Goal: Task Accomplishment & Management: Manage account settings

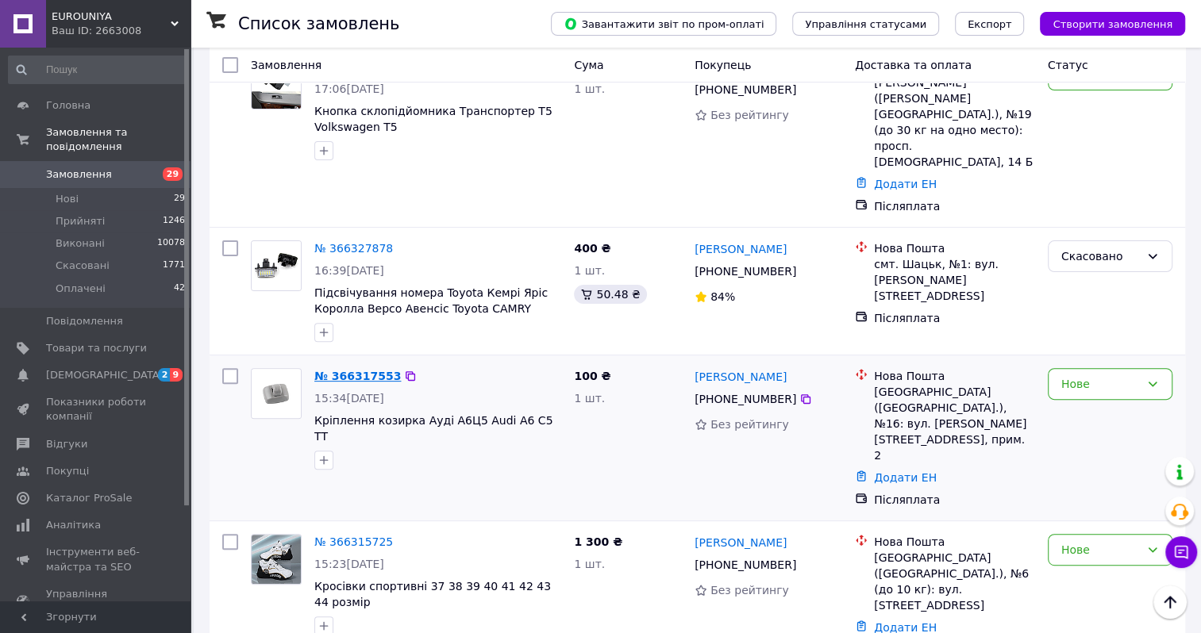
scroll to position [397, 0]
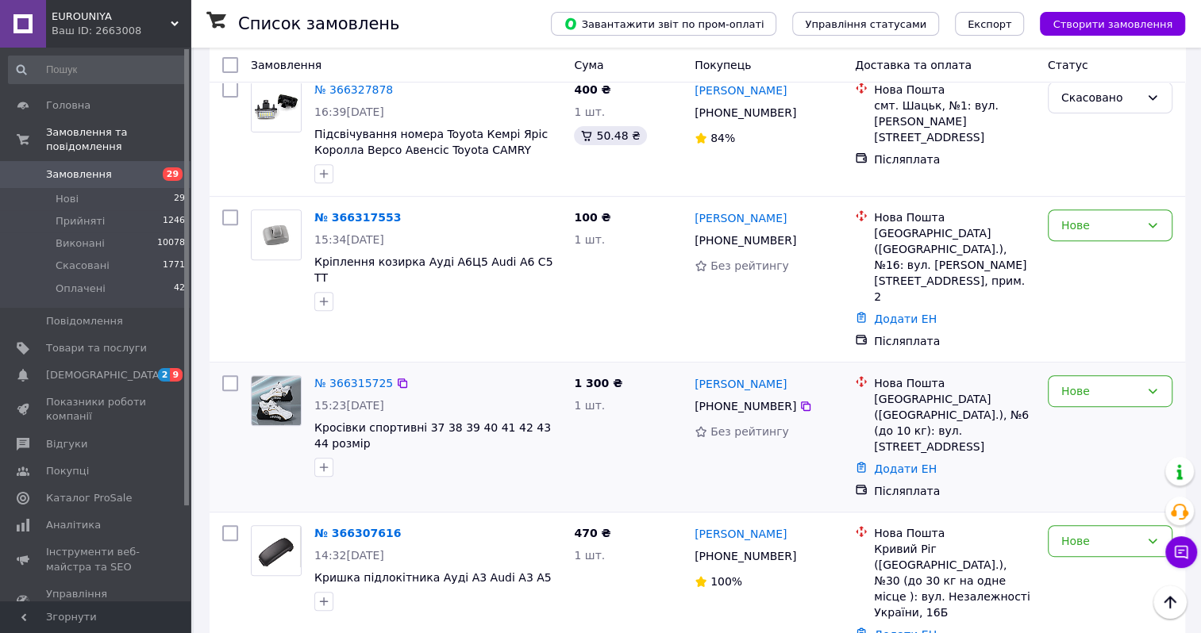
click at [281, 376] on img at bounding box center [276, 400] width 49 height 49
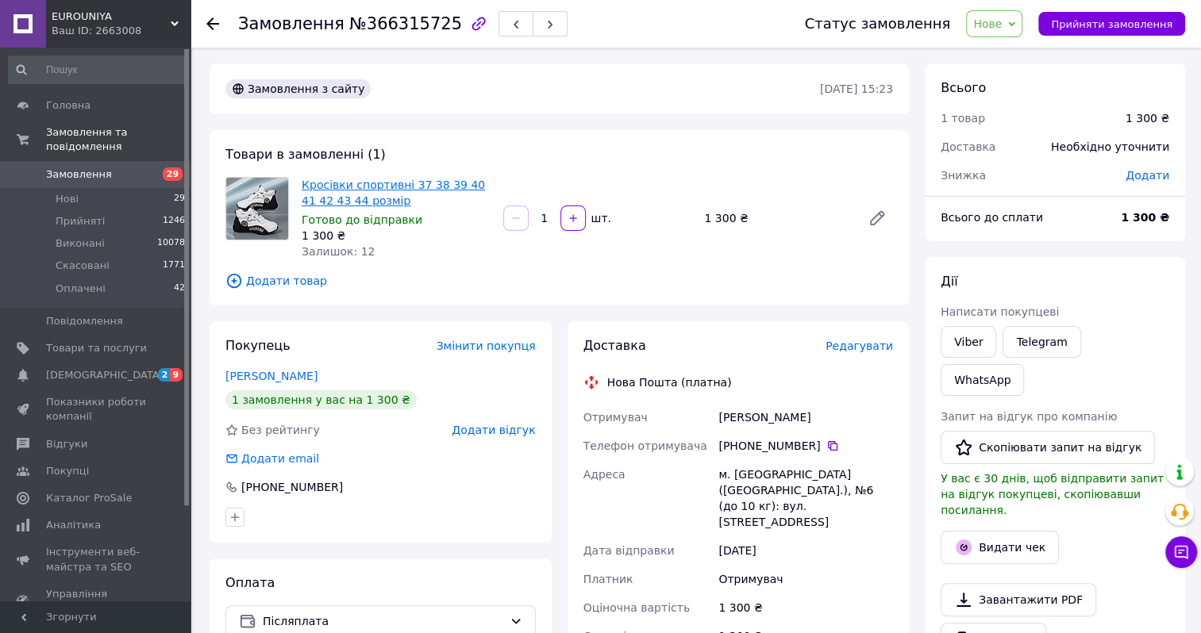
click at [322, 193] on link "Кросівки спортивні 37 38 39 40 41 42 43 44 розмір" at bounding box center [393, 193] width 183 height 29
click at [99, 167] on span "Замовлення" at bounding box center [79, 174] width 66 height 14
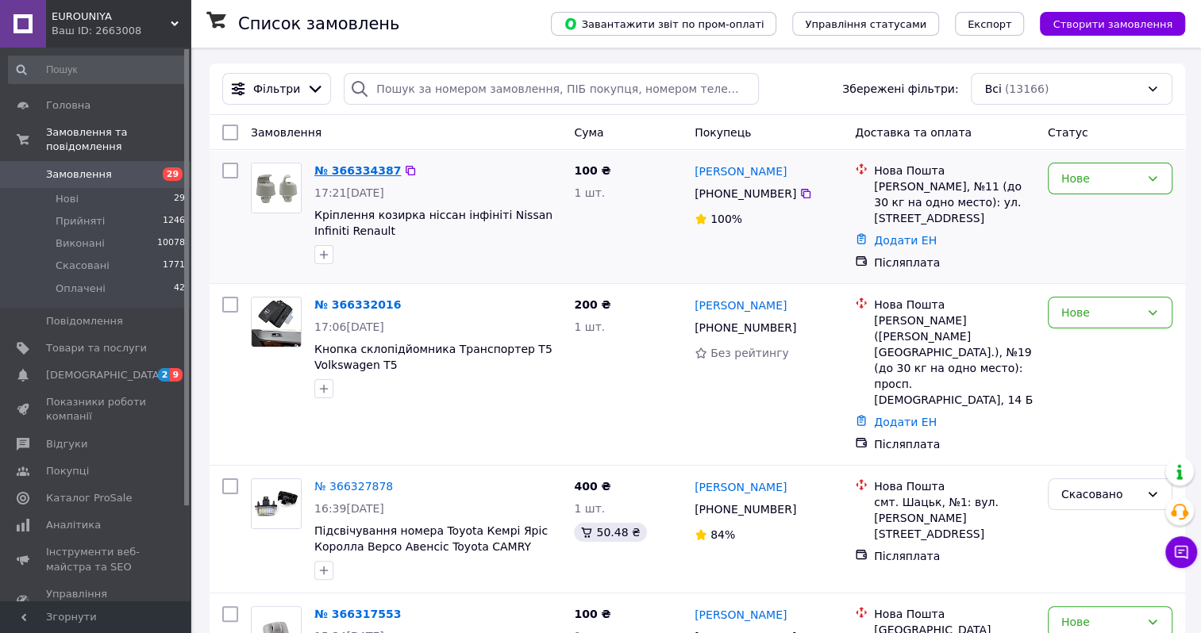
click at [346, 171] on link "№ 366334387" at bounding box center [357, 170] width 87 height 13
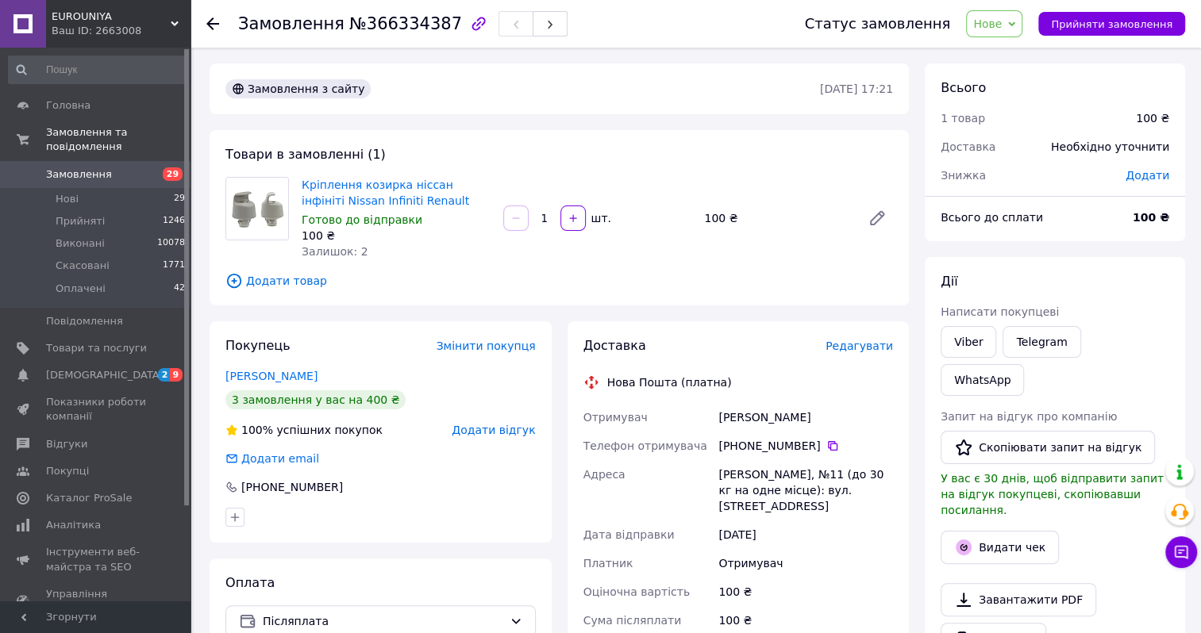
click at [1002, 25] on span "Нове" at bounding box center [987, 23] width 29 height 13
click at [1008, 56] on li "Прийнято" at bounding box center [1003, 56] width 73 height 24
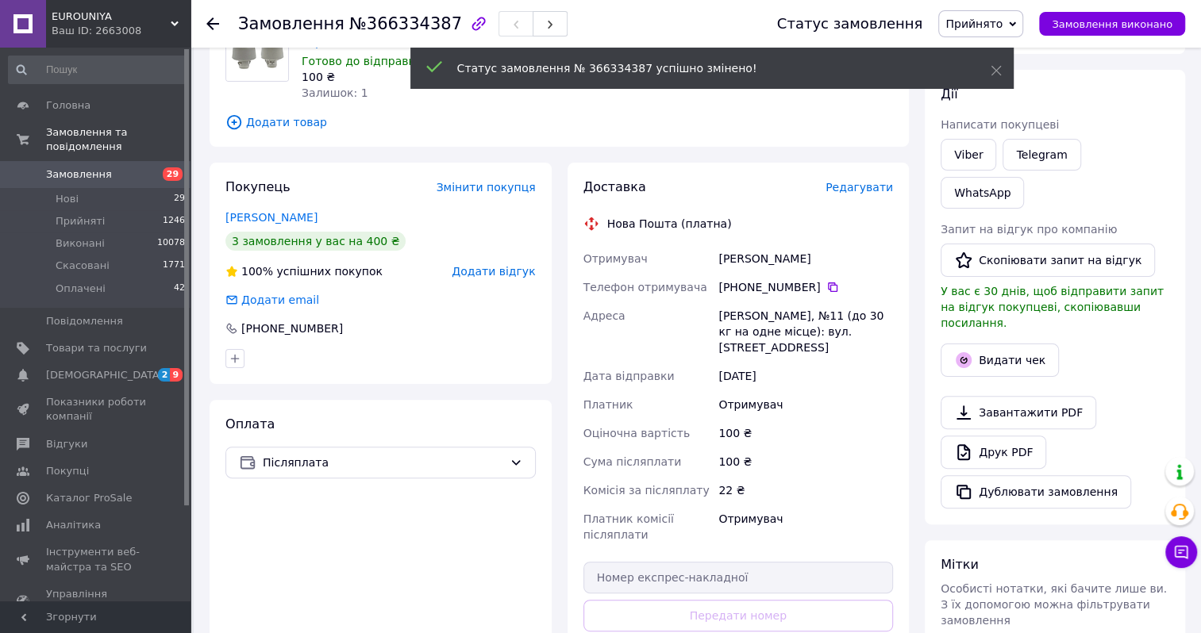
scroll to position [238, 0]
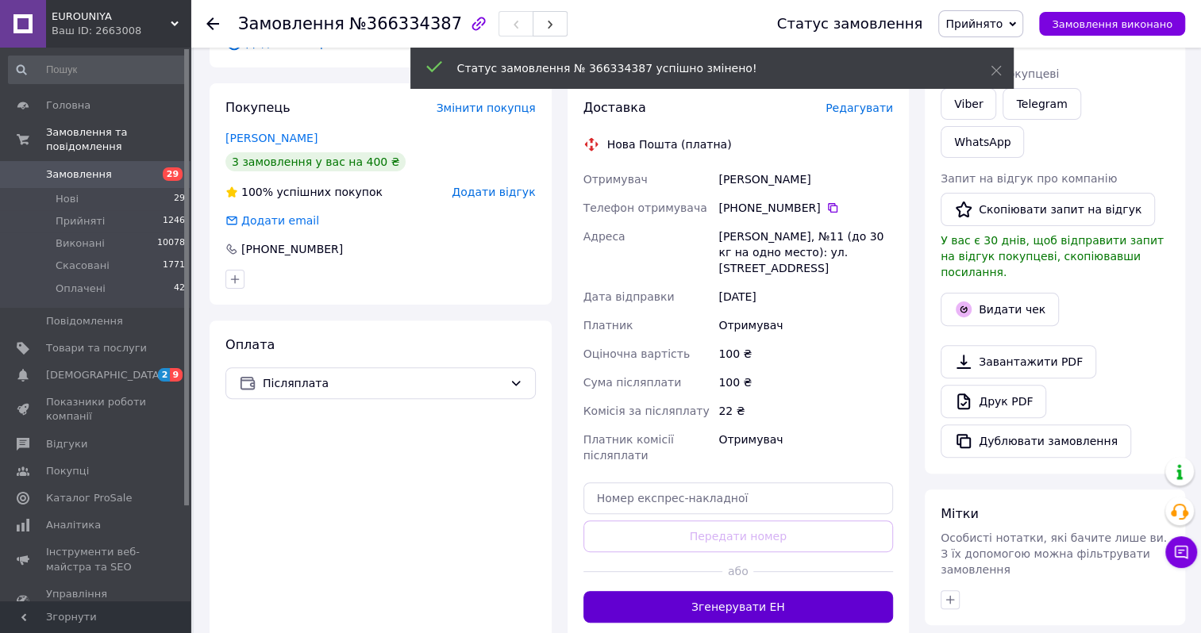
click at [701, 614] on button "Згенерувати ЕН" at bounding box center [738, 607] width 310 height 32
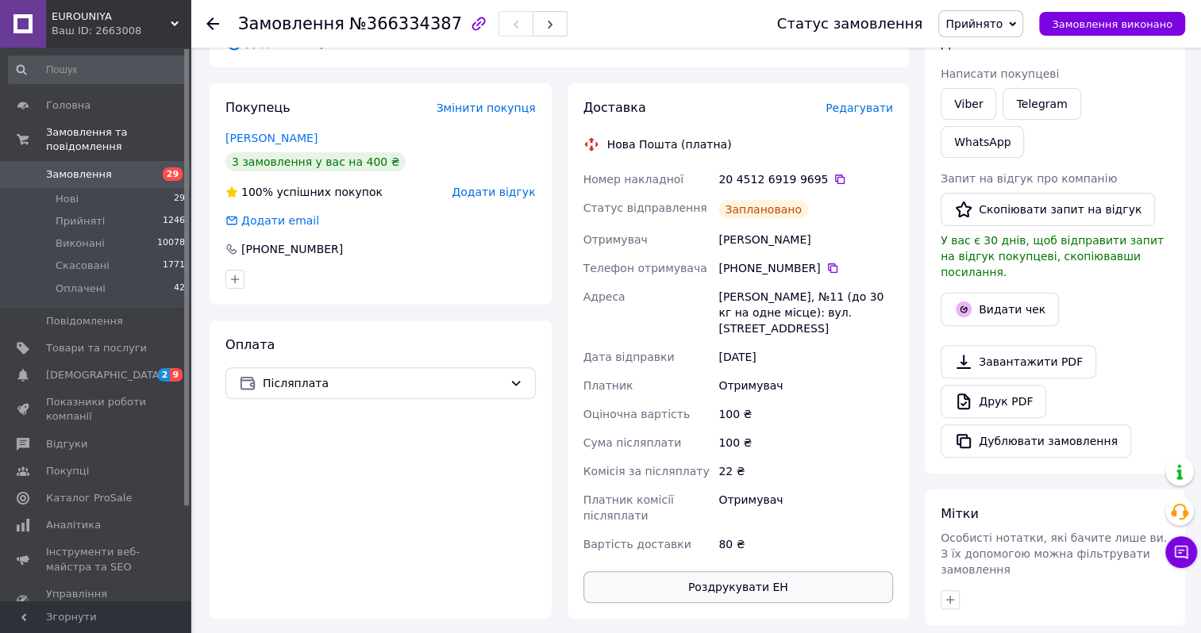
click at [717, 583] on button "Роздрукувати ЕН" at bounding box center [738, 587] width 310 height 32
click at [694, 584] on button "Роздрукувати ЕН" at bounding box center [738, 587] width 310 height 32
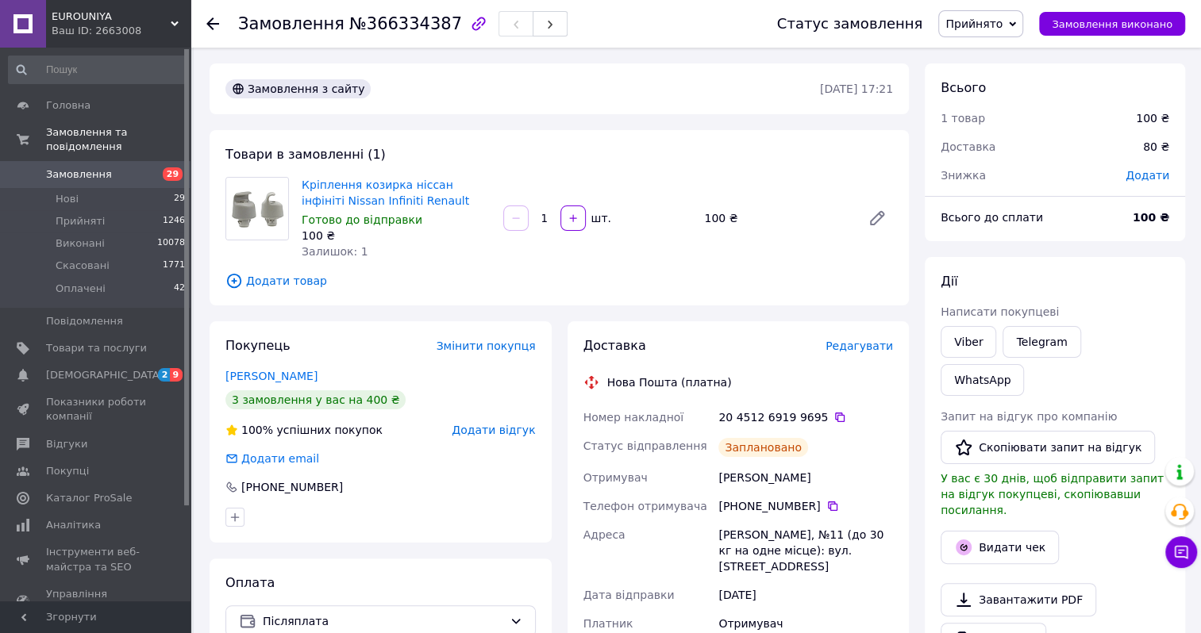
click at [77, 167] on span "Замовлення" at bounding box center [79, 174] width 66 height 14
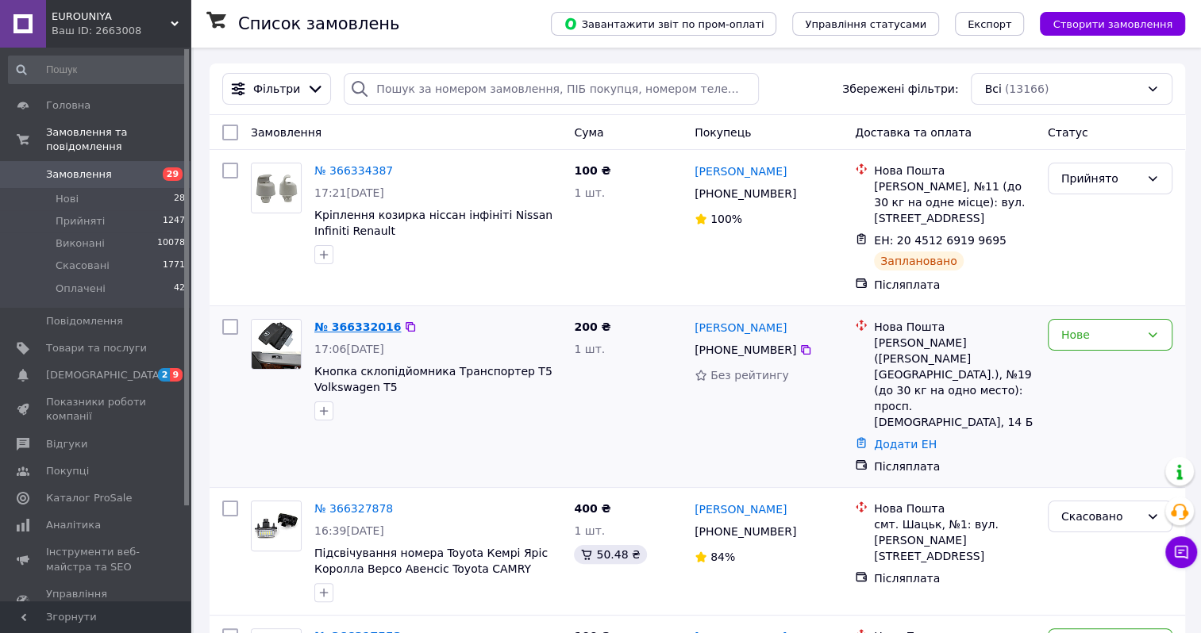
click at [334, 326] on link "№ 366332016" at bounding box center [357, 327] width 87 height 13
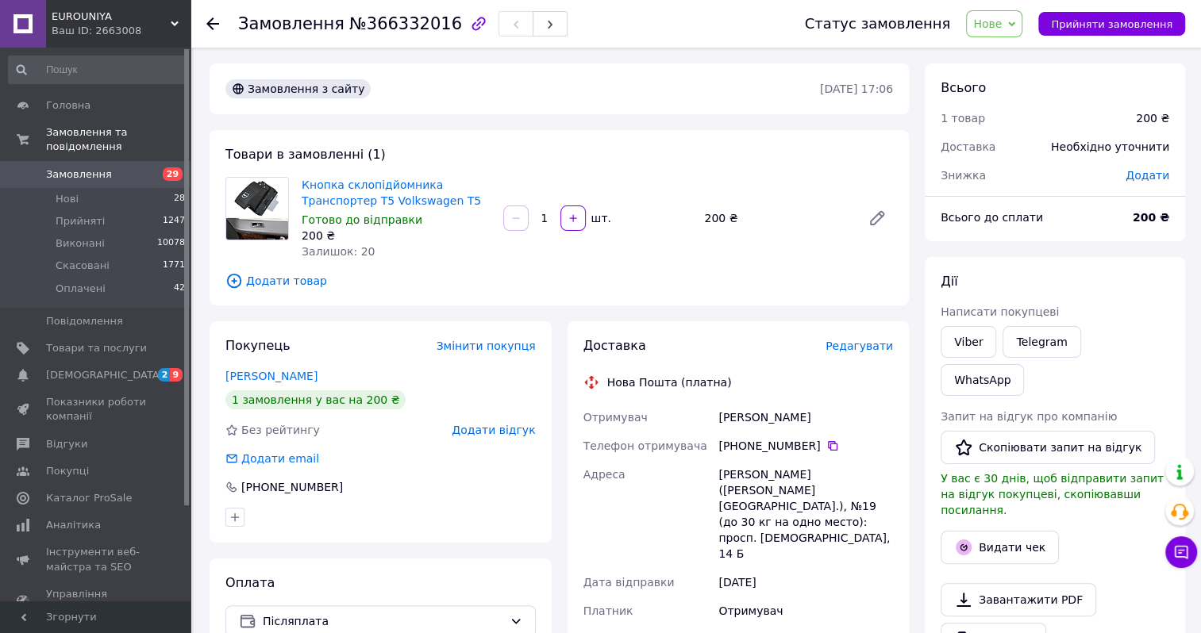
click at [1021, 32] on span "Нове" at bounding box center [994, 23] width 56 height 27
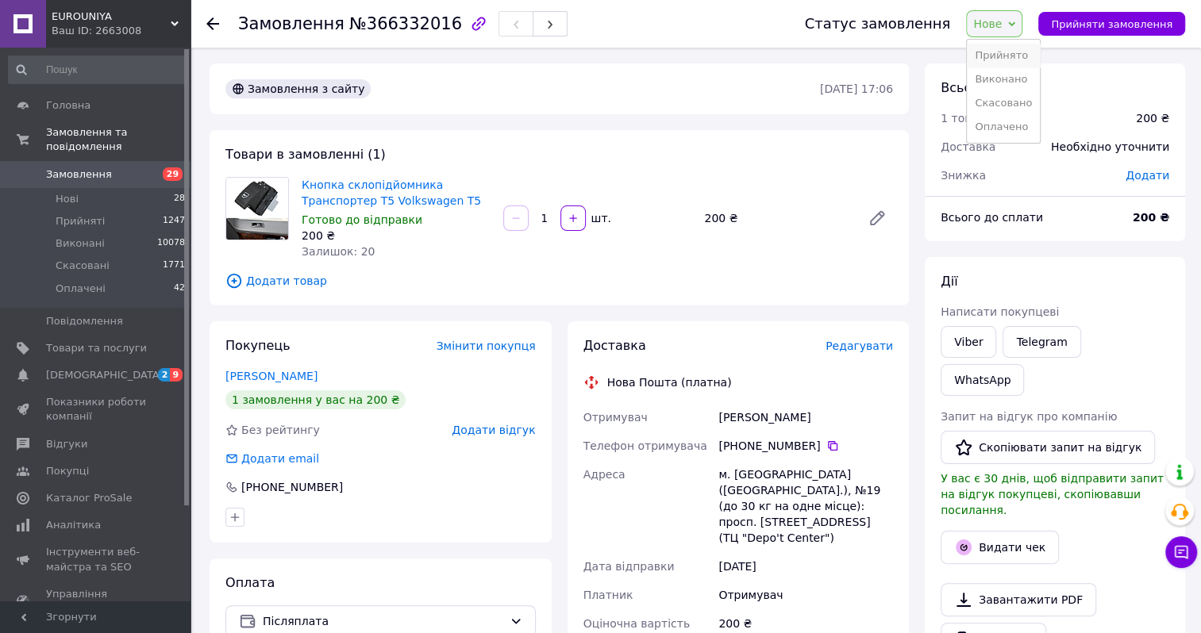
click at [1014, 59] on li "Прийнято" at bounding box center [1003, 56] width 73 height 24
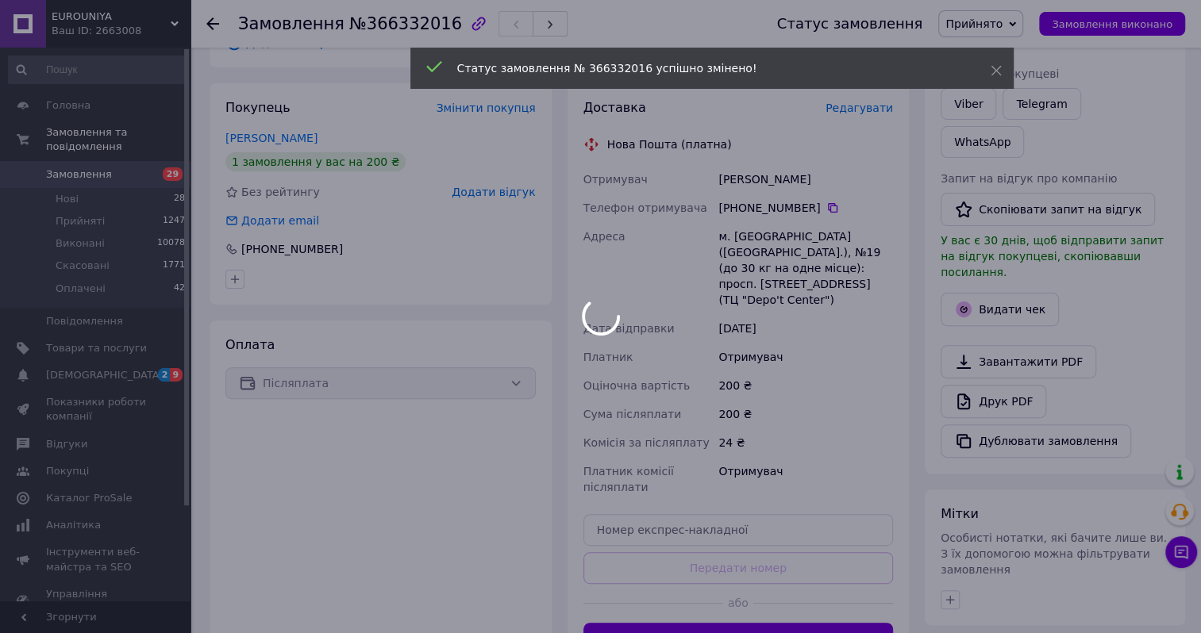
scroll to position [317, 0]
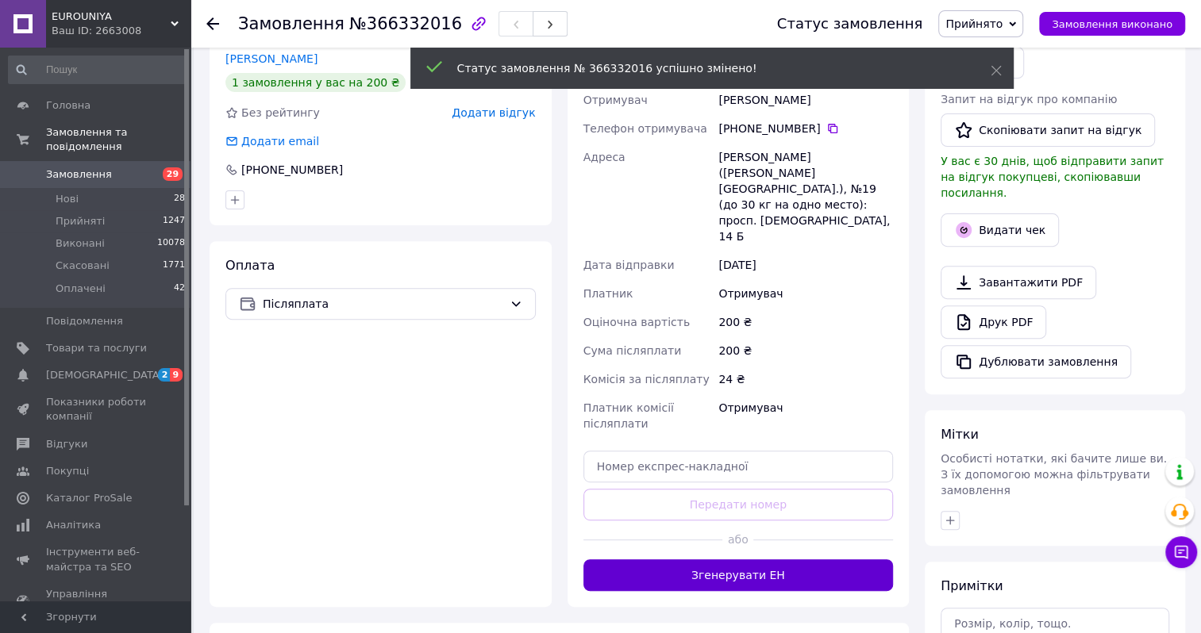
click at [686, 560] on button "Згенерувати ЕН" at bounding box center [738, 576] width 310 height 32
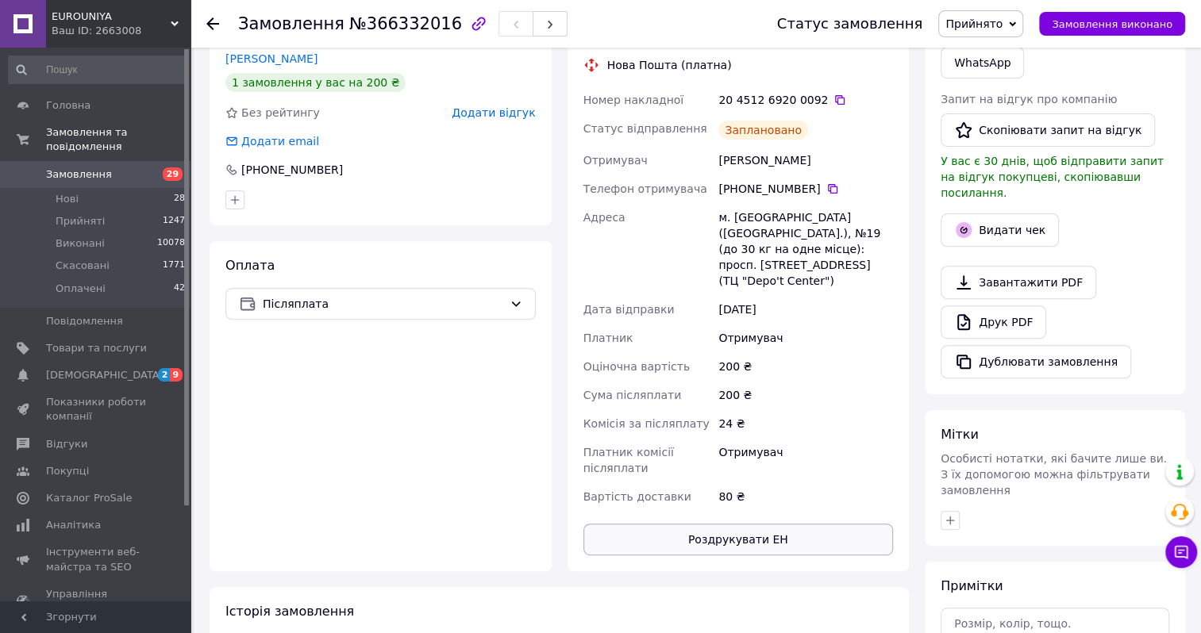
click at [706, 526] on button "Роздрукувати ЕН" at bounding box center [738, 540] width 310 height 32
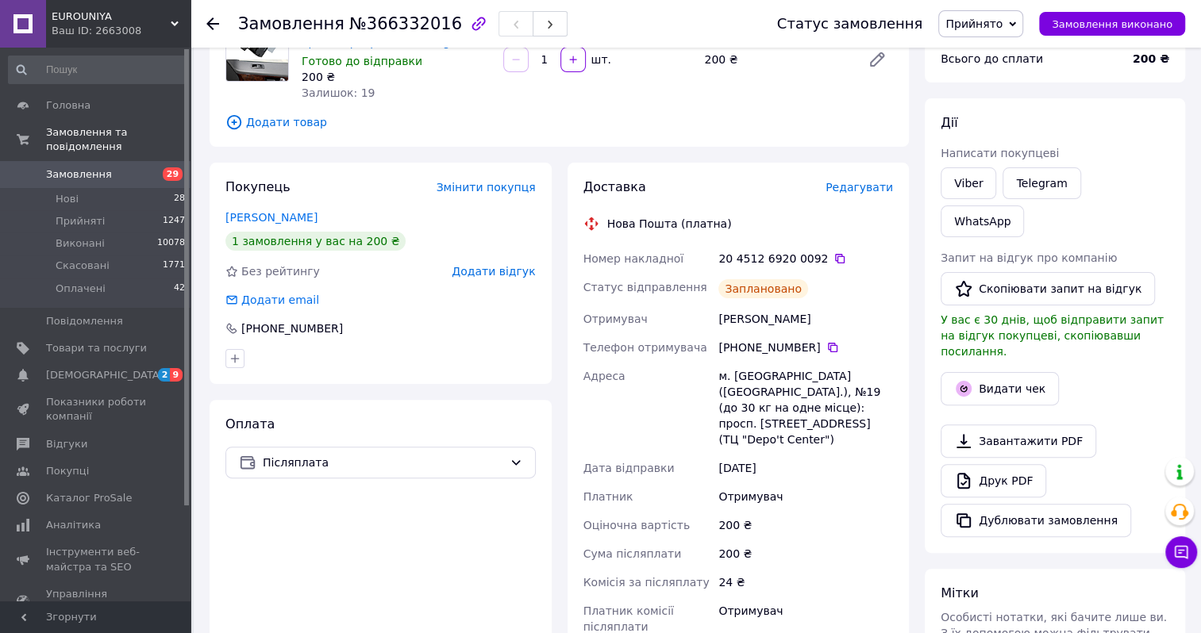
scroll to position [0, 0]
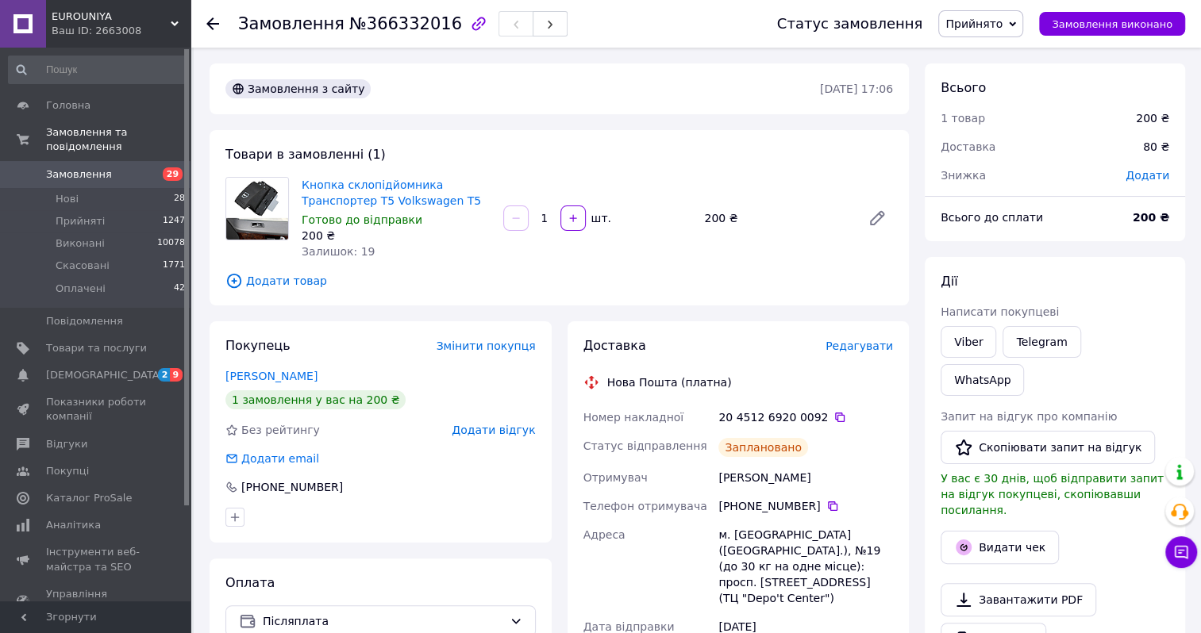
click at [100, 167] on span "Замовлення" at bounding box center [79, 174] width 66 height 14
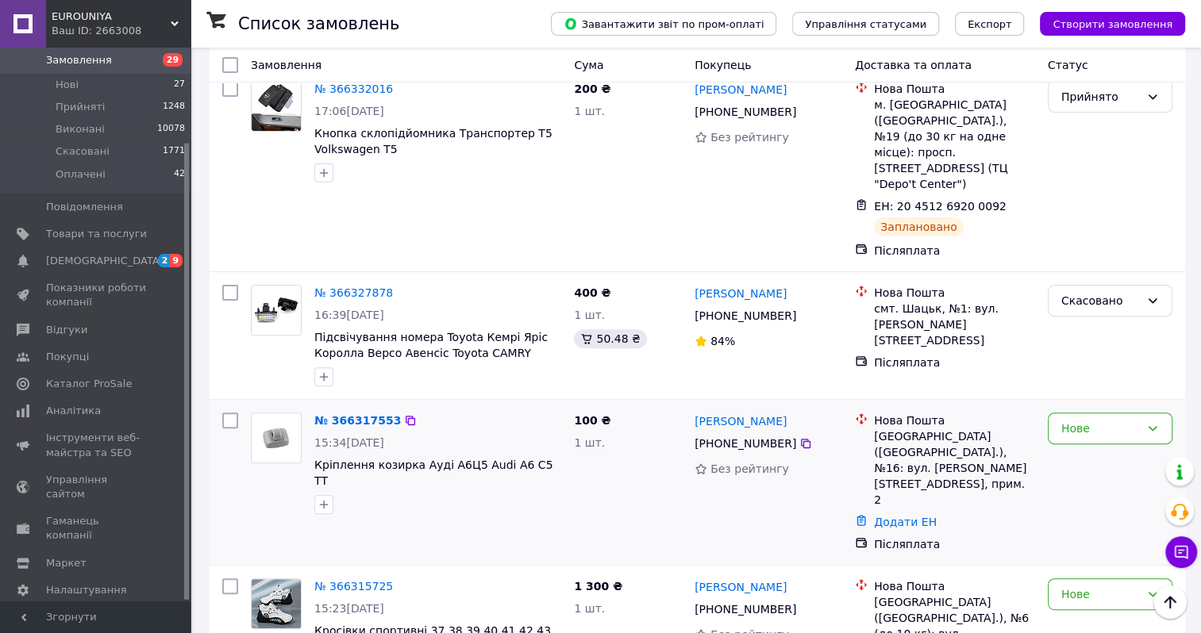
scroll to position [397, 0]
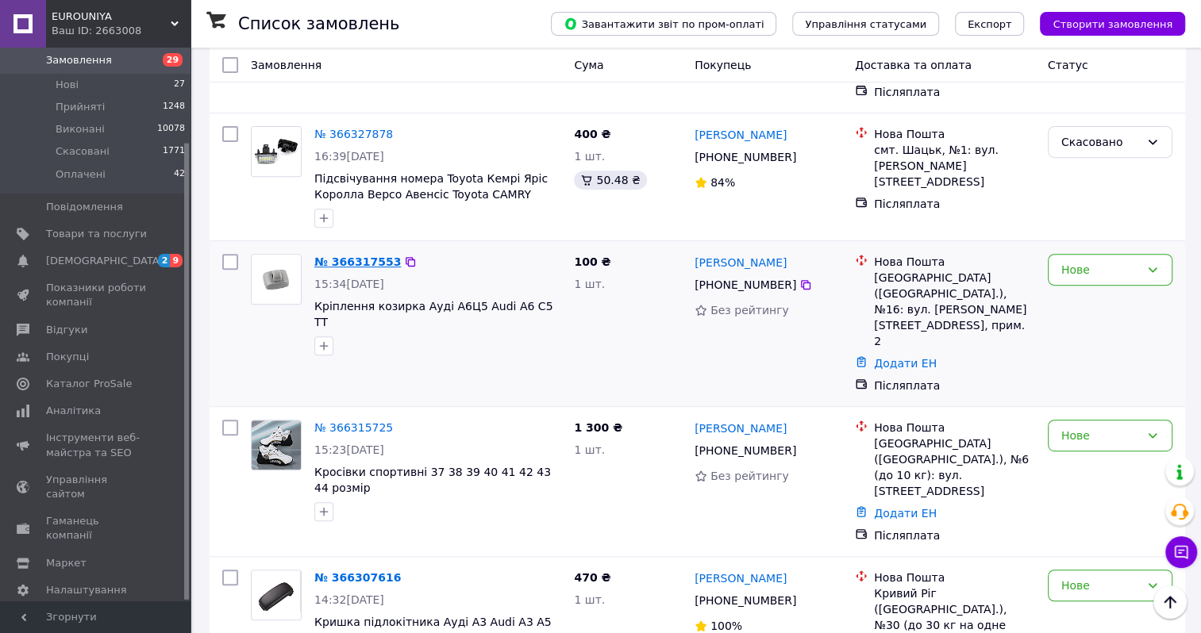
click at [360, 256] on link "№ 366317553" at bounding box center [357, 262] width 87 height 13
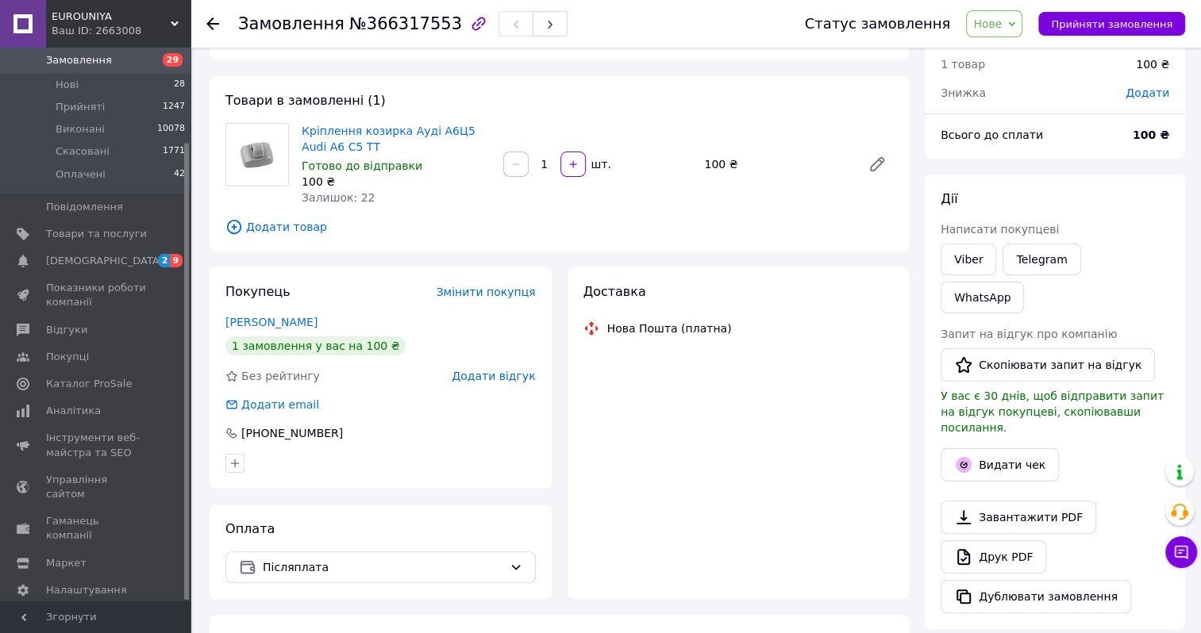
scroll to position [397, 0]
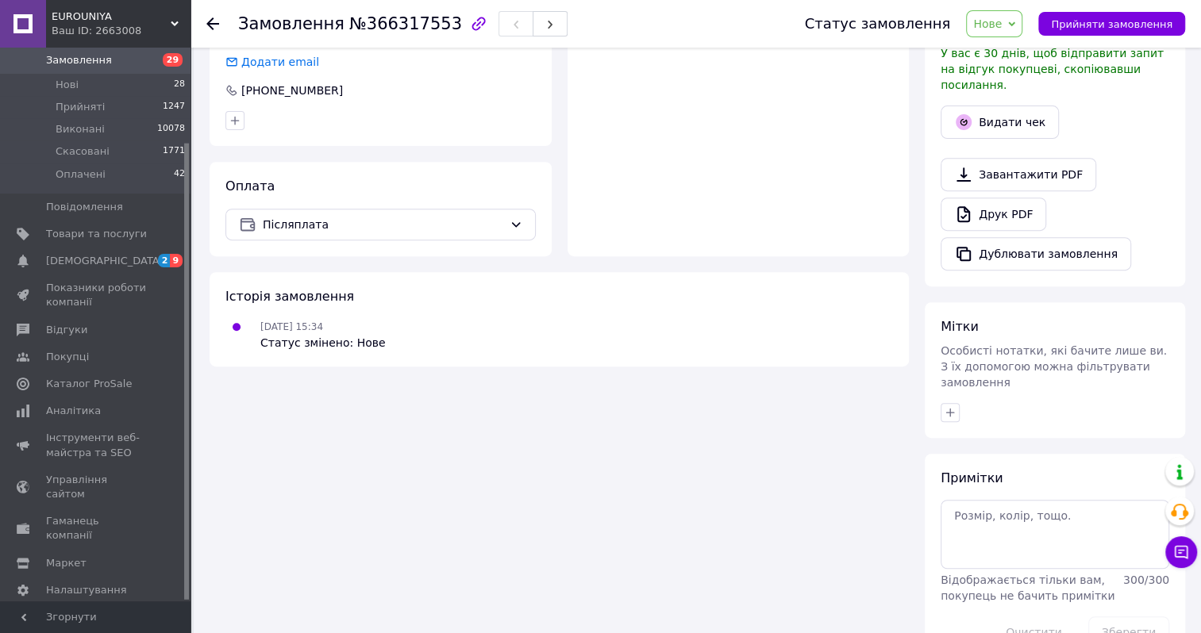
click at [1002, 26] on span "Нове" at bounding box center [987, 23] width 29 height 13
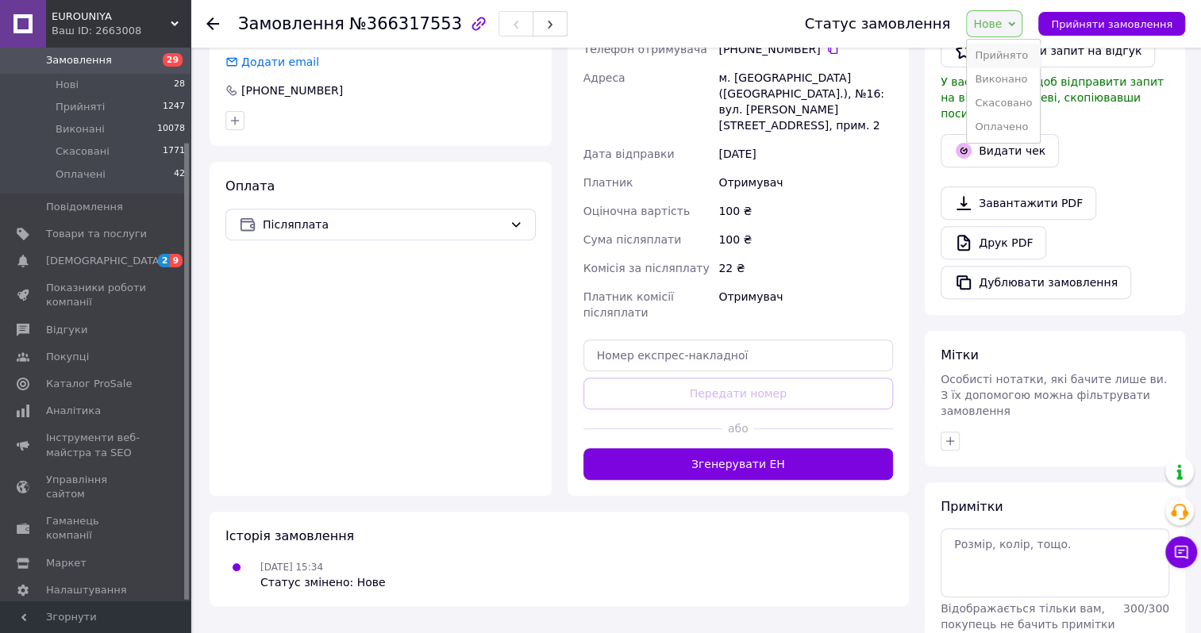
click at [1003, 52] on li "Прийнято" at bounding box center [1003, 56] width 73 height 24
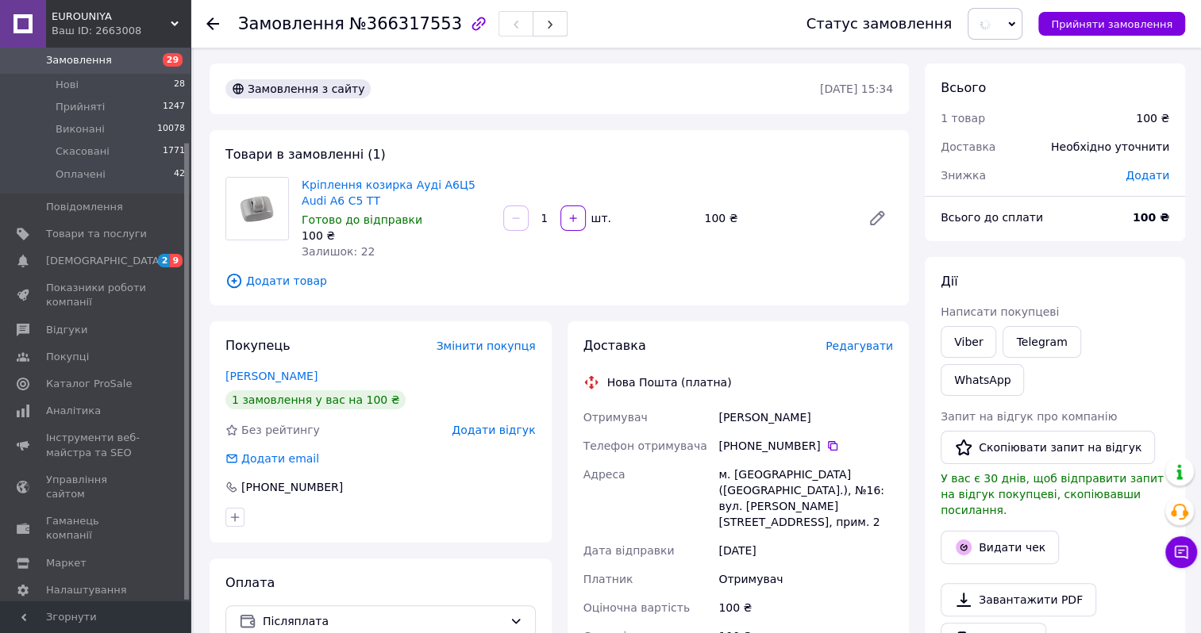
scroll to position [317, 0]
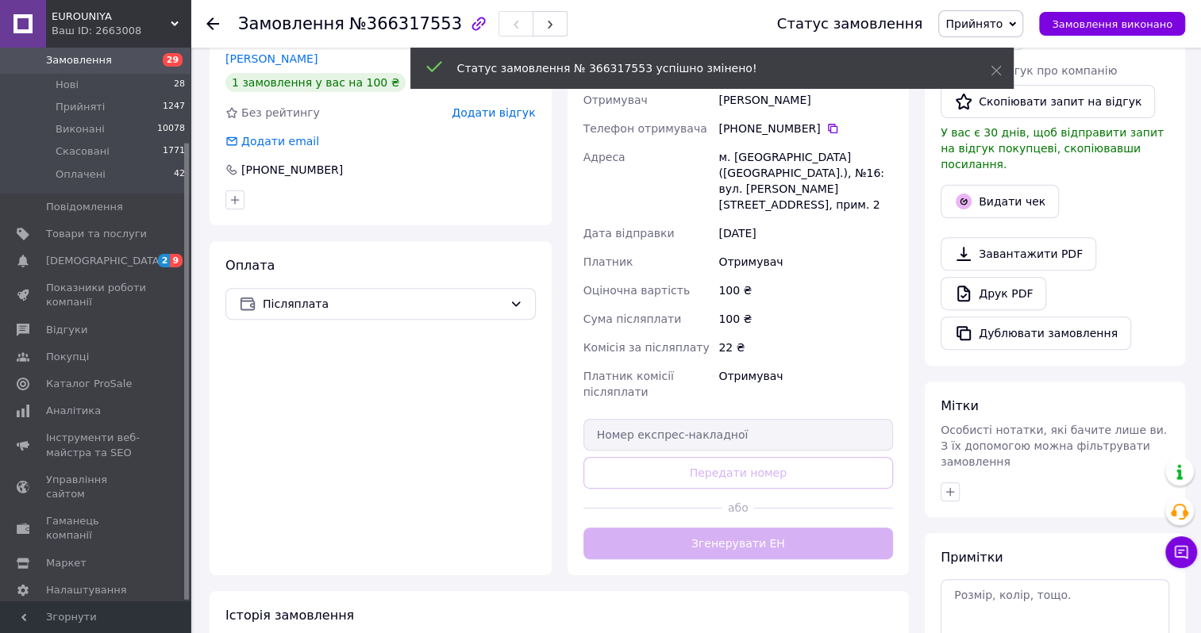
click at [747, 528] on div "Доставка Редагувати Нова Пошта (платна) Отримувач [PERSON_NAME] Телефон отримув…" at bounding box center [738, 289] width 342 height 571
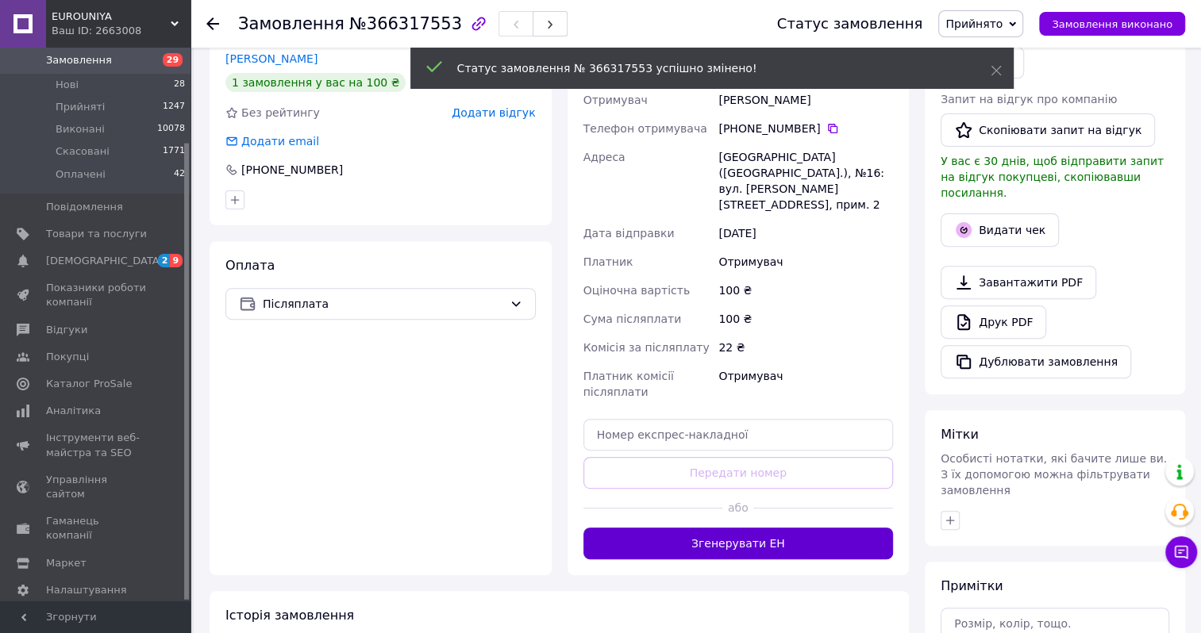
click at [740, 528] on button "Згенерувати ЕН" at bounding box center [738, 544] width 310 height 32
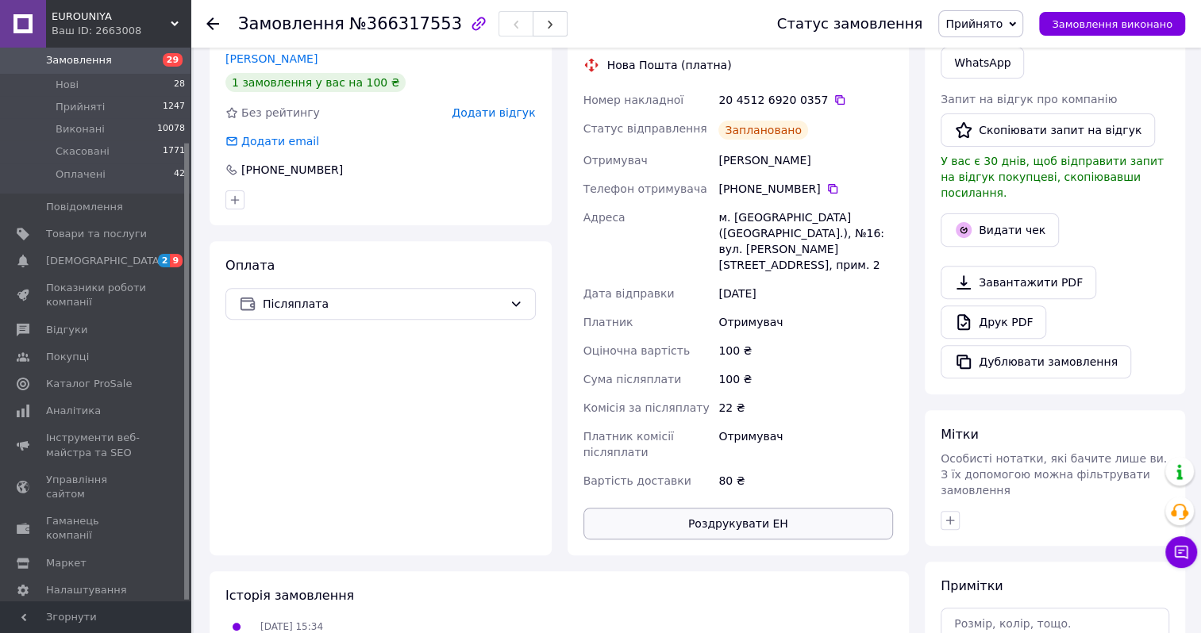
click at [702, 509] on button "Роздрукувати ЕН" at bounding box center [738, 524] width 310 height 32
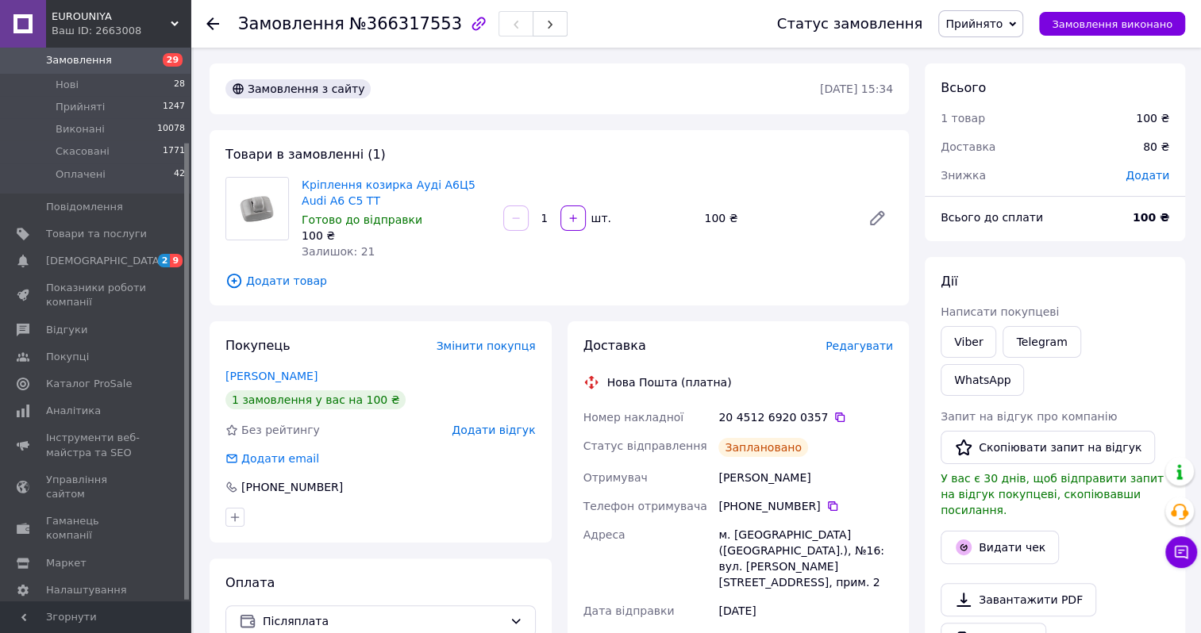
scroll to position [35, 0]
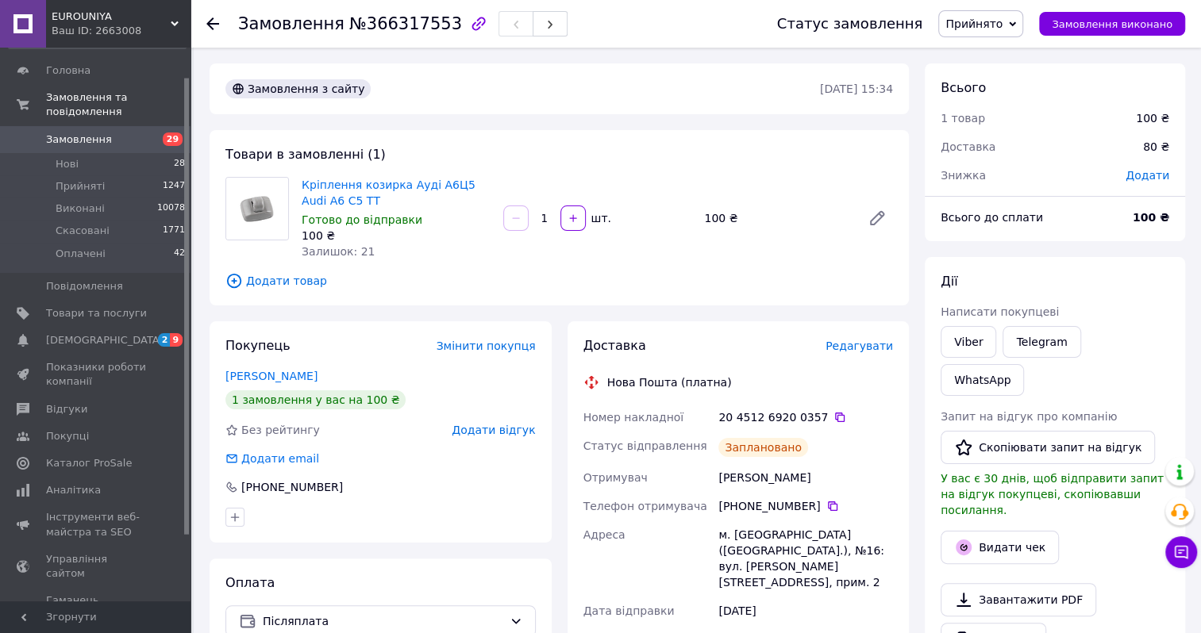
click at [97, 133] on span "Замовлення" at bounding box center [79, 140] width 66 height 14
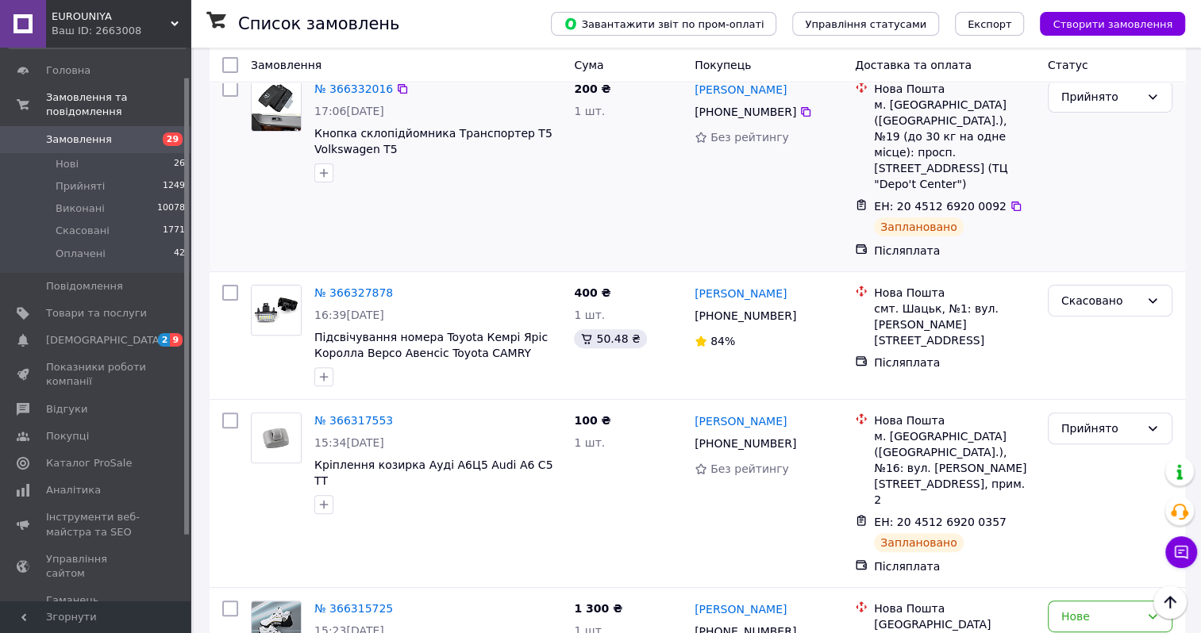
scroll to position [476, 0]
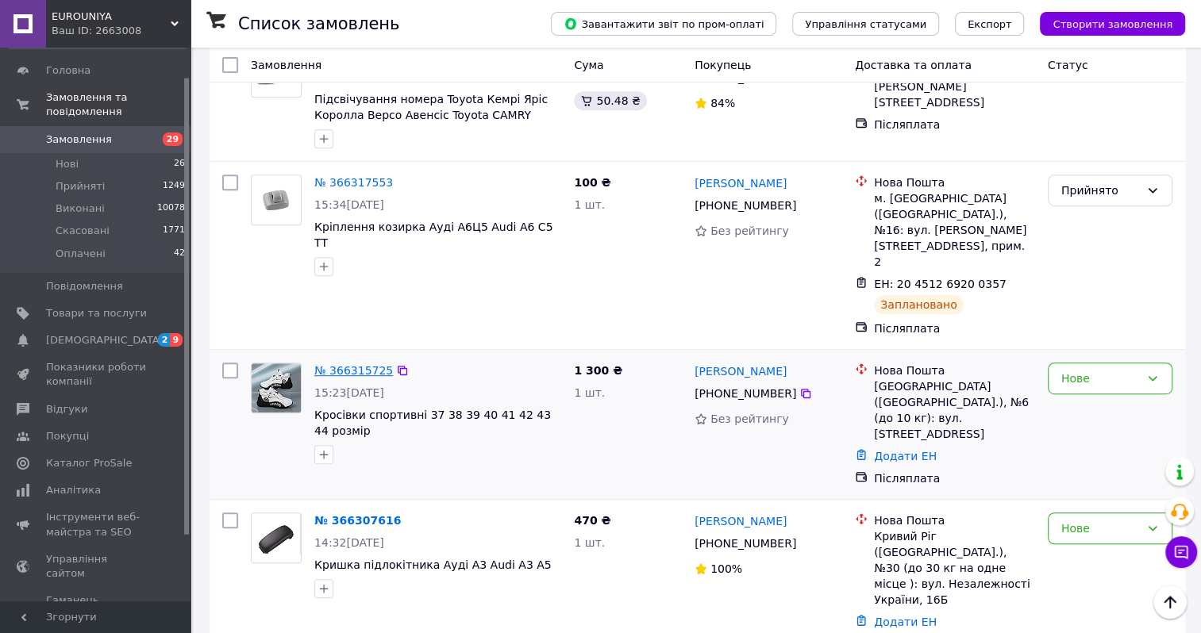
click at [366, 364] on link "№ 366315725" at bounding box center [353, 370] width 79 height 13
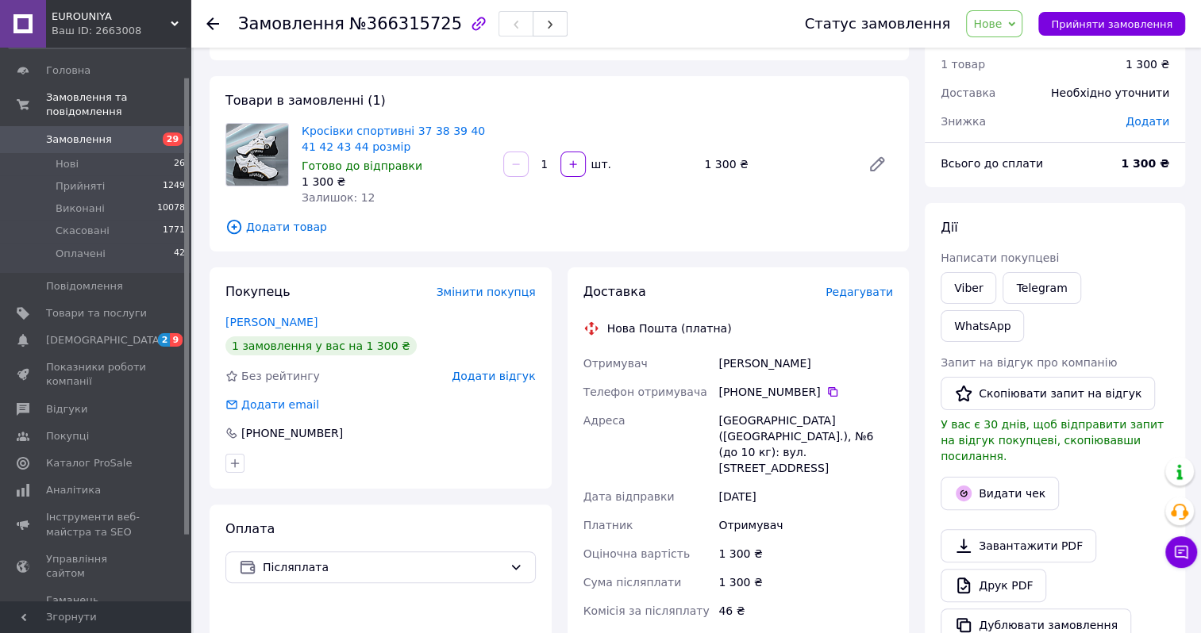
scroll to position [401, 0]
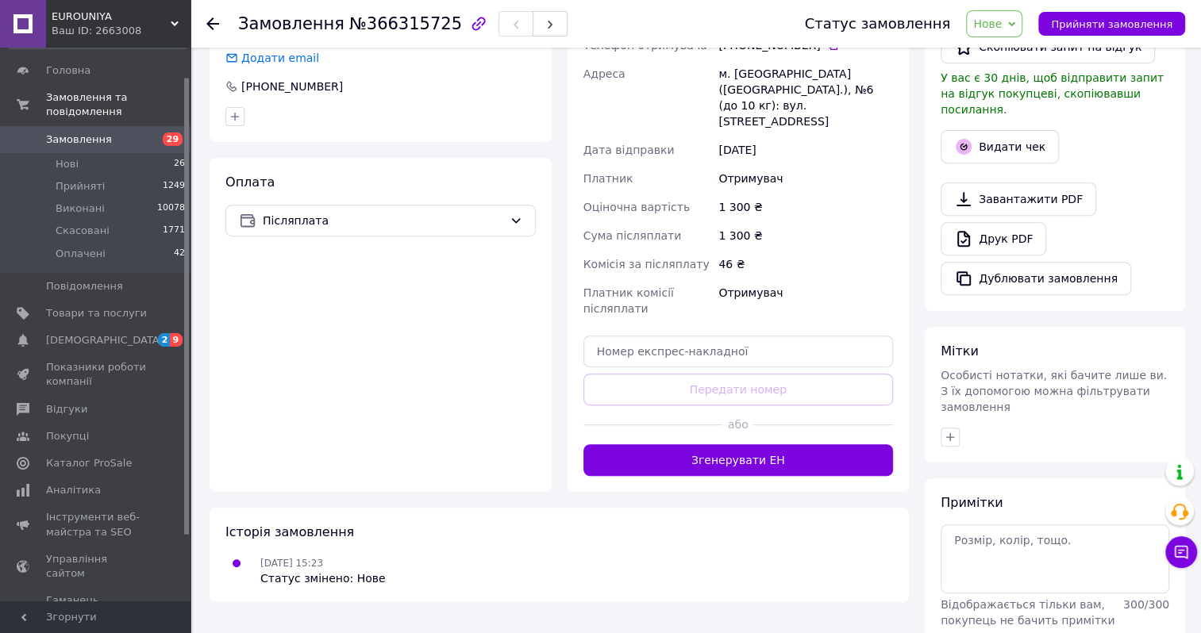
click at [1002, 26] on span "Нове" at bounding box center [987, 23] width 29 height 13
click at [1006, 56] on li "Прийнято" at bounding box center [1003, 56] width 73 height 24
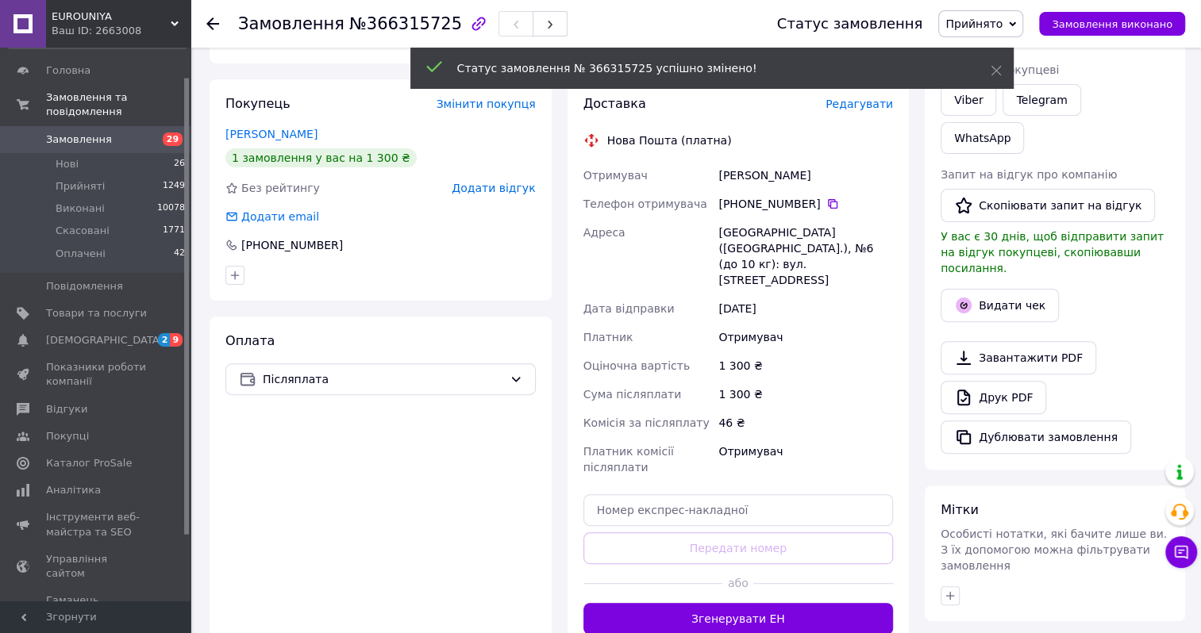
scroll to position [321, 0]
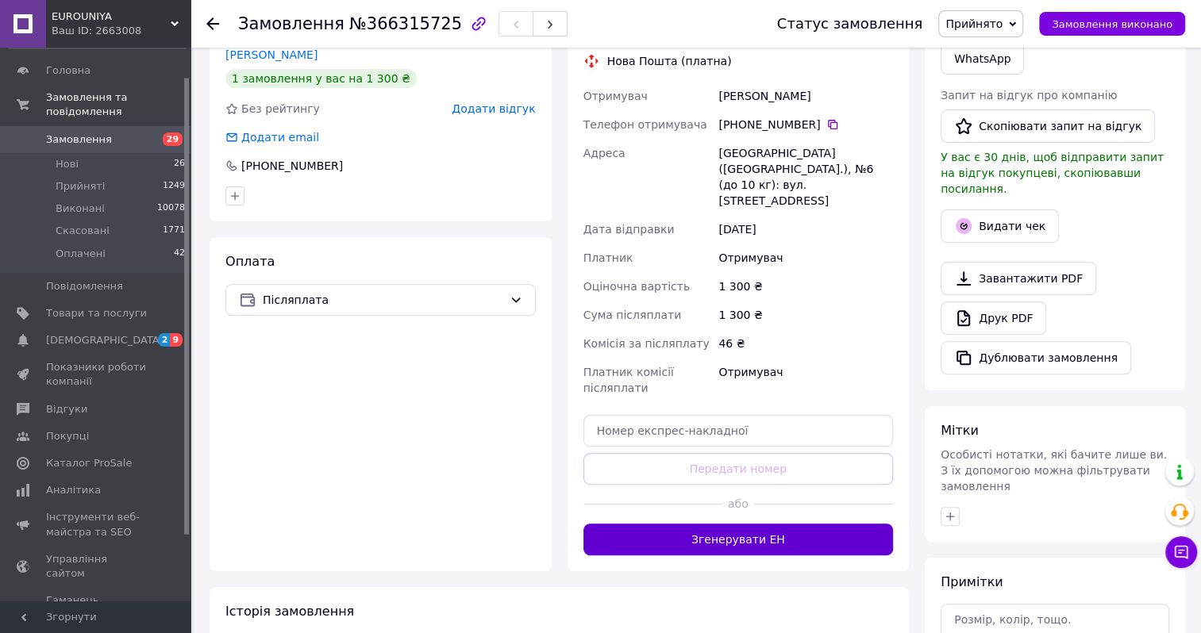
click at [706, 524] on button "Згенерувати ЕН" at bounding box center [738, 540] width 310 height 32
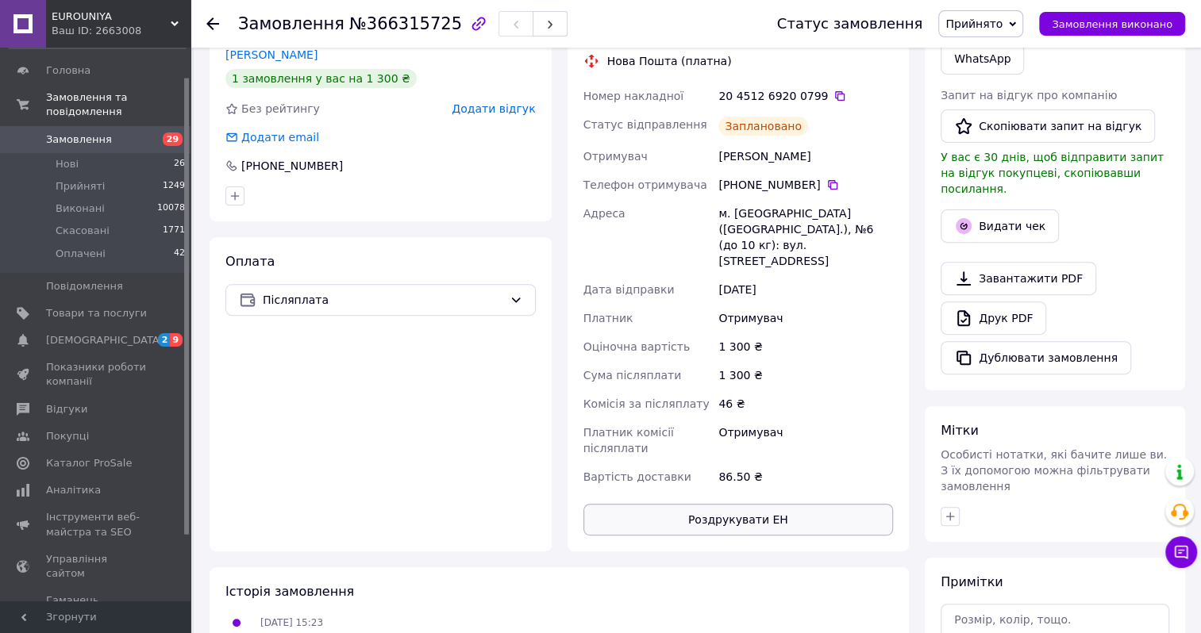
click at [708, 504] on button "Роздрукувати ЕН" at bounding box center [738, 520] width 310 height 32
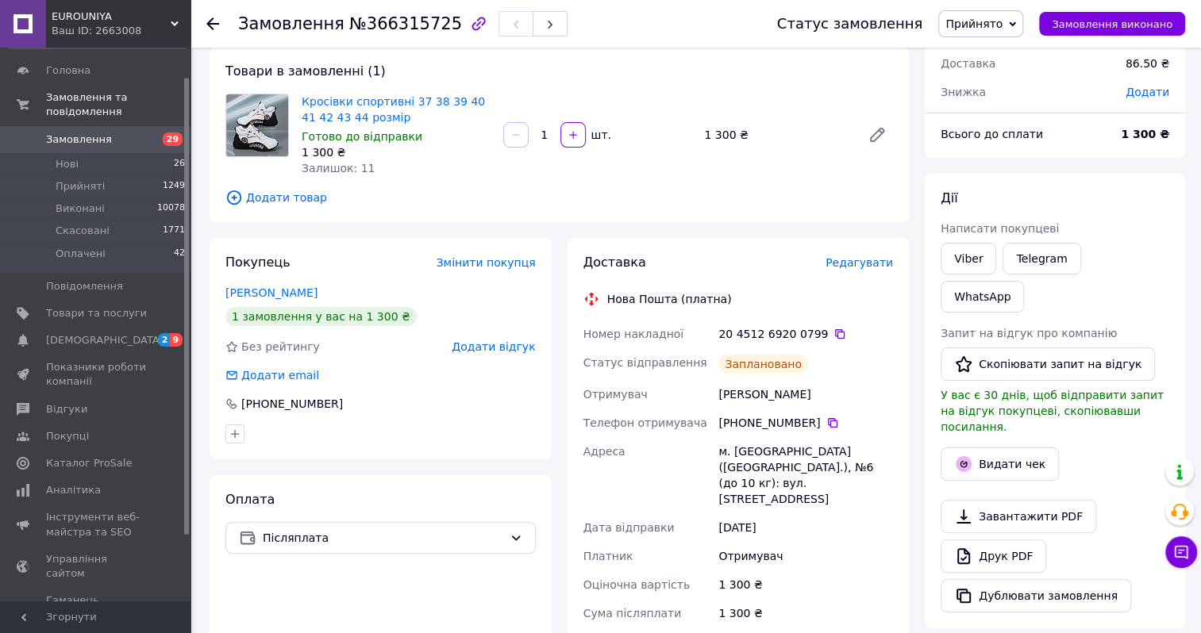
scroll to position [0, 0]
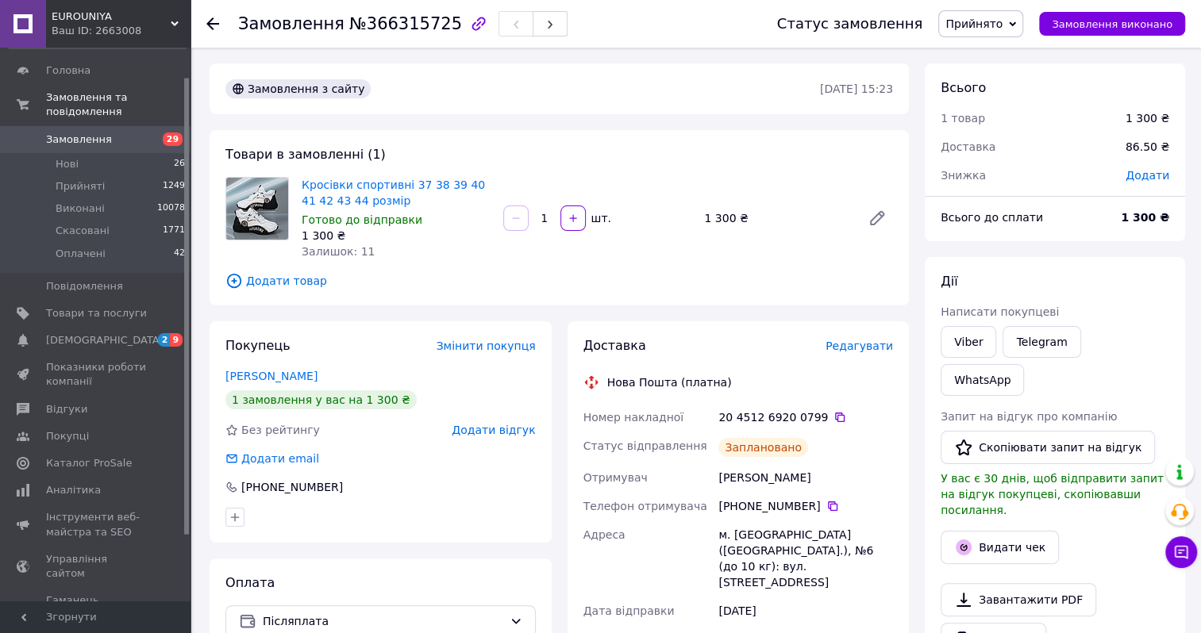
click at [87, 133] on span "Замовлення" at bounding box center [79, 140] width 66 height 14
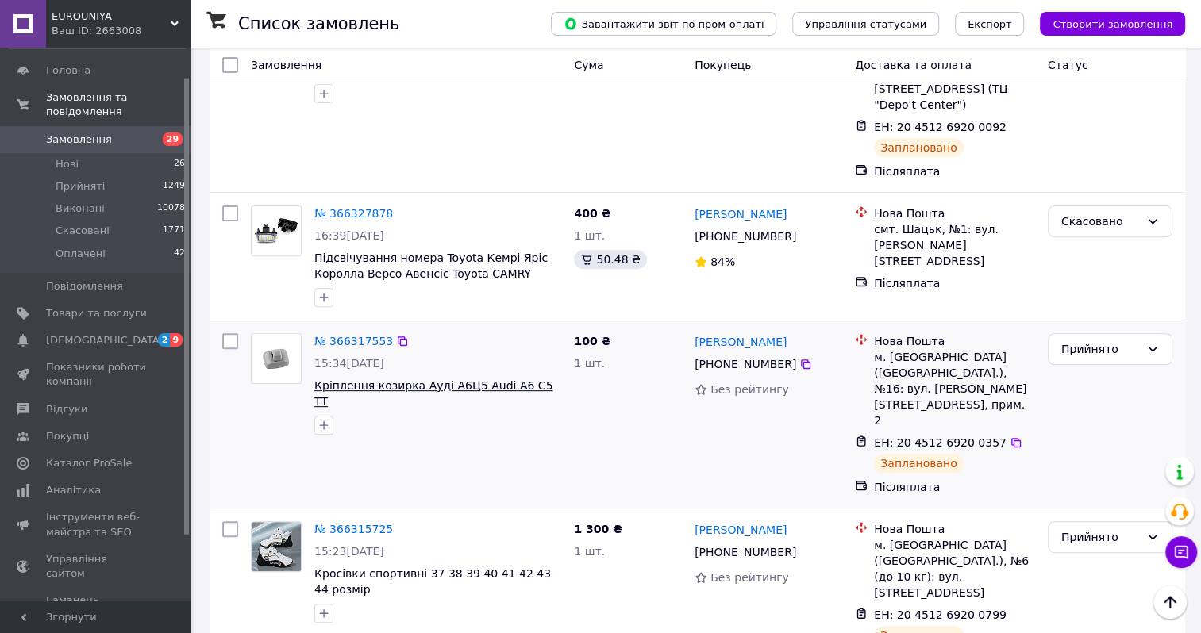
scroll to position [635, 0]
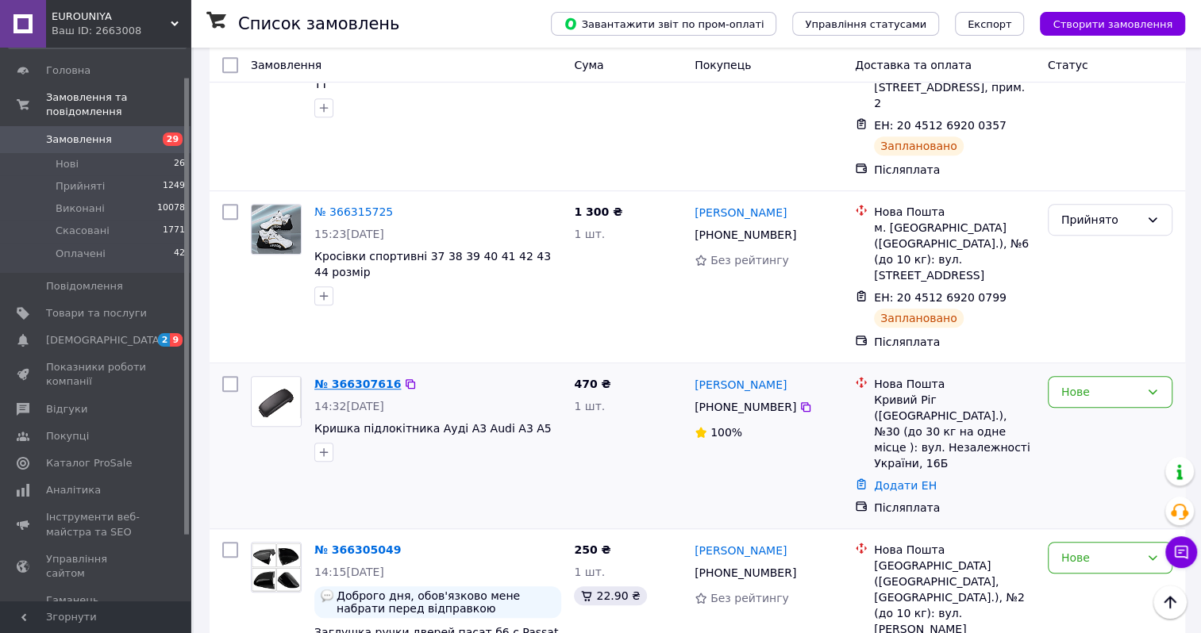
click at [375, 378] on link "№ 366307616" at bounding box center [357, 384] width 87 height 13
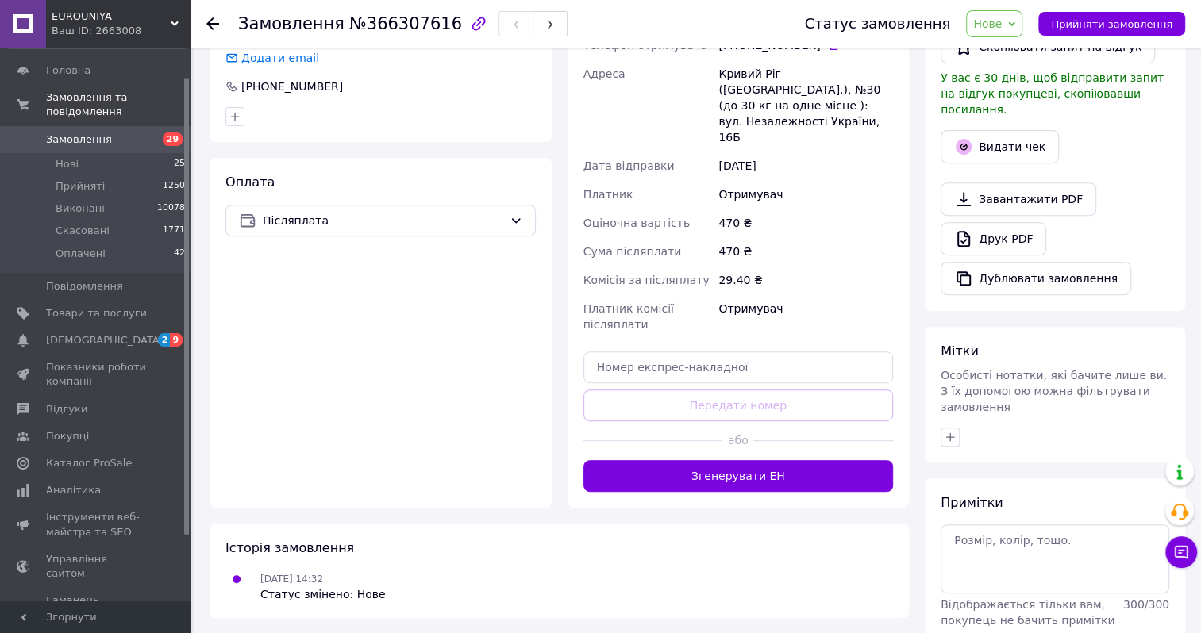
click at [1018, 23] on span "Нове" at bounding box center [994, 23] width 56 height 27
click at [997, 63] on li "Прийнято" at bounding box center [1003, 56] width 73 height 24
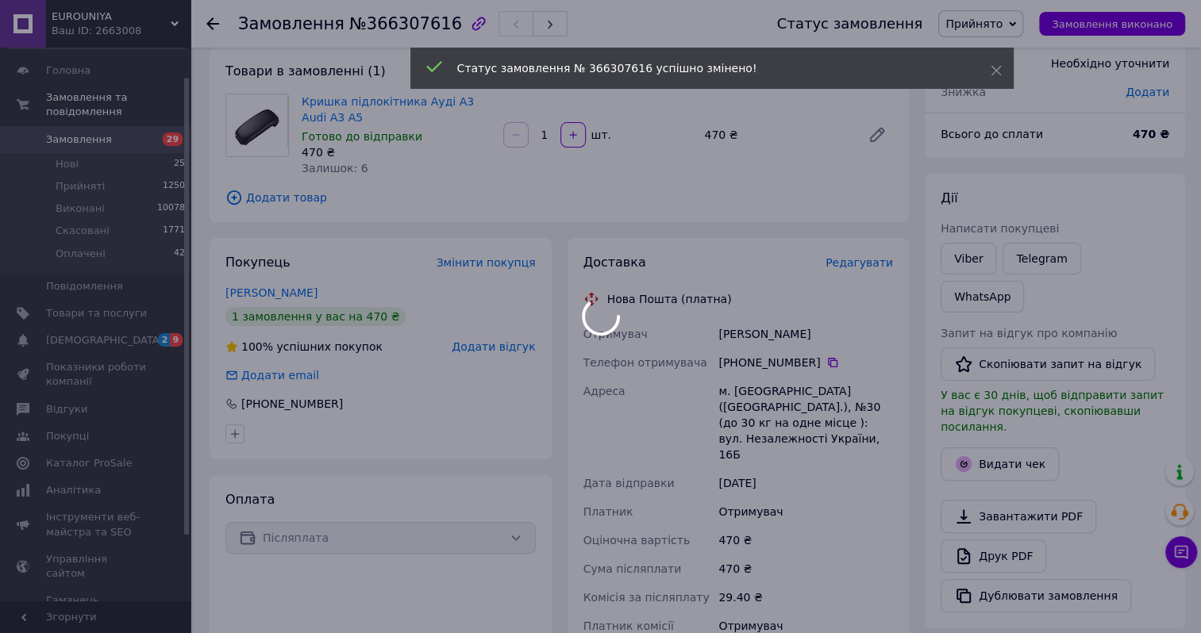
scroll to position [401, 0]
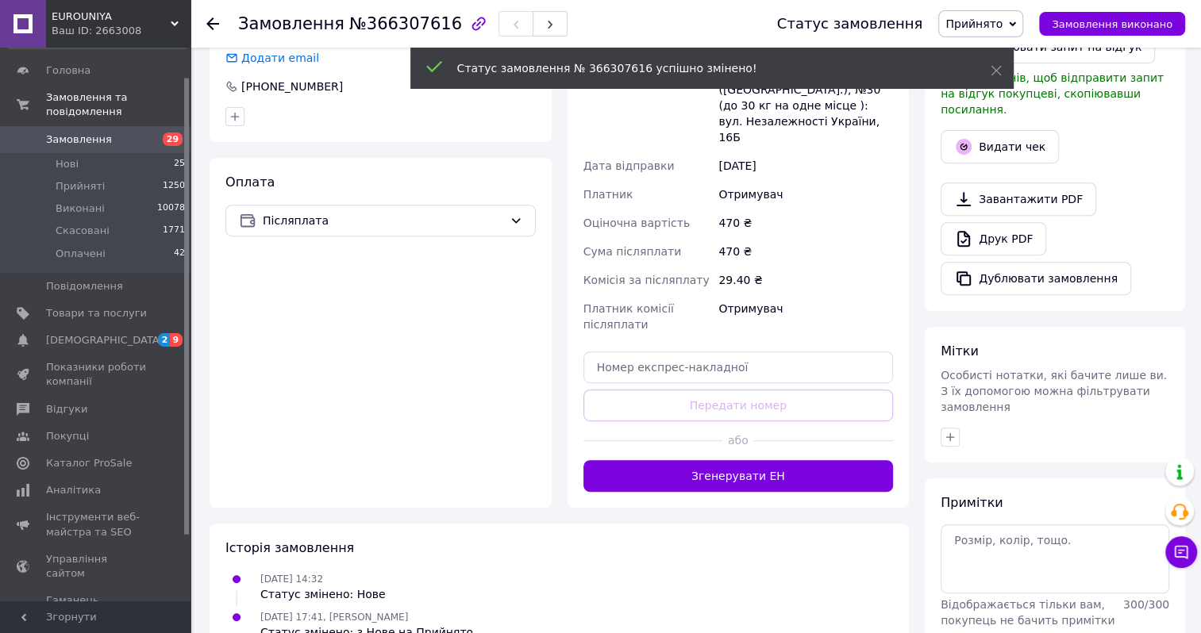
click at [677, 460] on button "Згенерувати ЕН" at bounding box center [738, 476] width 310 height 32
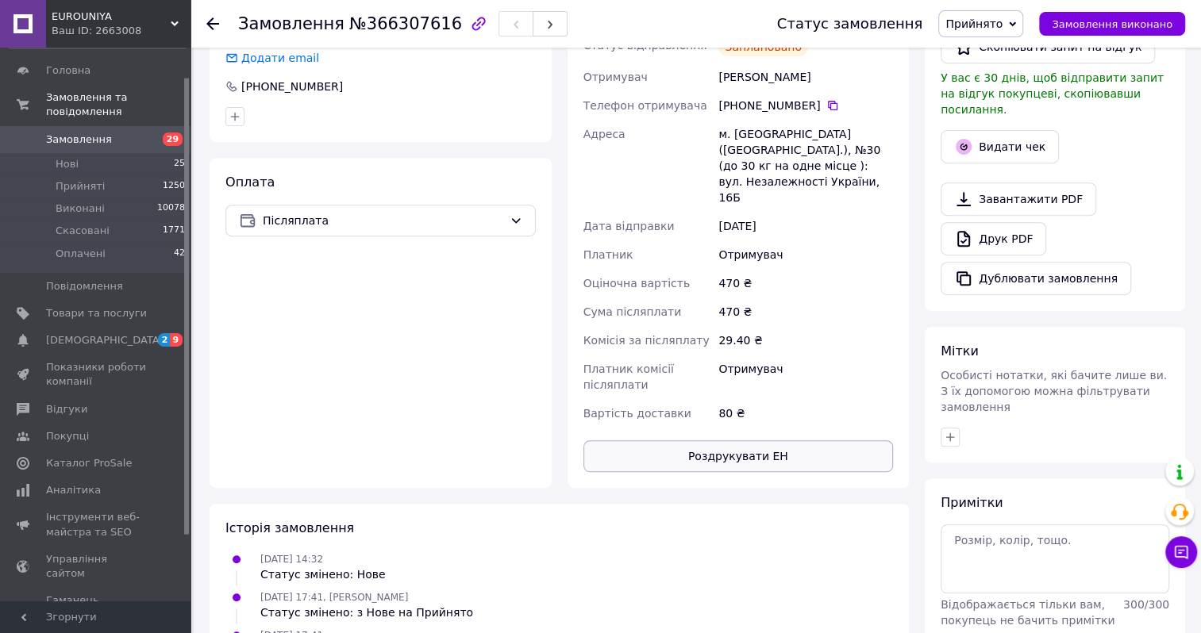
click at [697, 440] on button "Роздрукувати ЕН" at bounding box center [738, 456] width 310 height 32
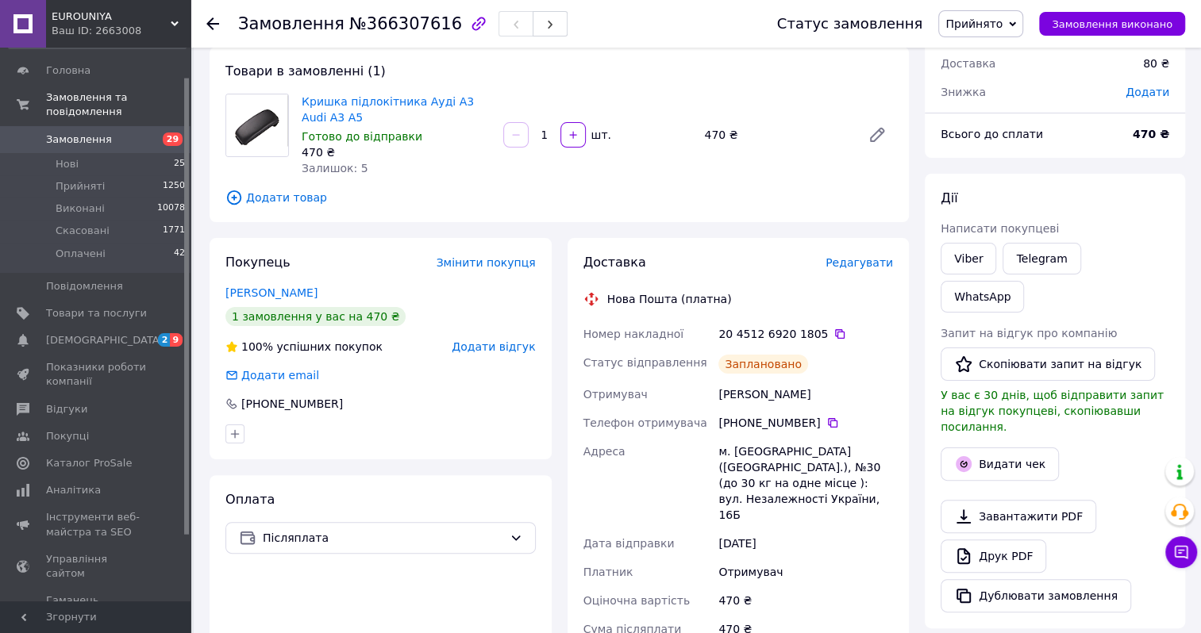
scroll to position [0, 0]
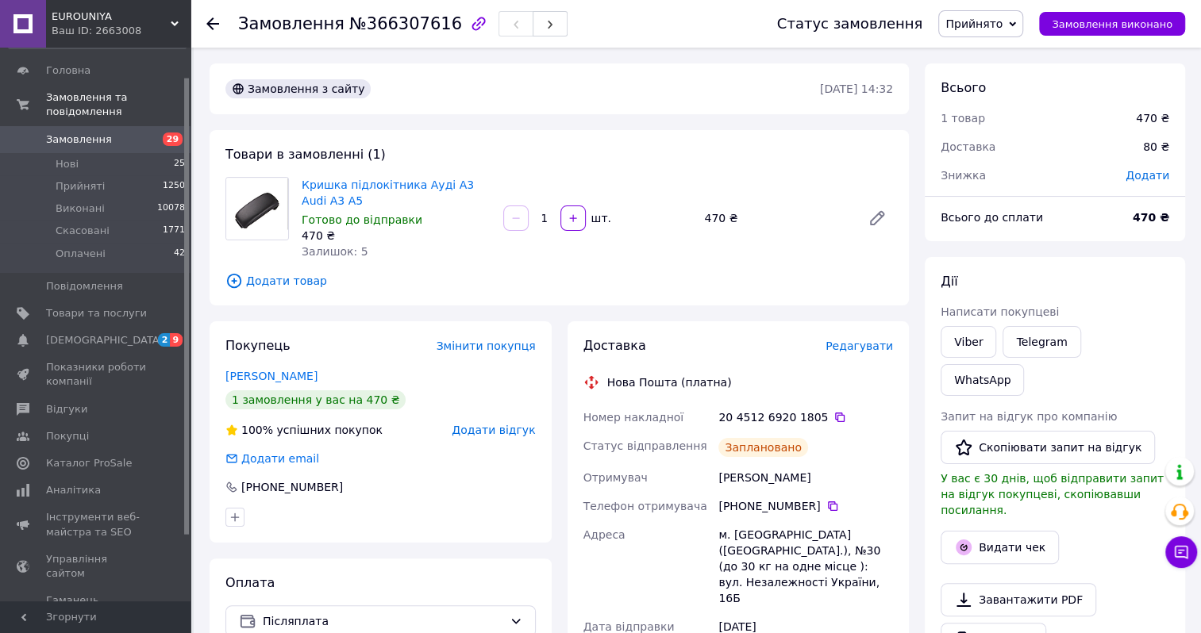
click at [104, 133] on span "Замовлення" at bounding box center [96, 140] width 101 height 14
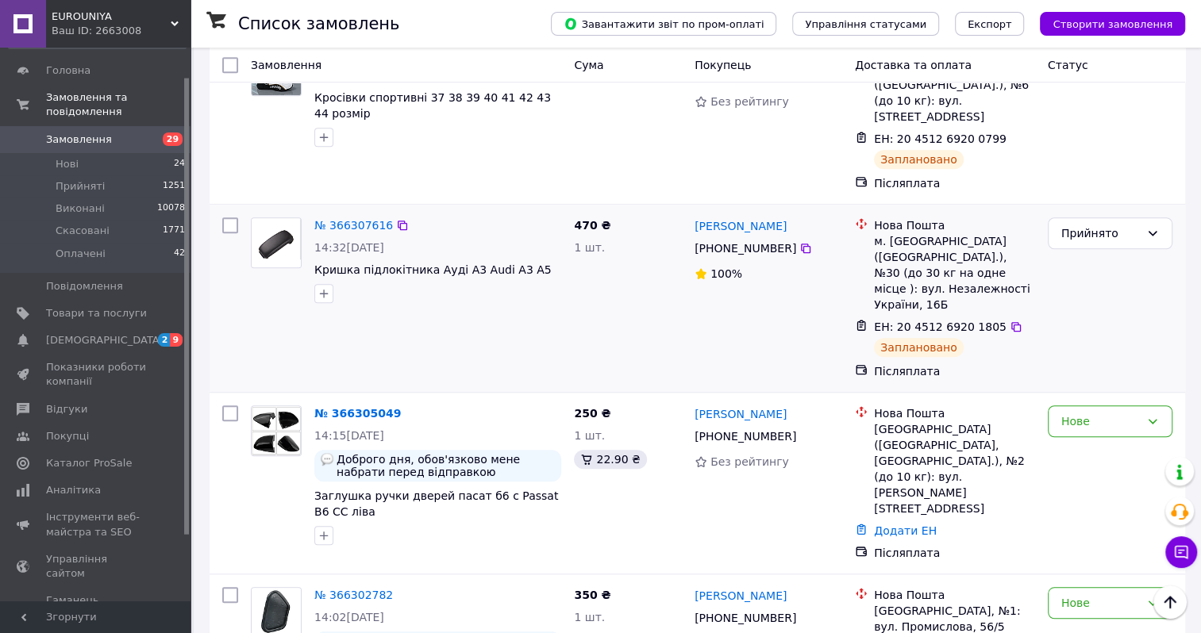
scroll to position [873, 0]
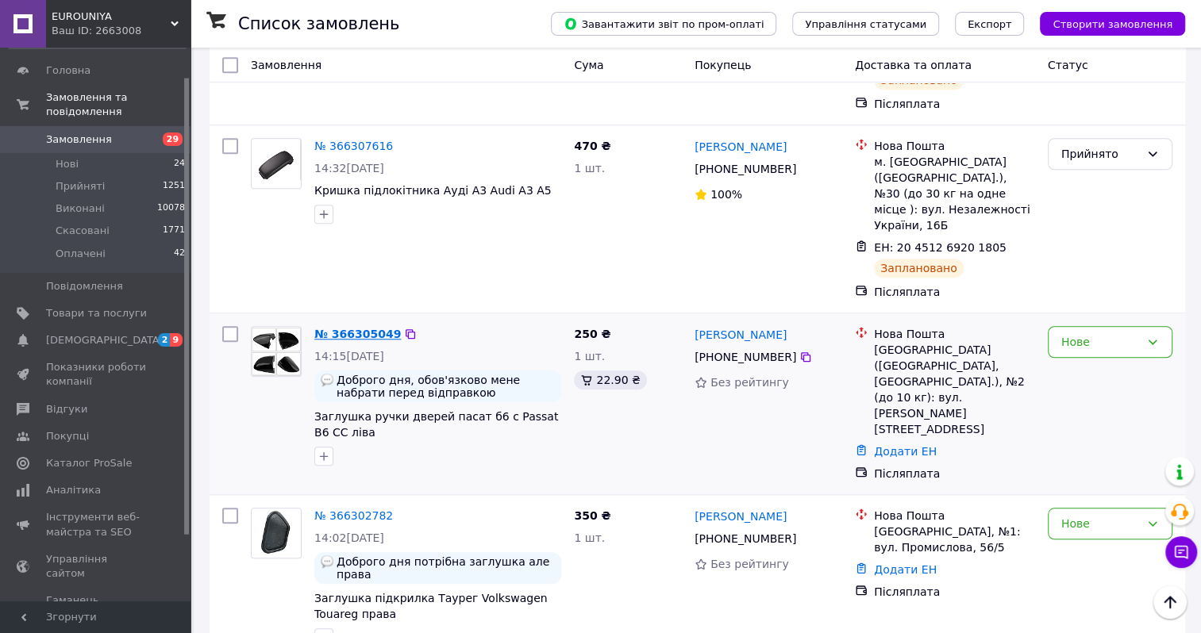
click at [340, 328] on link "№ 366305049" at bounding box center [357, 334] width 87 height 13
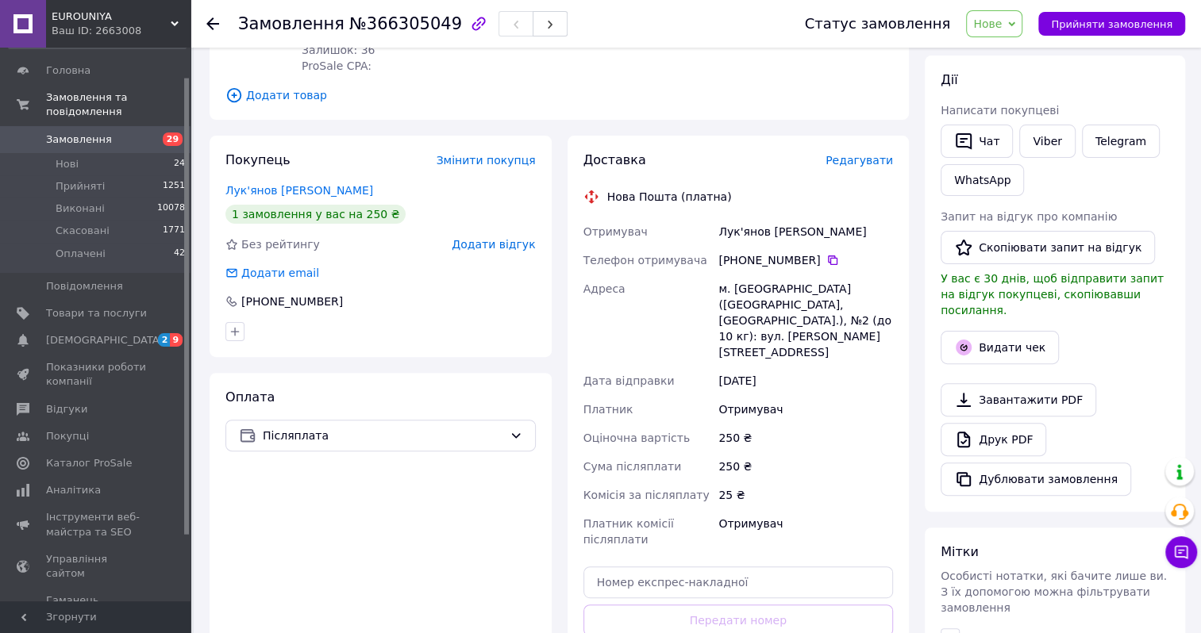
scroll to position [43, 0]
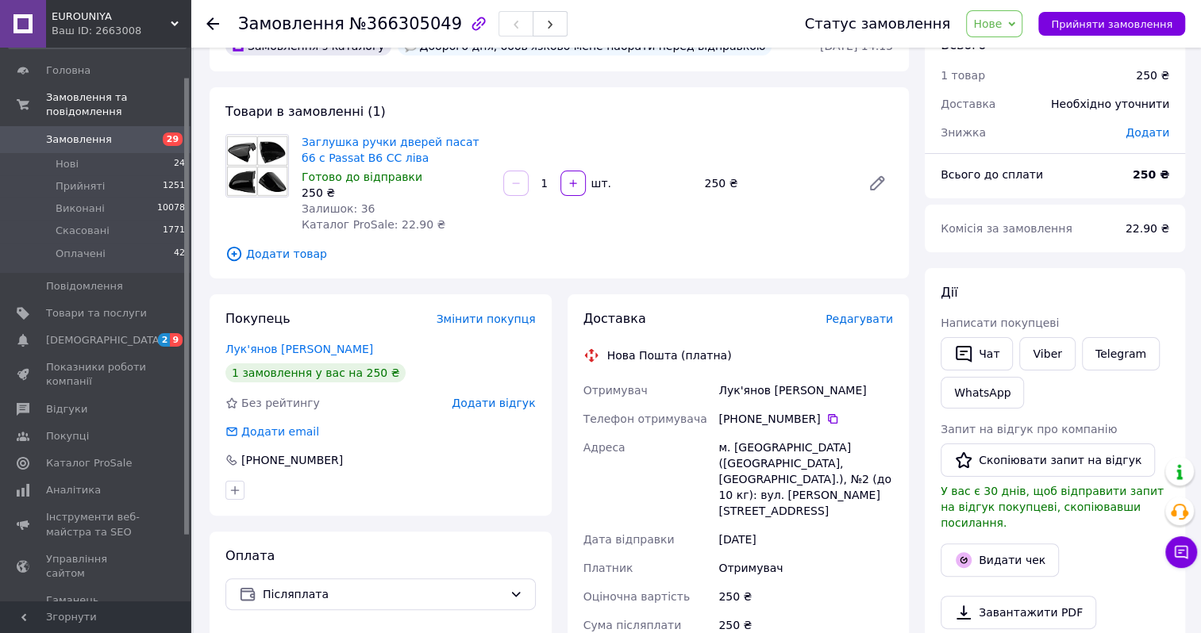
click at [994, 29] on span "Нове" at bounding box center [987, 23] width 29 height 13
click at [994, 55] on li "Прийнято" at bounding box center [1003, 56] width 73 height 24
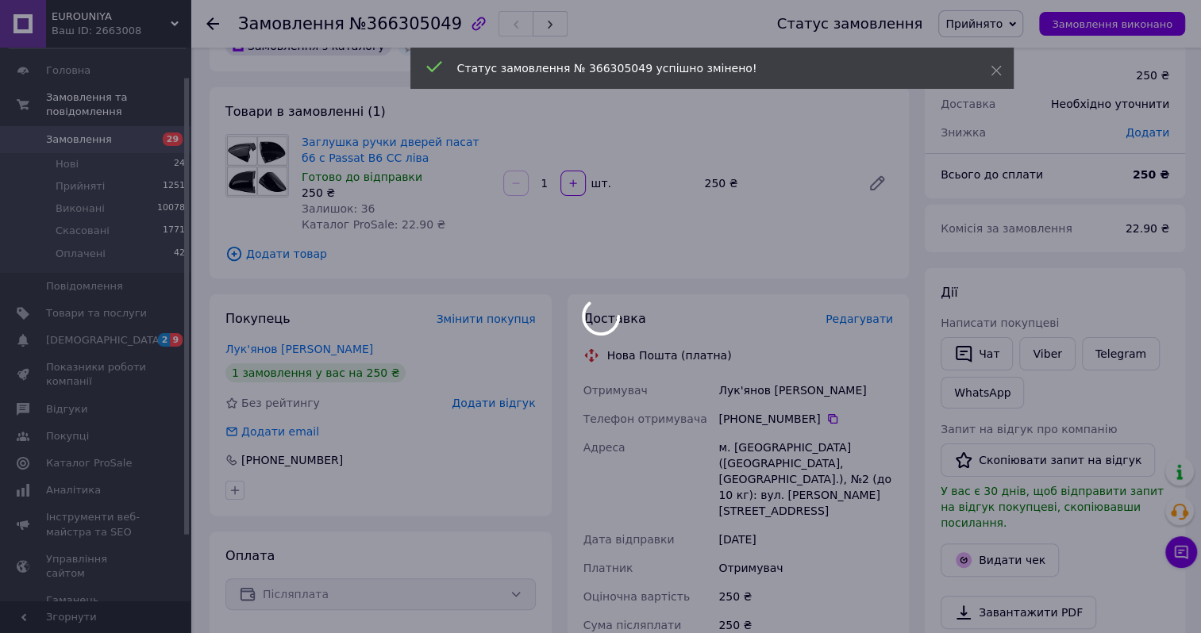
scroll to position [360, 0]
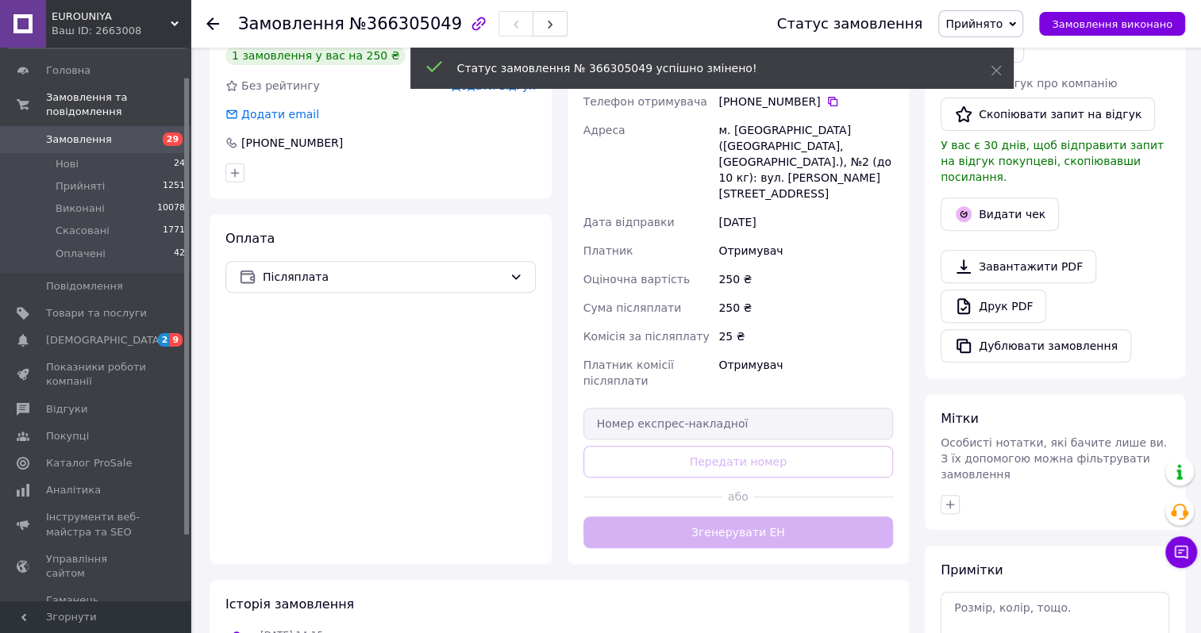
click at [716, 499] on div "Доставка Редагувати Нова Пошта (платна) Отримувач Лук'янов [PERSON_NAME] Телефо…" at bounding box center [738, 271] width 310 height 556
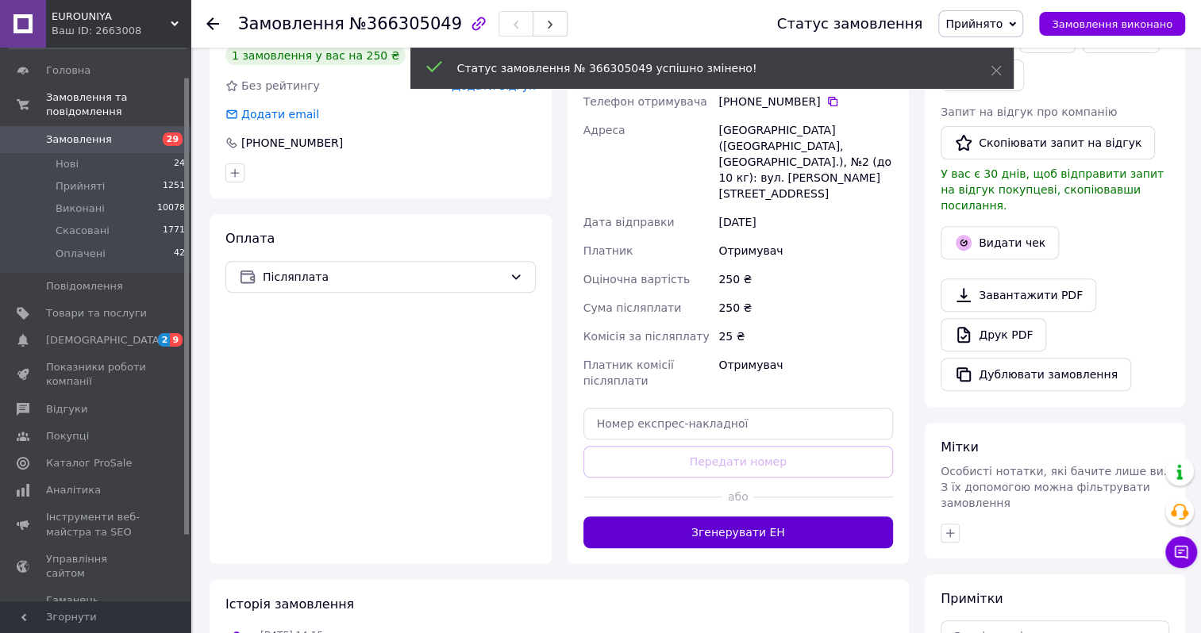
click at [716, 517] on button "Згенерувати ЕН" at bounding box center [738, 533] width 310 height 32
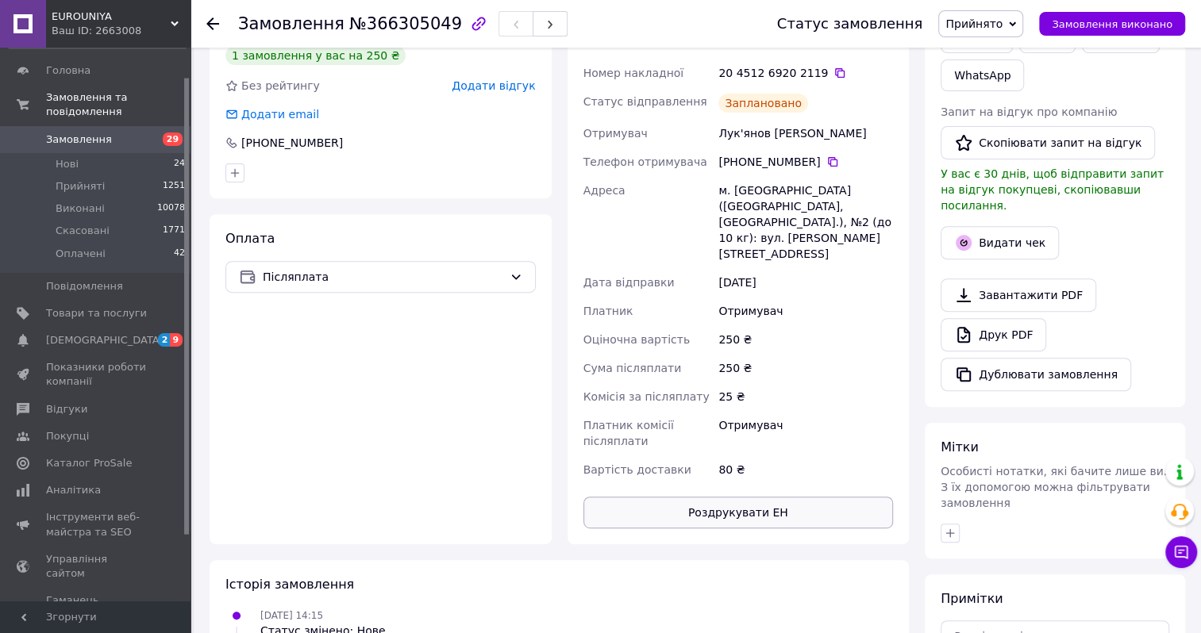
click at [710, 497] on button "Роздрукувати ЕН" at bounding box center [738, 513] width 310 height 32
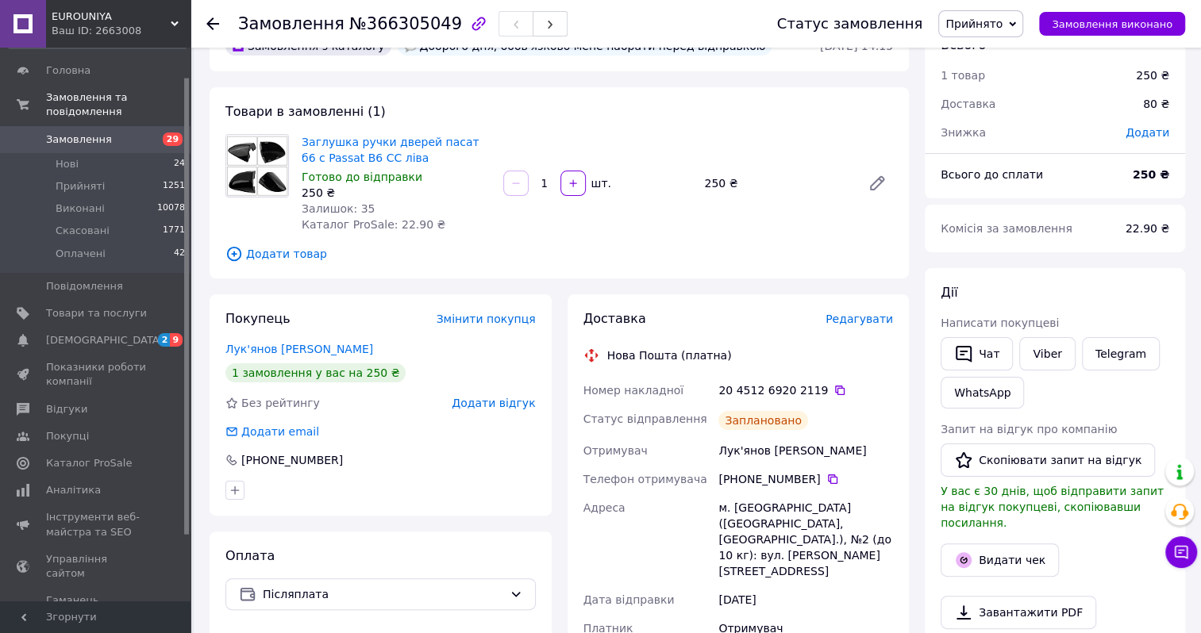
click at [102, 133] on span "Замовлення" at bounding box center [79, 140] width 66 height 14
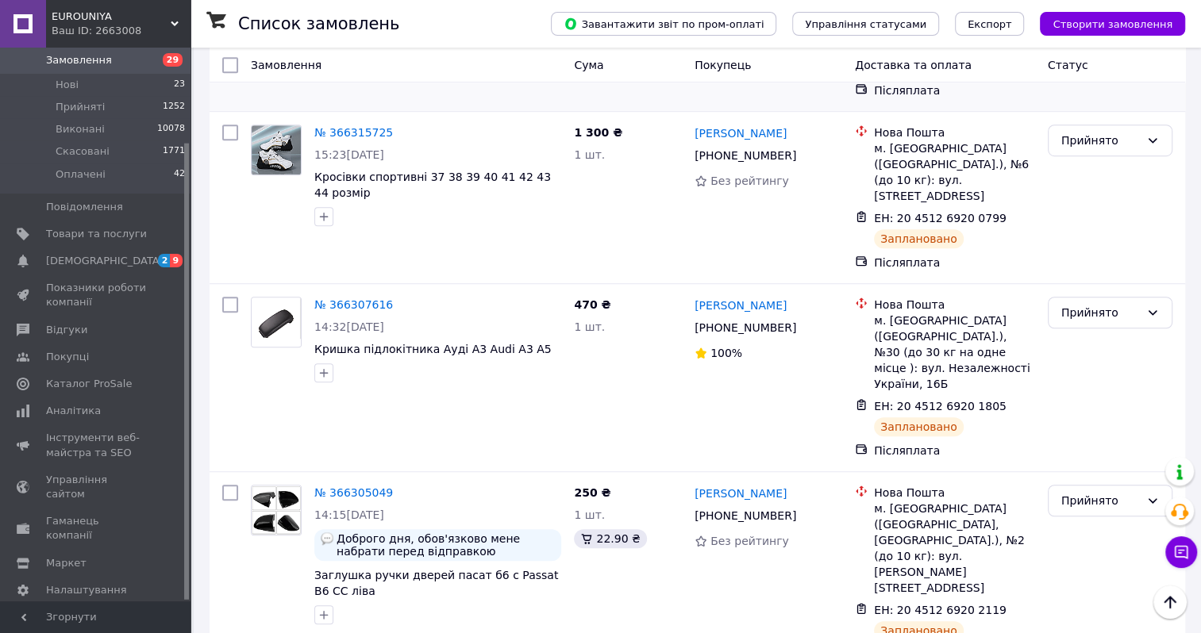
scroll to position [952, 0]
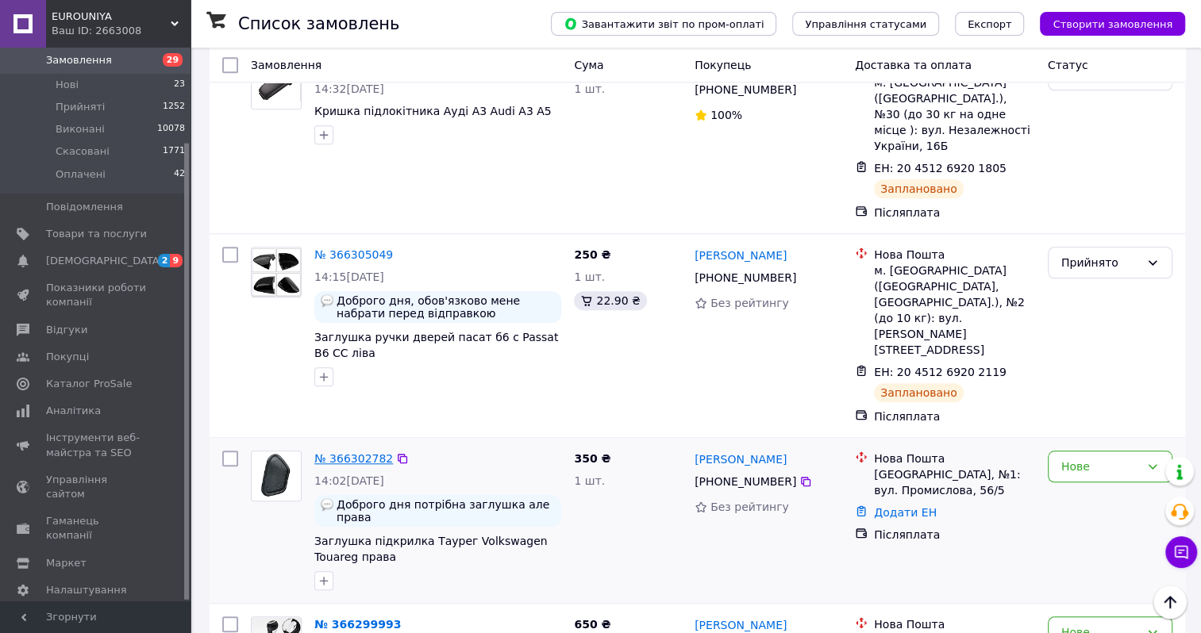
click at [356, 452] on link "№ 366302782" at bounding box center [353, 458] width 79 height 13
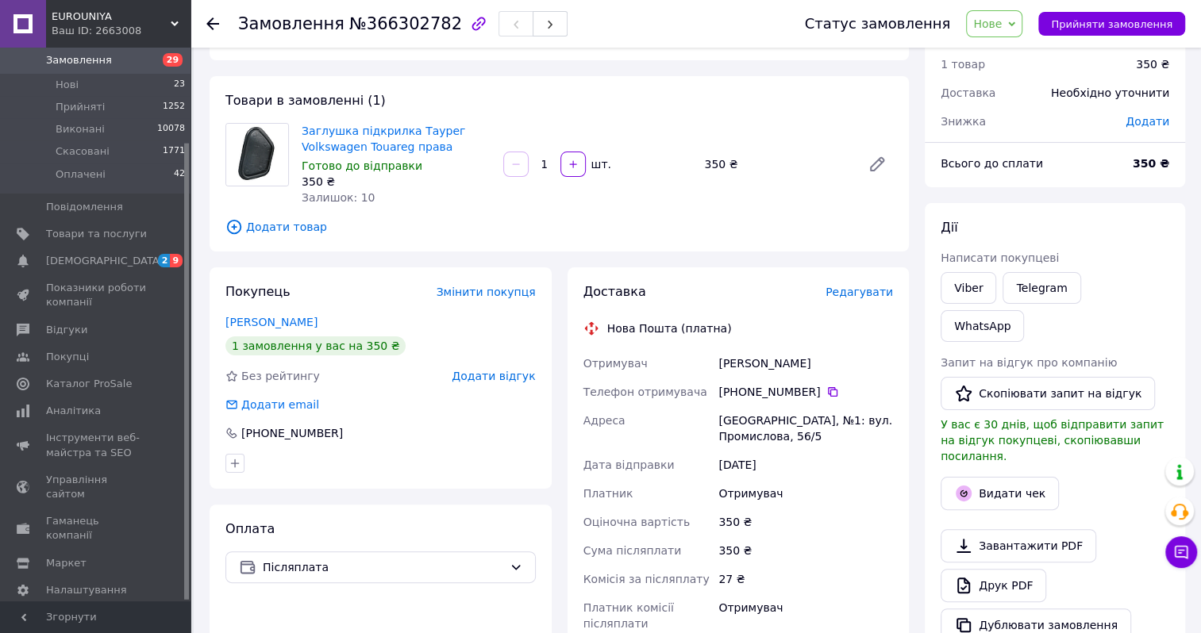
scroll to position [505, 0]
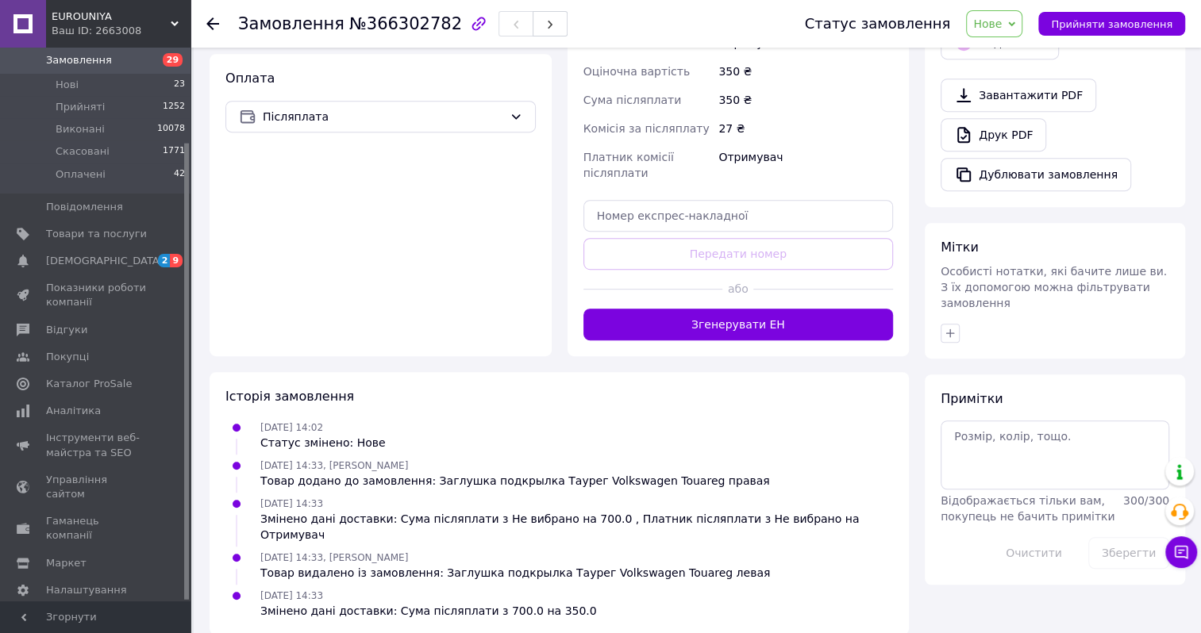
click at [994, 33] on span "Нове" at bounding box center [994, 23] width 56 height 27
click at [1003, 62] on li "Прийнято" at bounding box center [1003, 56] width 73 height 24
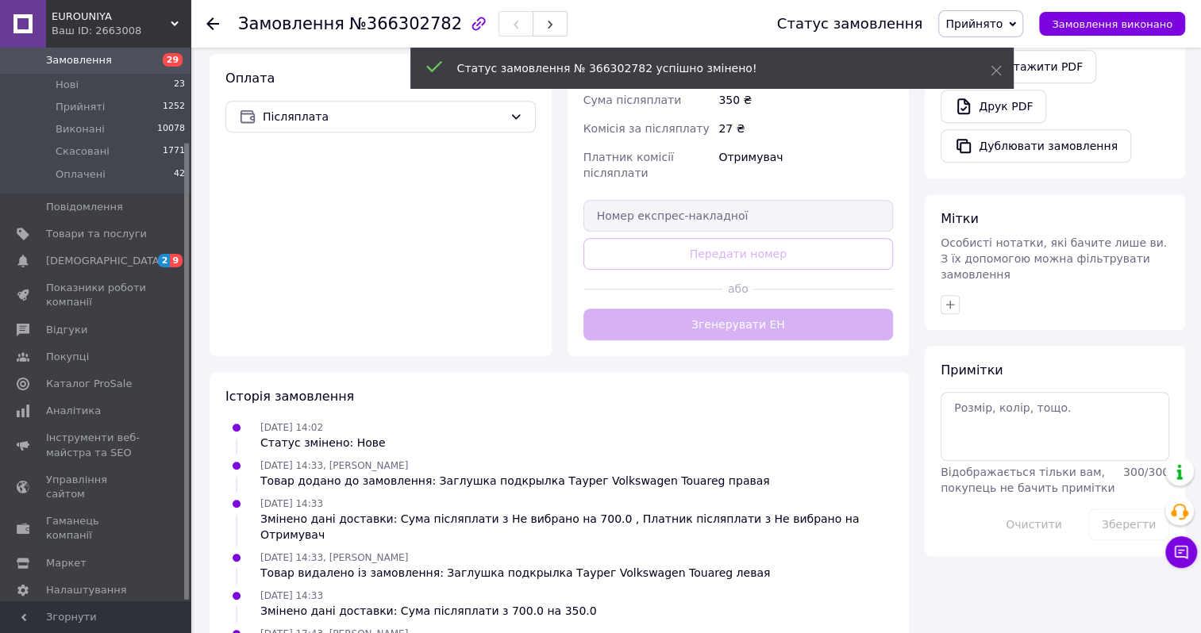
scroll to position [543, 0]
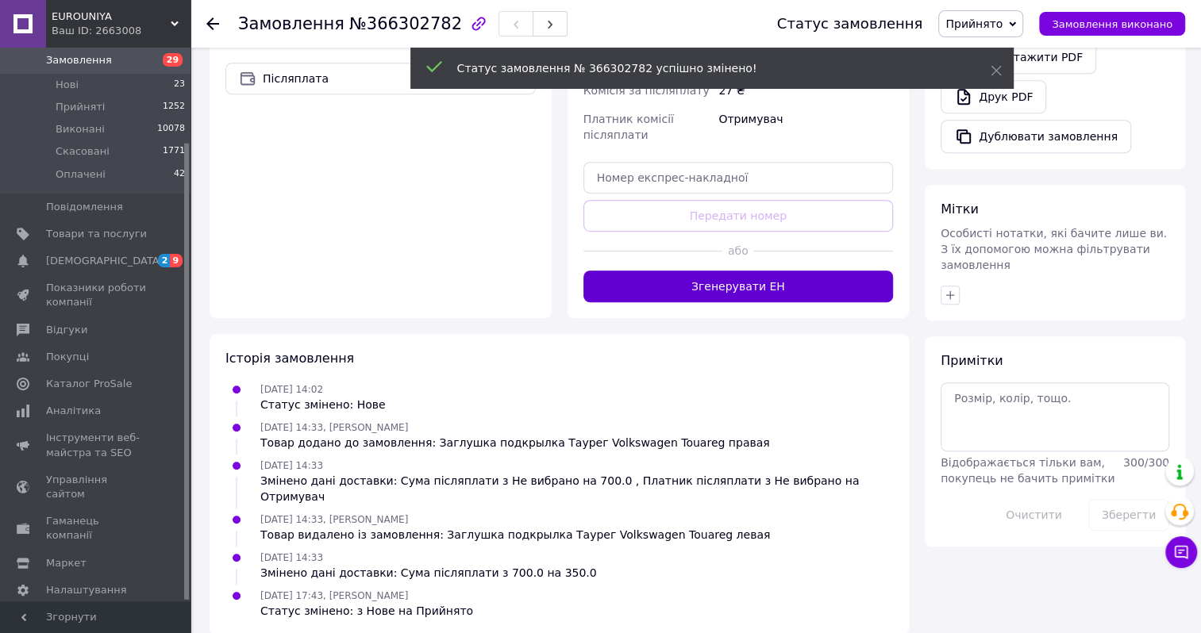
click at [707, 285] on button "Згенерувати ЕН" at bounding box center [738, 287] width 310 height 32
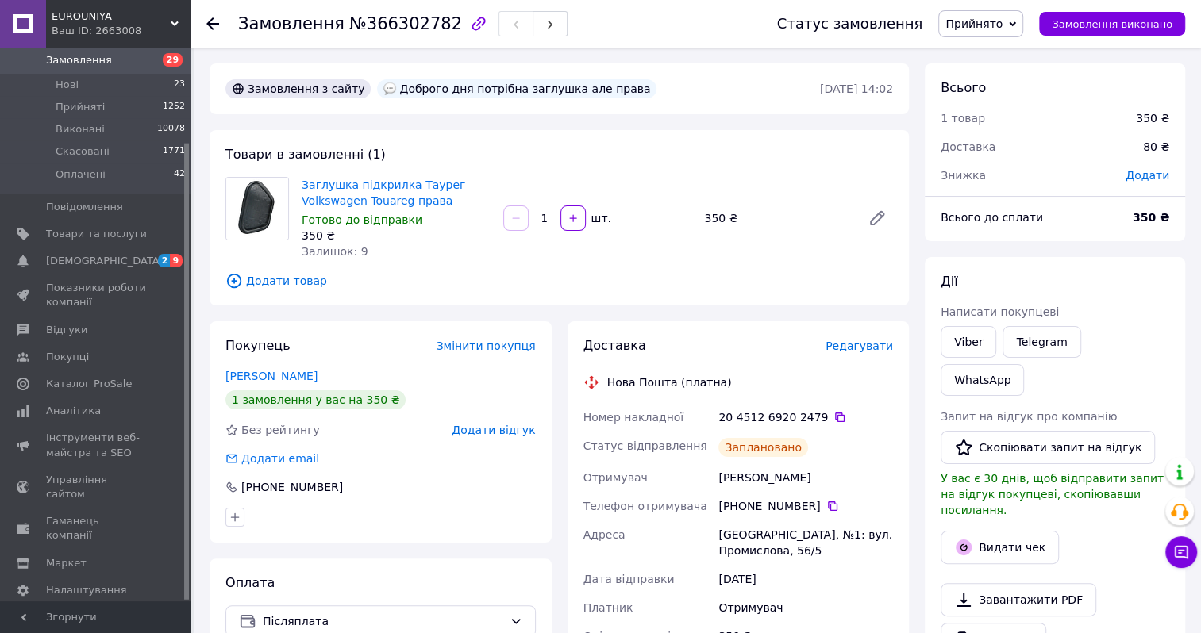
scroll to position [317, 0]
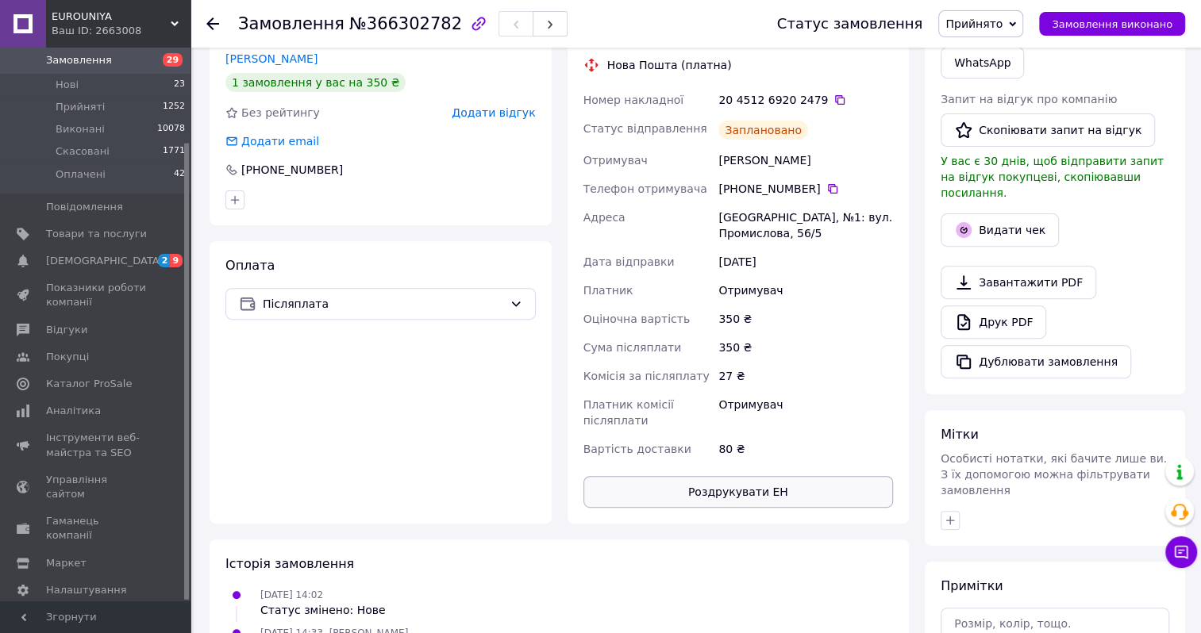
click at [702, 498] on button "Роздрукувати ЕН" at bounding box center [738, 492] width 310 height 32
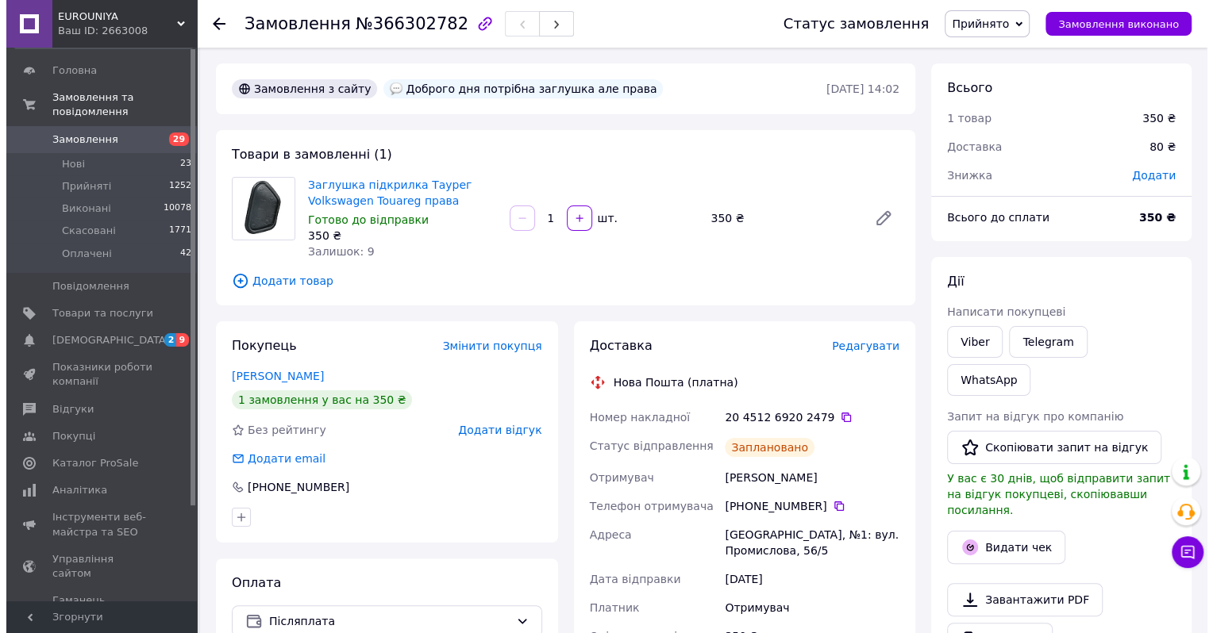
scroll to position [0, 0]
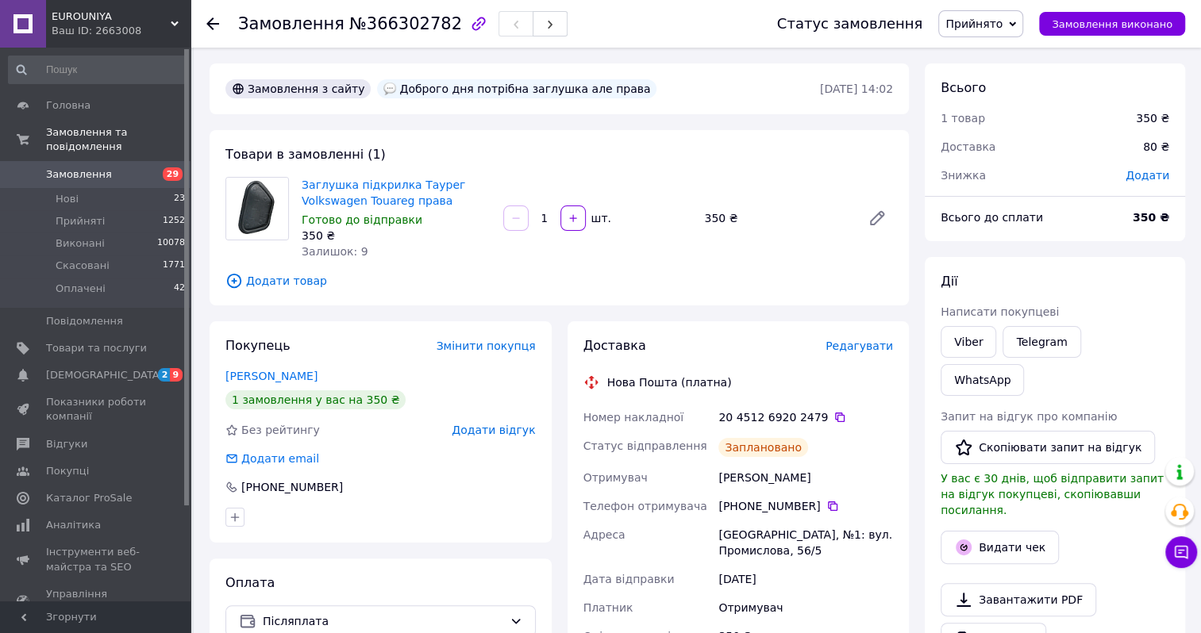
click at [100, 167] on span "Замовлення" at bounding box center [79, 174] width 66 height 14
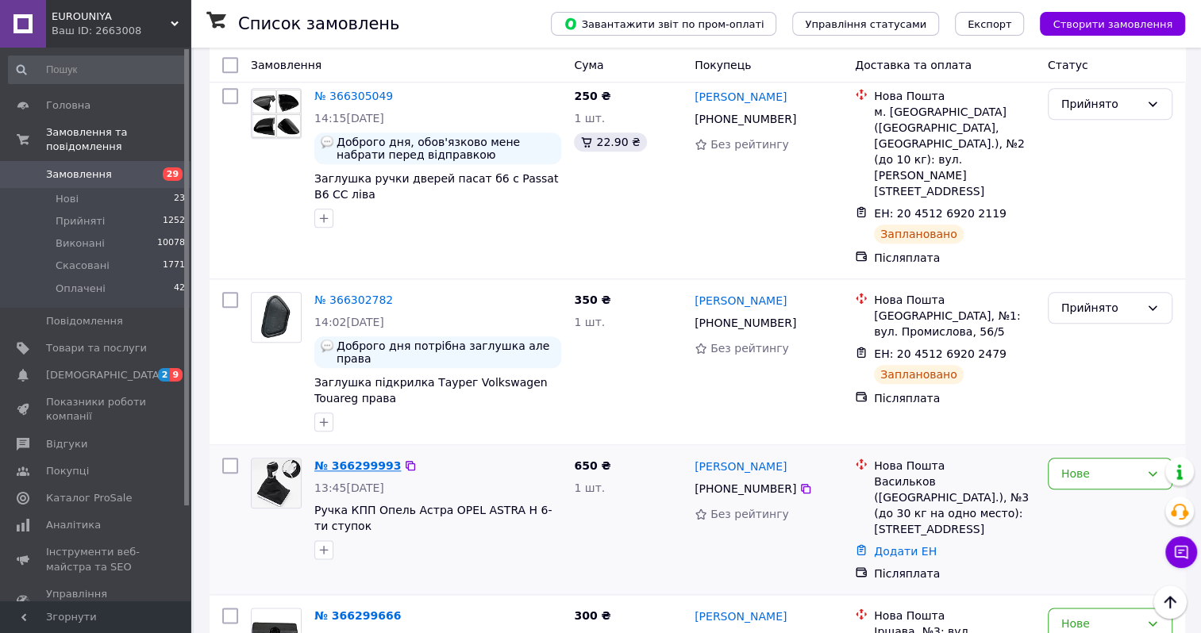
click at [359, 460] on link "№ 366299993" at bounding box center [357, 466] width 87 height 13
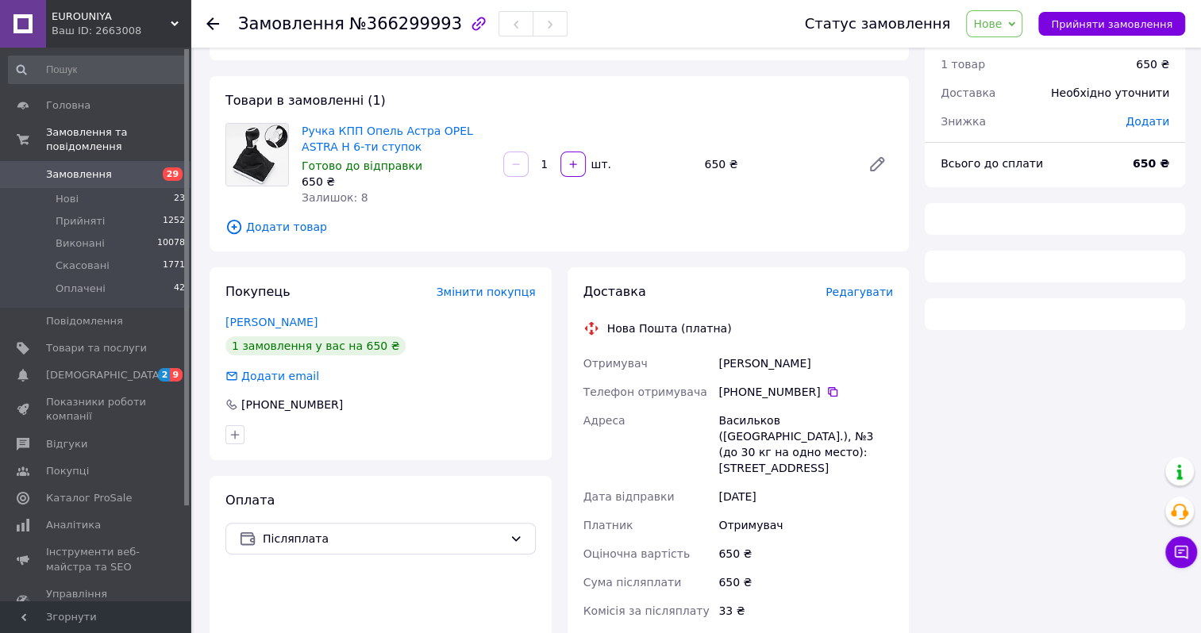
scroll to position [401, 0]
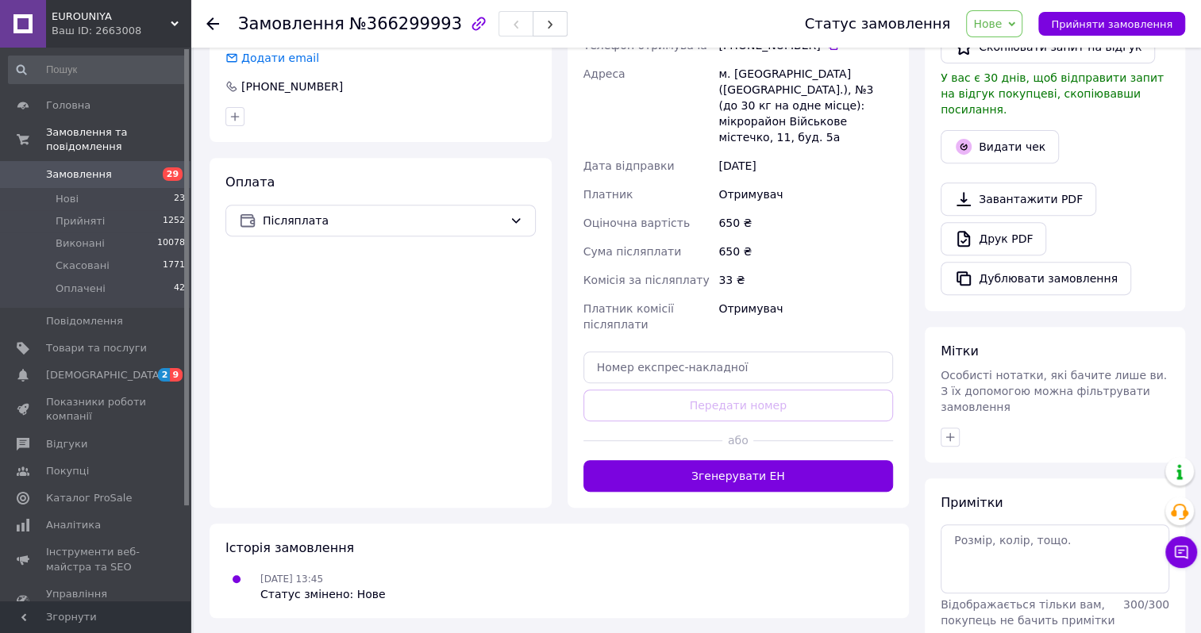
click at [1002, 26] on span "Нове" at bounding box center [987, 23] width 29 height 13
click at [994, 61] on li "Прийнято" at bounding box center [1003, 56] width 73 height 24
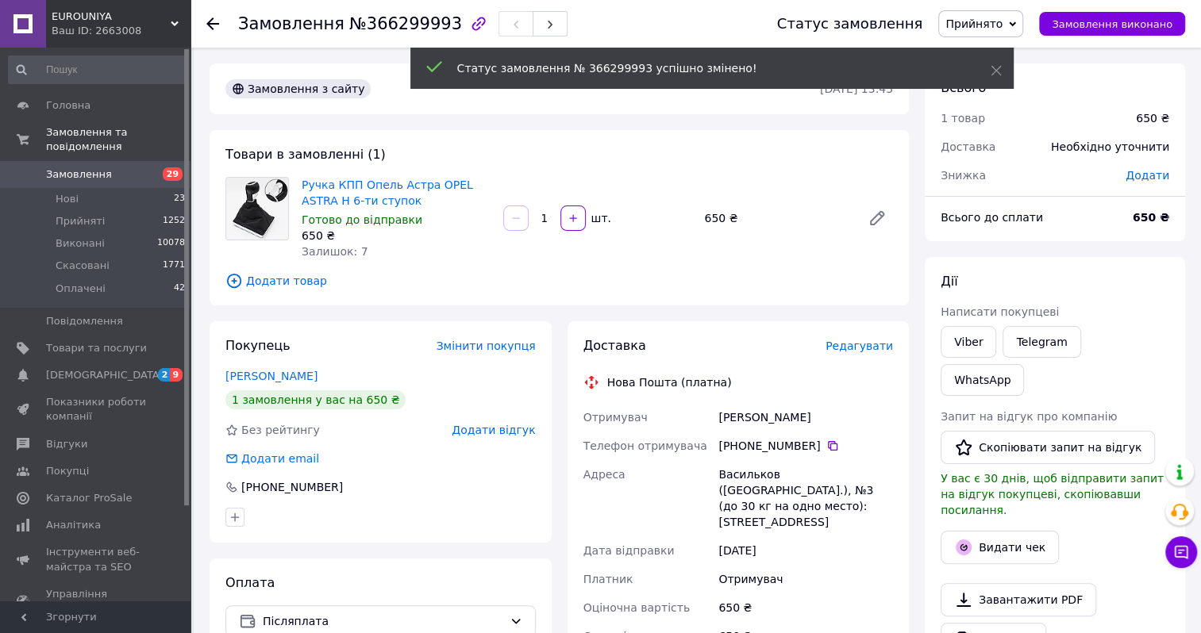
scroll to position [317, 0]
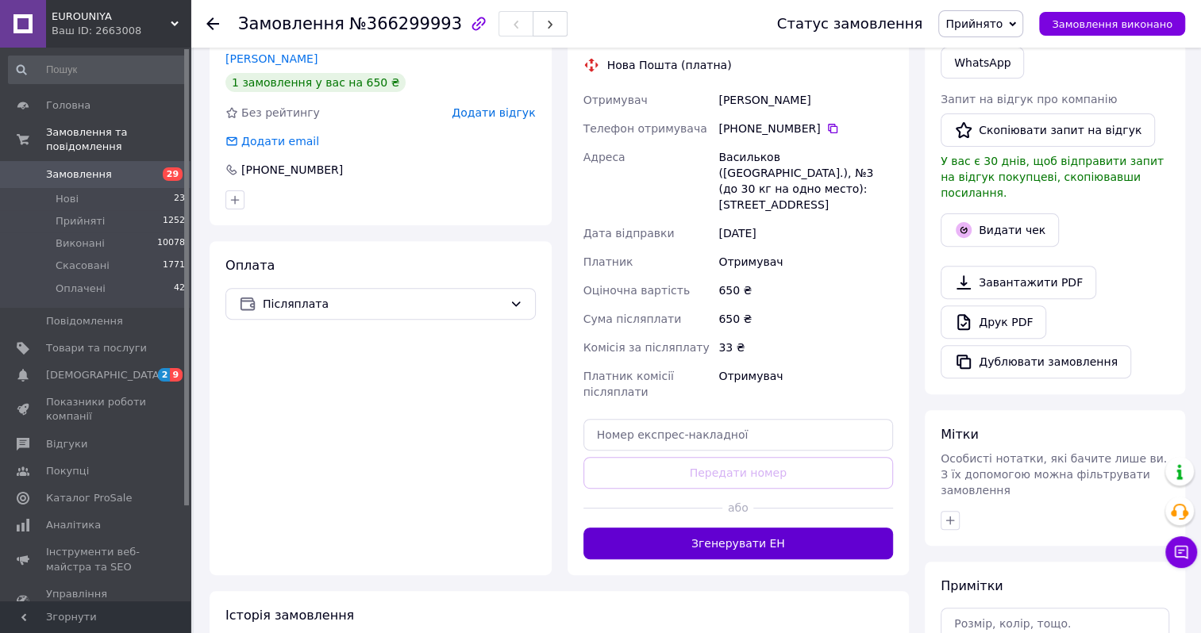
click at [697, 547] on button "Згенерувати ЕН" at bounding box center [738, 544] width 310 height 32
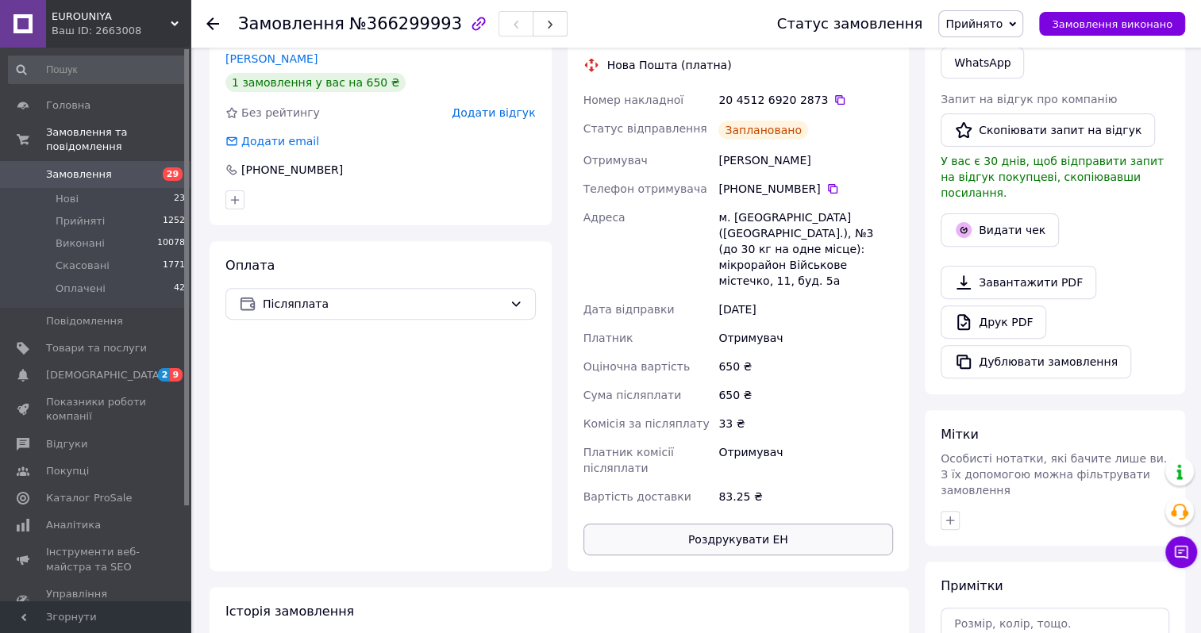
click at [705, 528] on button "Роздрукувати ЕН" at bounding box center [738, 540] width 310 height 32
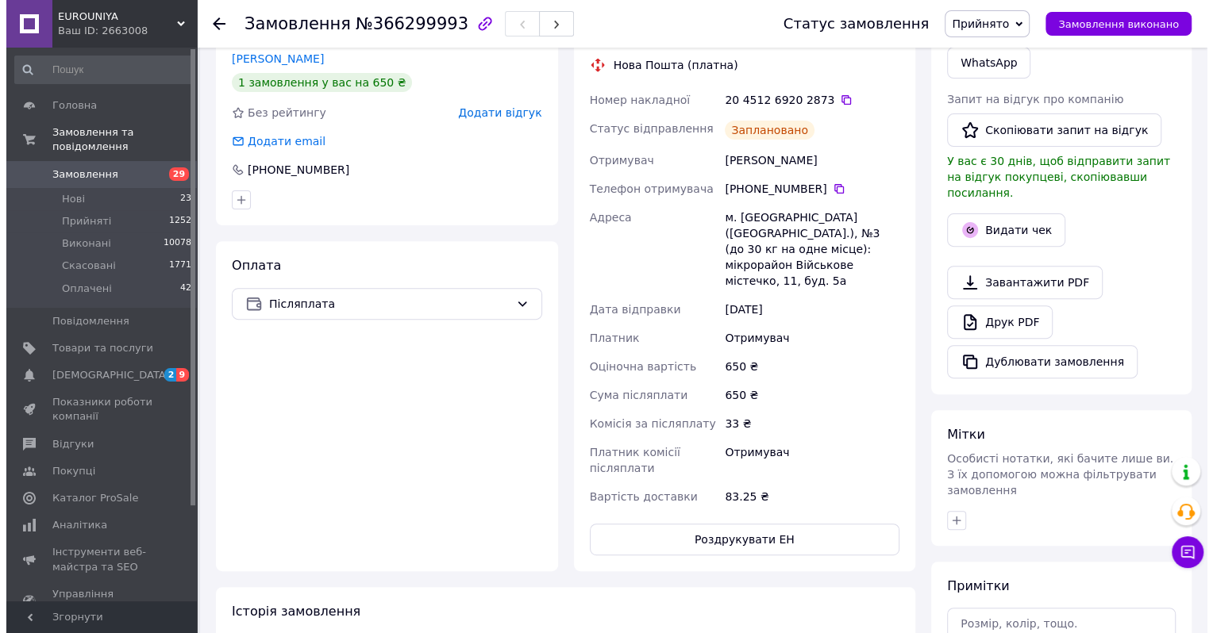
scroll to position [0, 0]
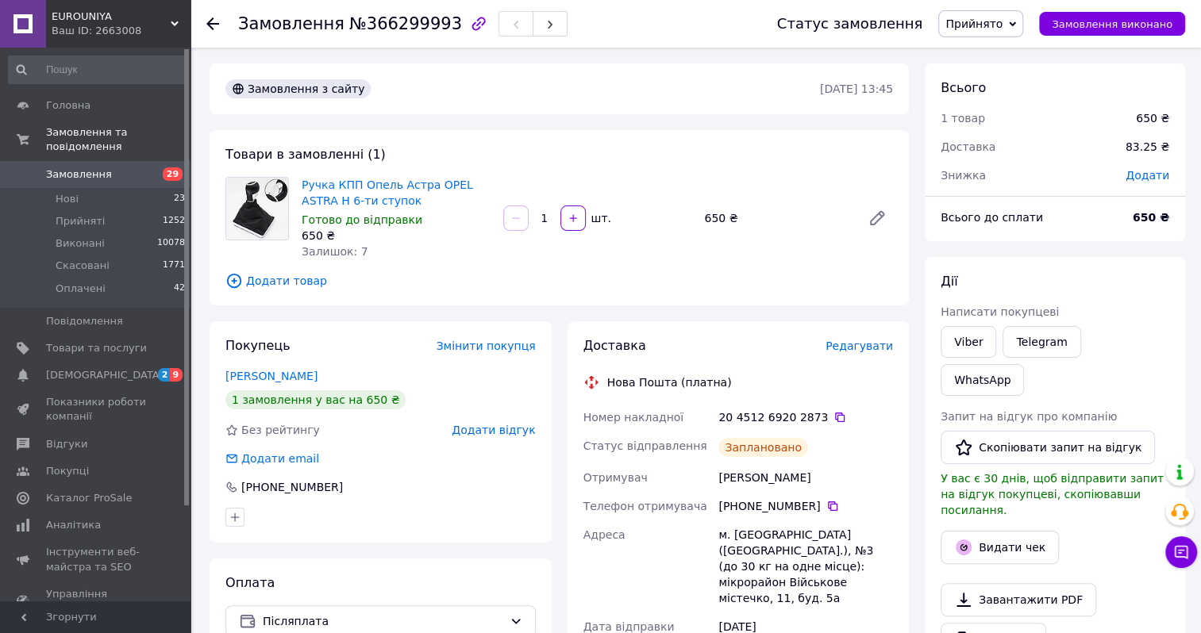
click at [127, 167] on span "Замовлення" at bounding box center [96, 174] width 101 height 14
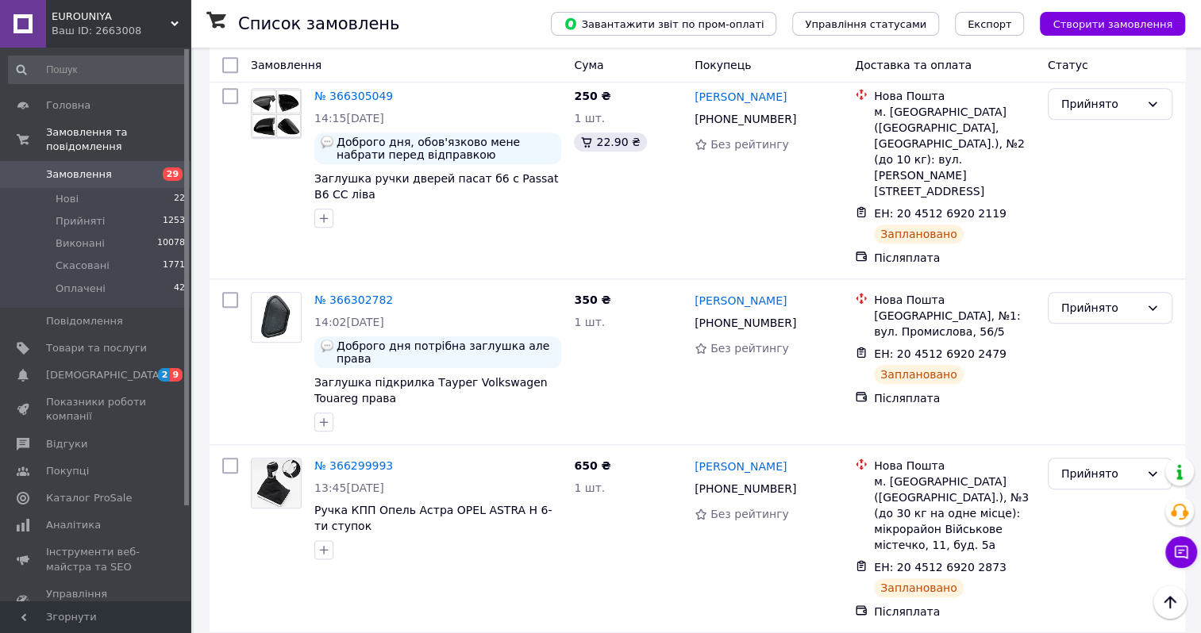
scroll to position [1349, 0]
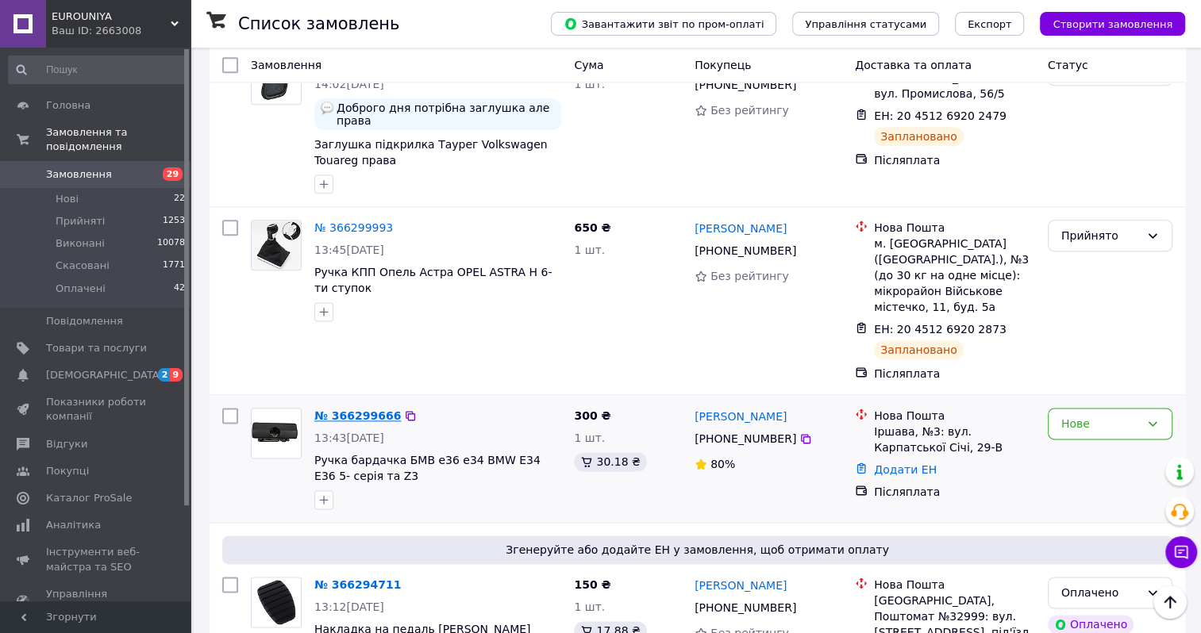
click at [348, 410] on link "№ 366299666" at bounding box center [357, 416] width 87 height 13
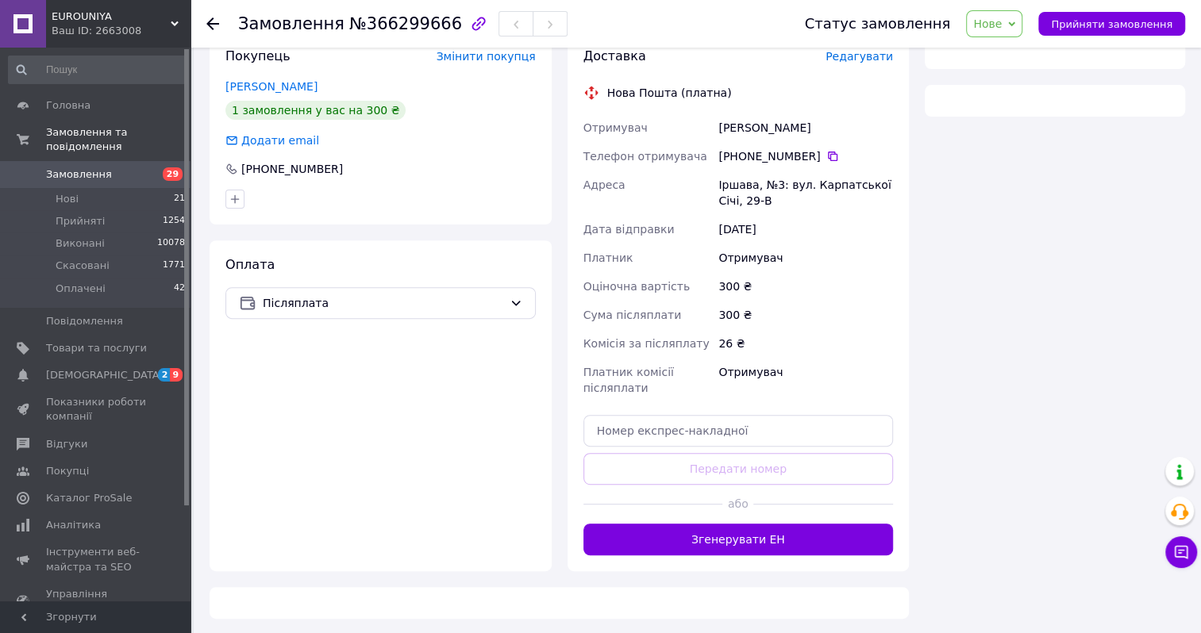
click at [1003, 31] on span "Нове" at bounding box center [994, 23] width 56 height 27
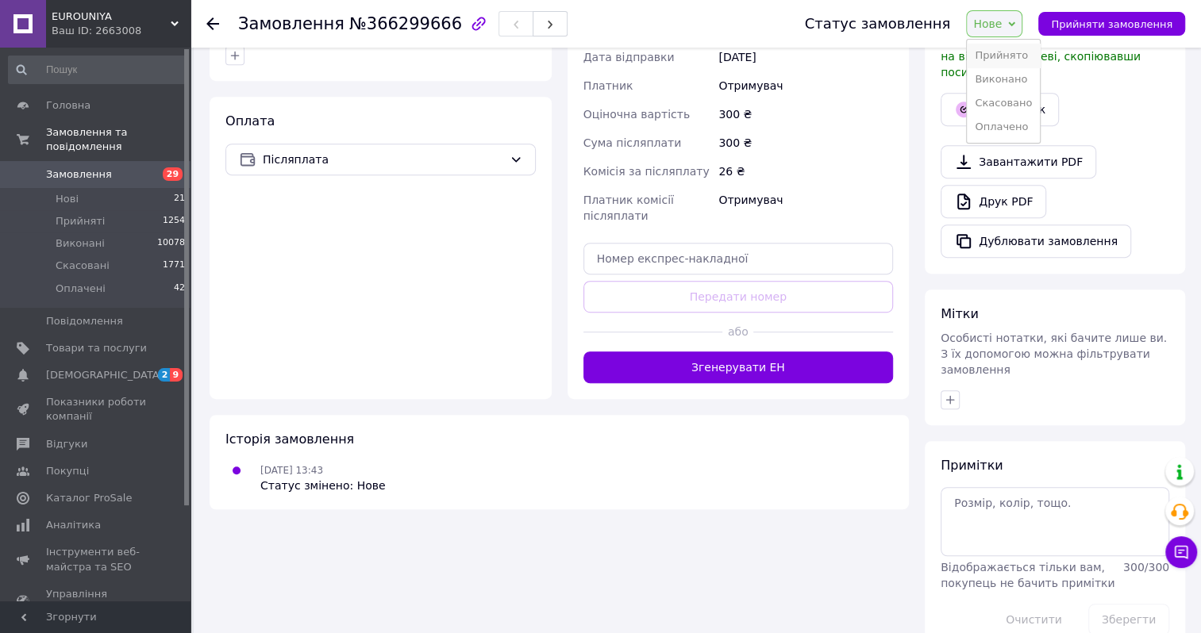
click at [1000, 54] on li "Прийнято" at bounding box center [1003, 56] width 73 height 24
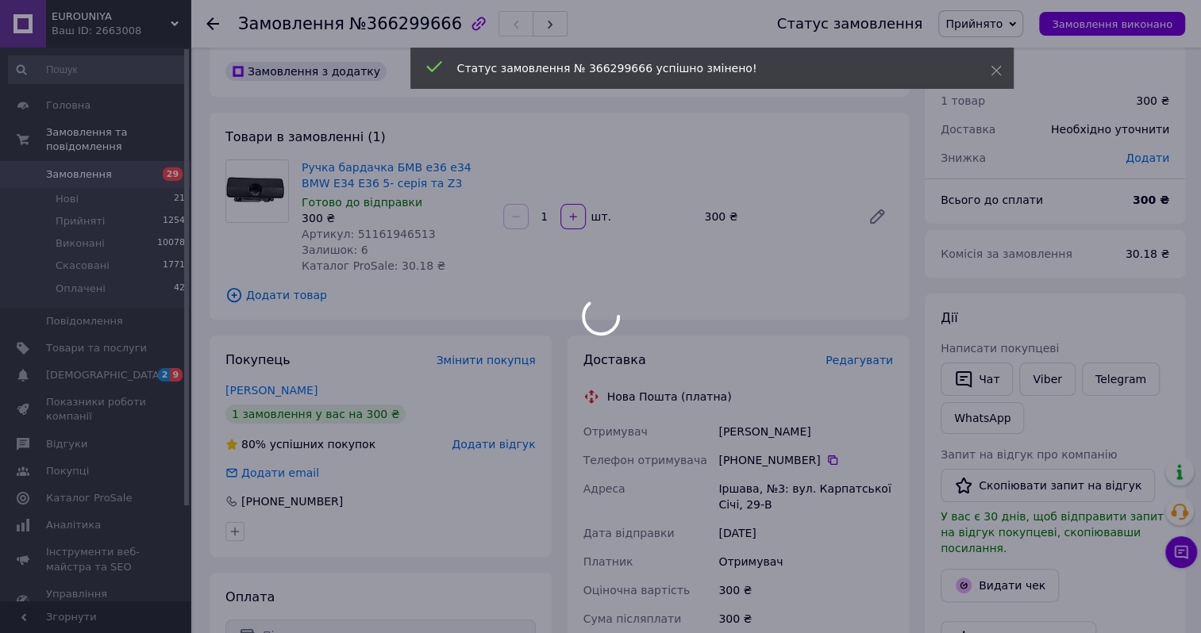
scroll to position [256, 0]
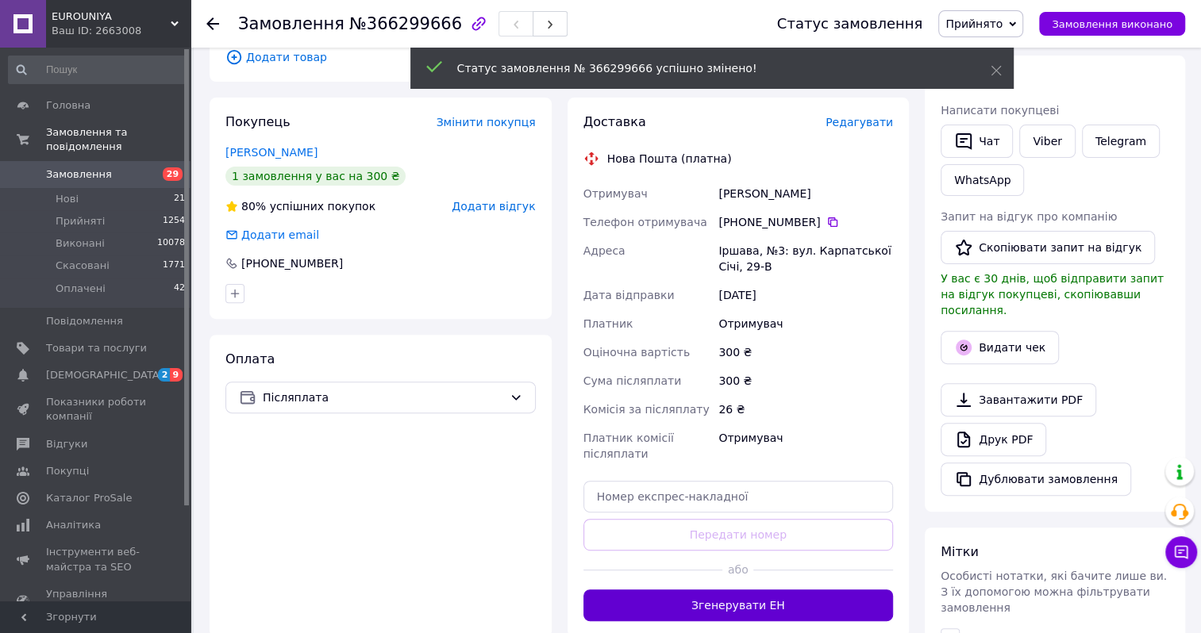
click at [687, 610] on button "Згенерувати ЕН" at bounding box center [738, 606] width 310 height 32
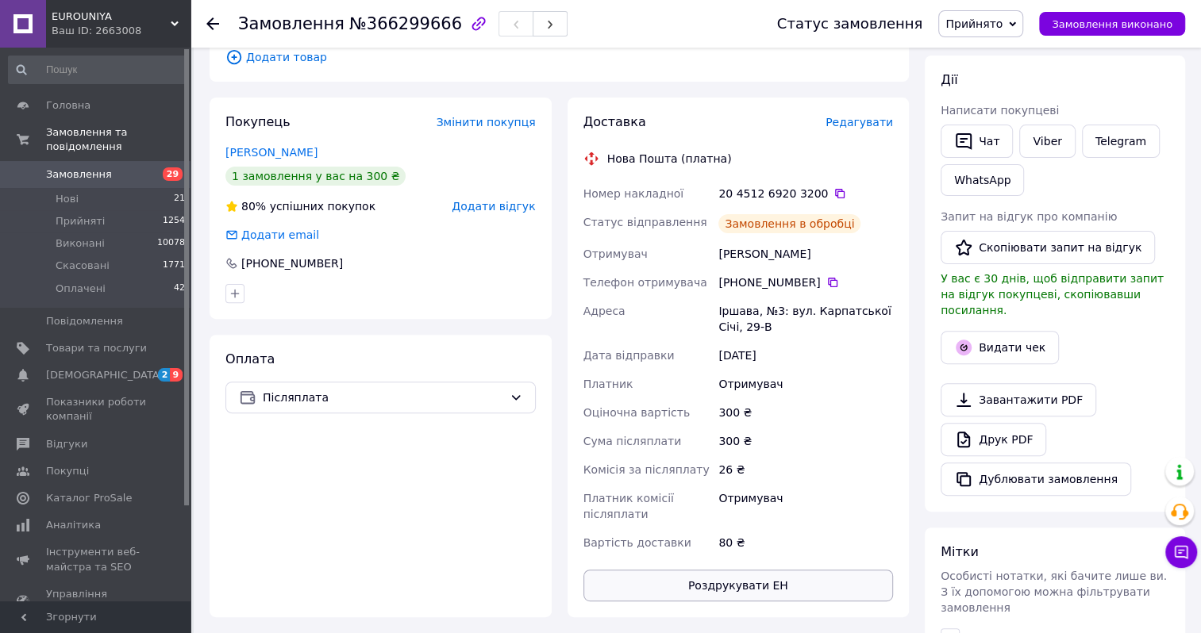
click at [702, 590] on button "Роздрукувати ЕН" at bounding box center [738, 586] width 310 height 32
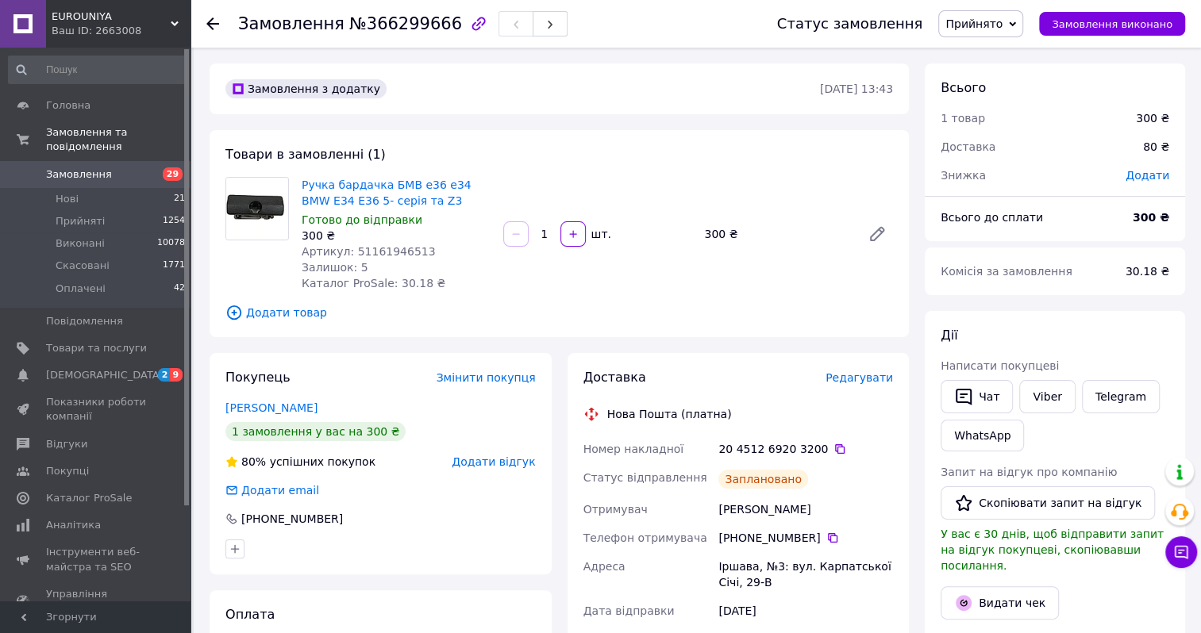
click at [79, 167] on span "Замовлення" at bounding box center [79, 174] width 66 height 14
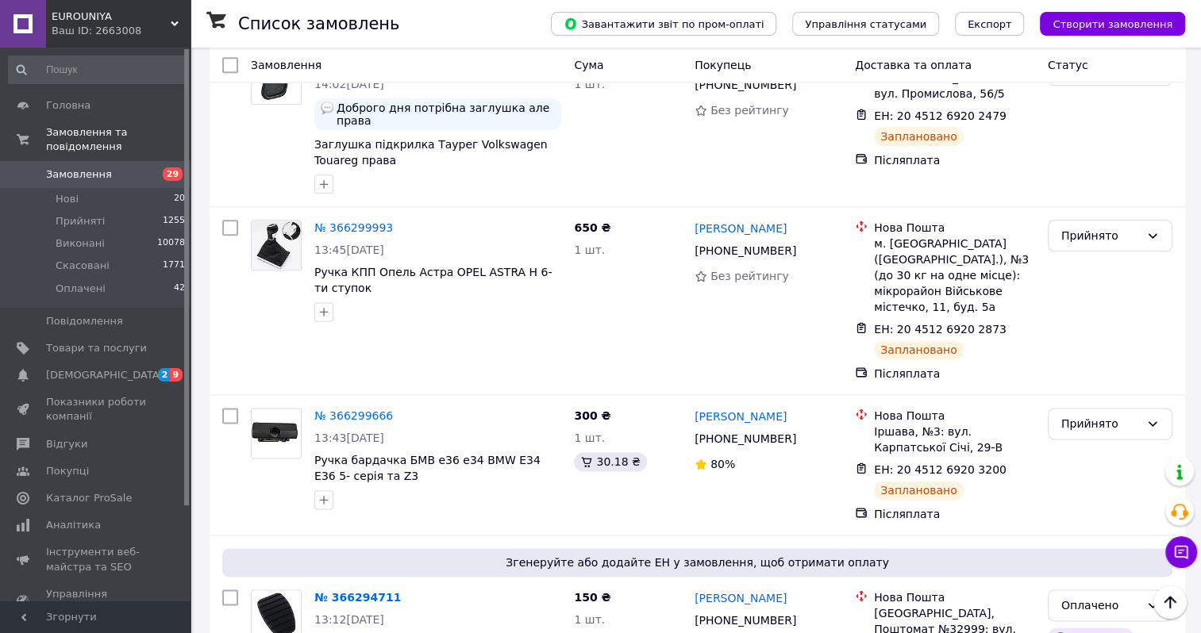
scroll to position [1667, 0]
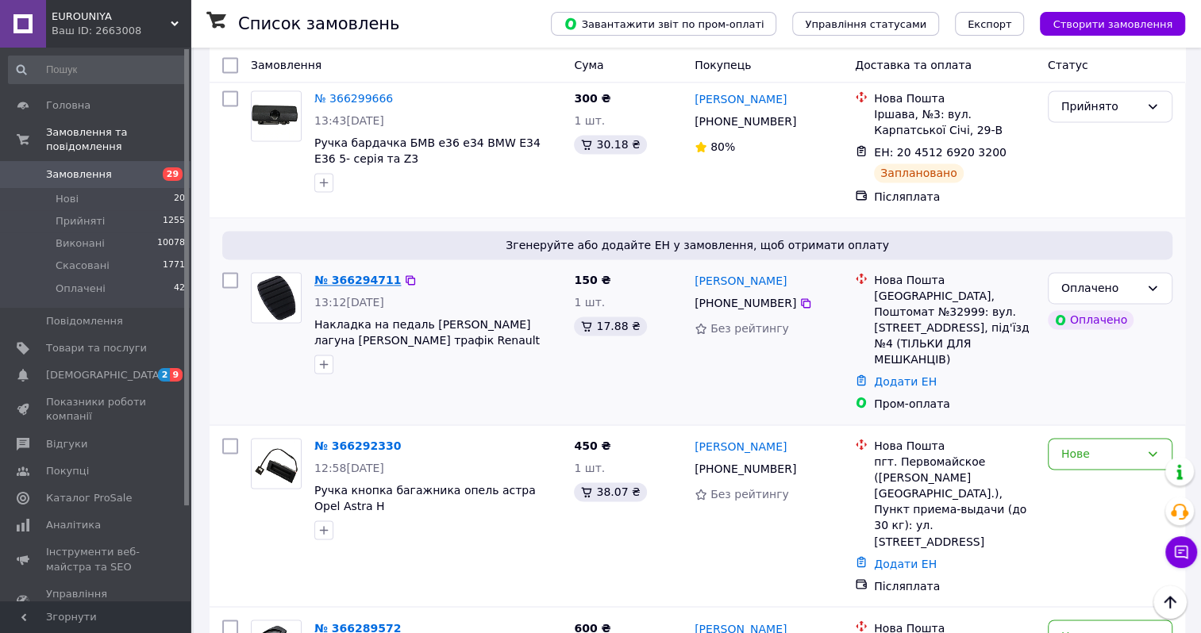
click at [348, 274] on link "№ 366294711" at bounding box center [357, 280] width 87 height 13
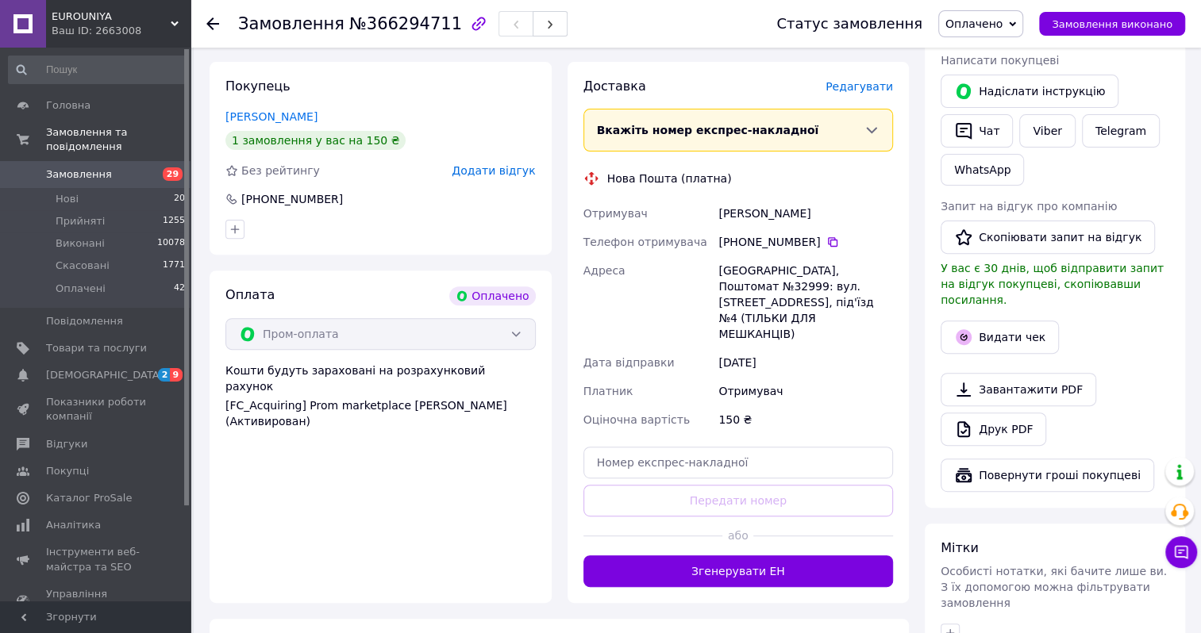
scroll to position [558, 0]
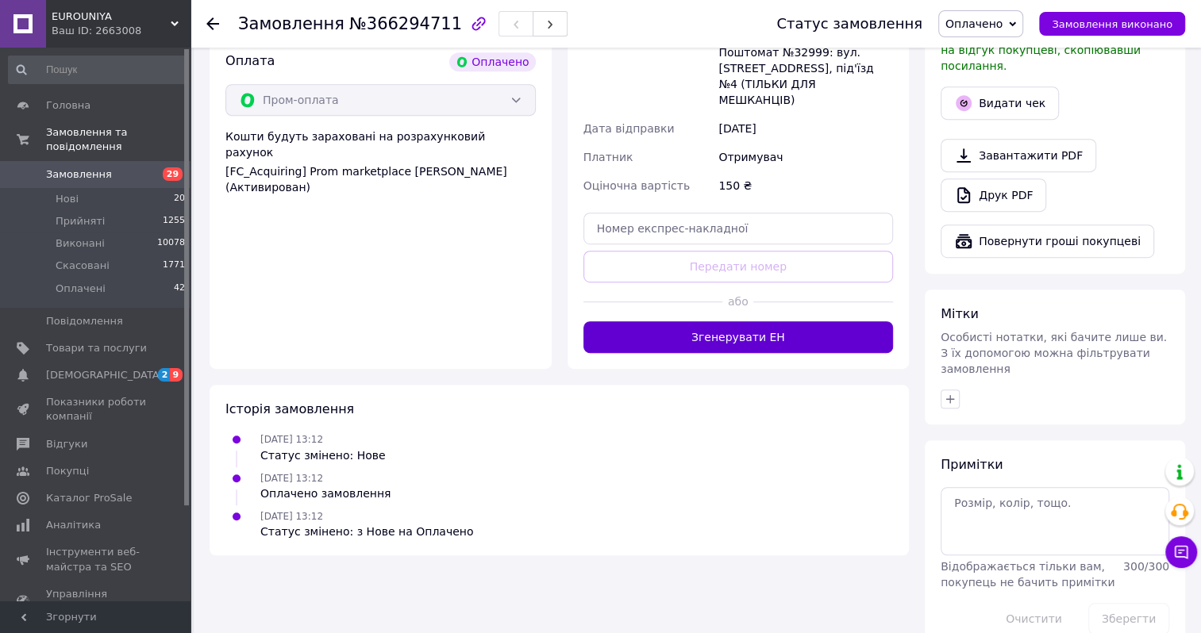
click at [709, 321] on button "Згенерувати ЕН" at bounding box center [738, 337] width 310 height 32
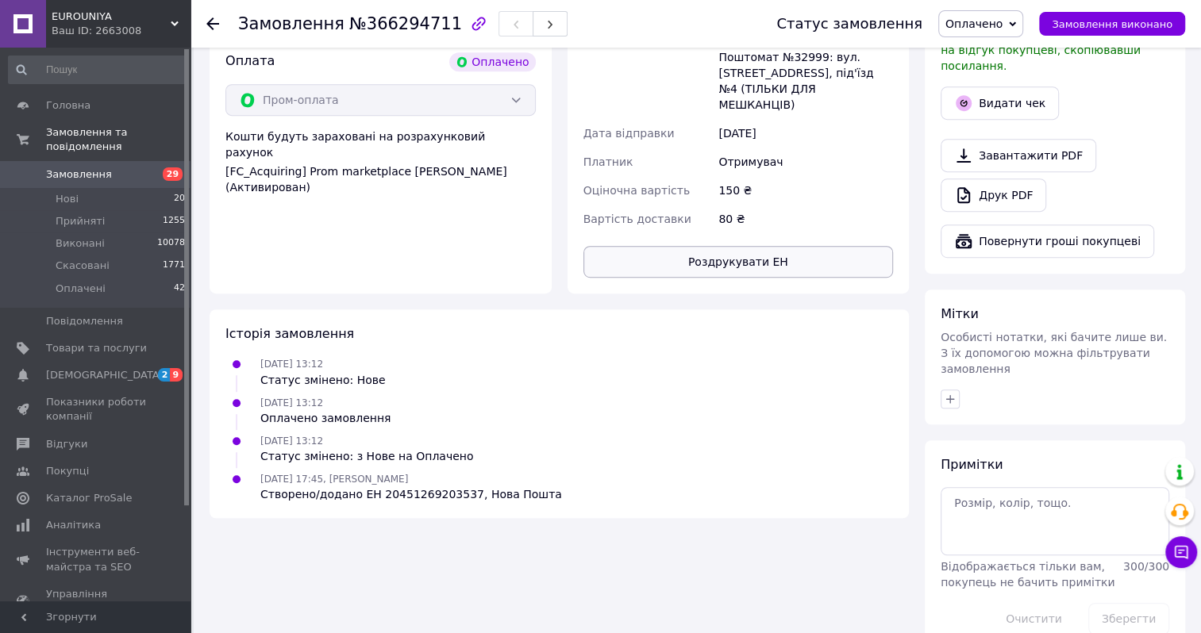
click at [725, 246] on button "Роздрукувати ЕН" at bounding box center [738, 262] width 310 height 32
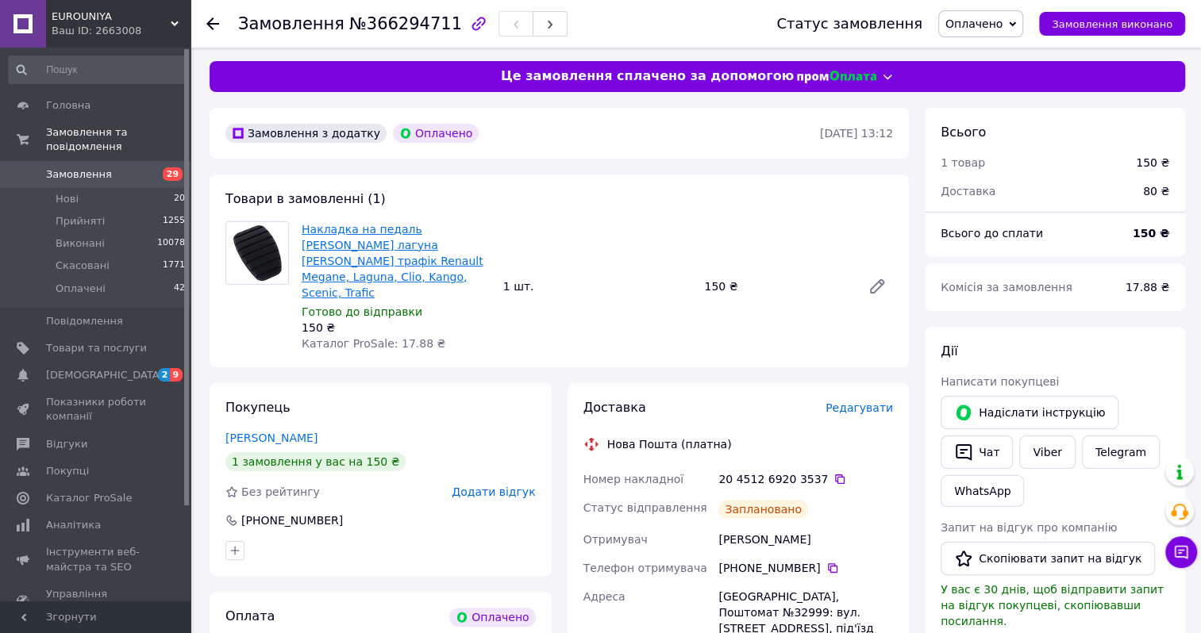
scroll to position [0, 0]
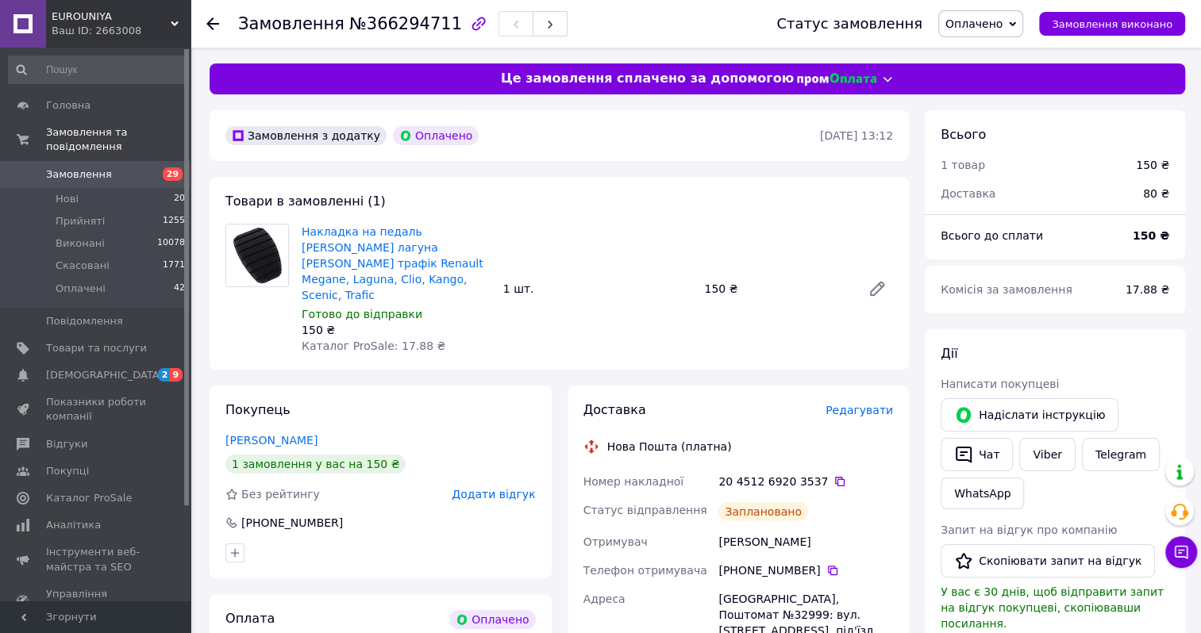
click at [82, 167] on span "Замовлення" at bounding box center [79, 174] width 66 height 14
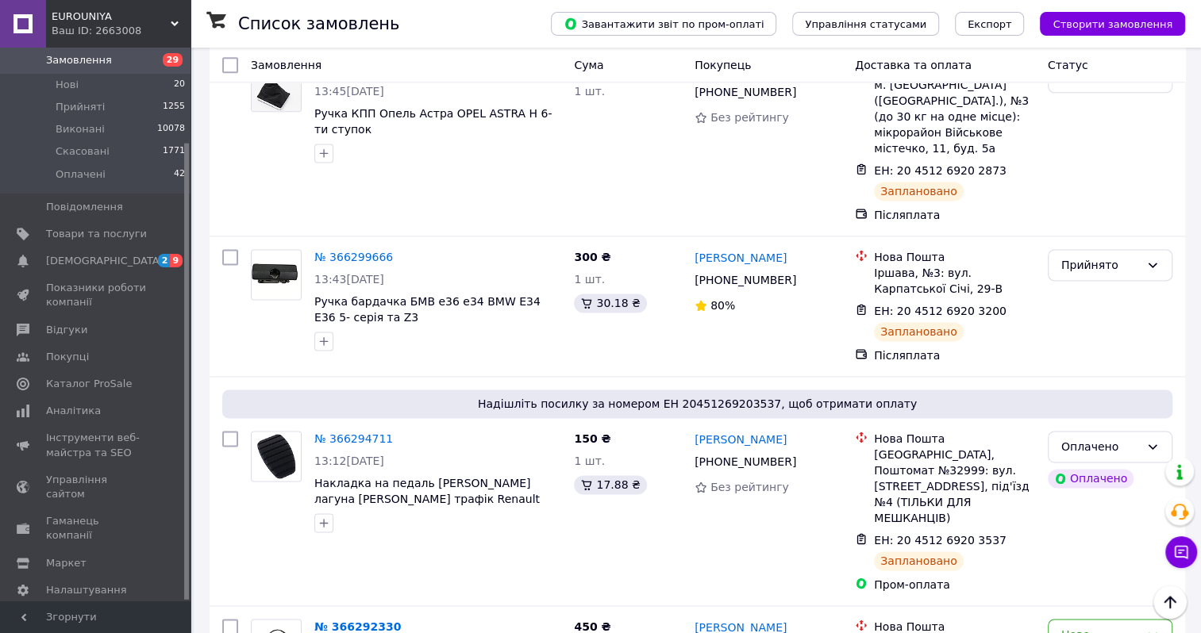
scroll to position [1667, 0]
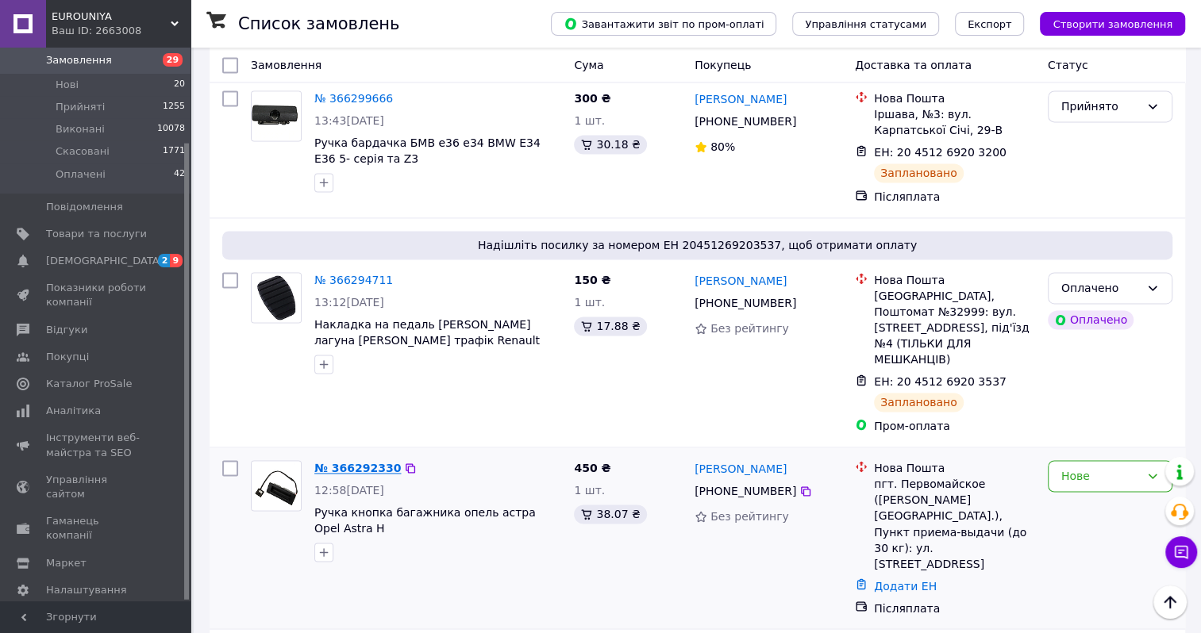
click at [340, 462] on link "№ 366292330" at bounding box center [357, 468] width 87 height 13
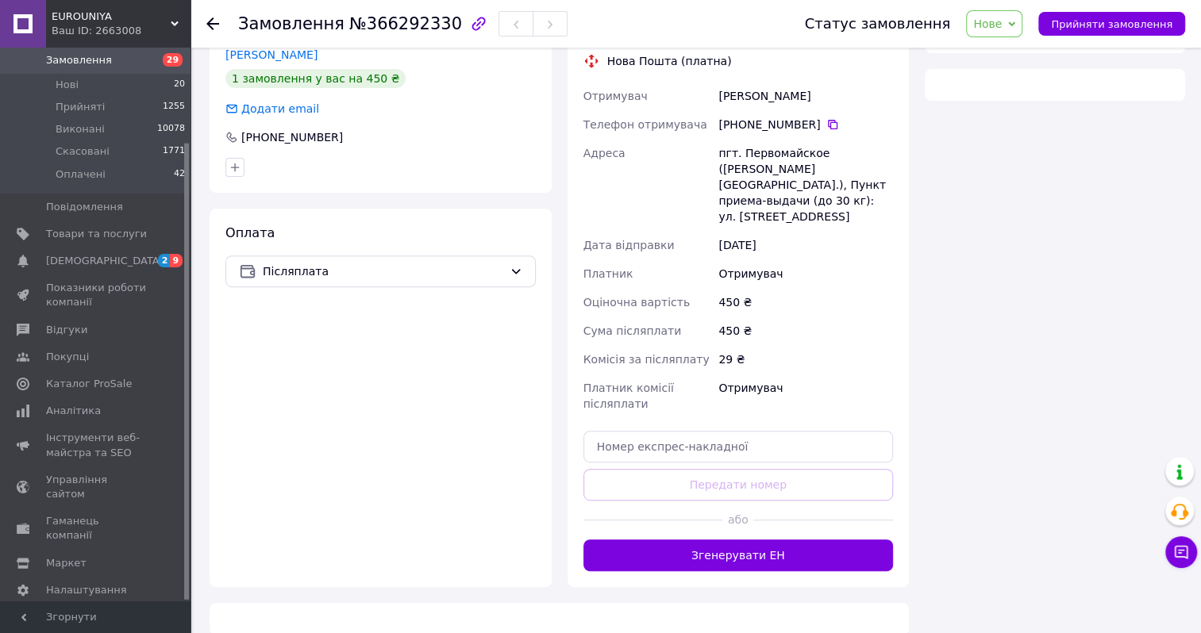
scroll to position [494, 0]
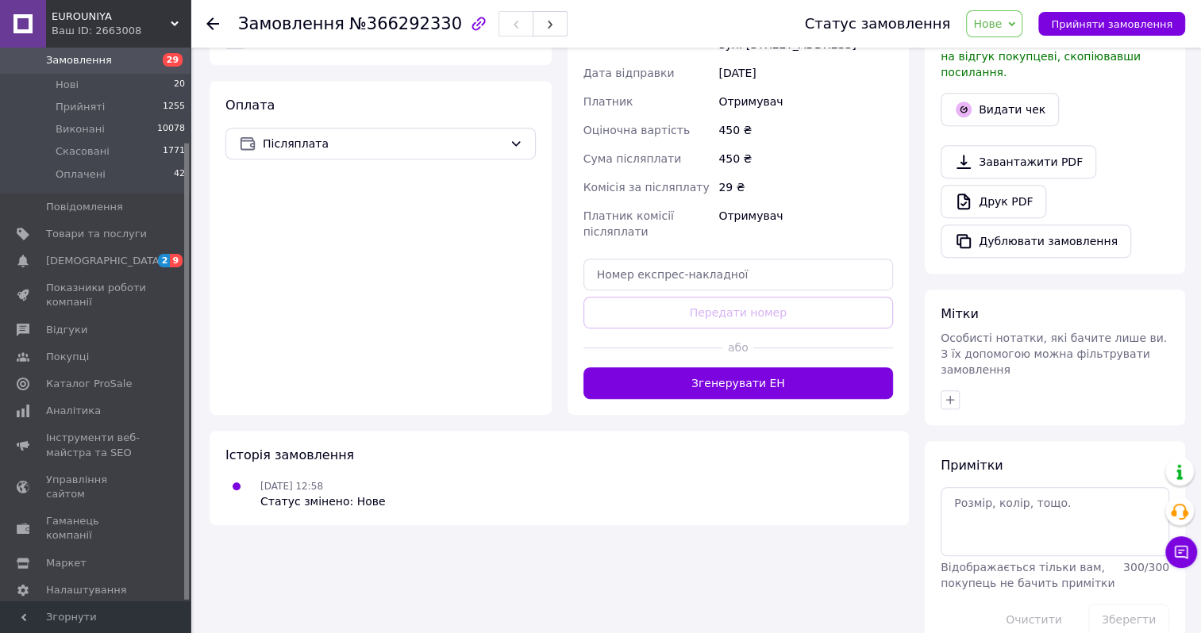
click at [1002, 25] on span "Нове" at bounding box center [987, 23] width 29 height 13
click at [1005, 51] on li "Прийнято" at bounding box center [1003, 56] width 73 height 24
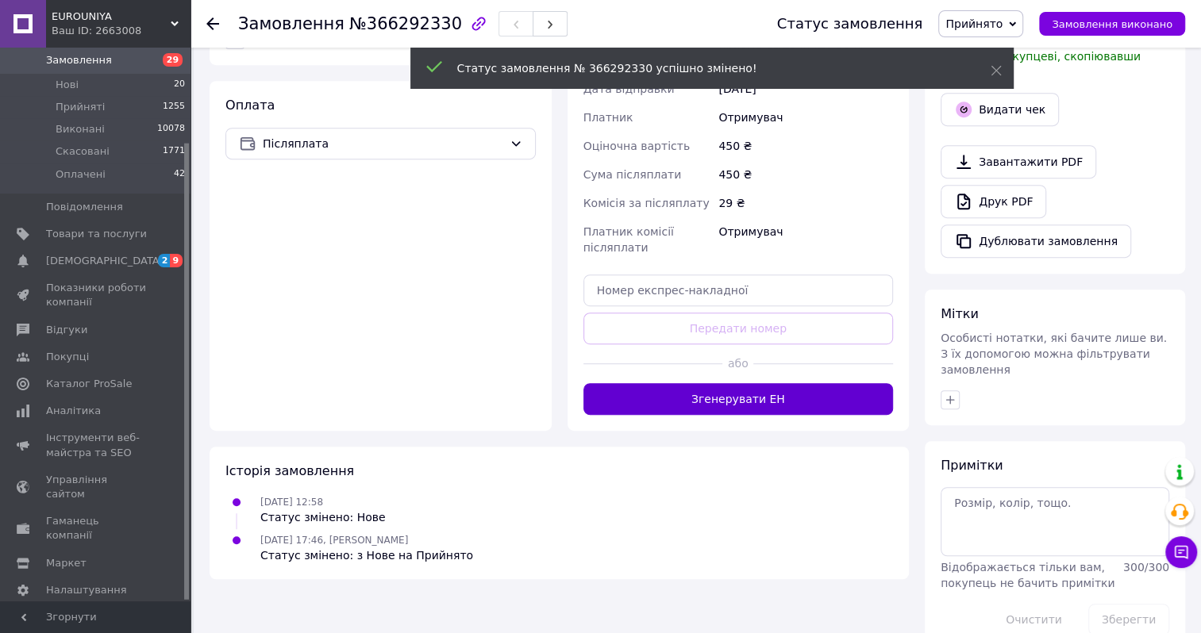
click at [721, 383] on button "Згенерувати ЕН" at bounding box center [738, 399] width 310 height 32
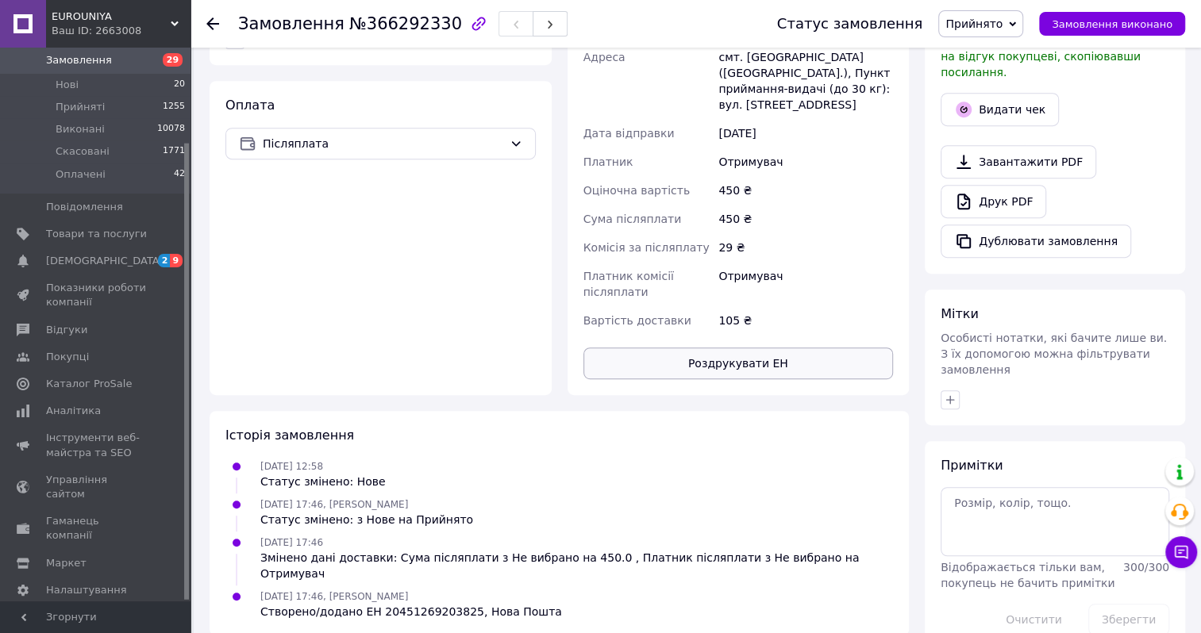
click at [740, 371] on button "Роздрукувати ЕН" at bounding box center [738, 364] width 310 height 32
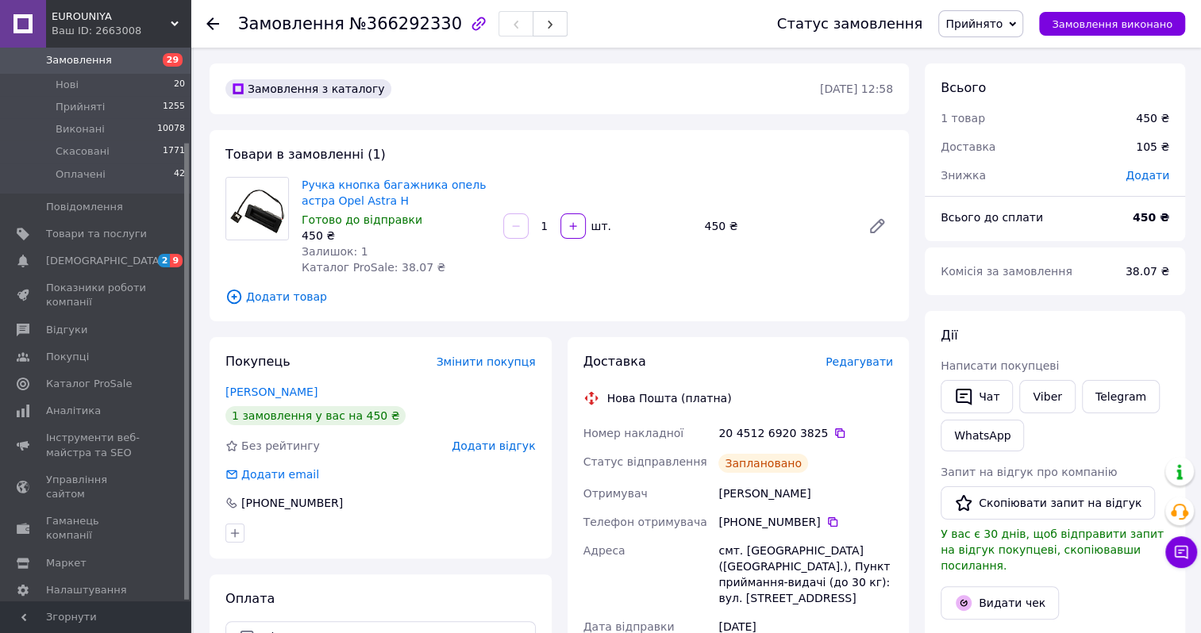
scroll to position [0, 0]
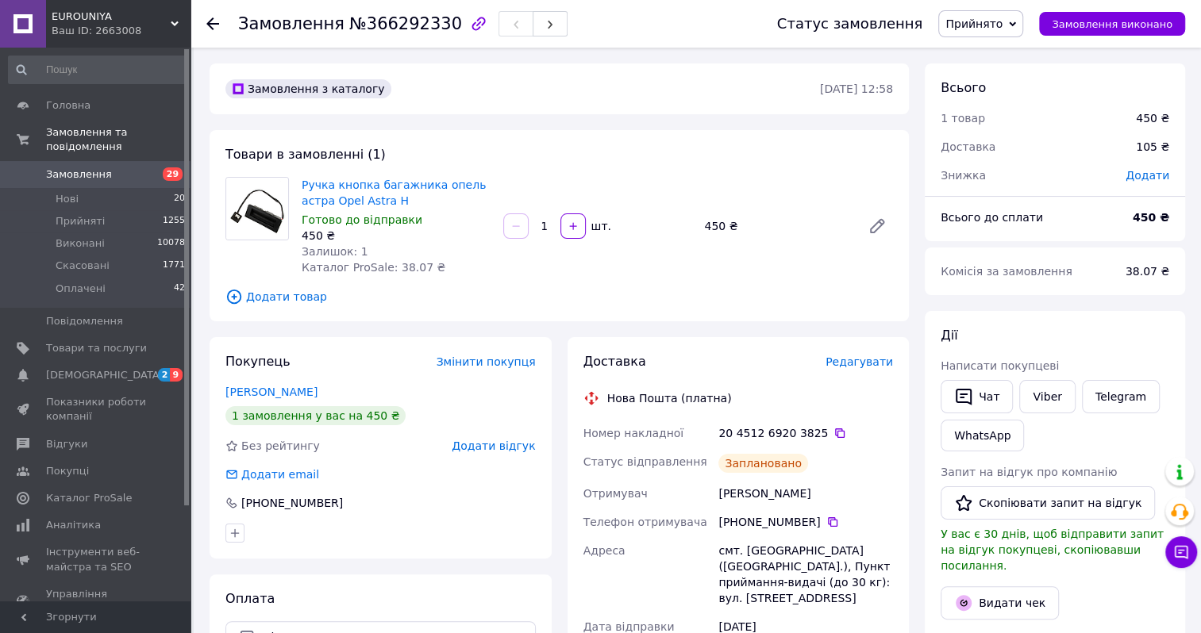
click at [88, 167] on span "Замовлення" at bounding box center [79, 174] width 66 height 14
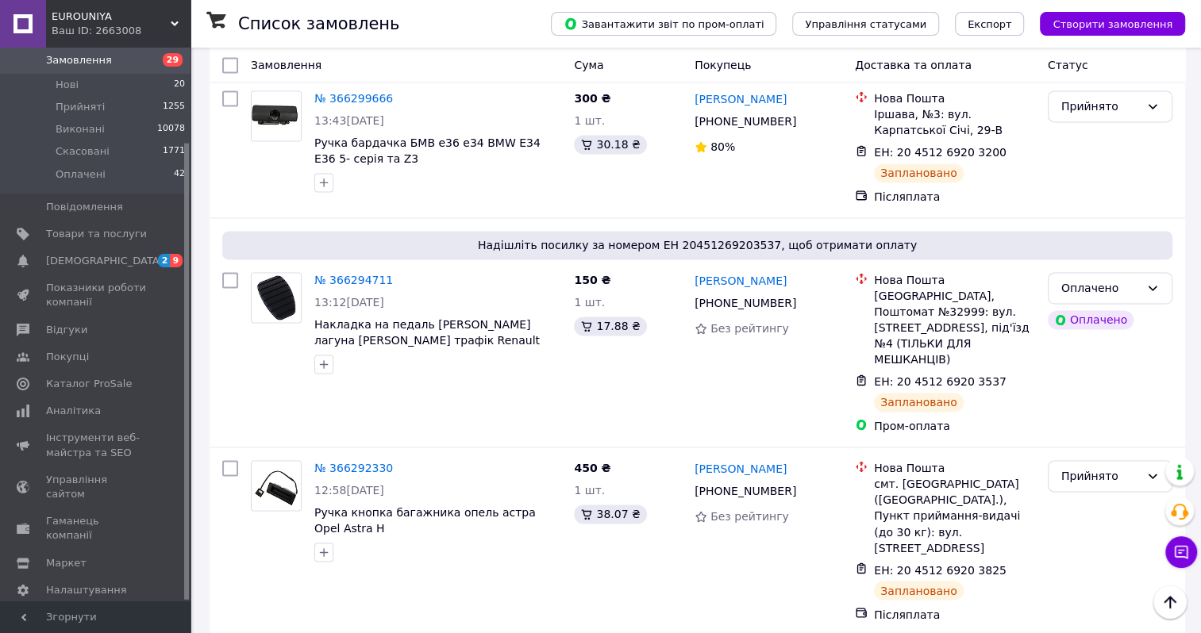
scroll to position [1905, 0]
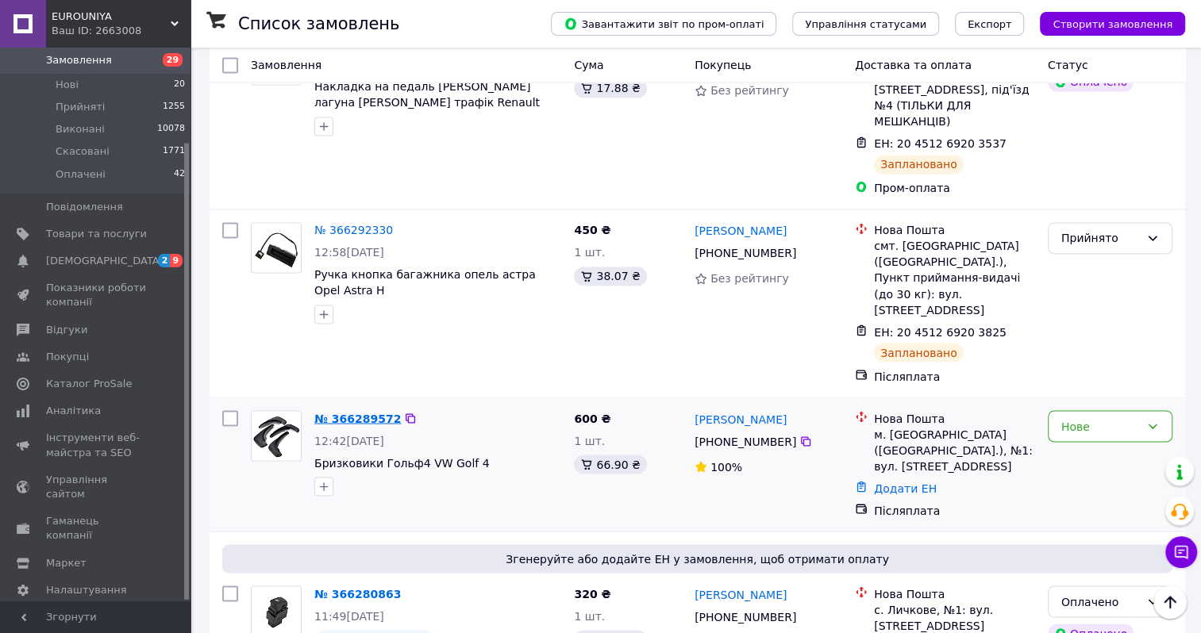
click at [353, 412] on link "№ 366289572" at bounding box center [357, 418] width 87 height 13
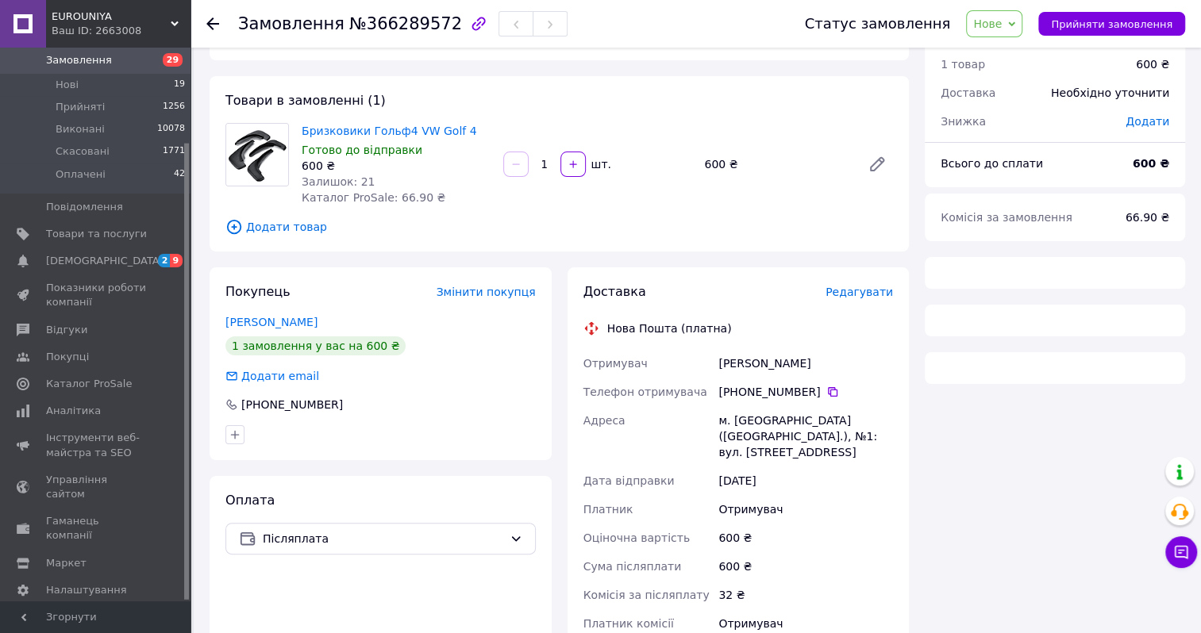
scroll to position [494, 0]
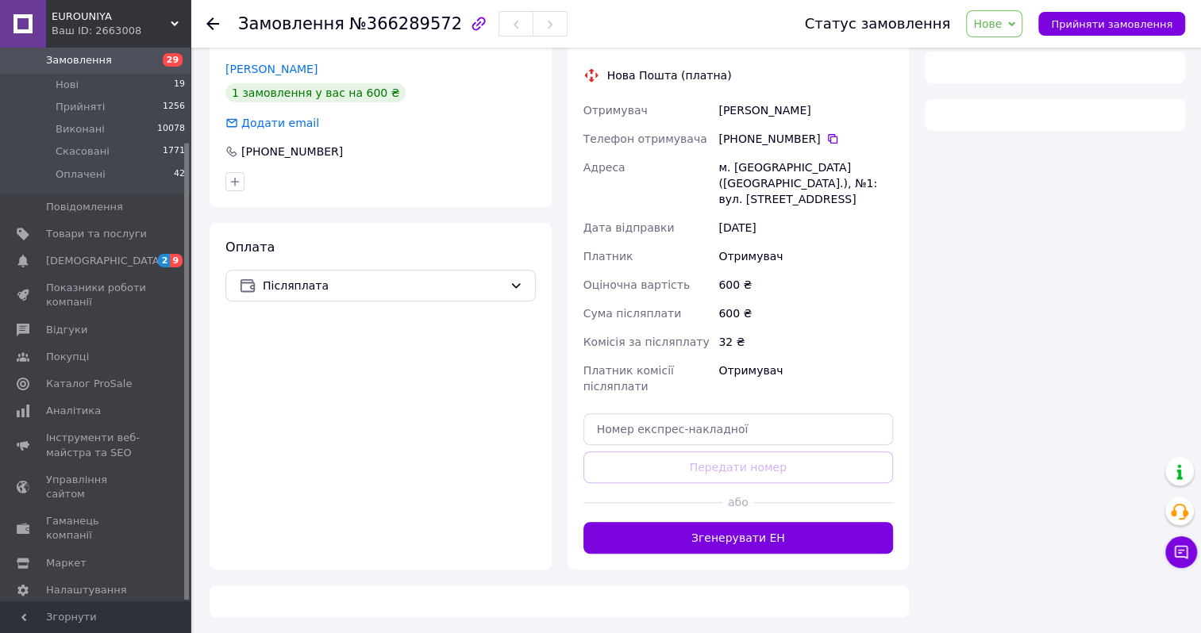
click at [1022, 30] on span "Нове" at bounding box center [994, 23] width 56 height 27
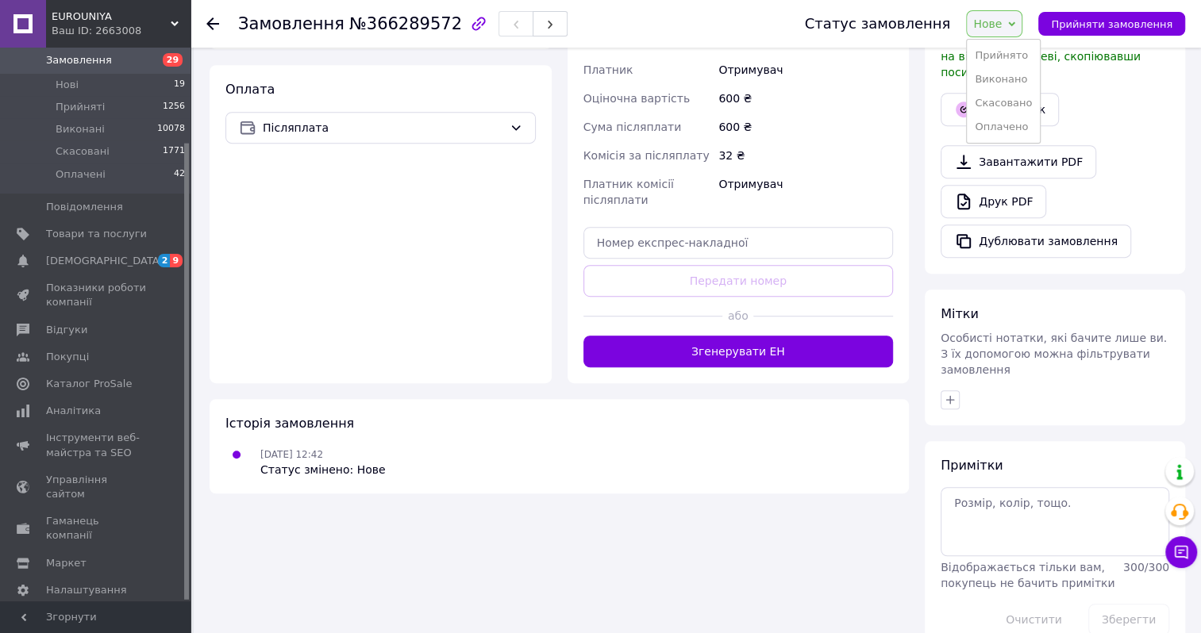
click at [1014, 47] on li "Прийнято" at bounding box center [1003, 56] width 73 height 24
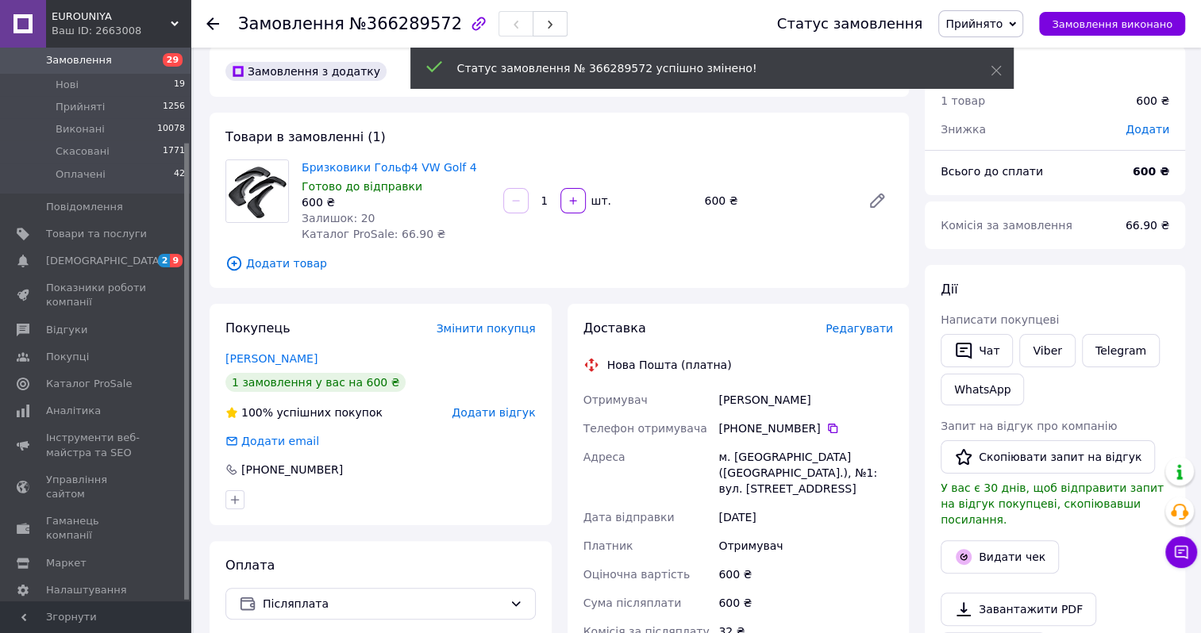
scroll to position [256, 0]
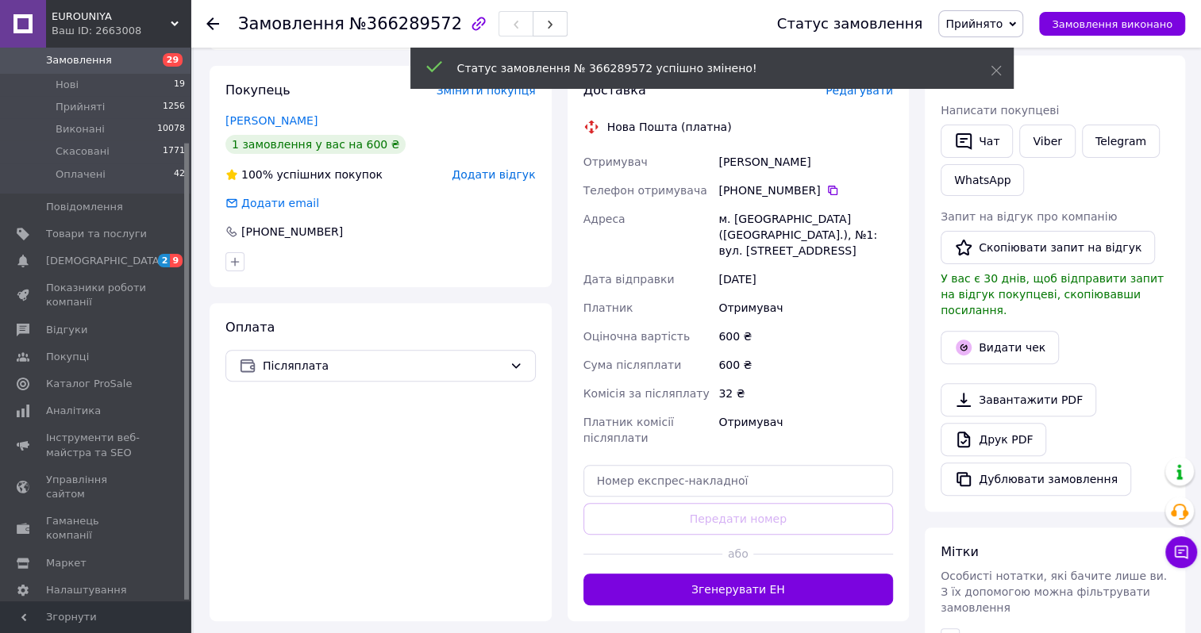
drag, startPoint x: 702, startPoint y: 567, endPoint x: 706, endPoint y: 556, distance: 11.4
click at [702, 574] on button "Згенерувати ЕН" at bounding box center [738, 590] width 310 height 32
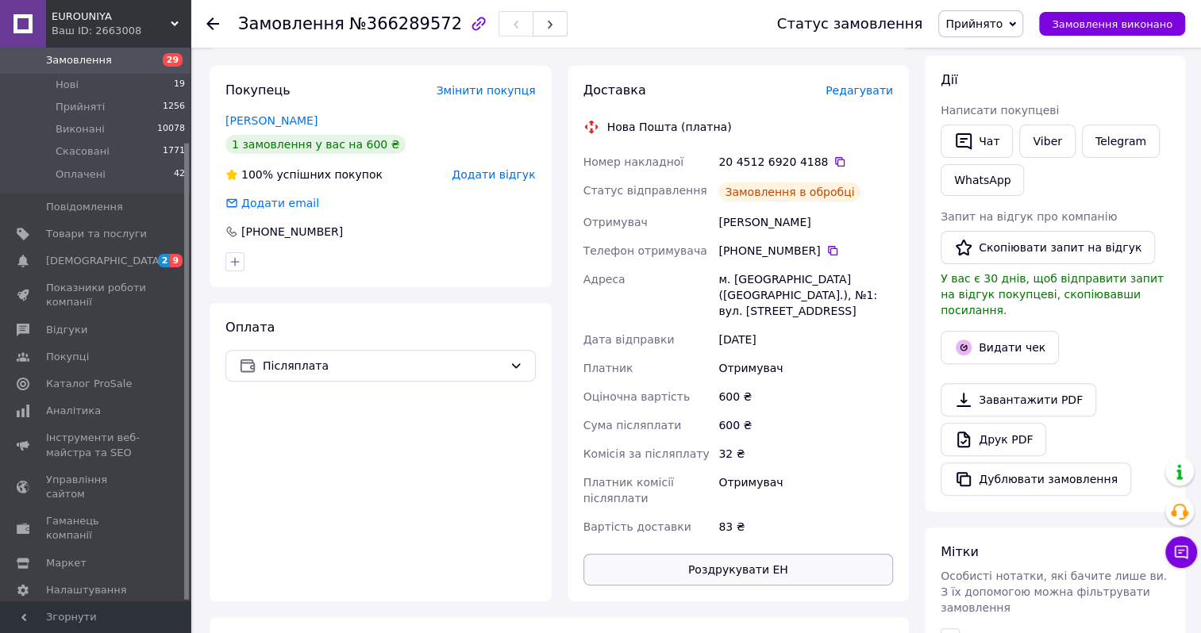
click at [700, 556] on button "Роздрукувати ЕН" at bounding box center [738, 570] width 310 height 32
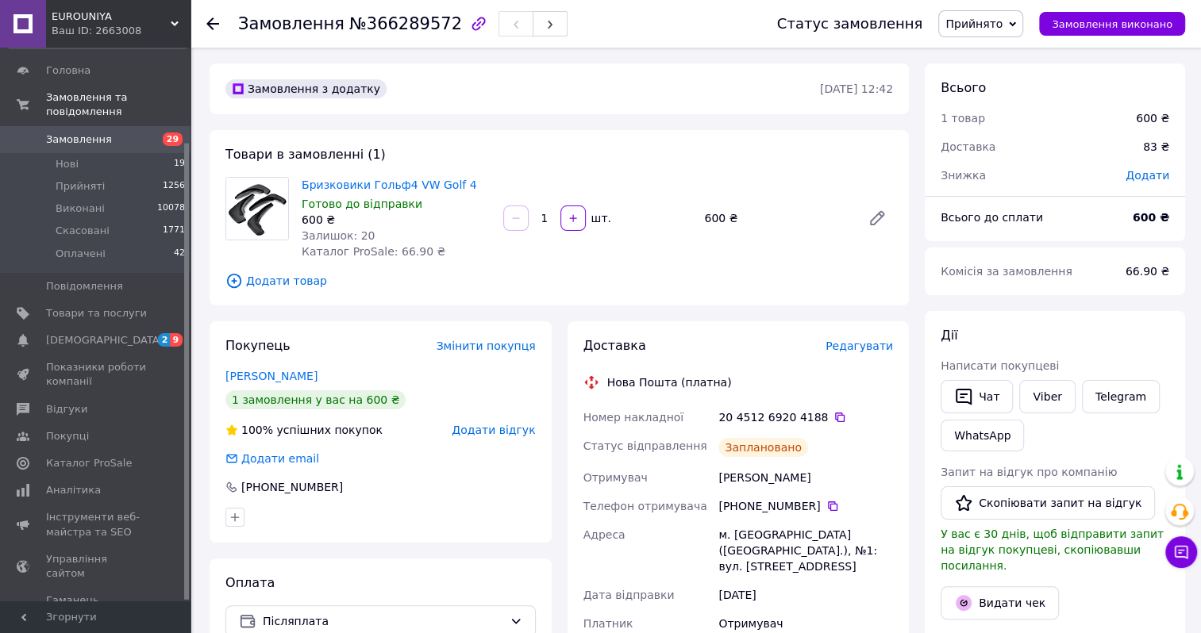
scroll to position [0, 0]
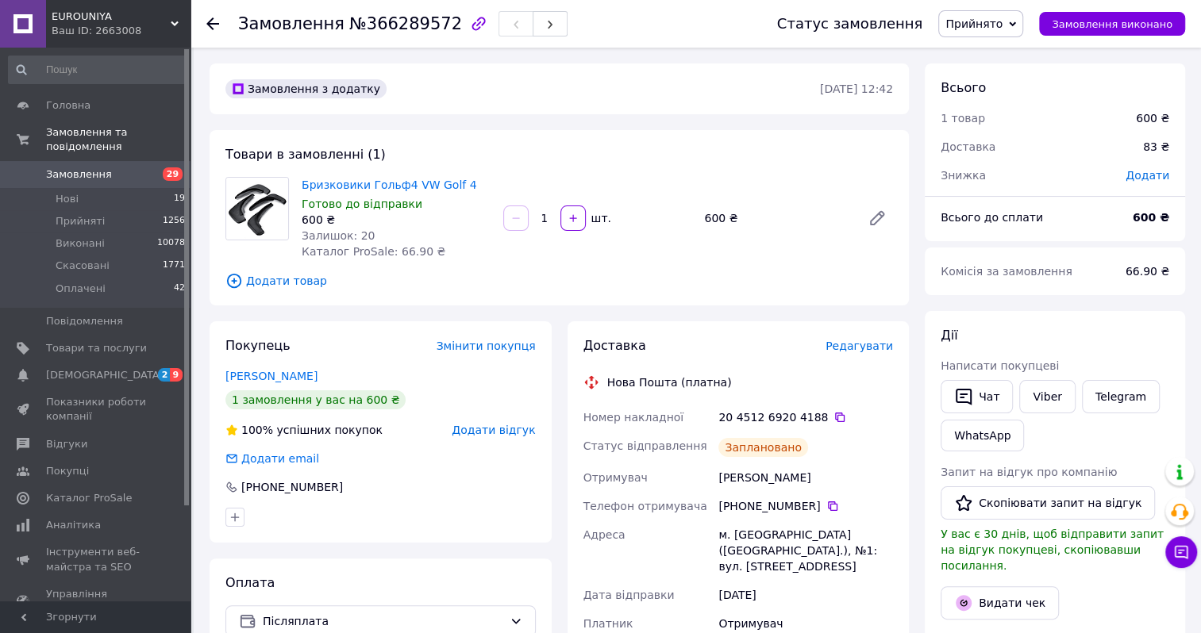
click at [111, 168] on link "Замовлення 29" at bounding box center [97, 174] width 194 height 27
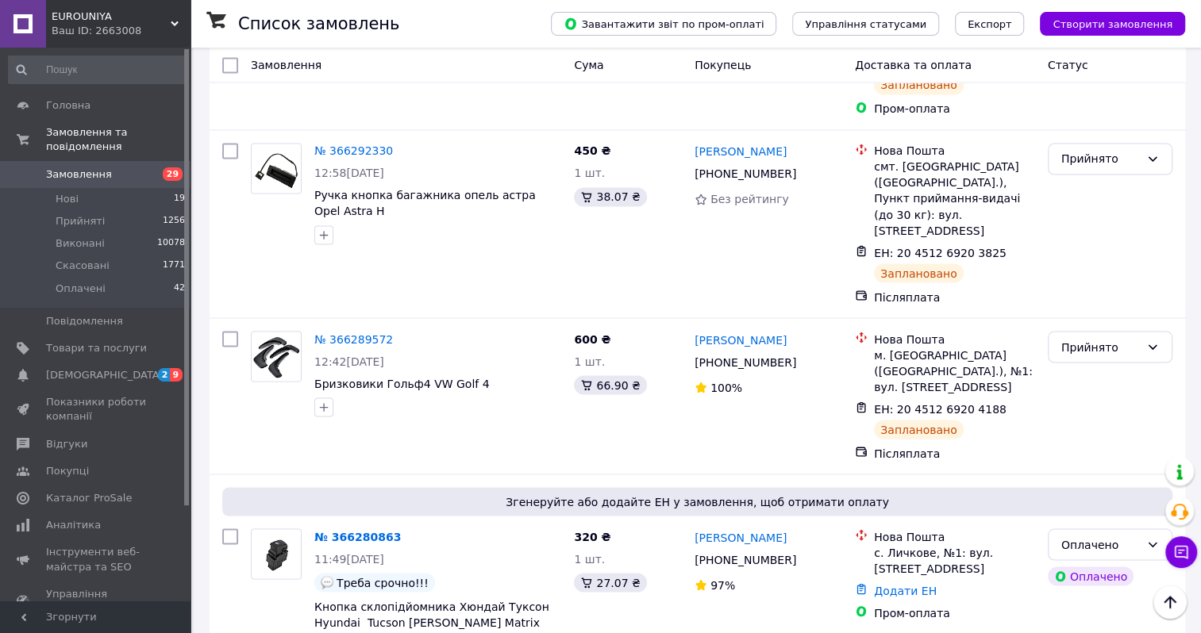
scroll to position [1905, 0]
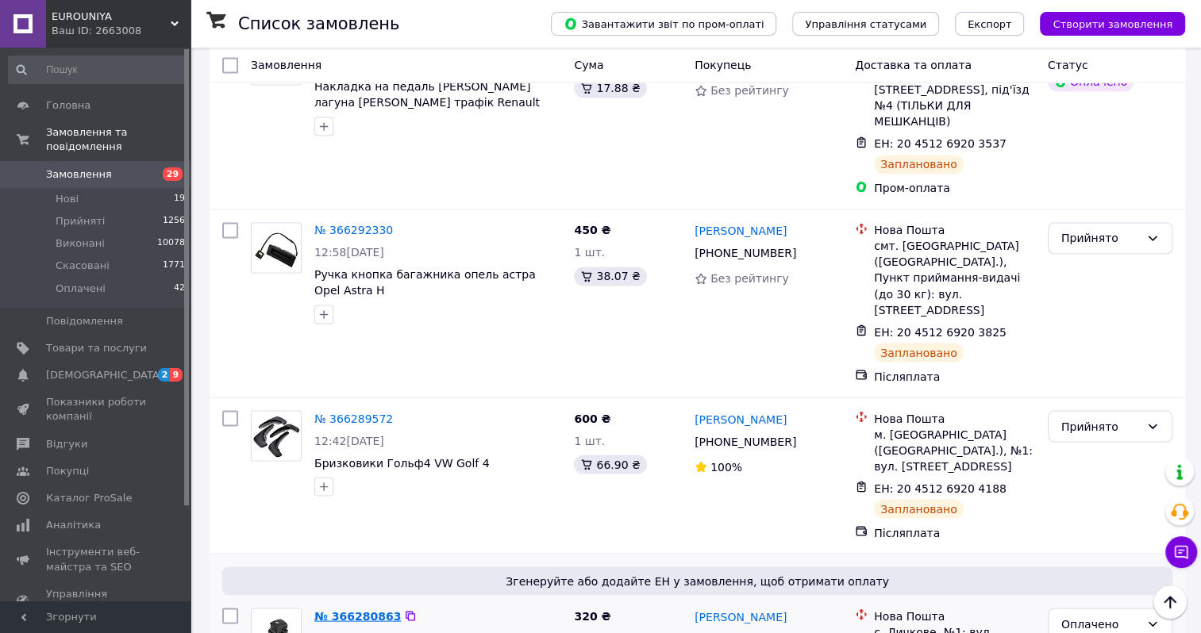
click at [360, 610] on link "№ 366280863" at bounding box center [357, 616] width 87 height 13
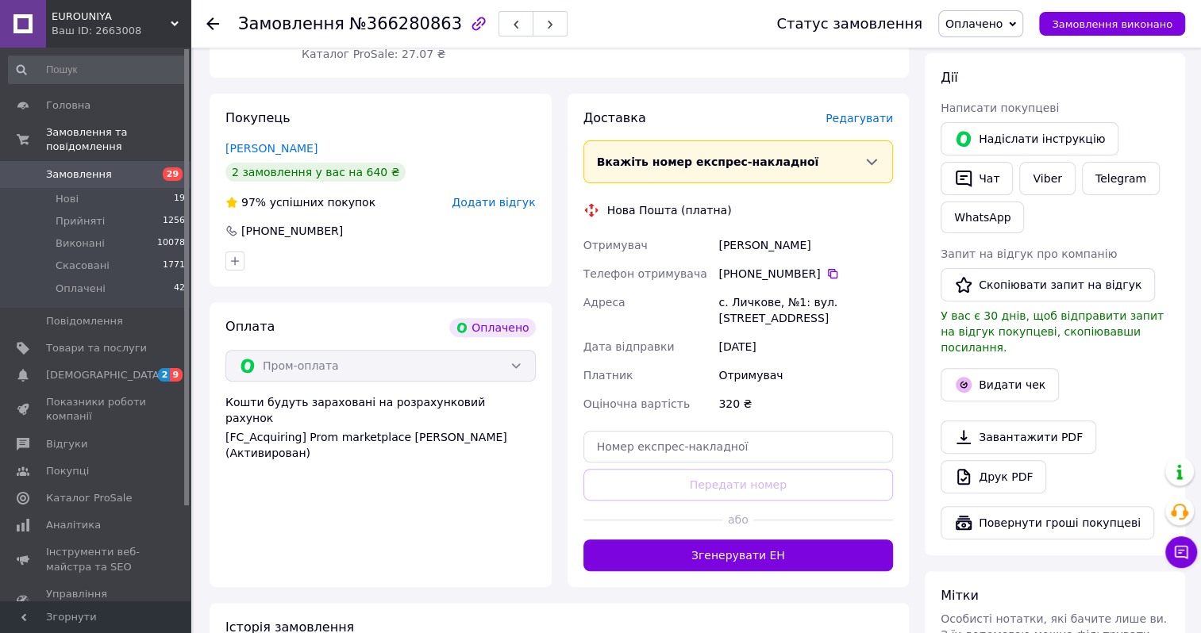
scroll to position [558, 0]
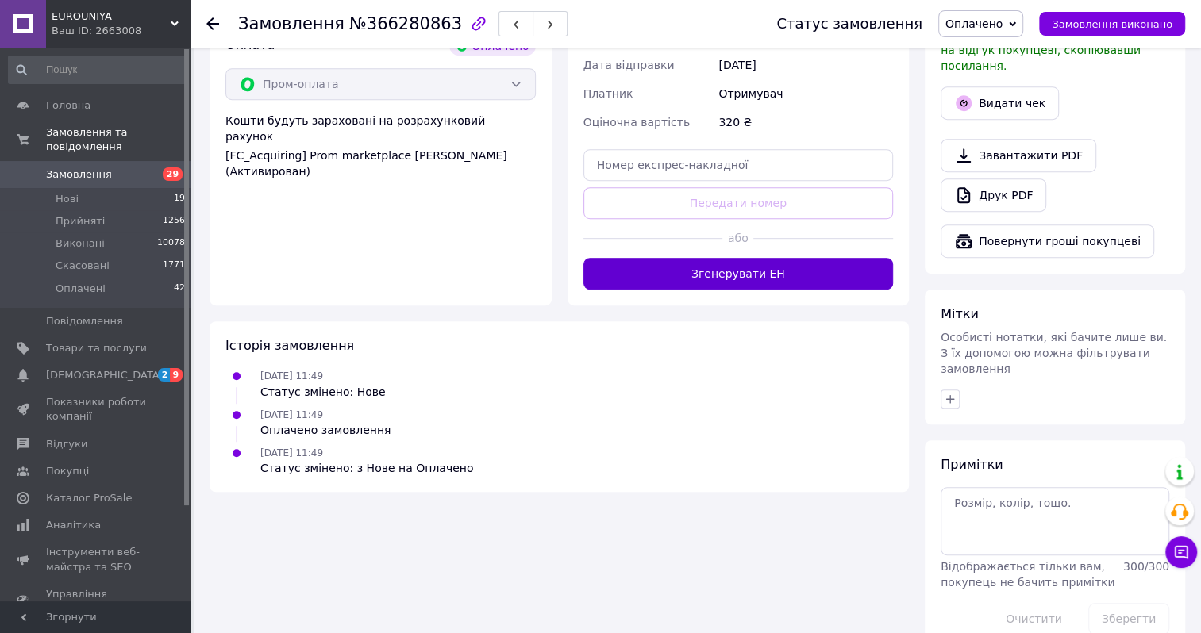
click at [707, 261] on button "Згенерувати ЕН" at bounding box center [738, 274] width 310 height 32
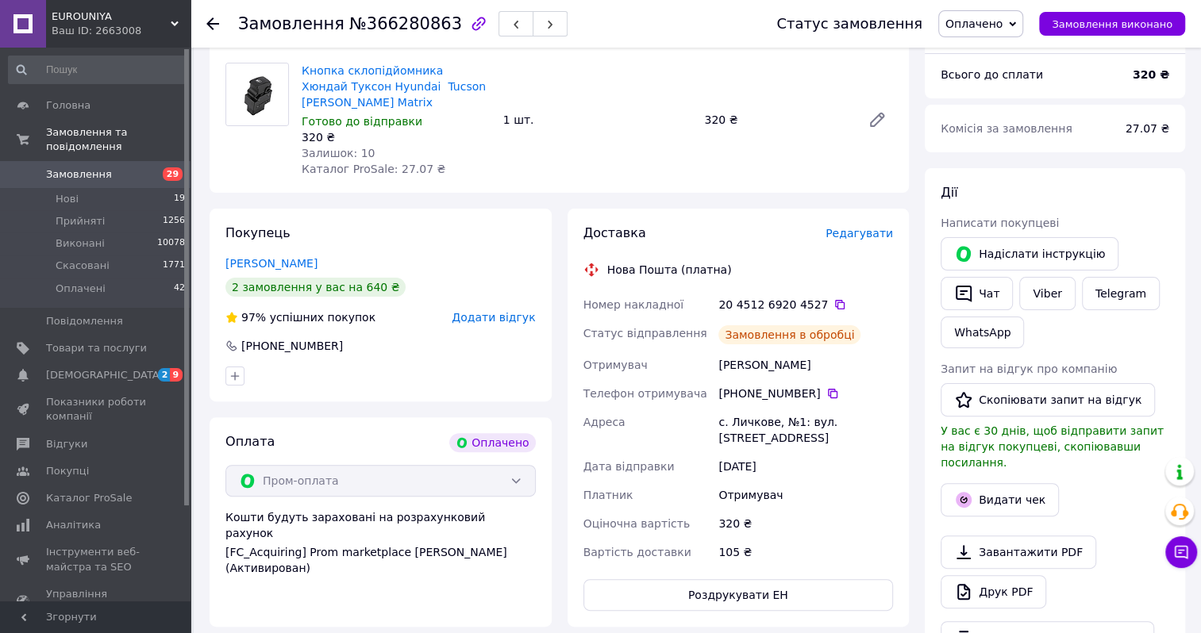
scroll to position [320, 0]
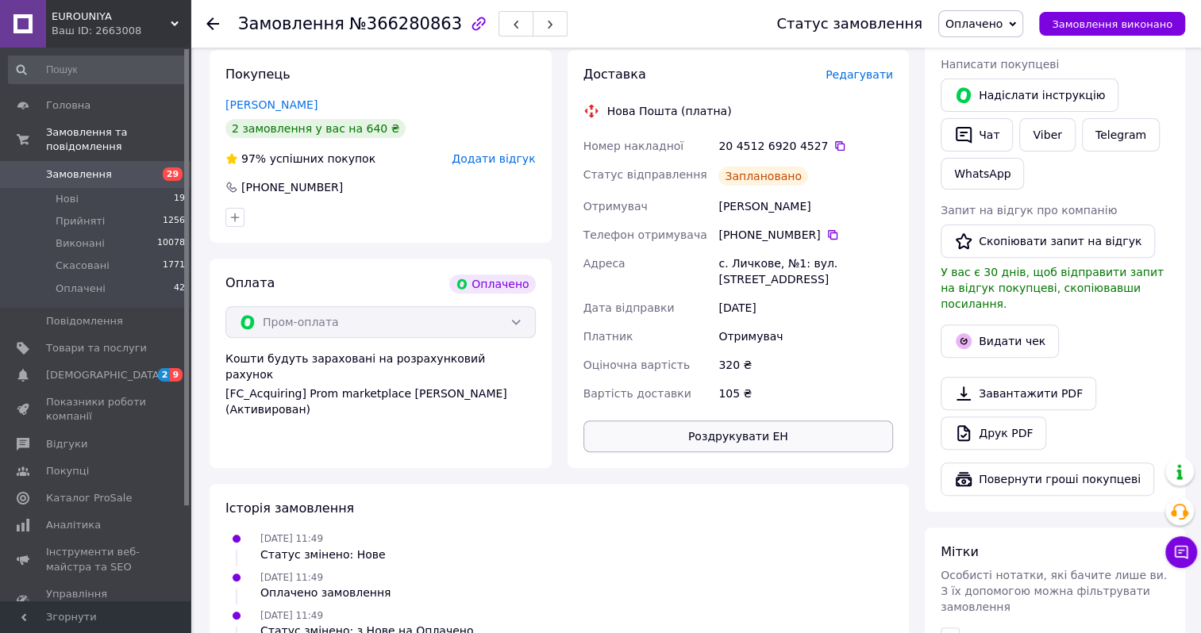
click at [659, 425] on button "Роздрукувати ЕН" at bounding box center [738, 437] width 310 height 32
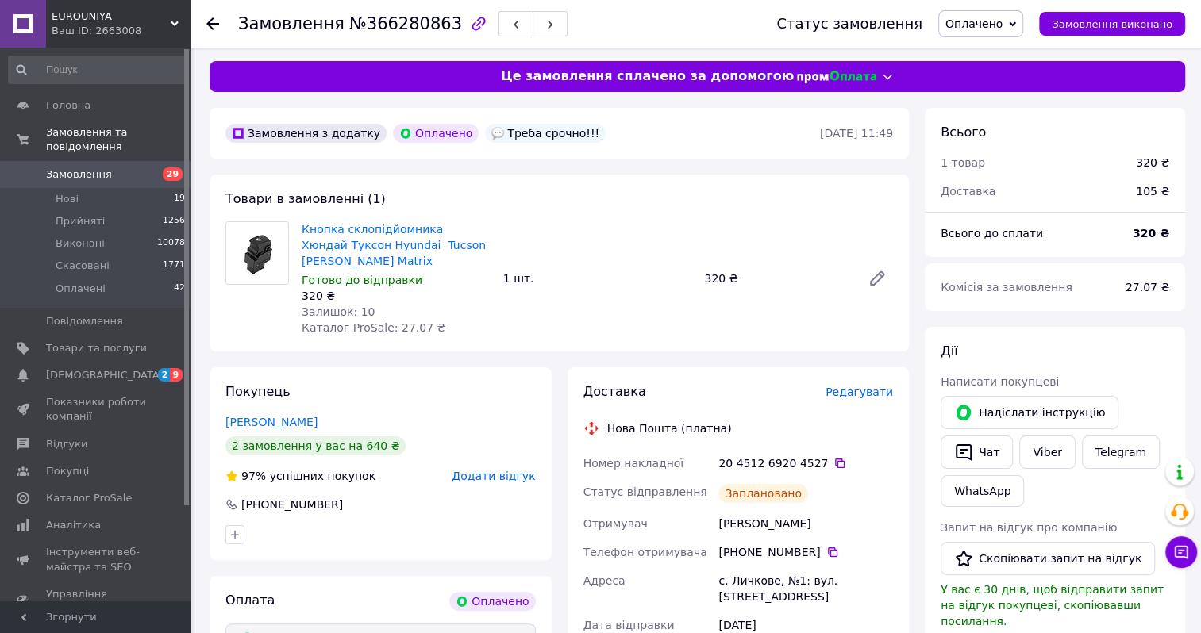
click at [66, 170] on link "Замовлення 29" at bounding box center [97, 174] width 194 height 27
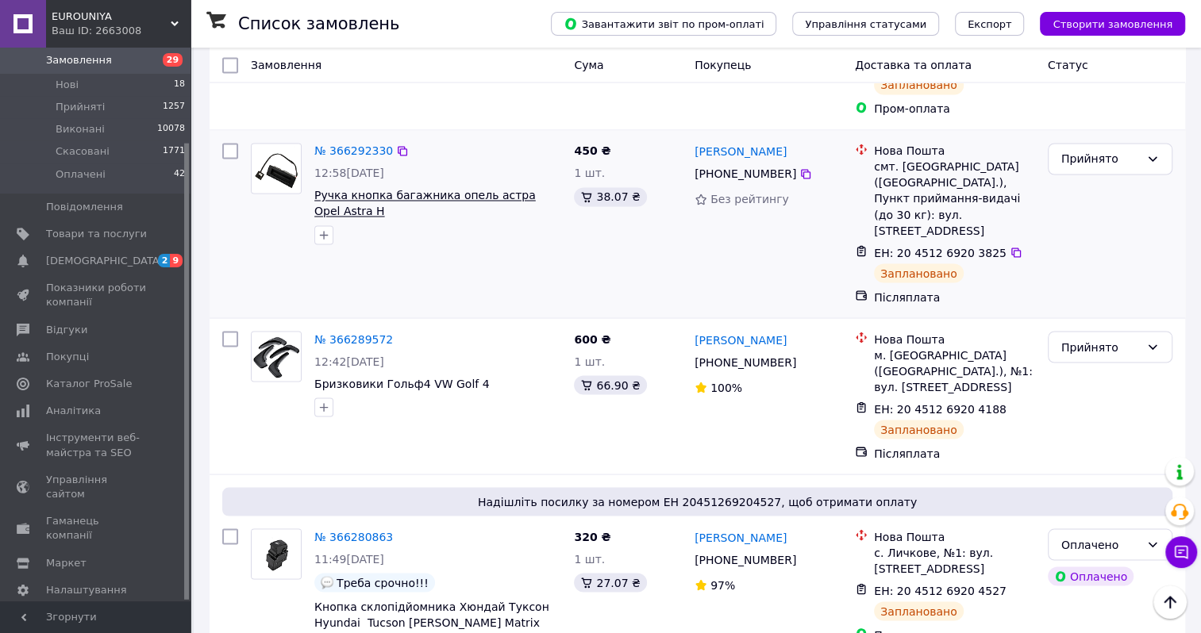
scroll to position [2143, 0]
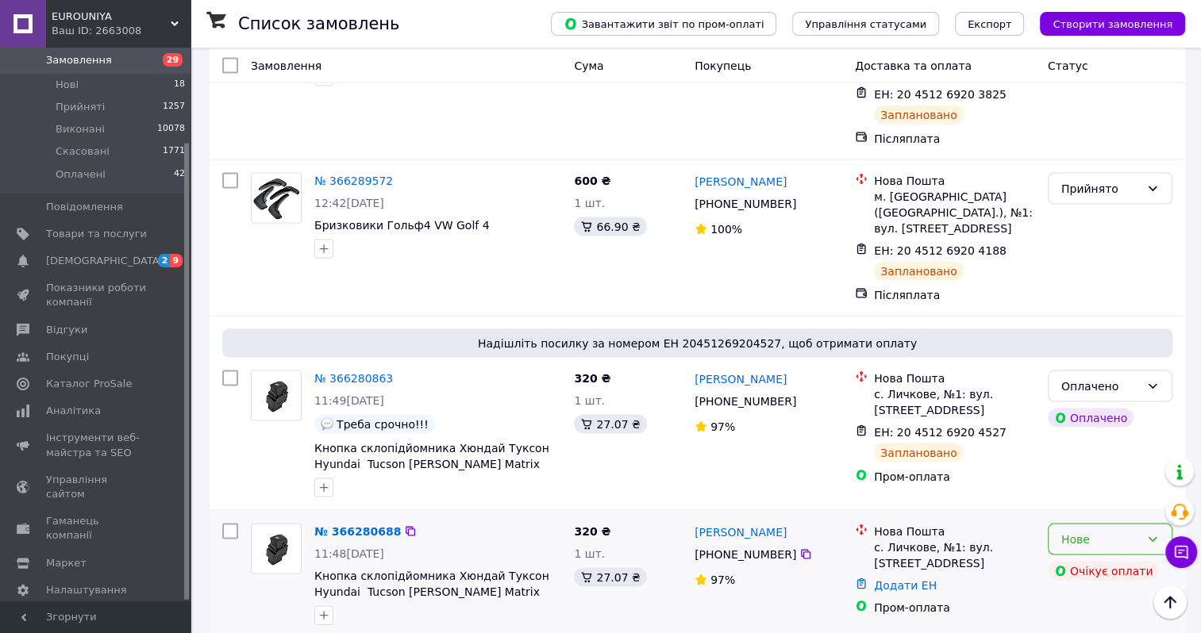
click at [1141, 523] on div "Нове" at bounding box center [1110, 539] width 125 height 32
click at [1085, 405] on li "Скасовано" at bounding box center [1109, 403] width 123 height 29
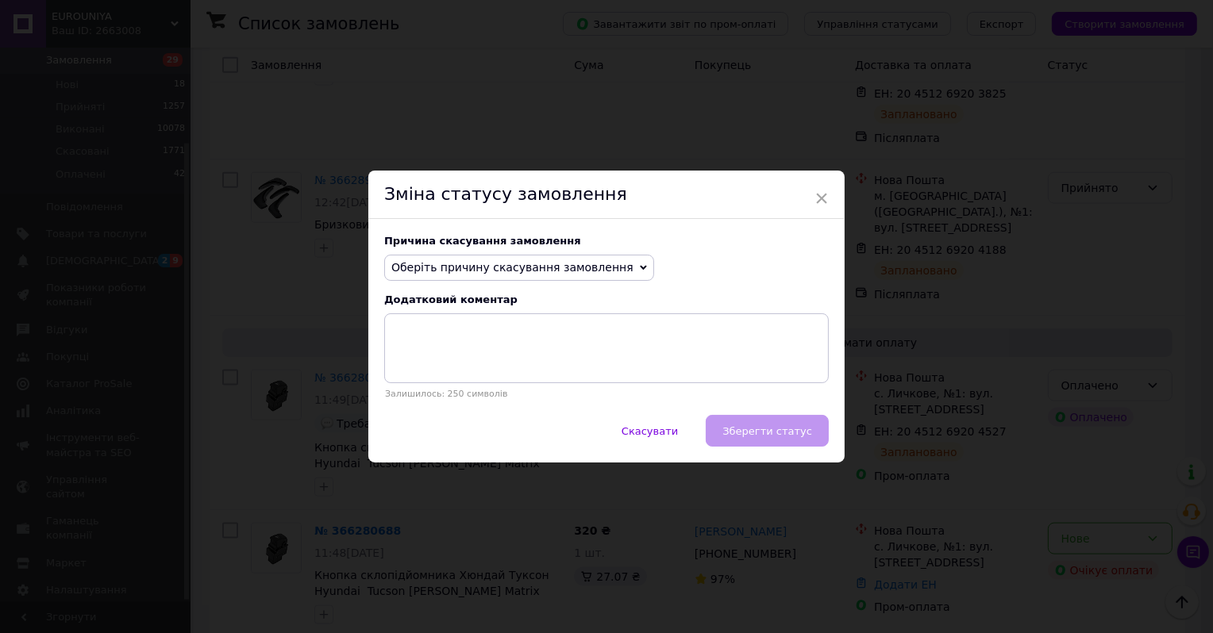
click at [517, 270] on span "Оберіть причину скасування замовлення" at bounding box center [512, 267] width 242 height 13
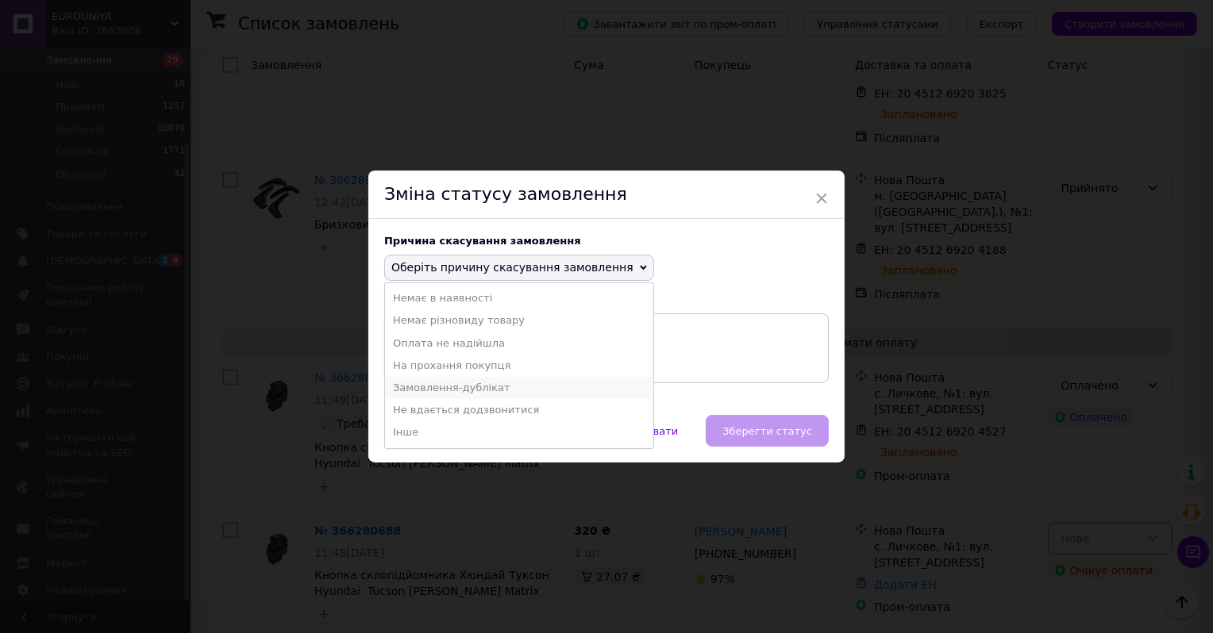
click at [437, 379] on li "Замовлення-дублікат" at bounding box center [519, 388] width 268 height 22
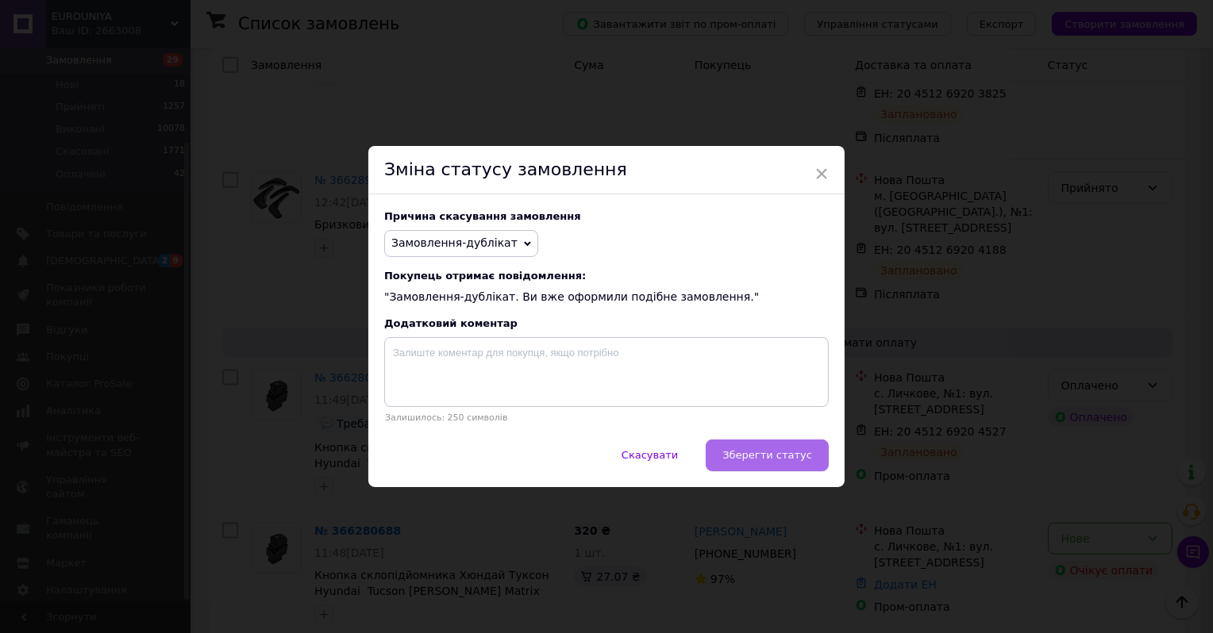
click at [777, 471] on button "Зберегти статус" at bounding box center [767, 456] width 123 height 32
click at [769, 456] on div "Скасувати   Зберегти статус" at bounding box center [606, 464] width 476 height 48
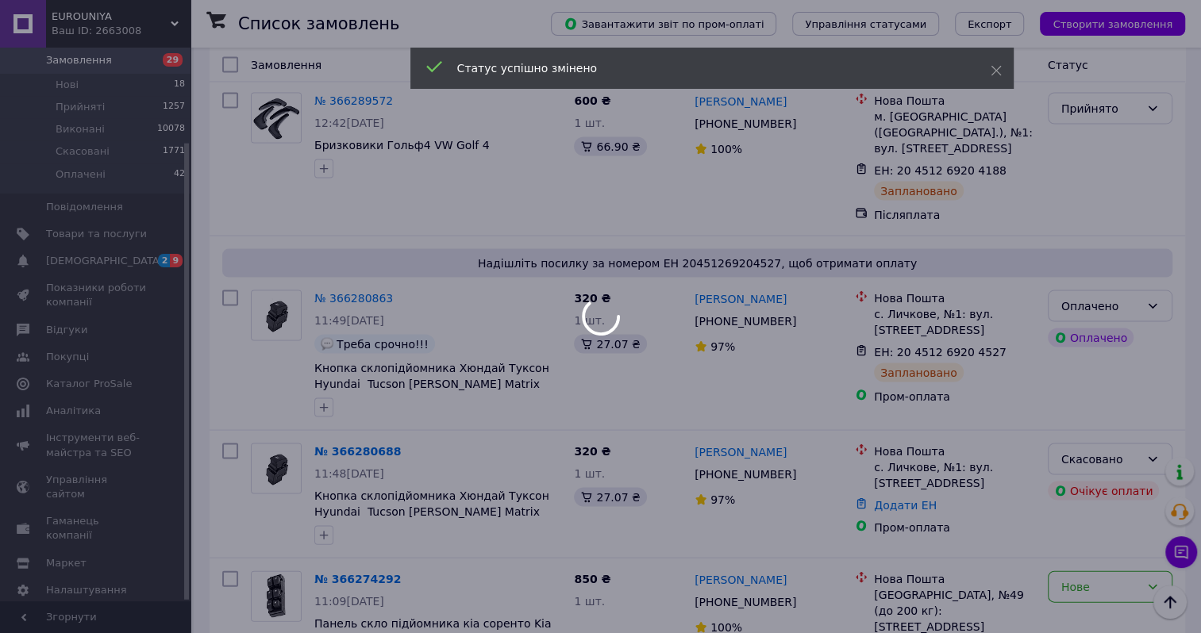
scroll to position [2302, 0]
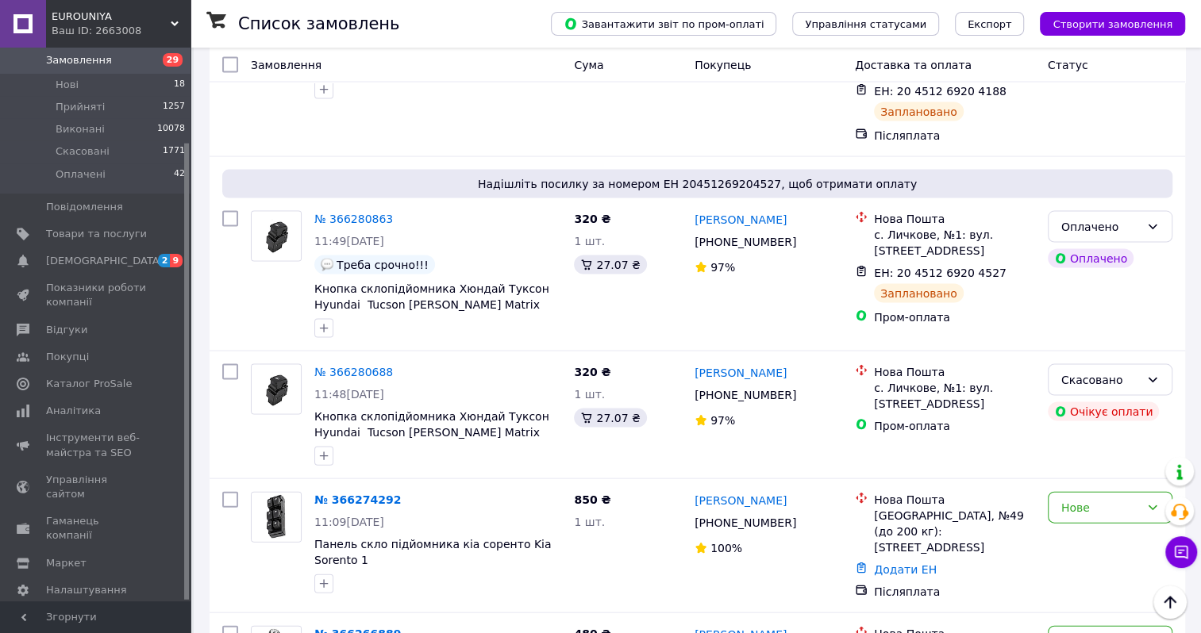
click at [348, 494] on link "№ 366274292" at bounding box center [357, 500] width 87 height 13
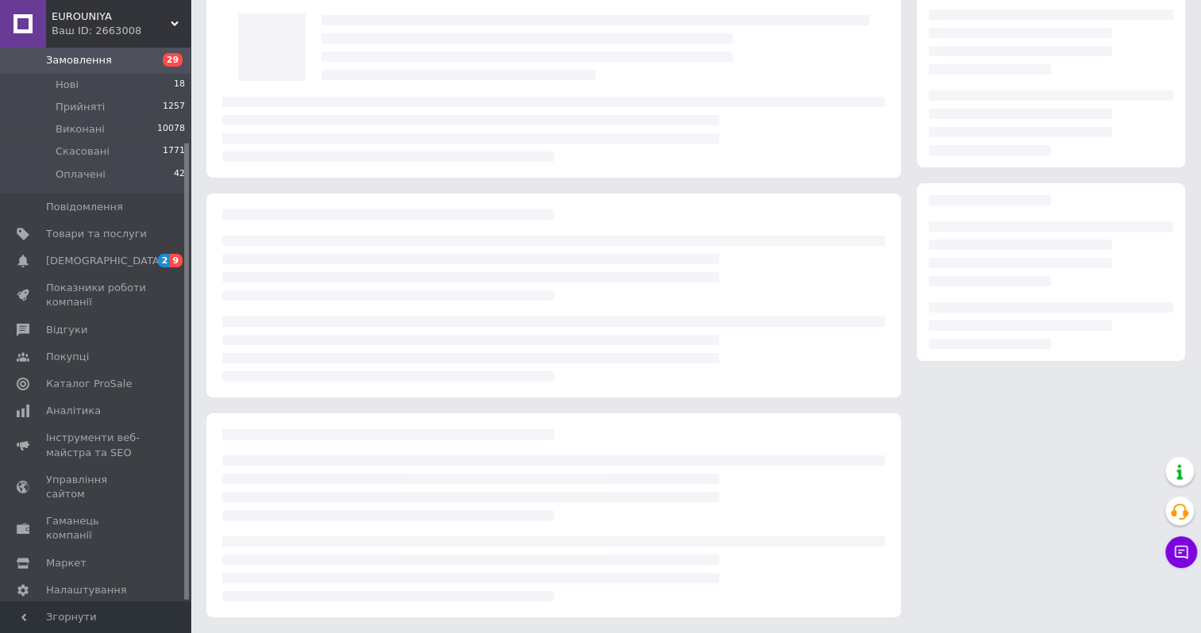
scroll to position [91, 0]
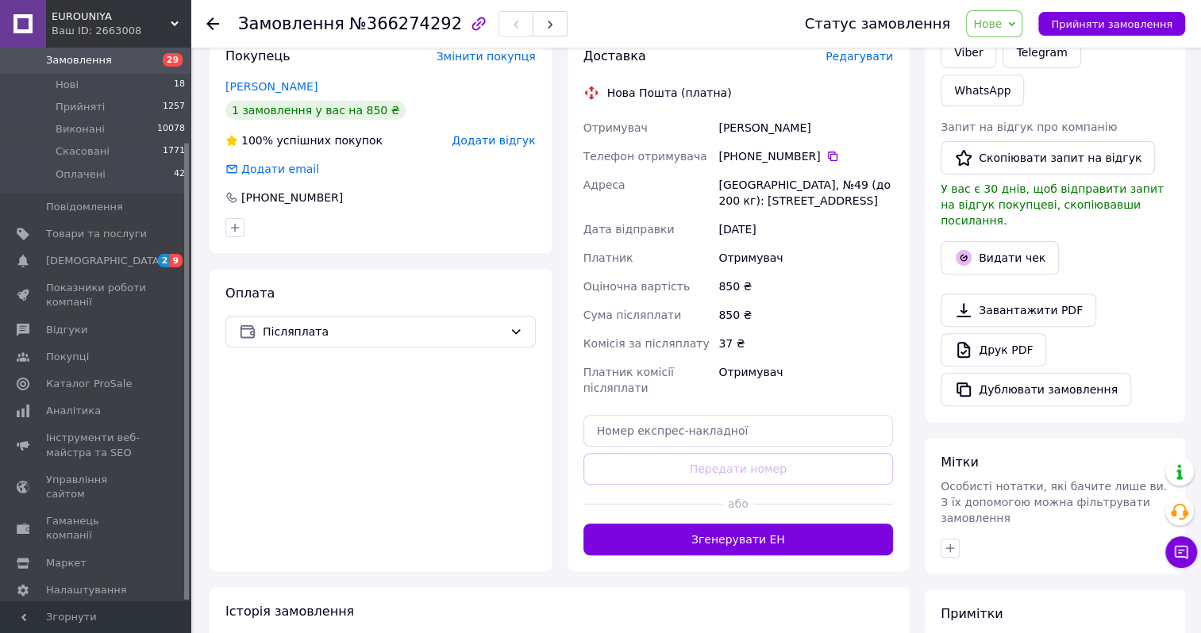
click at [1002, 25] on span "Нове" at bounding box center [987, 23] width 29 height 13
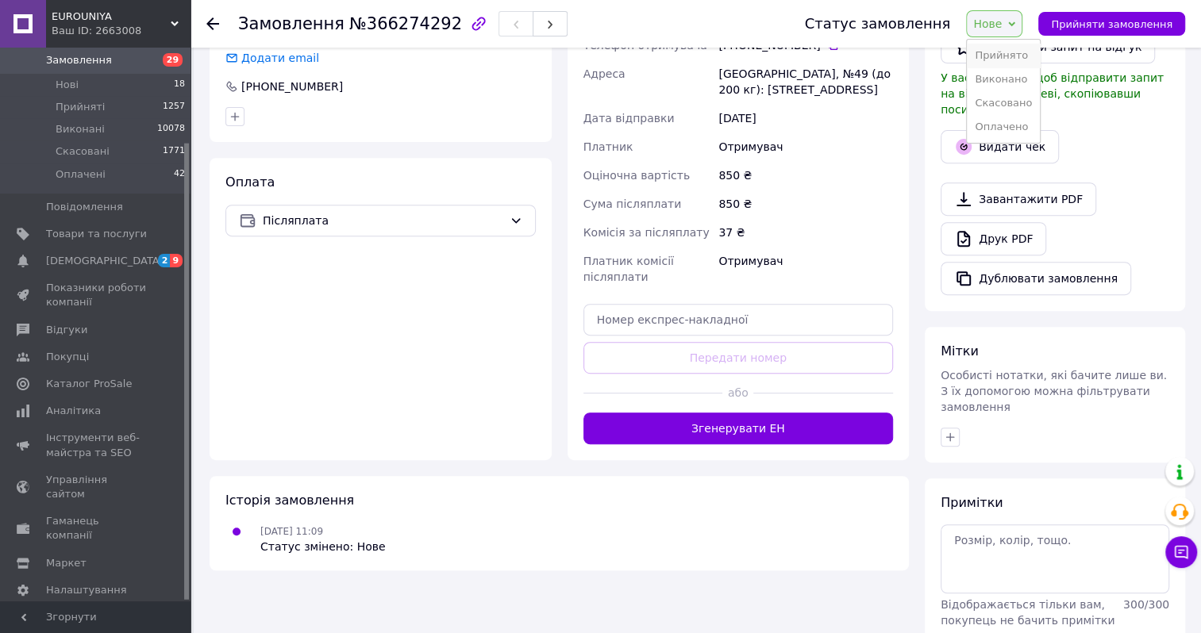
click at [994, 58] on li "Прийнято" at bounding box center [1003, 56] width 73 height 24
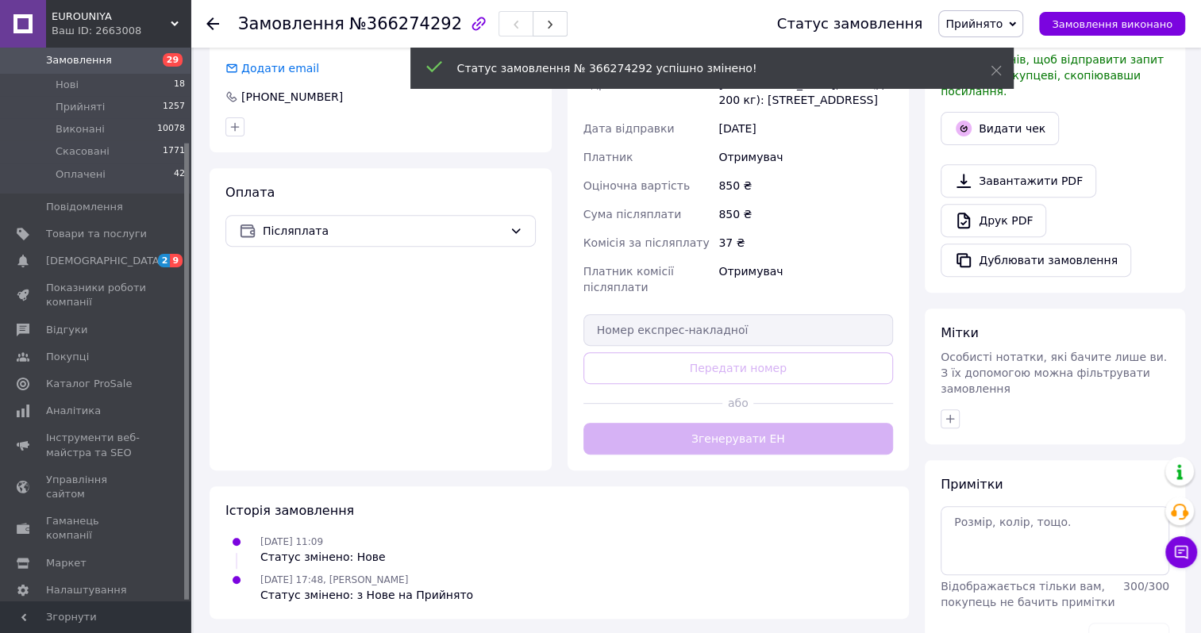
scroll to position [401, 0]
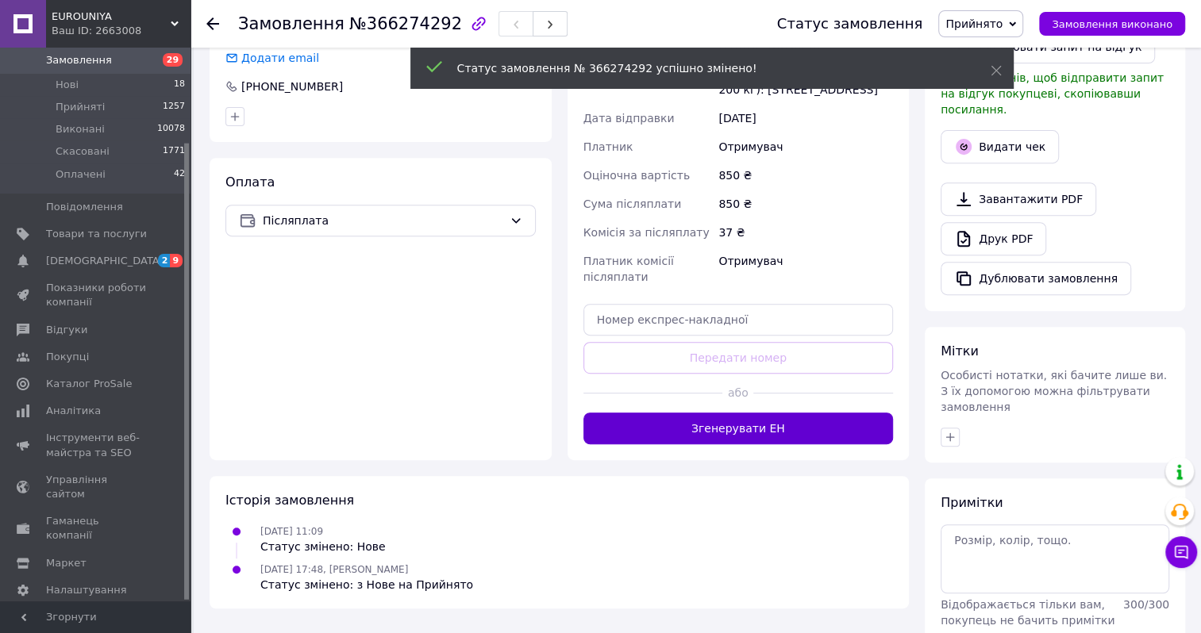
click at [707, 433] on button "Згенерувати ЕН" at bounding box center [738, 429] width 310 height 32
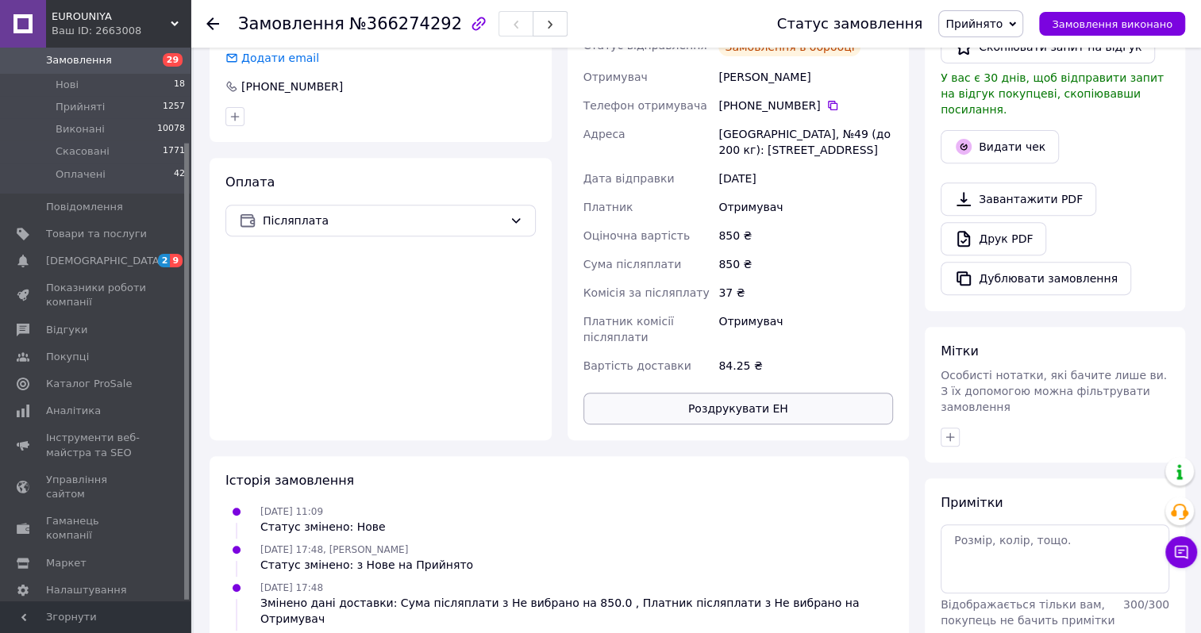
click at [713, 410] on button "Роздрукувати ЕН" at bounding box center [738, 409] width 310 height 32
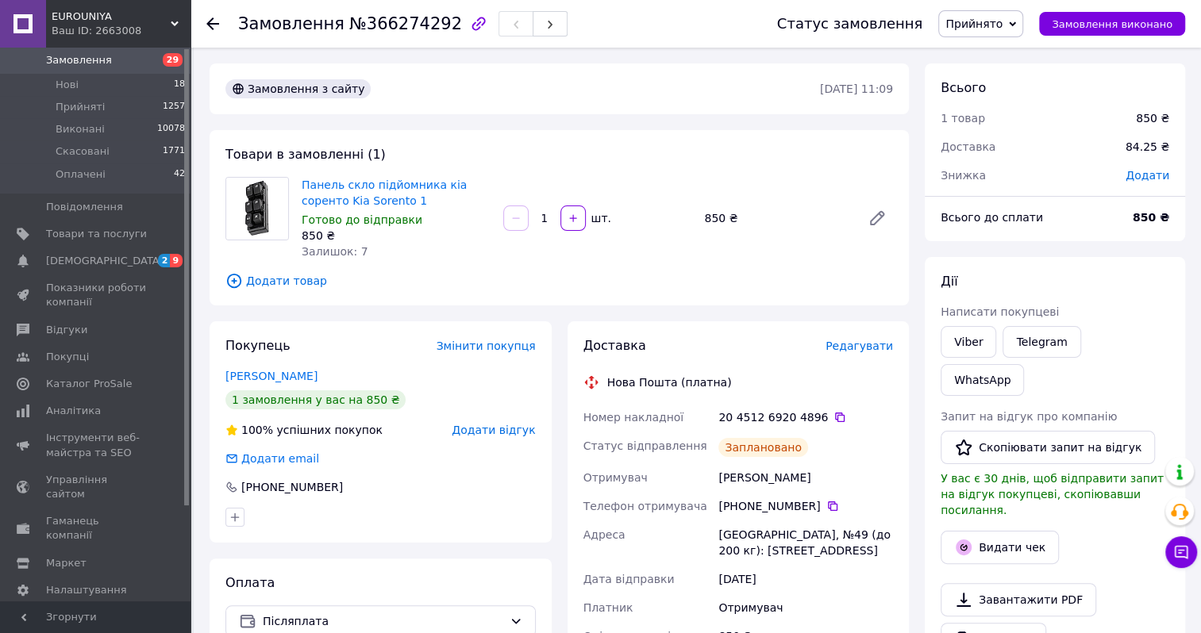
scroll to position [0, 0]
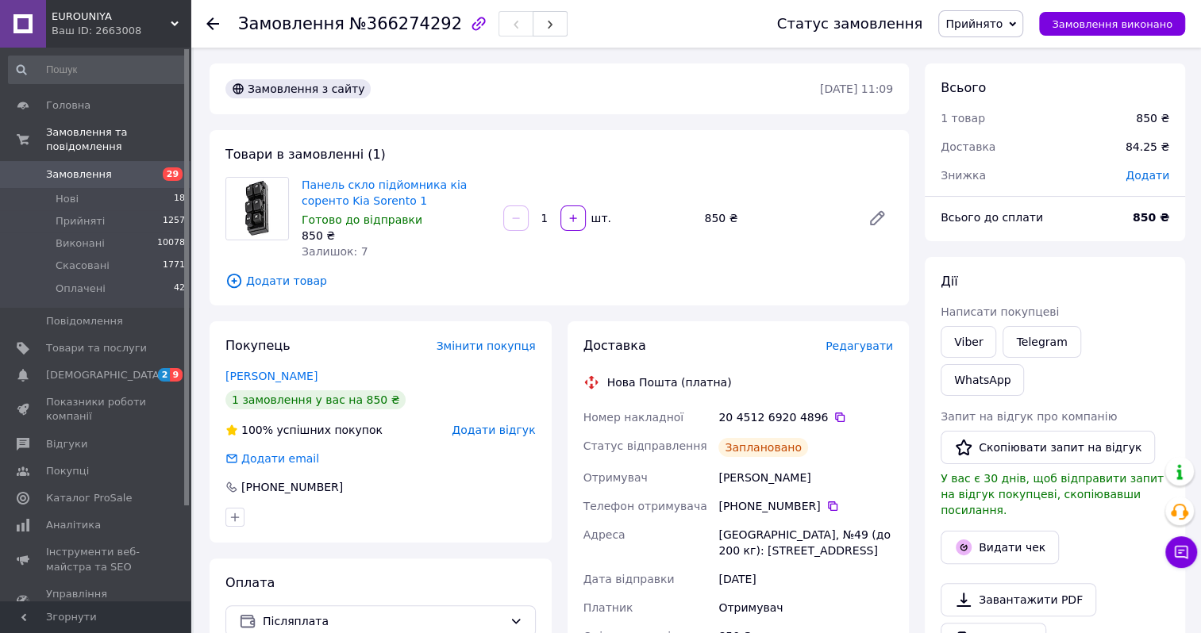
click at [75, 167] on span "Замовлення" at bounding box center [79, 174] width 66 height 14
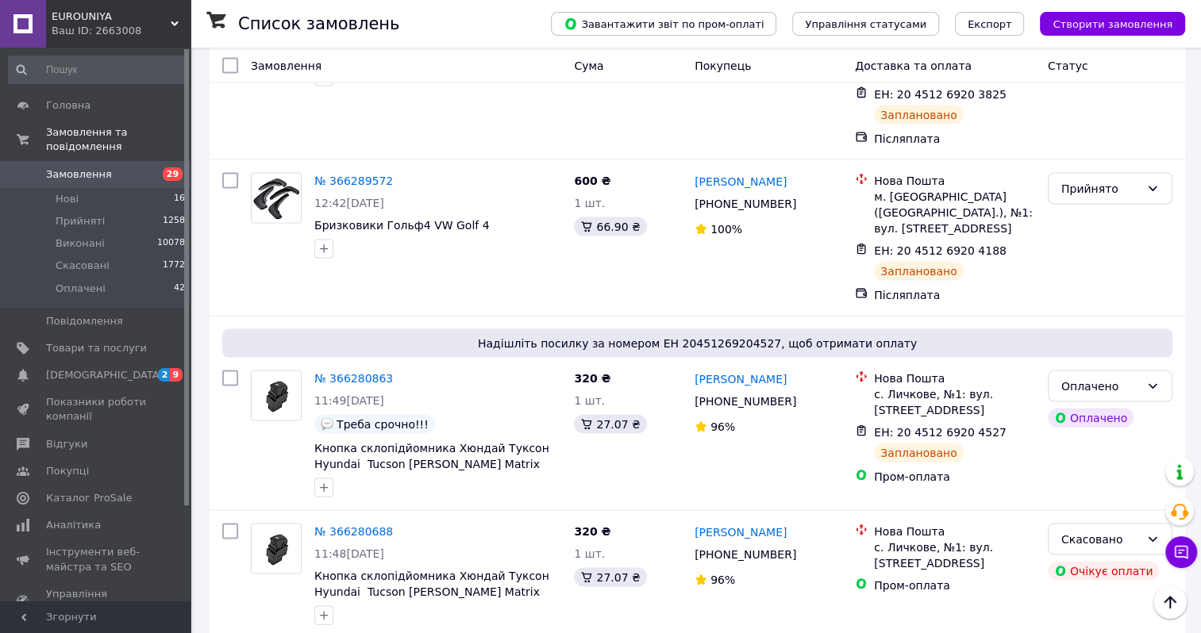
scroll to position [2381, 0]
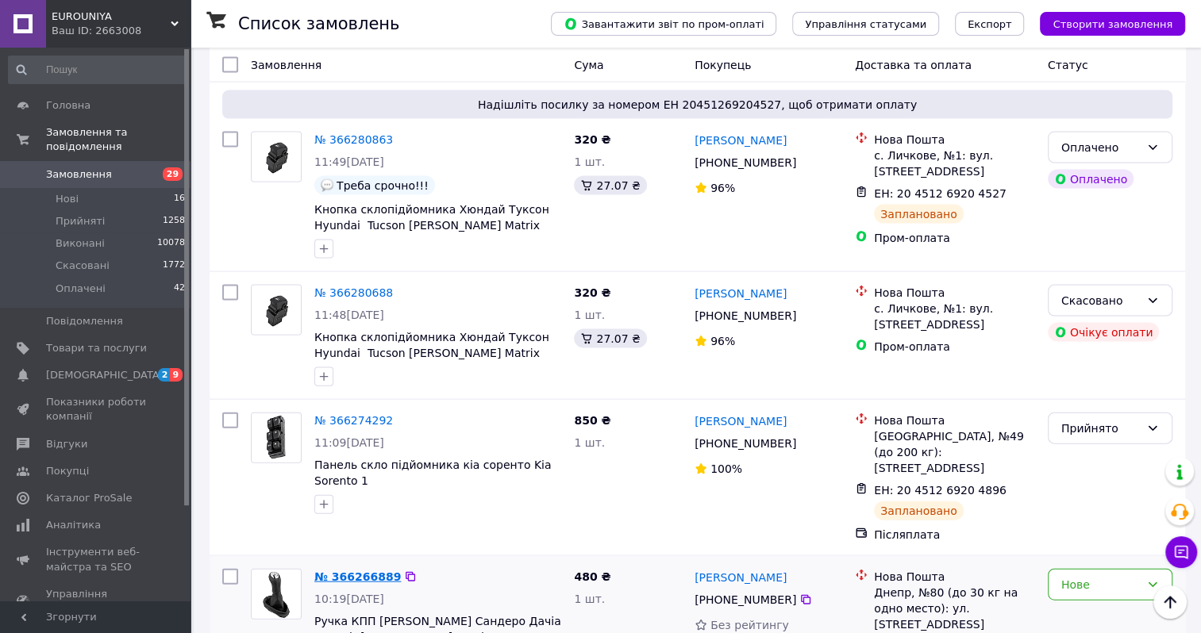
click at [348, 571] on link "№ 366266889" at bounding box center [357, 577] width 87 height 13
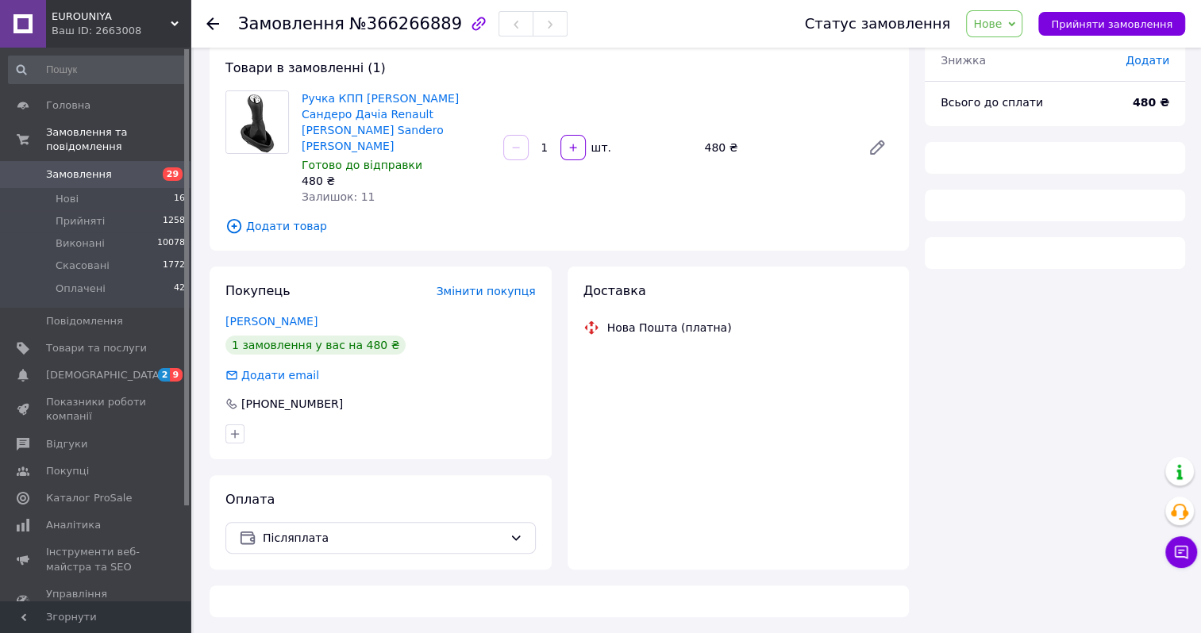
click at [1000, 24] on span "Нове" at bounding box center [987, 23] width 29 height 13
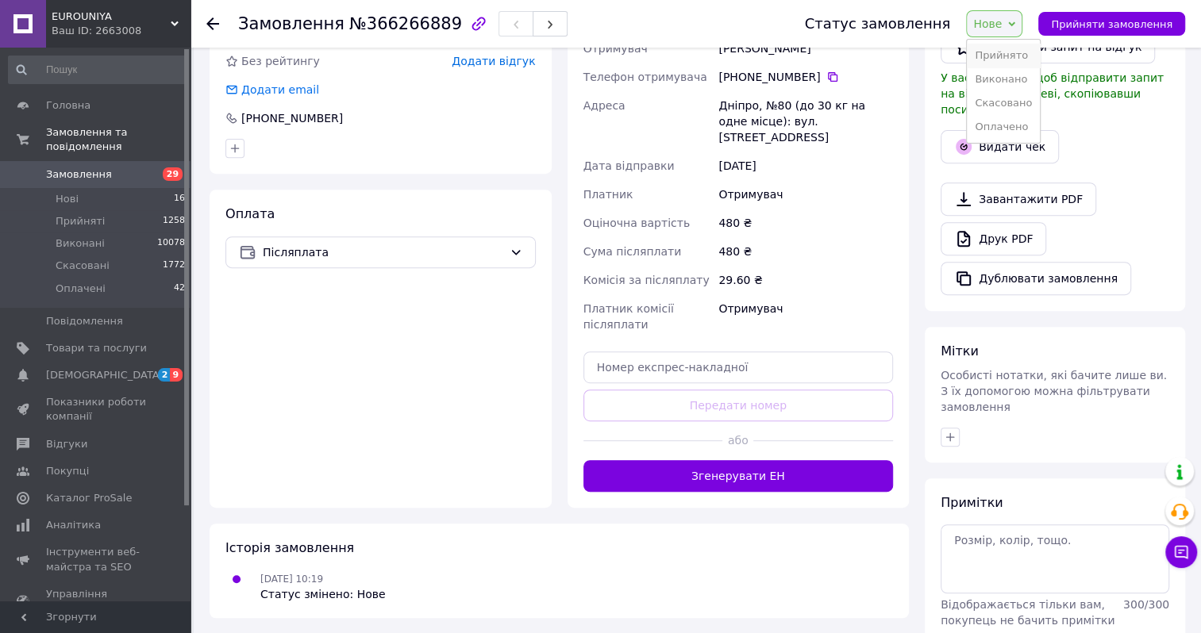
click at [1000, 50] on li "Прийнято" at bounding box center [1003, 56] width 73 height 24
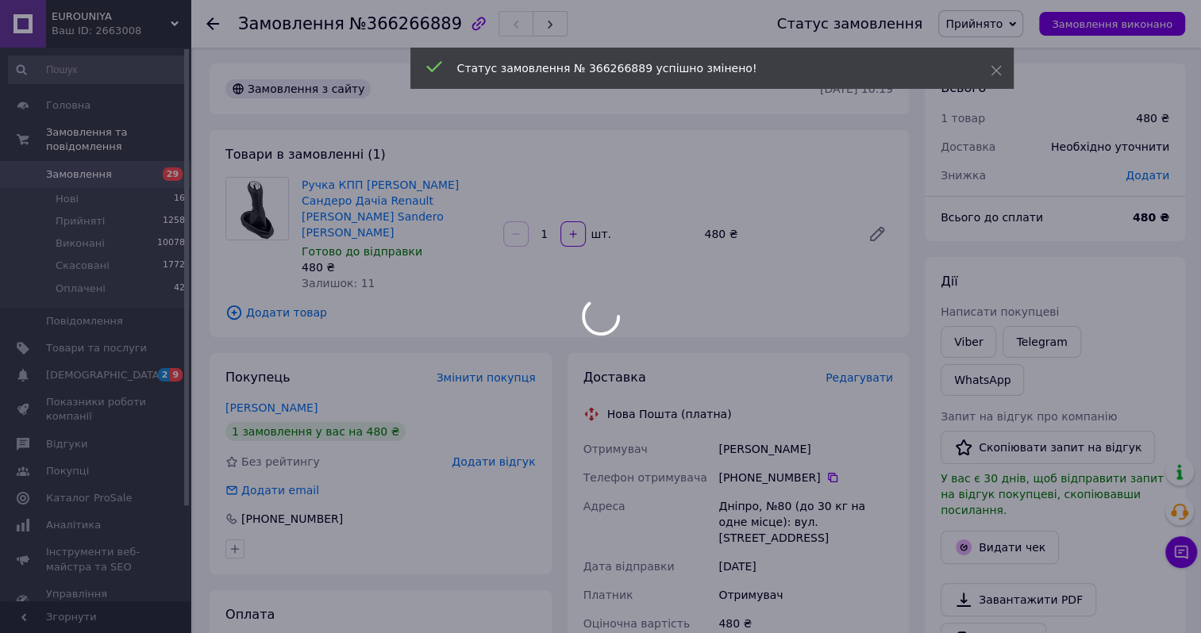
scroll to position [238, 0]
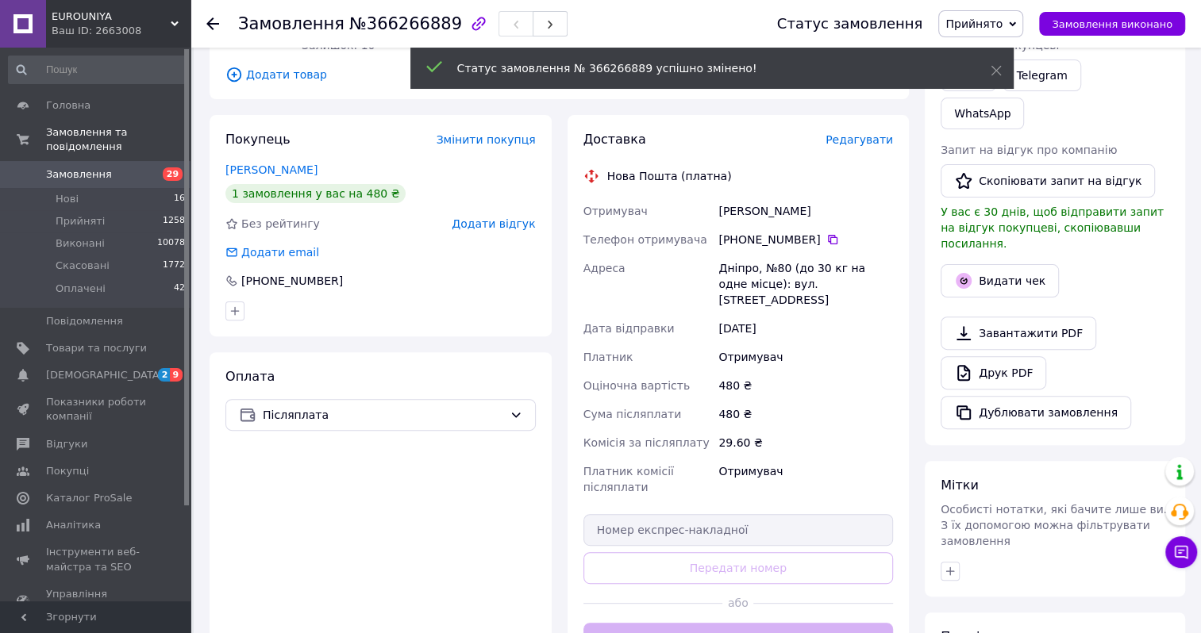
click at [717, 623] on button "Згенерувати ЕН" at bounding box center [738, 639] width 310 height 32
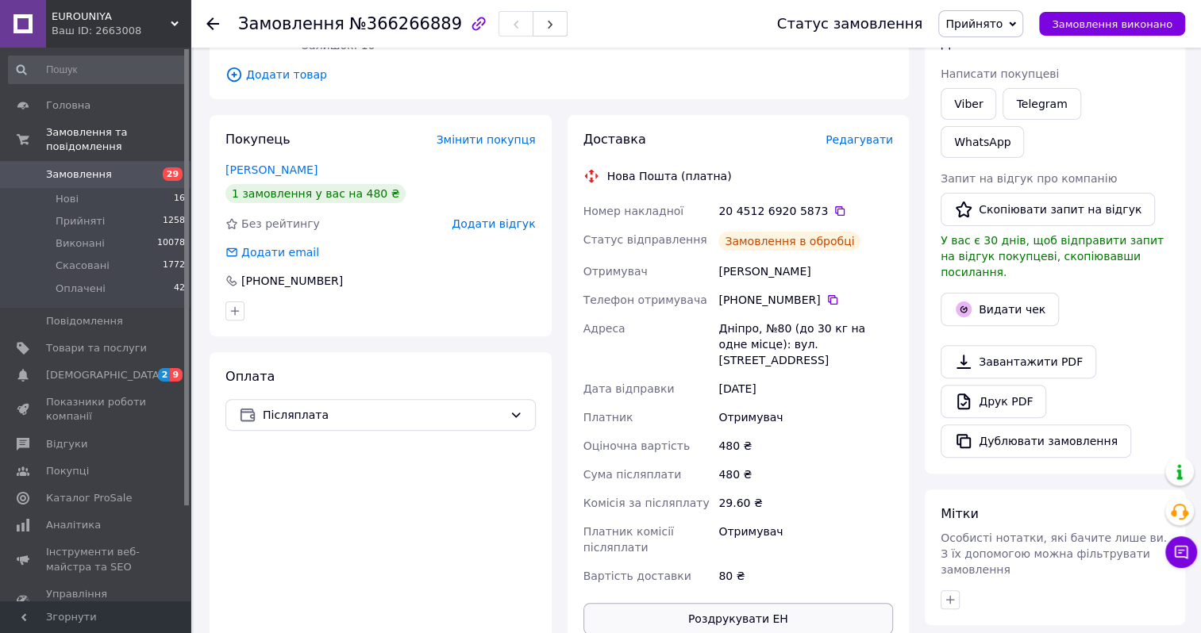
scroll to position [397, 0]
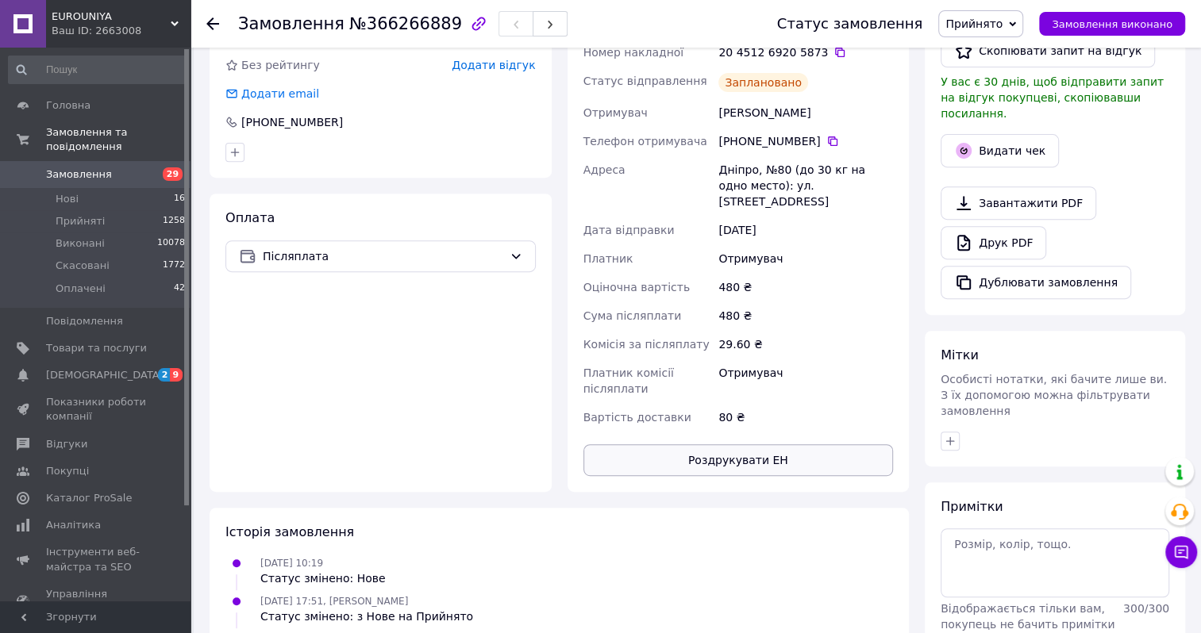
click at [730, 444] on button "Роздрукувати ЕН" at bounding box center [738, 460] width 310 height 32
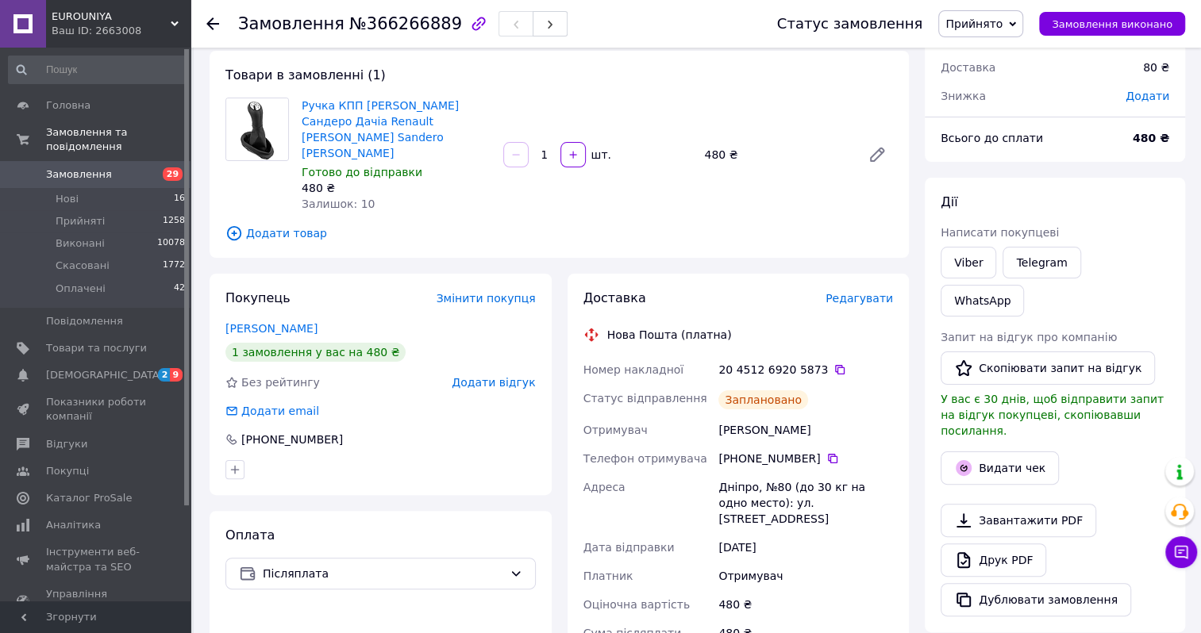
scroll to position [0, 0]
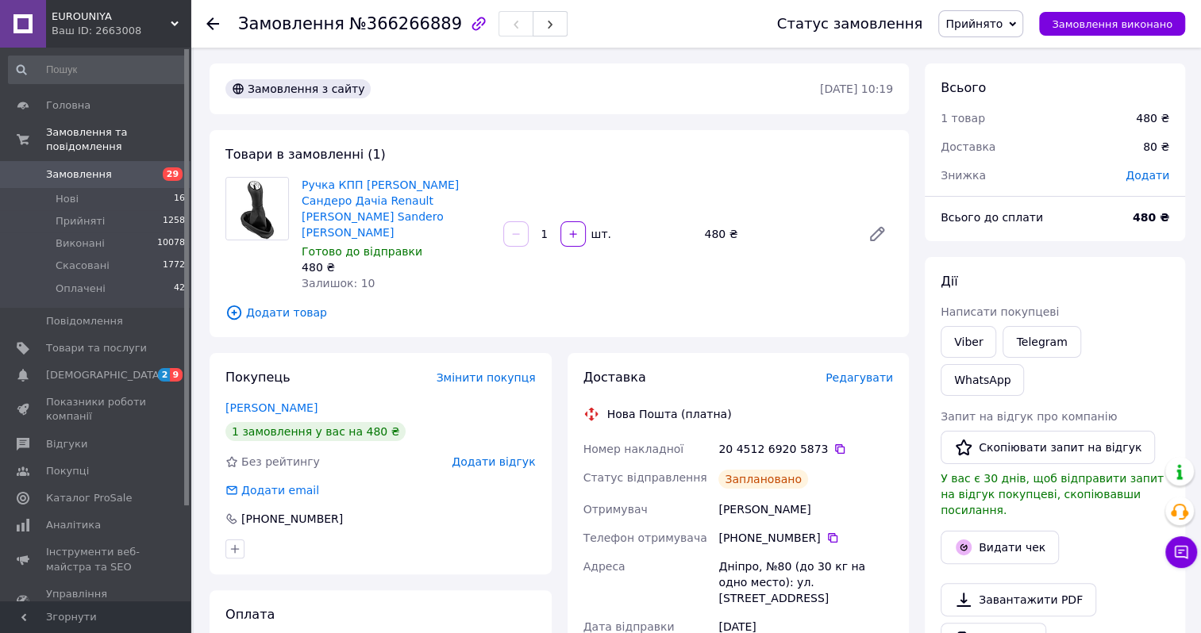
click at [75, 167] on span "Замовлення" at bounding box center [79, 174] width 66 height 14
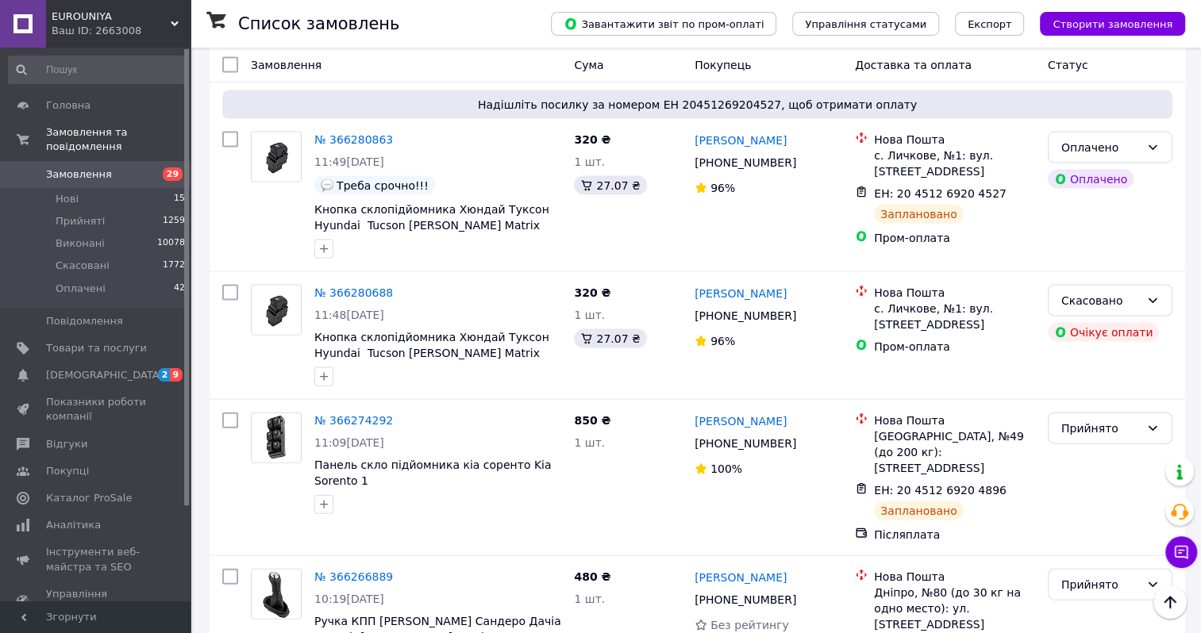
scroll to position [2619, 0]
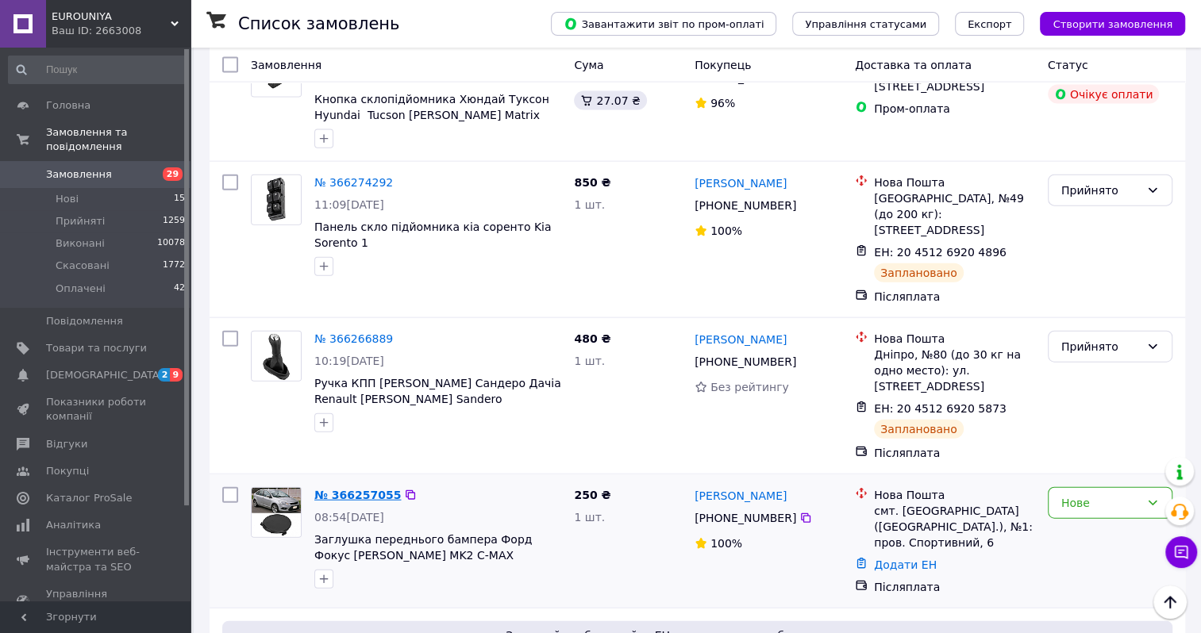
click at [352, 489] on link "№ 366257055" at bounding box center [357, 495] width 87 height 13
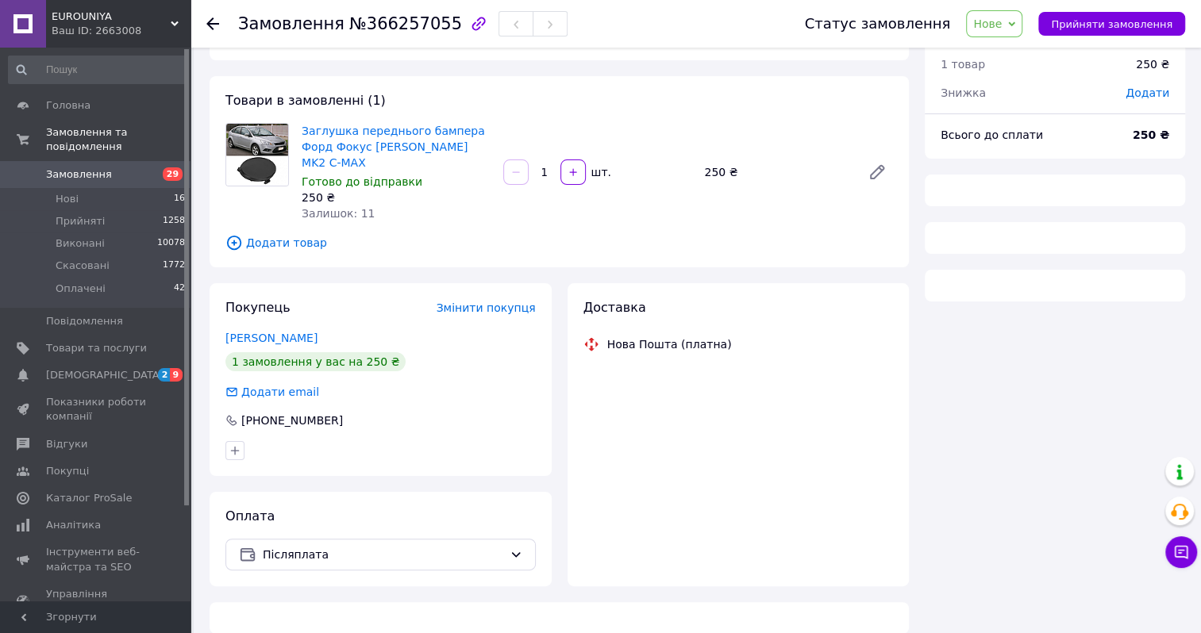
scroll to position [401, 0]
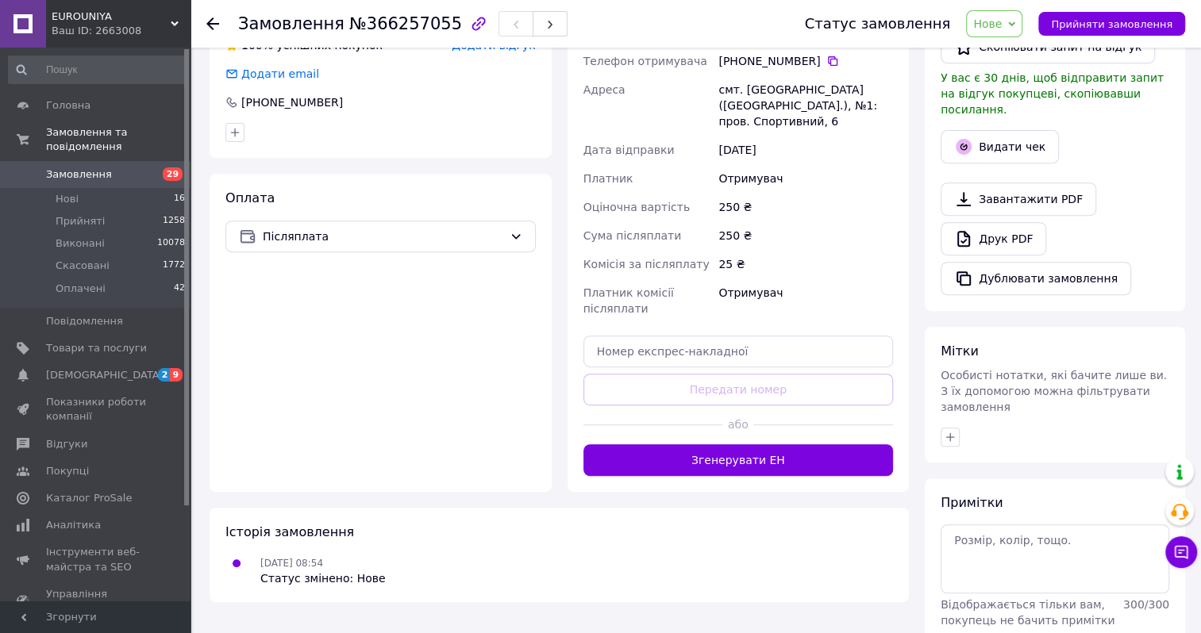
click at [1002, 30] on span "Нове" at bounding box center [987, 23] width 29 height 13
click at [1008, 50] on li "Прийнято" at bounding box center [1003, 56] width 73 height 24
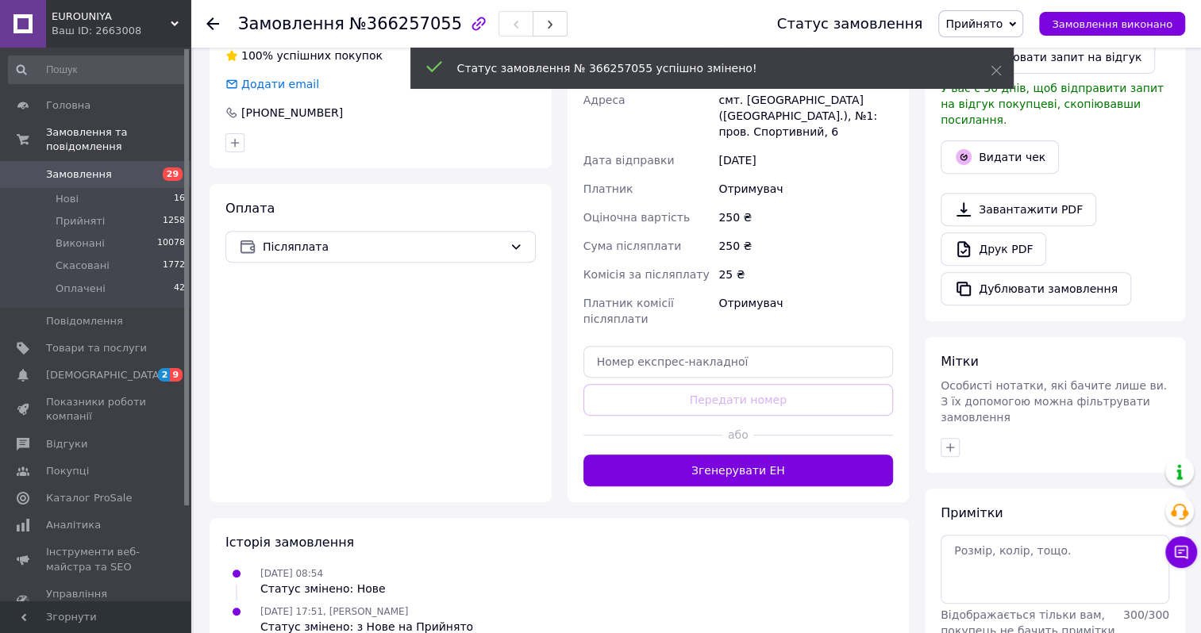
scroll to position [397, 0]
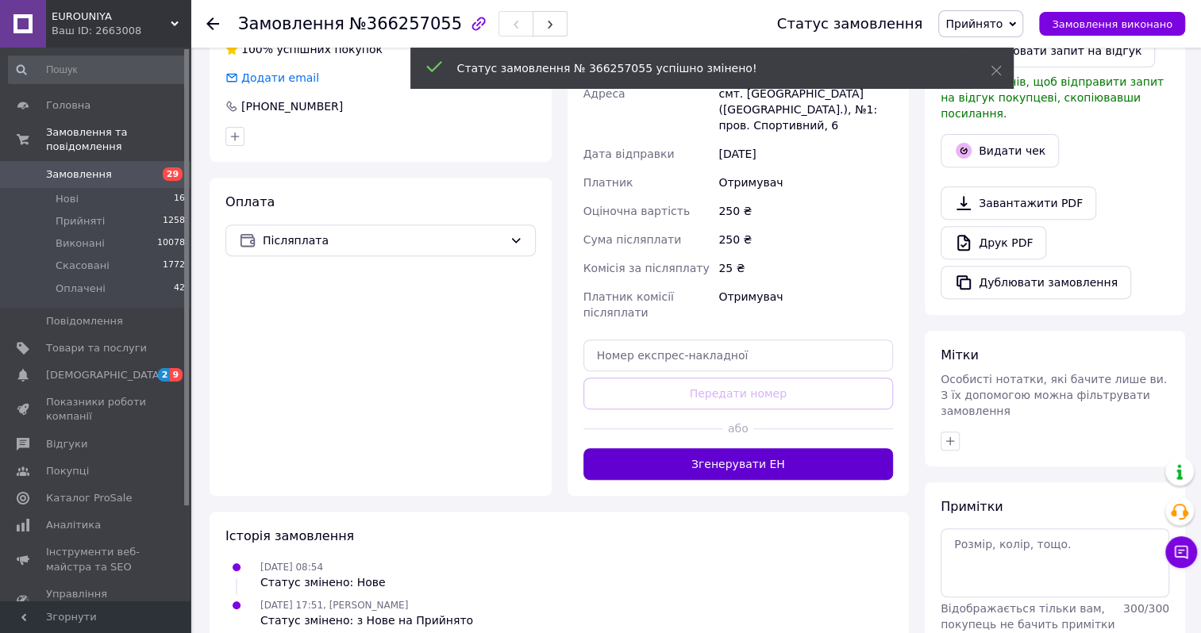
click at [706, 448] on button "Згенерувати ЕН" at bounding box center [738, 464] width 310 height 32
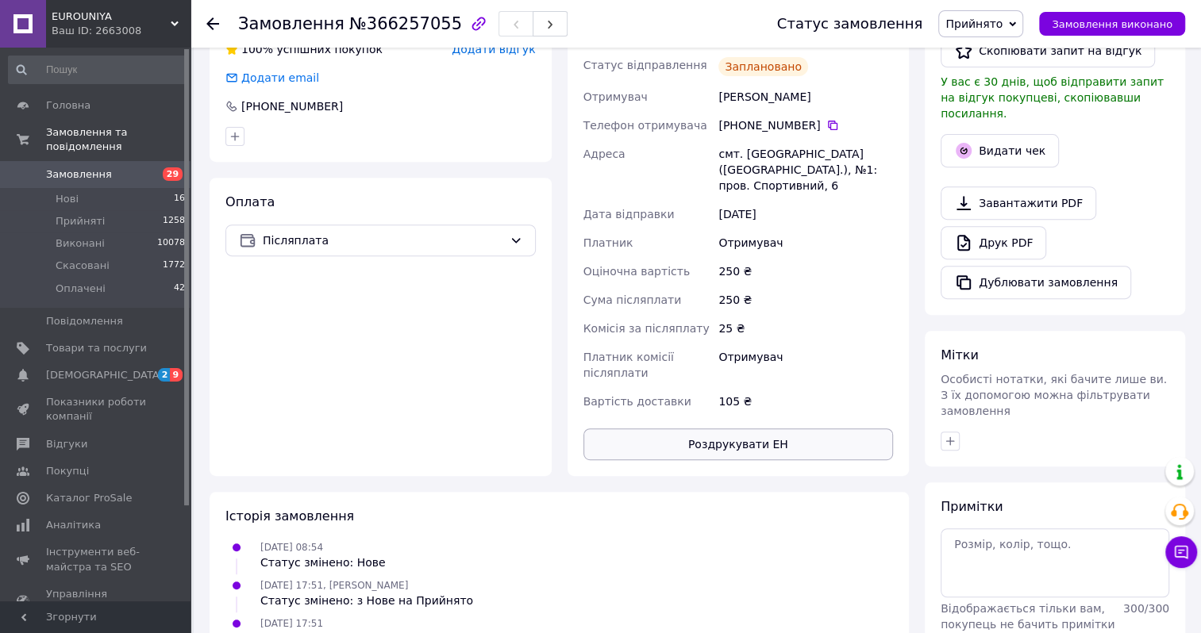
click at [710, 429] on button "Роздрукувати ЕН" at bounding box center [738, 445] width 310 height 32
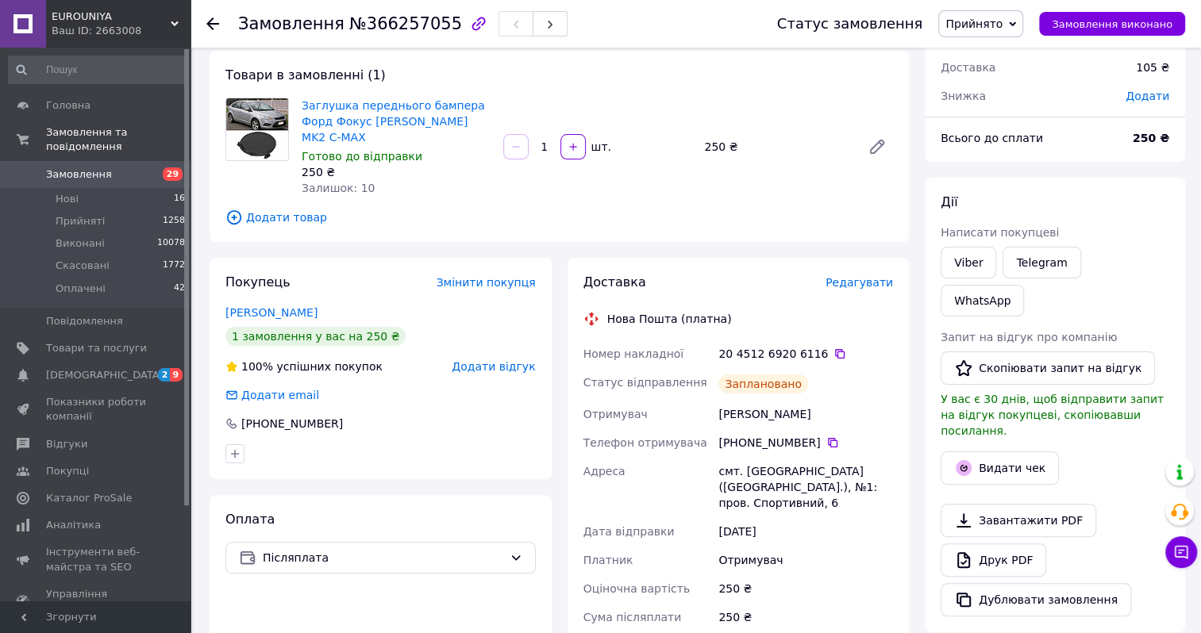
scroll to position [0, 0]
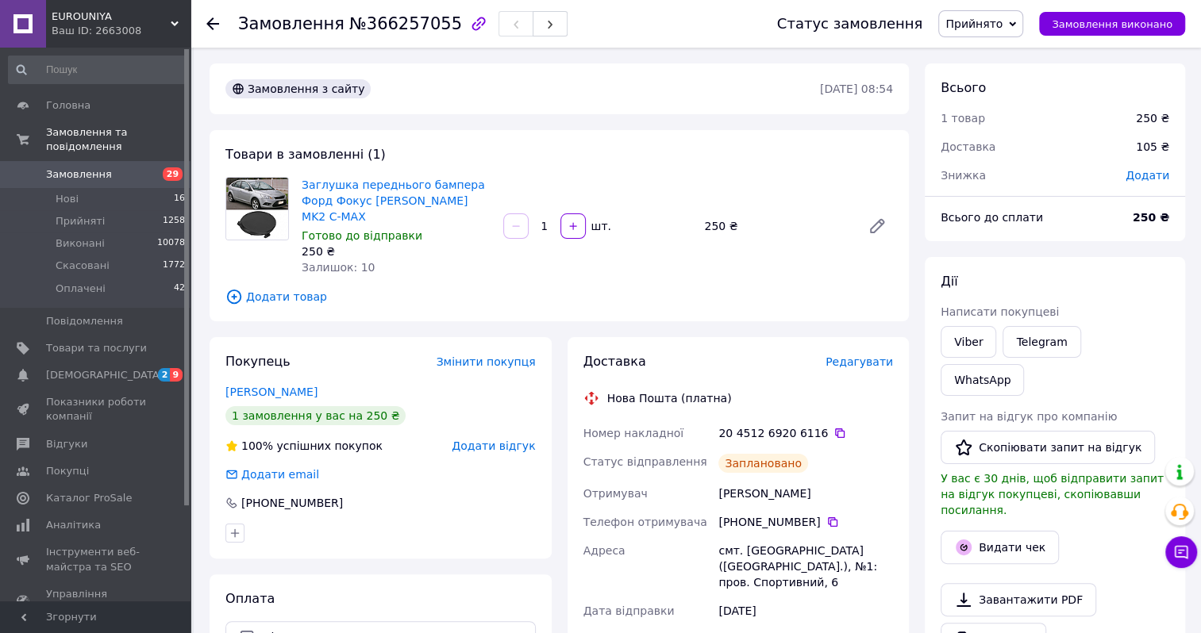
click at [84, 167] on span "Замовлення" at bounding box center [79, 174] width 66 height 14
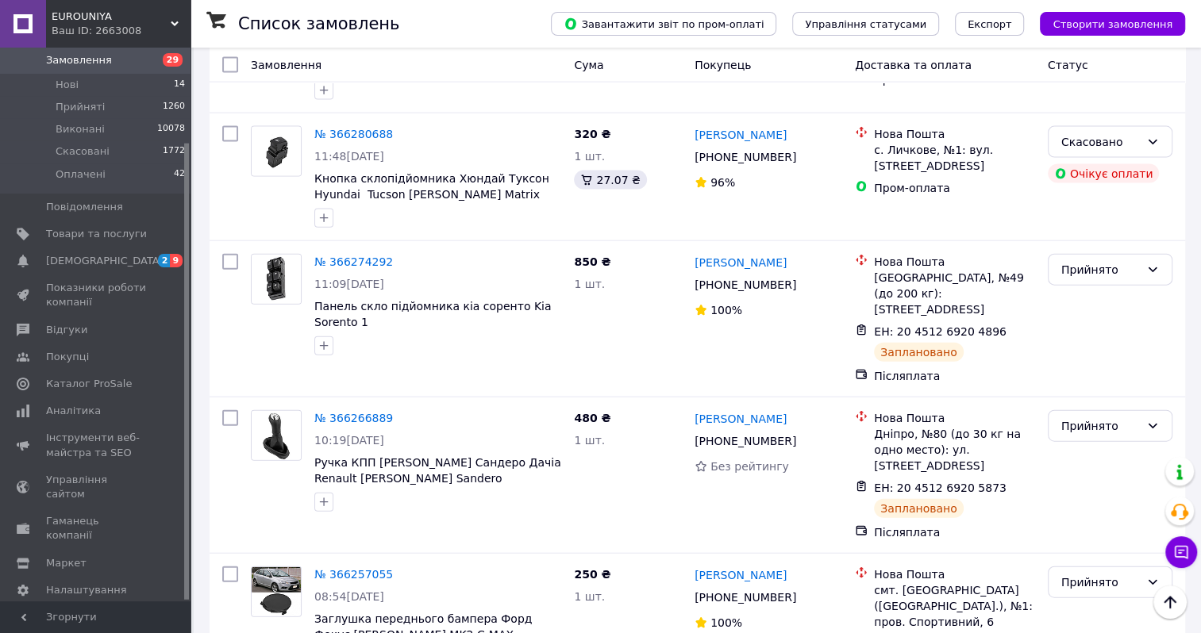
scroll to position [2937, 0]
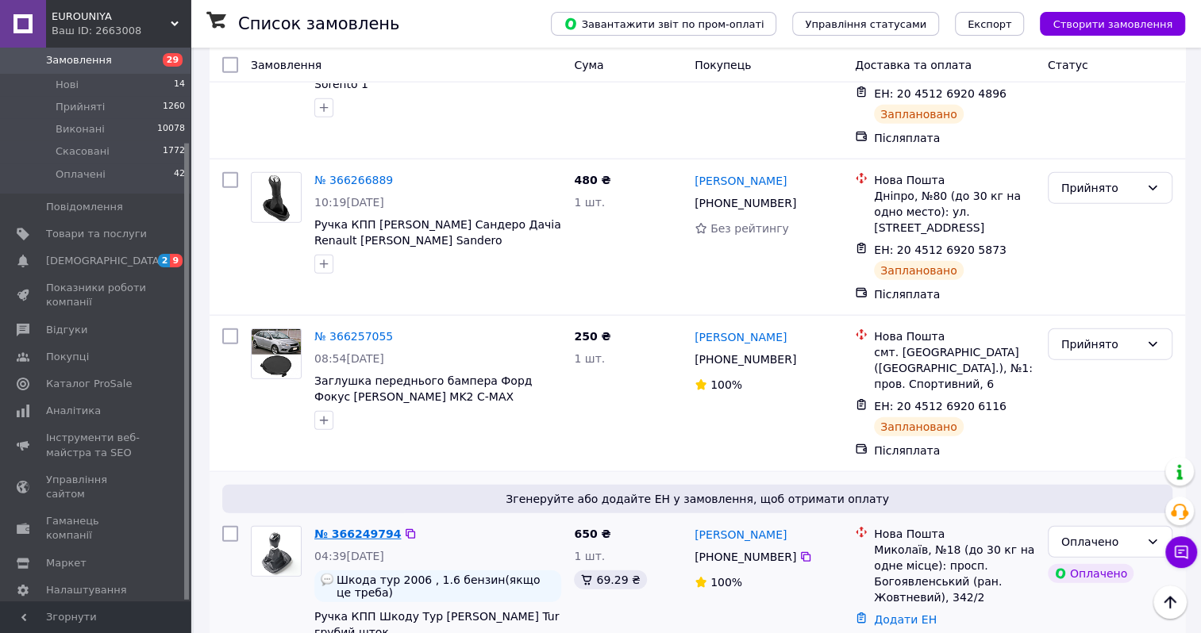
click at [352, 528] on link "№ 366249794" at bounding box center [357, 534] width 87 height 13
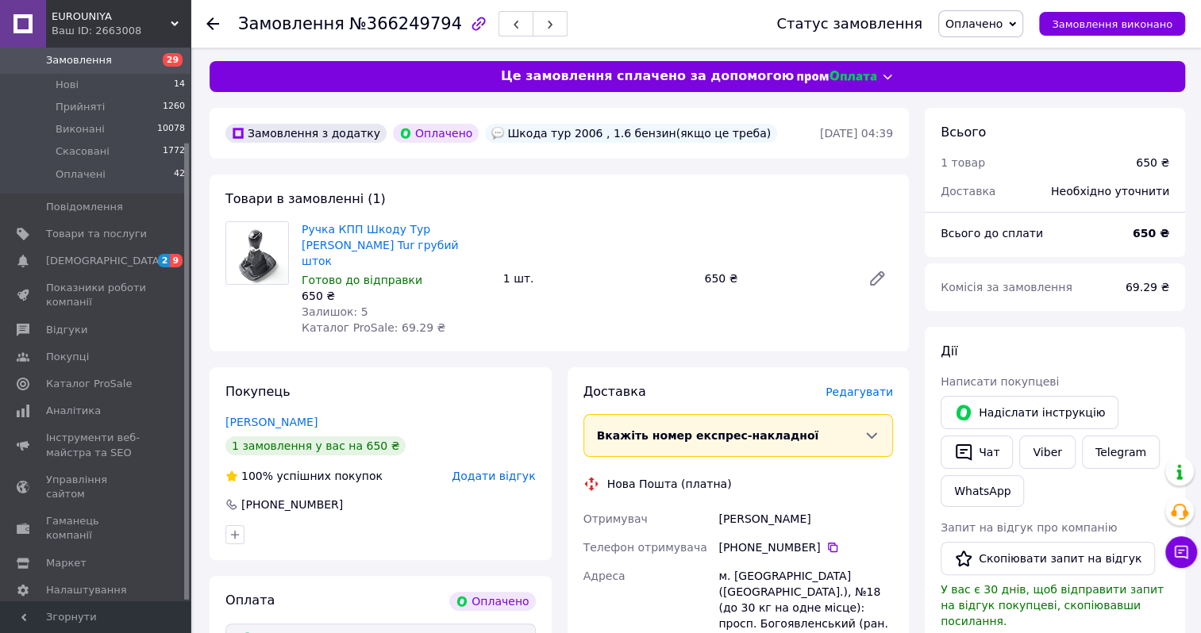
scroll to position [399, 0]
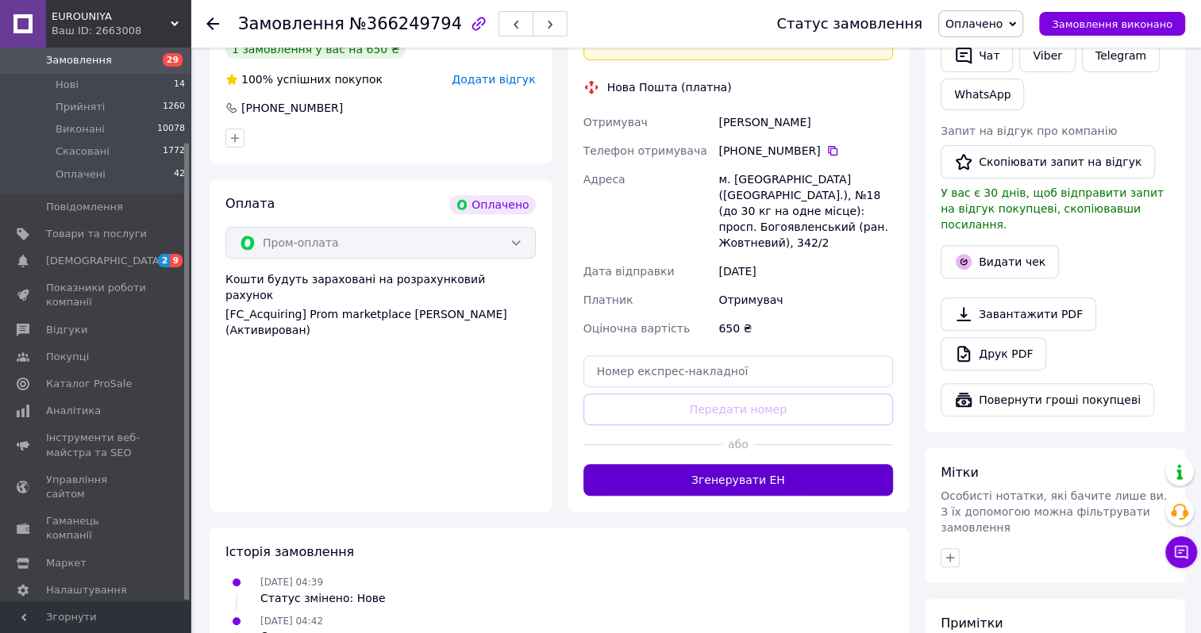
click at [713, 464] on button "Згенерувати ЕН" at bounding box center [738, 480] width 310 height 32
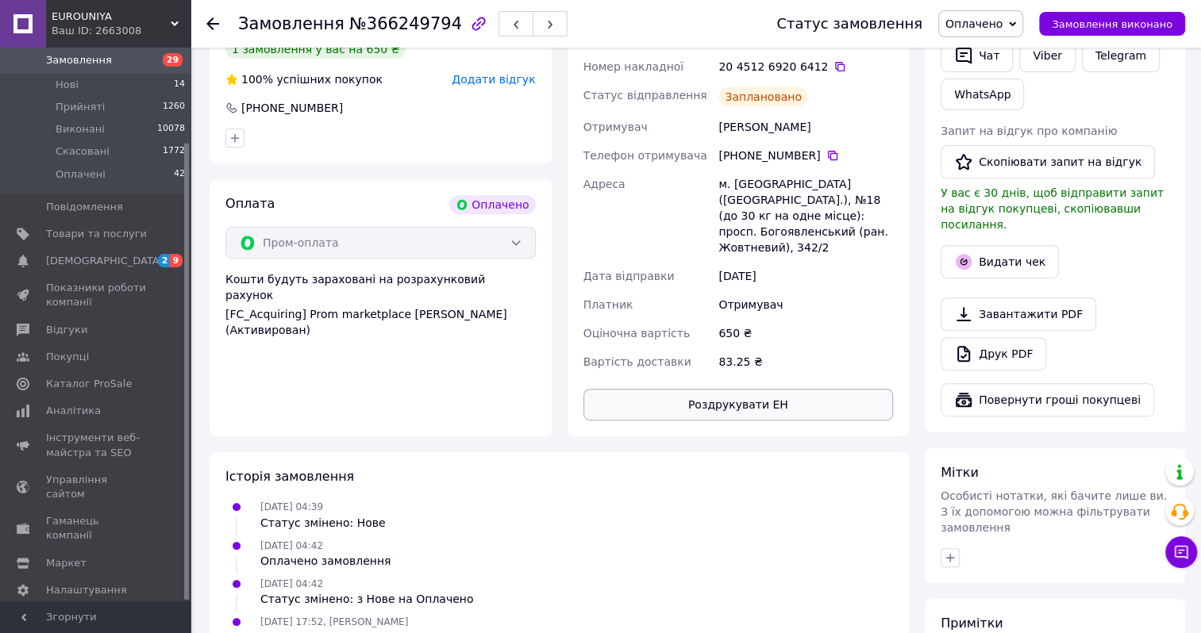
click at [733, 389] on button "Роздрукувати ЕН" at bounding box center [738, 405] width 310 height 32
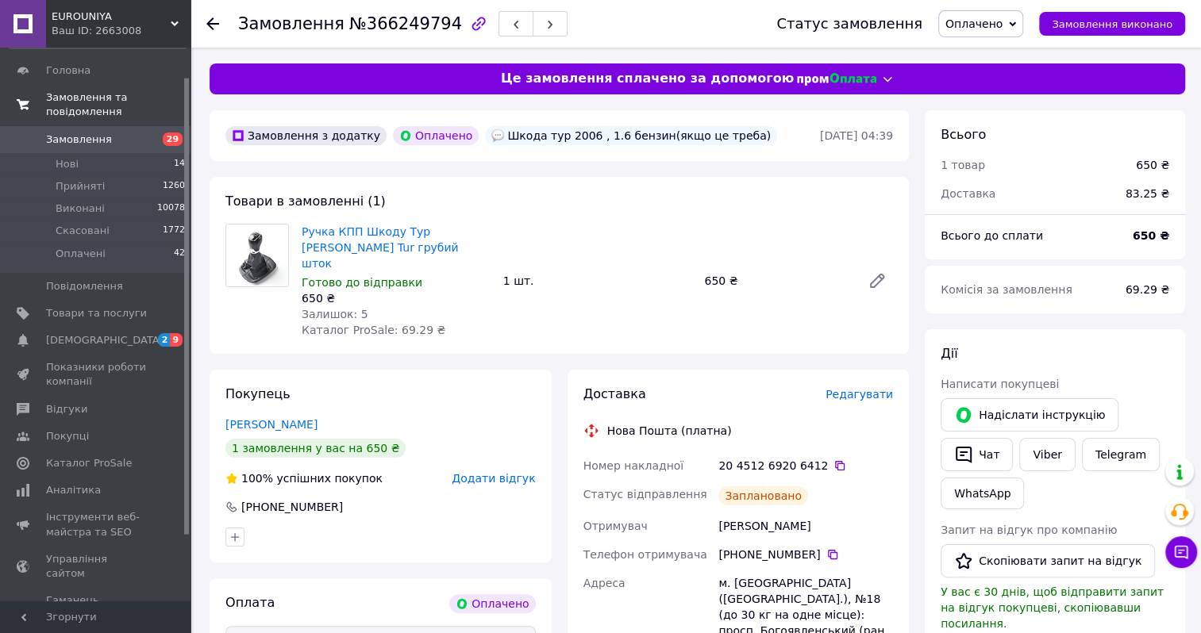
scroll to position [0, 0]
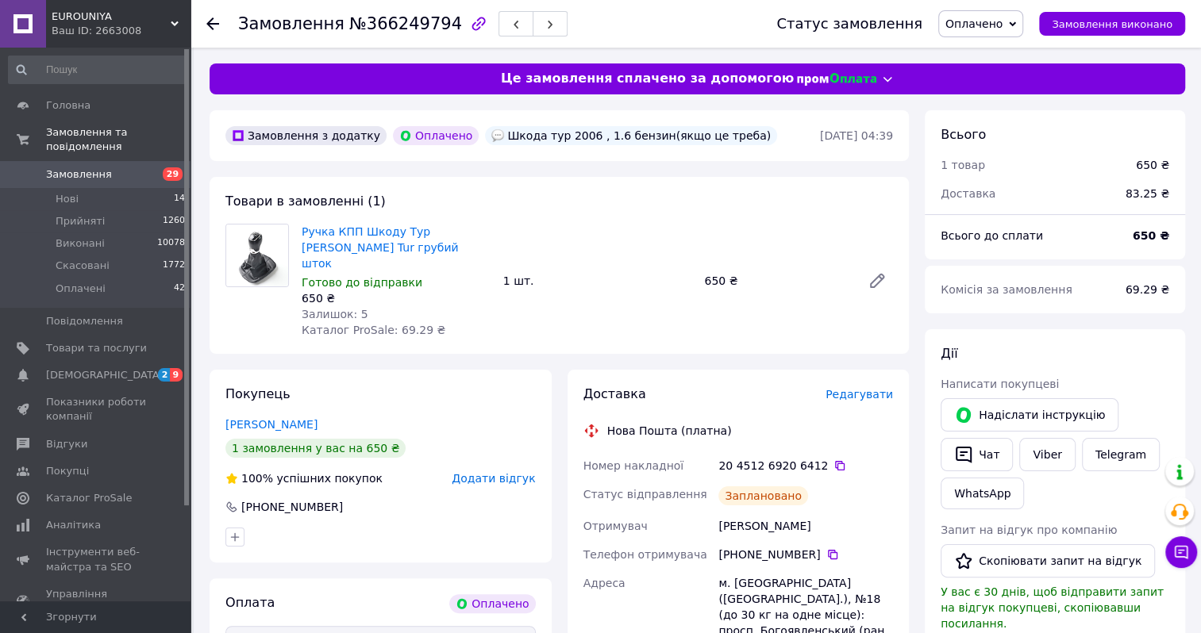
click at [102, 167] on span "Замовлення" at bounding box center [79, 174] width 66 height 14
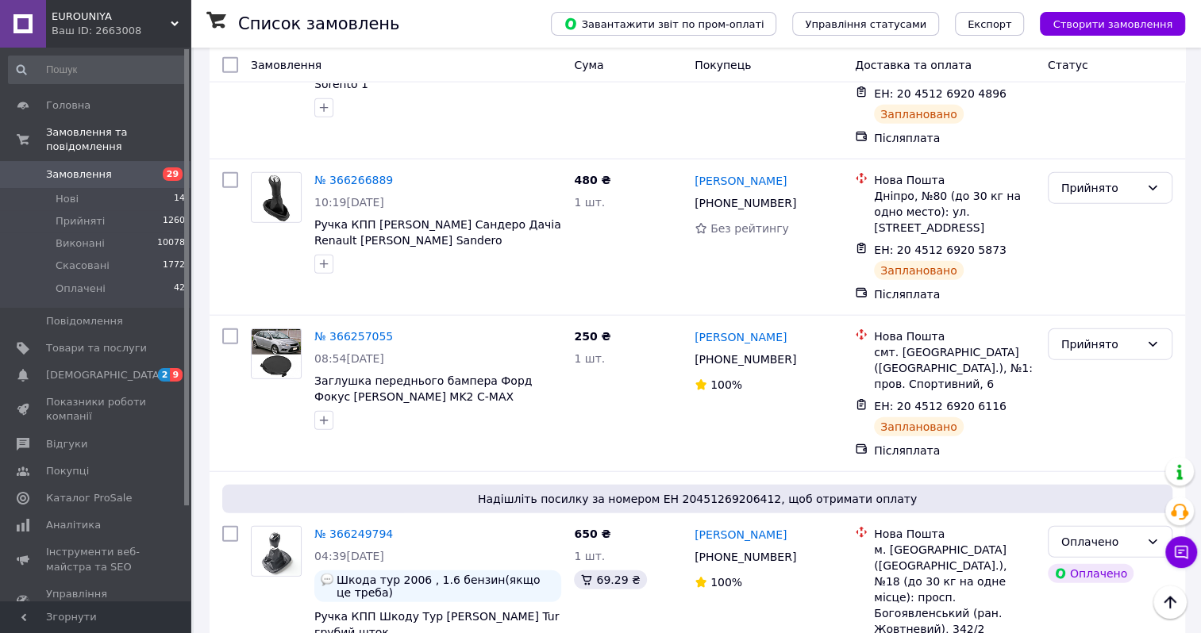
scroll to position [3016, 0]
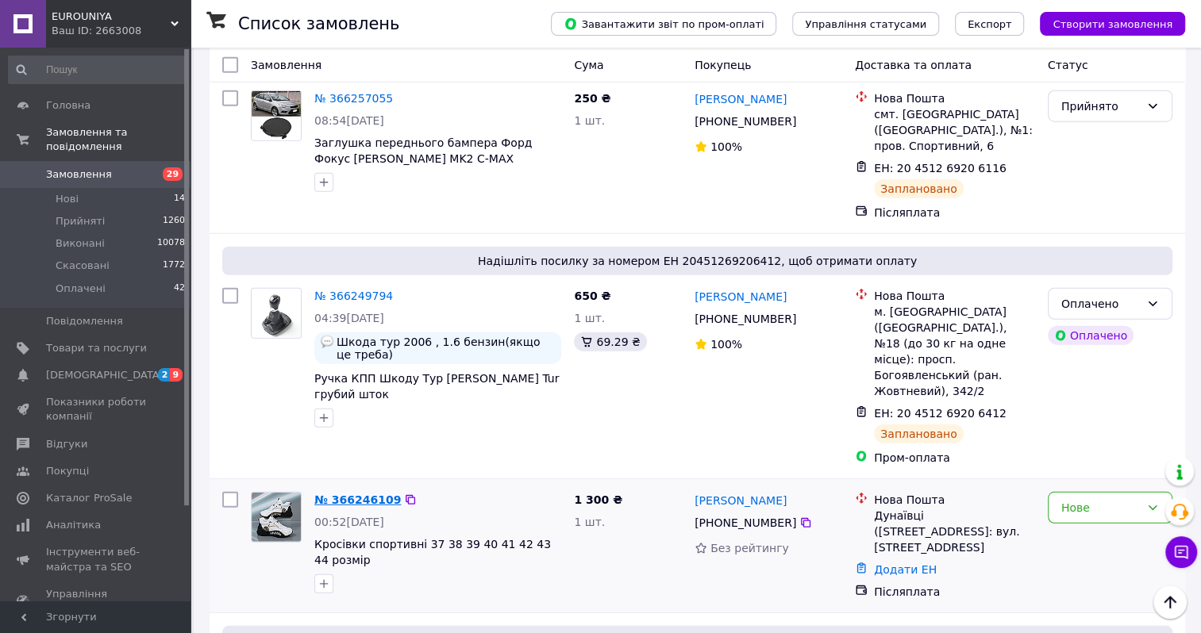
click at [341, 494] on link "№ 366246109" at bounding box center [357, 500] width 87 height 13
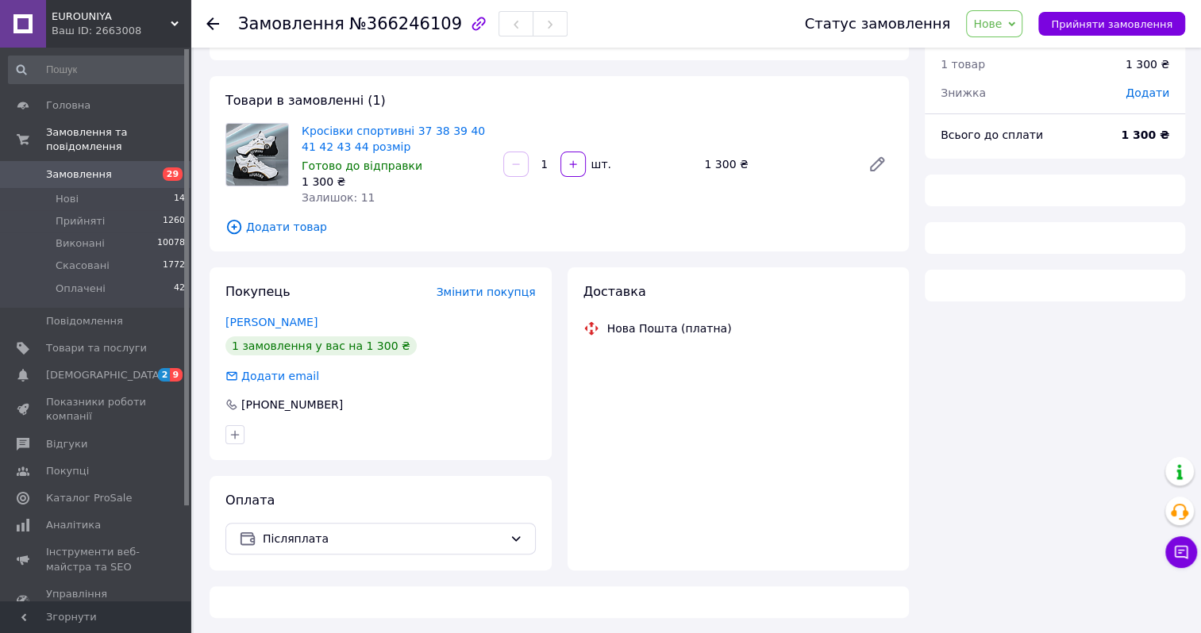
scroll to position [401, 0]
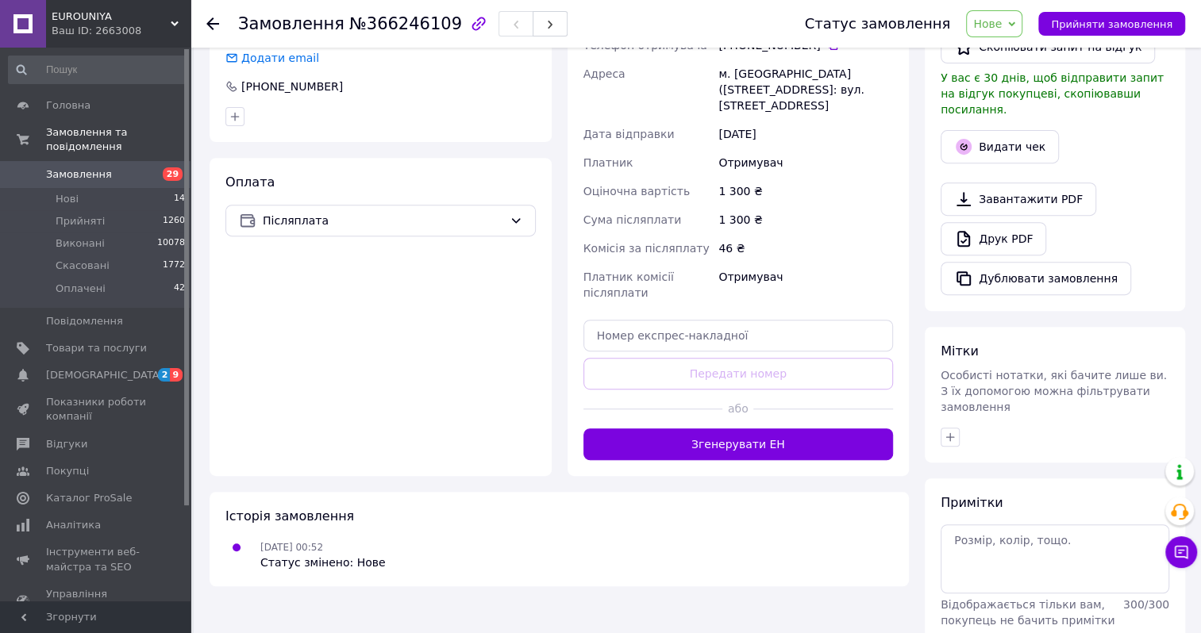
click at [1002, 23] on span "Нове" at bounding box center [987, 23] width 29 height 13
click at [1013, 55] on li "Прийнято" at bounding box center [1003, 56] width 73 height 24
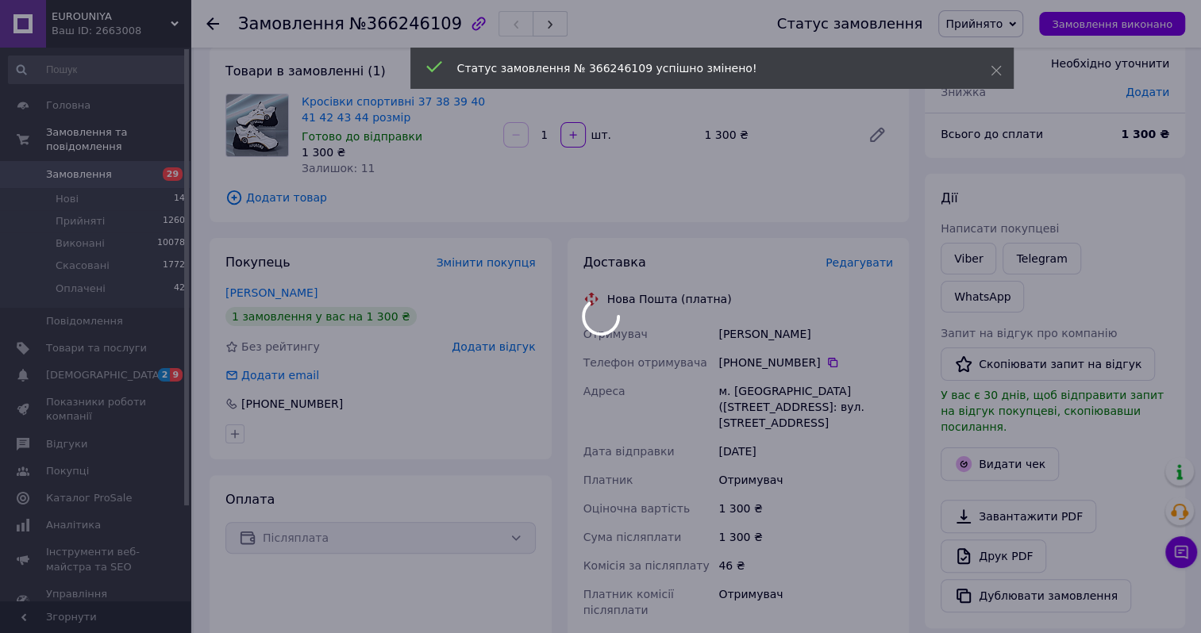
scroll to position [321, 0]
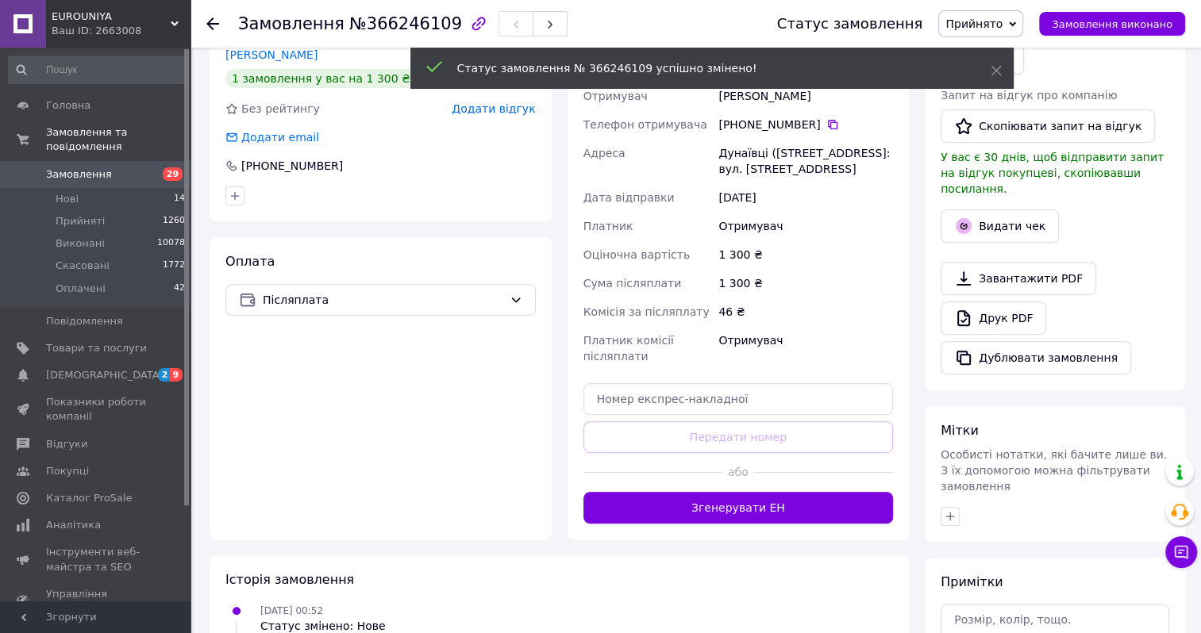
click at [743, 524] on button "Згенерувати ЕН" at bounding box center [738, 508] width 310 height 32
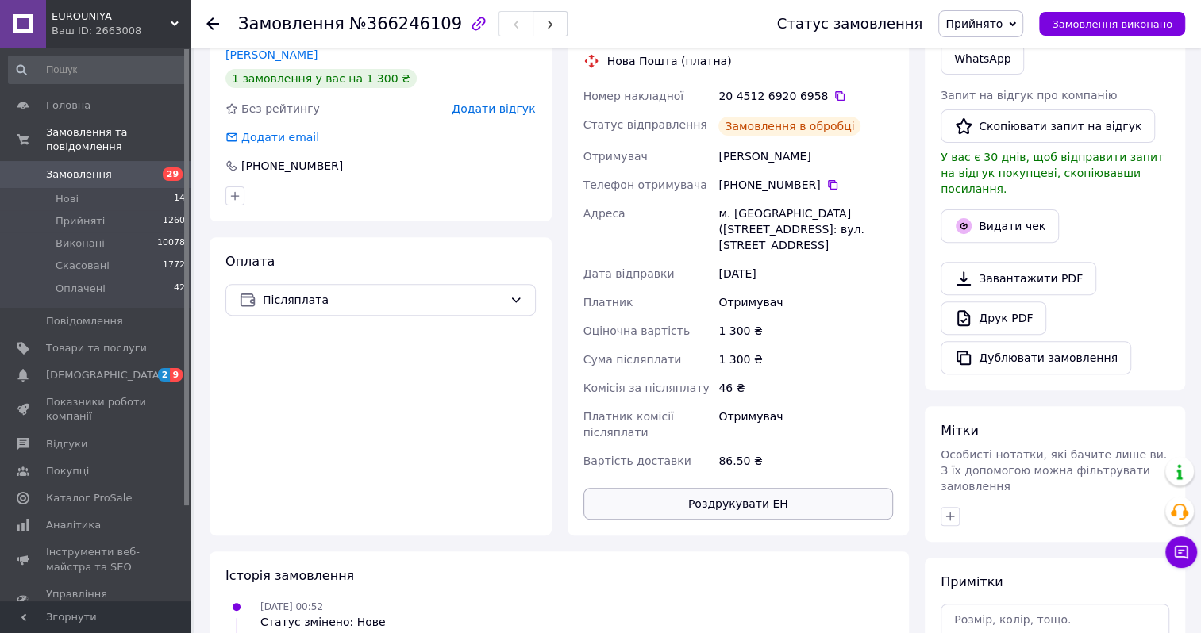
click at [732, 512] on button "Роздрукувати ЕН" at bounding box center [738, 504] width 310 height 32
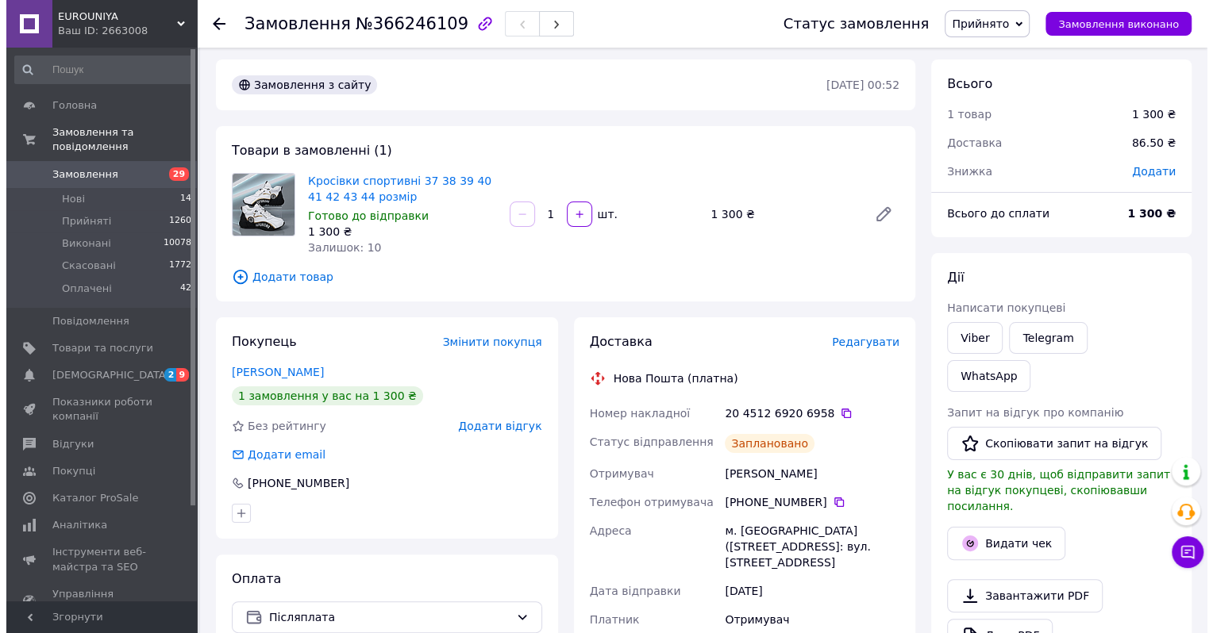
scroll to position [0, 0]
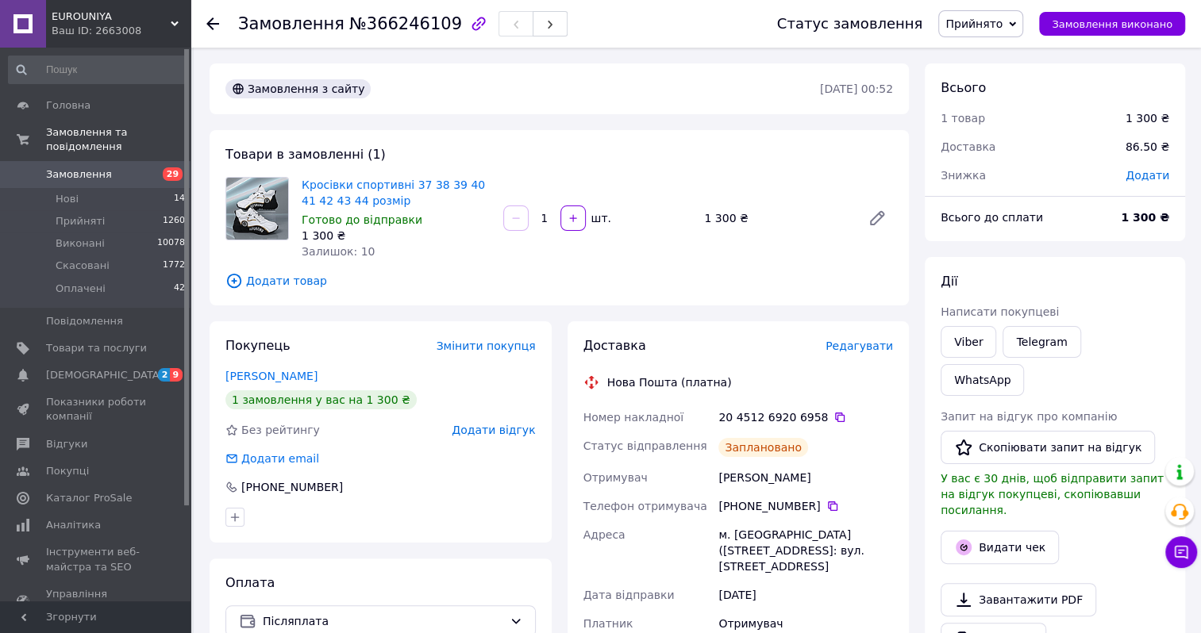
click at [73, 167] on span "Замовлення" at bounding box center [79, 174] width 66 height 14
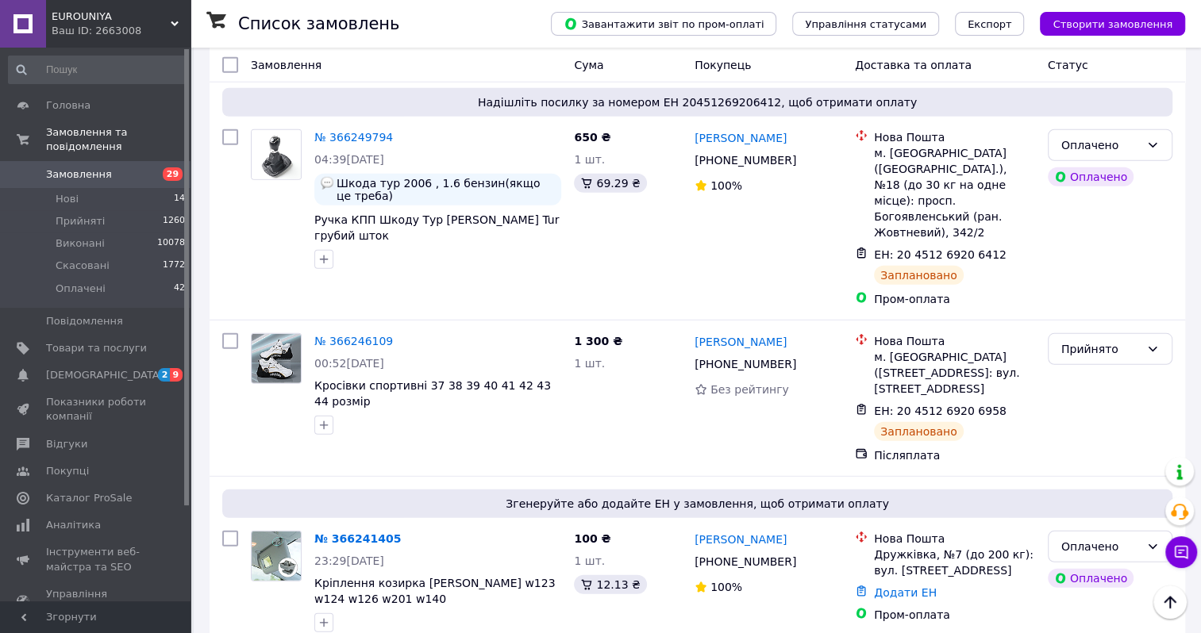
scroll to position [3095, 0]
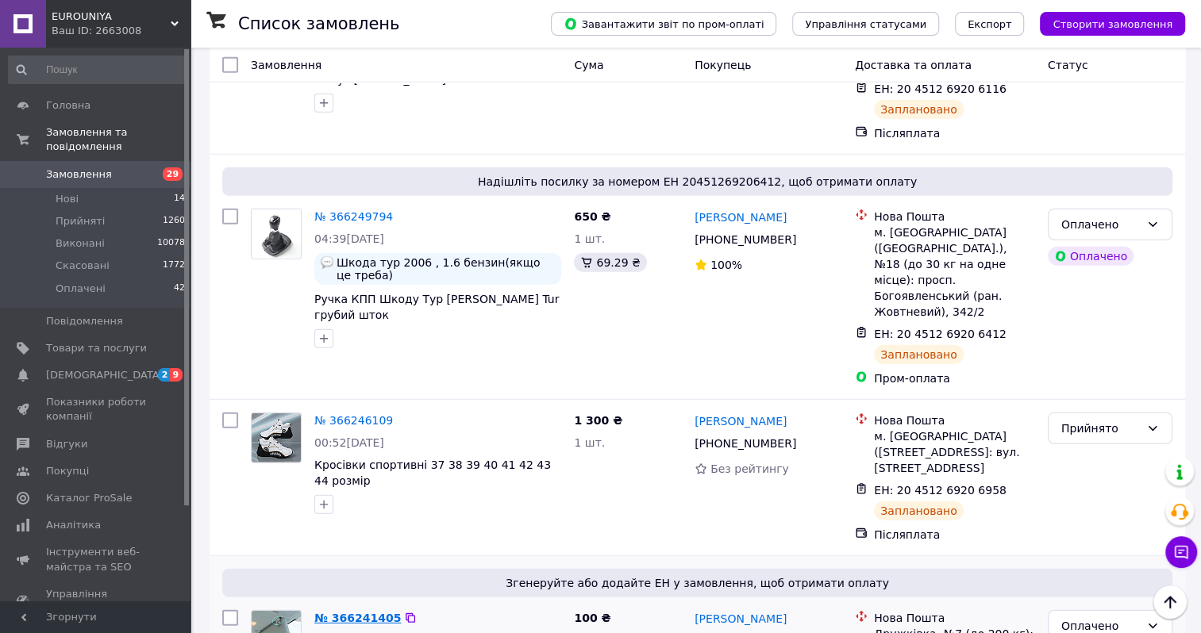
click at [348, 612] on link "№ 366241405" at bounding box center [357, 618] width 87 height 13
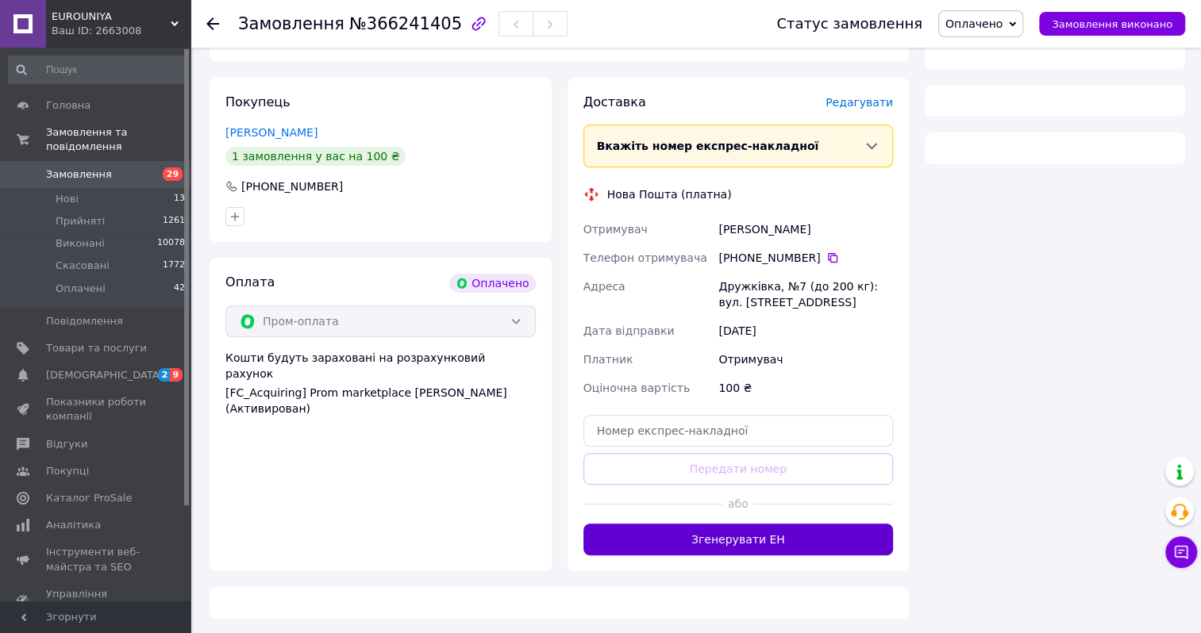
scroll to position [558, 0]
click at [706, 539] on div "Замовлення з додатку Оплачено [DATE] 23:29 Товари в замовленні (1) Кріплення ко…" at bounding box center [559, 217] width 715 height 801
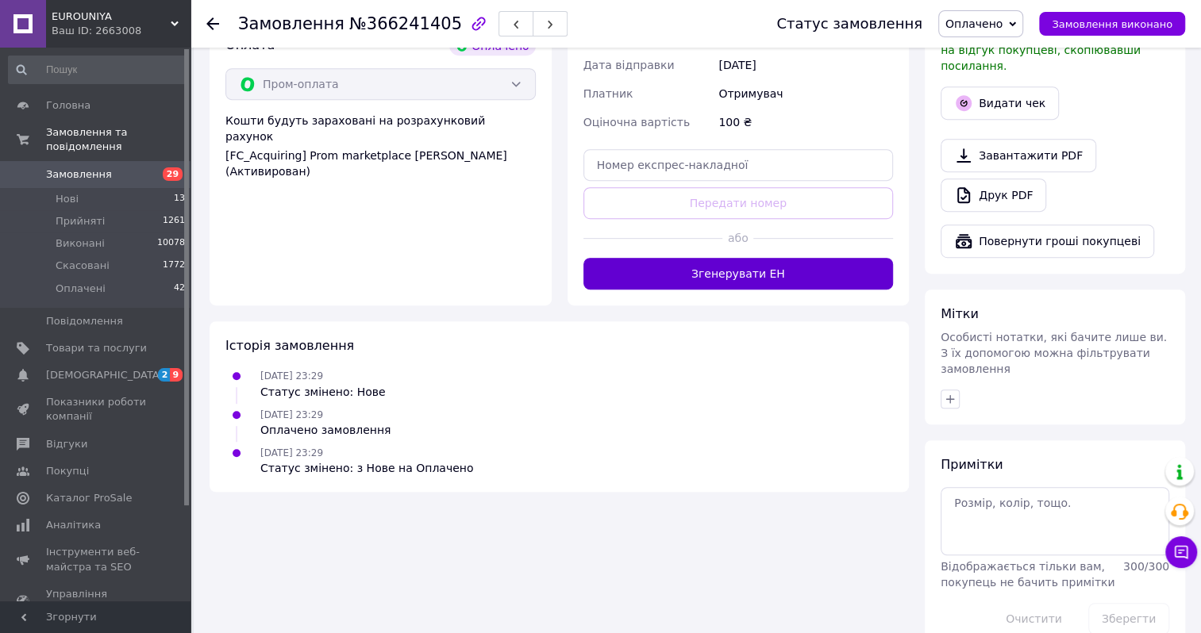
click at [706, 272] on button "Згенерувати ЕН" at bounding box center [738, 274] width 310 height 32
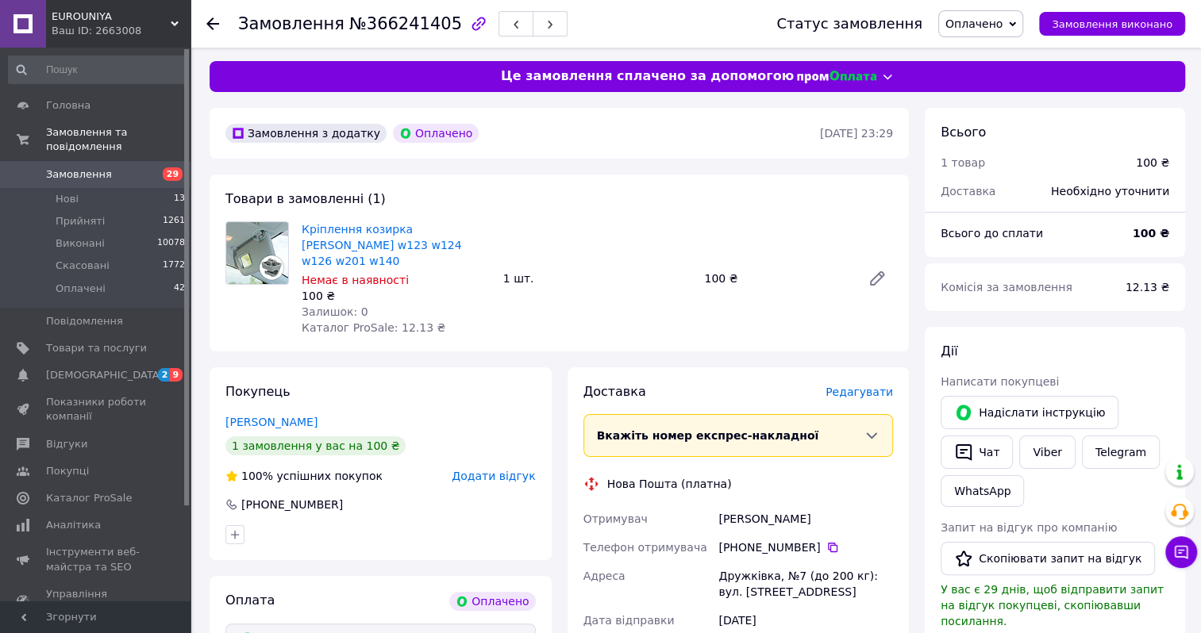
scroll to position [240, 0]
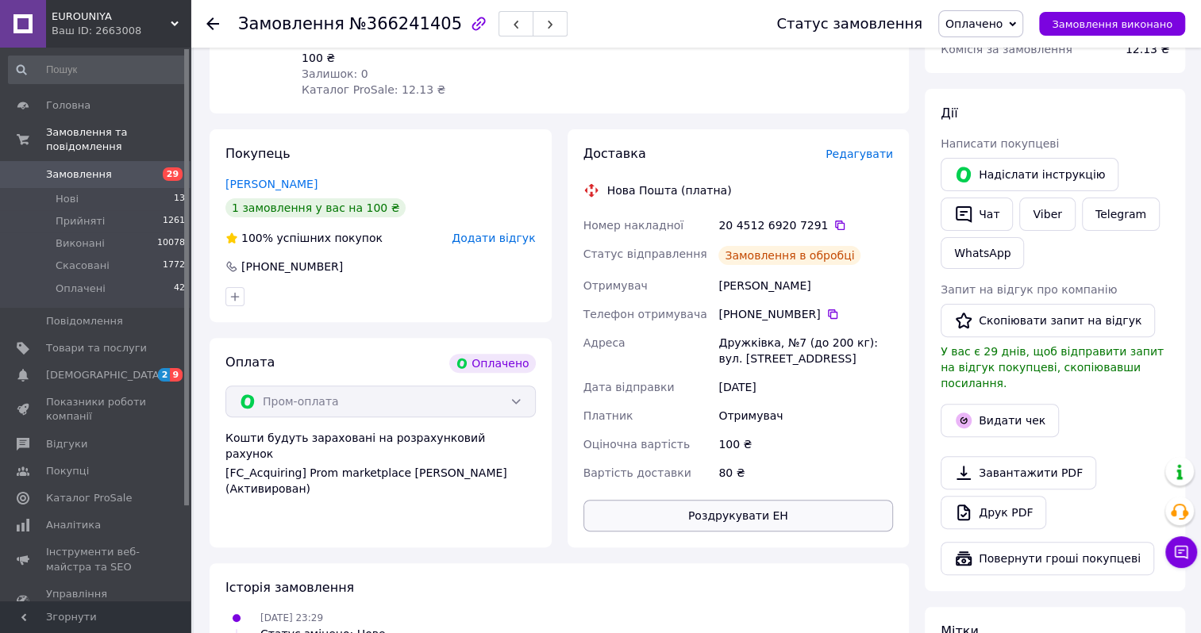
click at [706, 517] on button "Роздрукувати ЕН" at bounding box center [738, 516] width 310 height 32
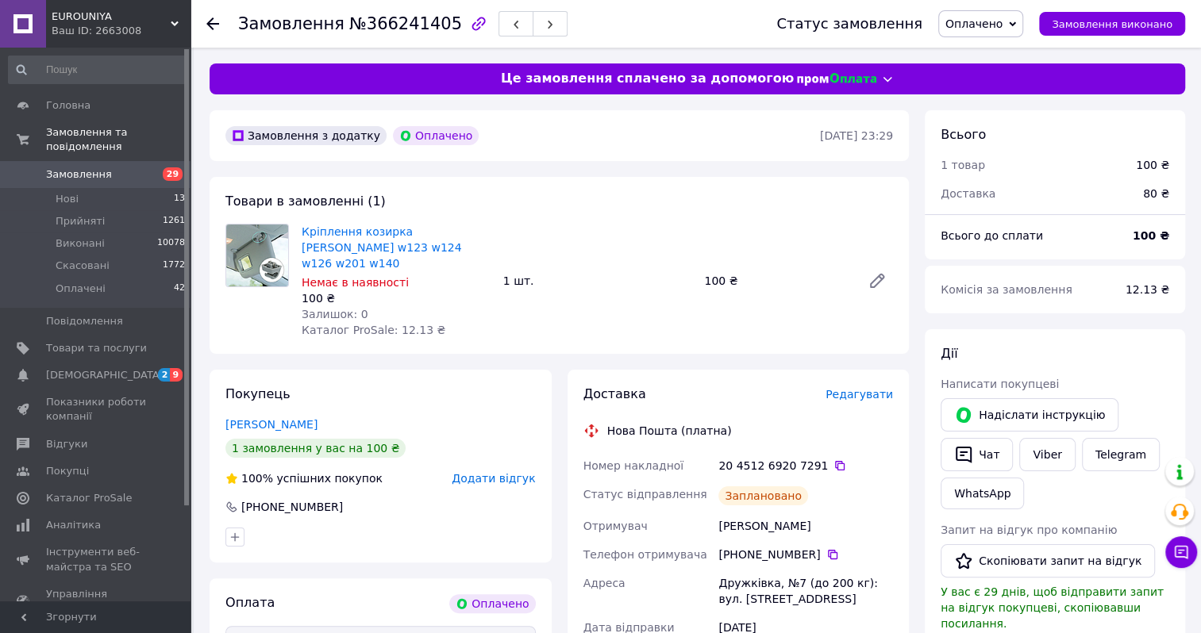
click at [80, 167] on span "Замовлення" at bounding box center [79, 174] width 66 height 14
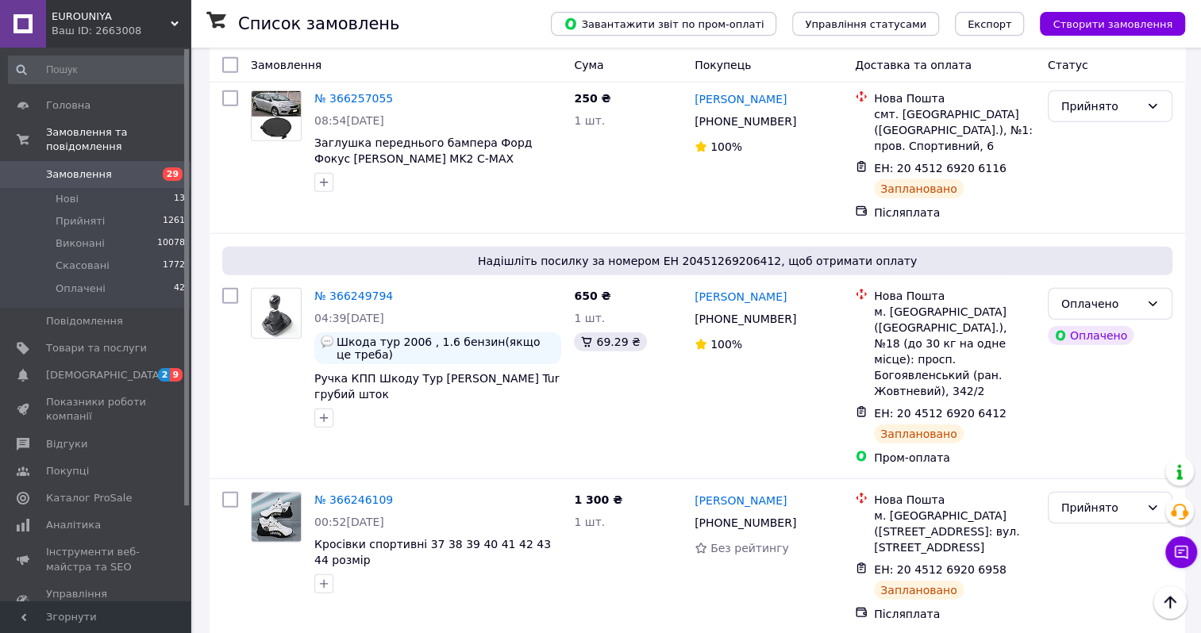
scroll to position [3254, 0]
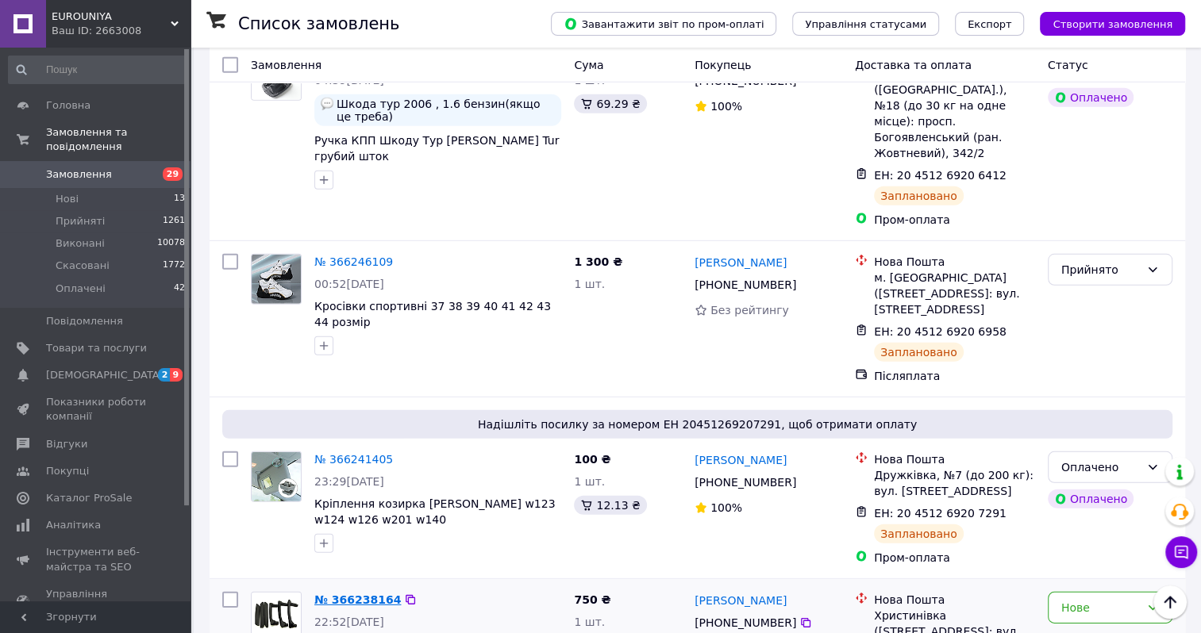
click at [354, 594] on link "№ 366238164" at bounding box center [357, 600] width 87 height 13
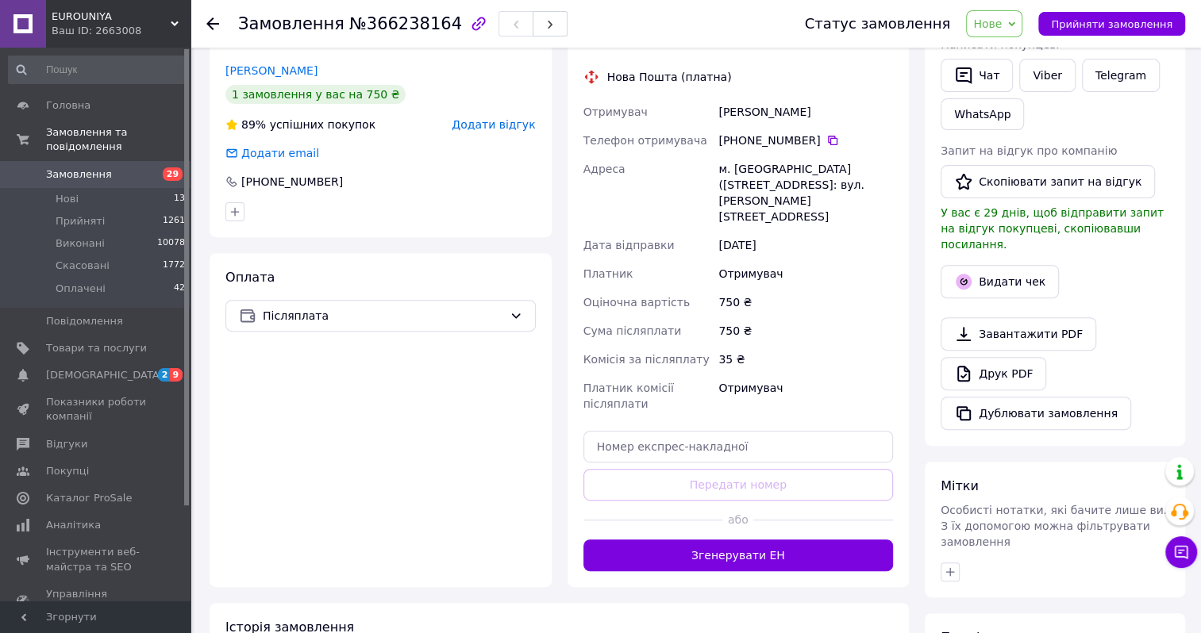
scroll to position [494, 0]
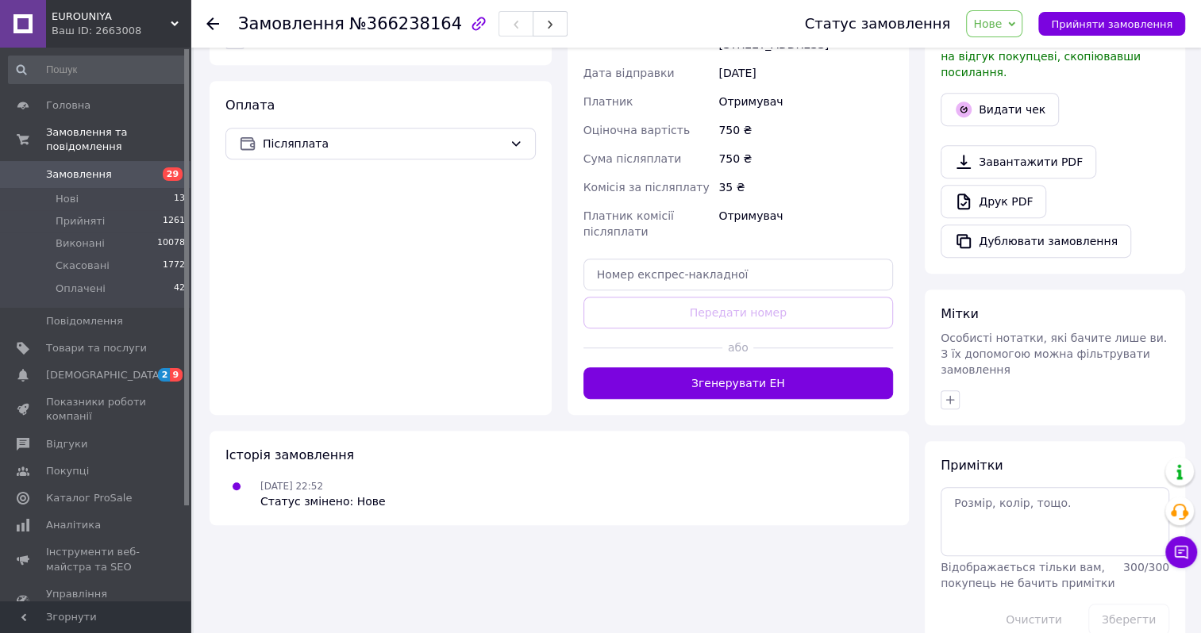
click at [1017, 27] on span "Нове" at bounding box center [994, 23] width 56 height 27
click at [994, 59] on li "Прийнято" at bounding box center [1003, 56] width 73 height 24
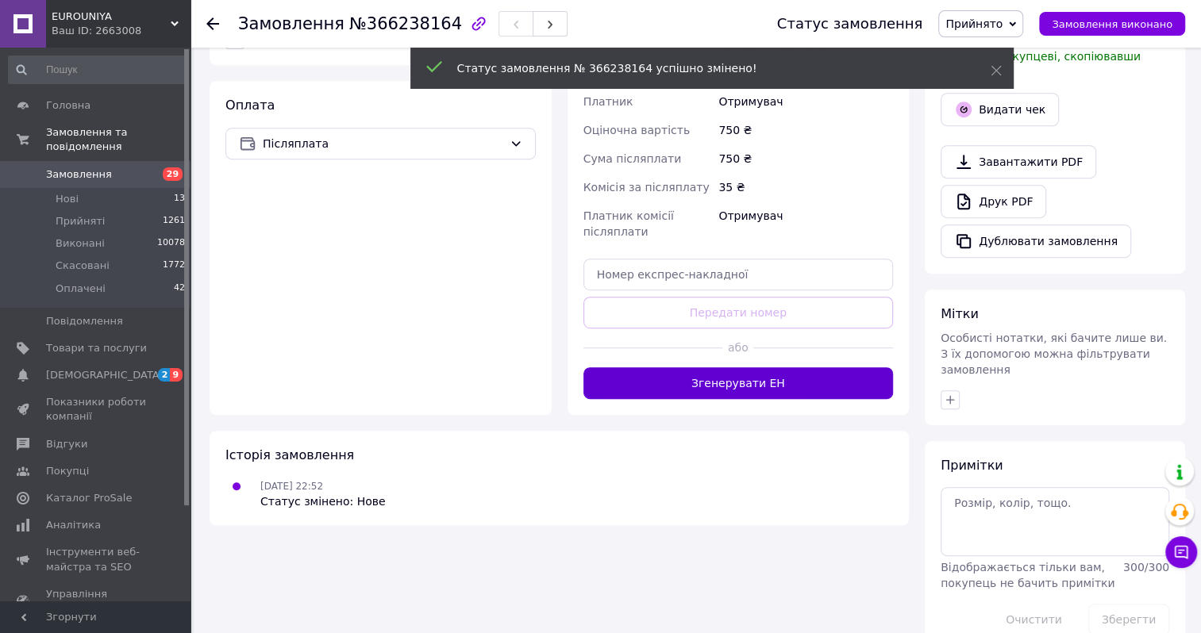
click at [679, 367] on button "Згенерувати ЕН" at bounding box center [738, 383] width 310 height 32
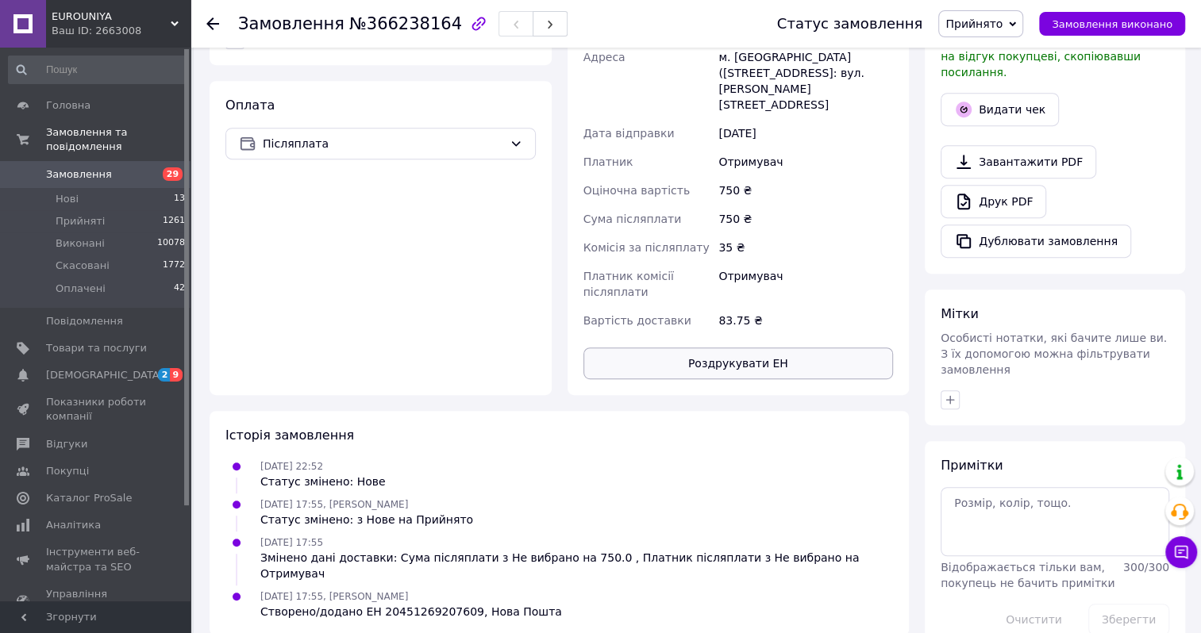
click at [692, 348] on button "Роздрукувати ЕН" at bounding box center [738, 364] width 310 height 32
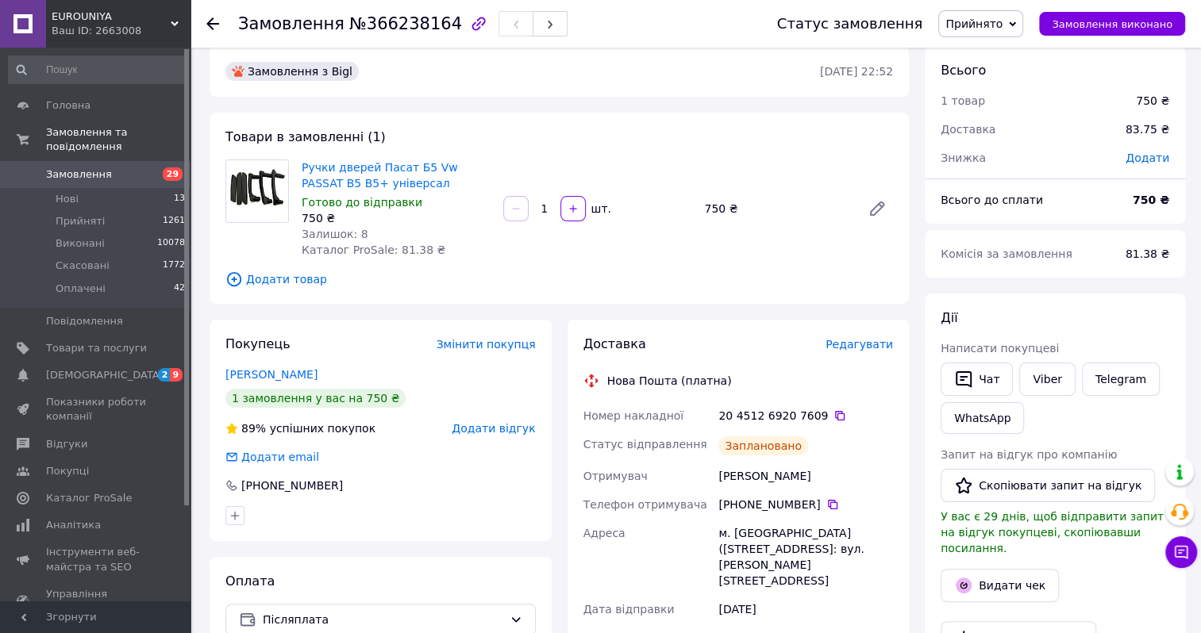
scroll to position [0, 0]
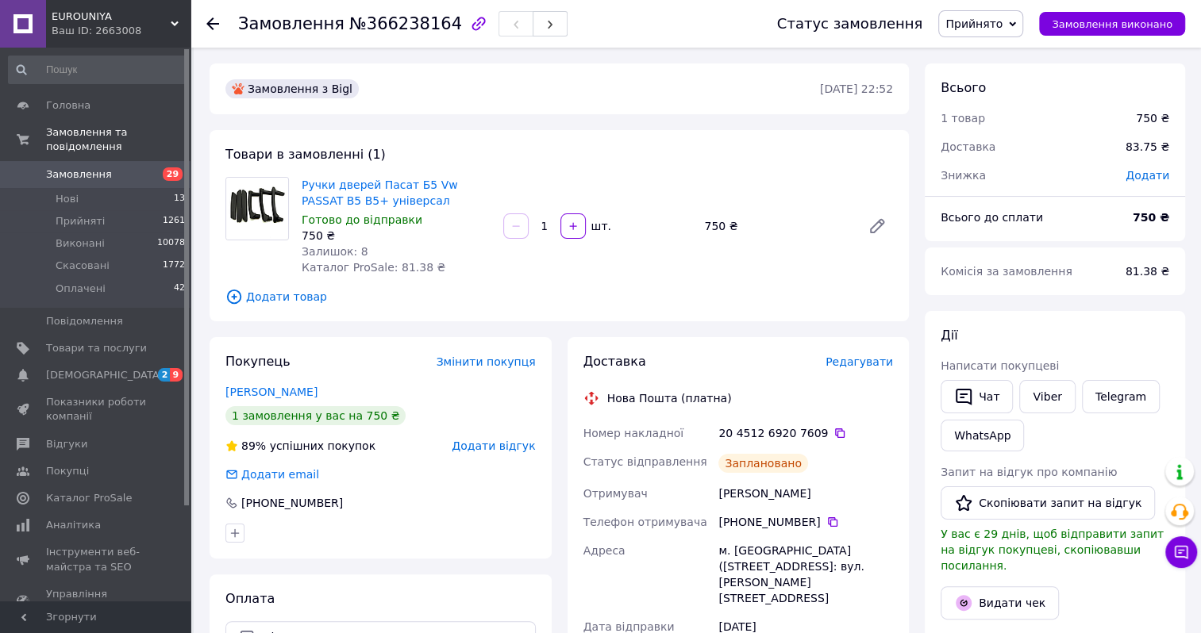
click at [86, 167] on span "Замовлення" at bounding box center [79, 174] width 66 height 14
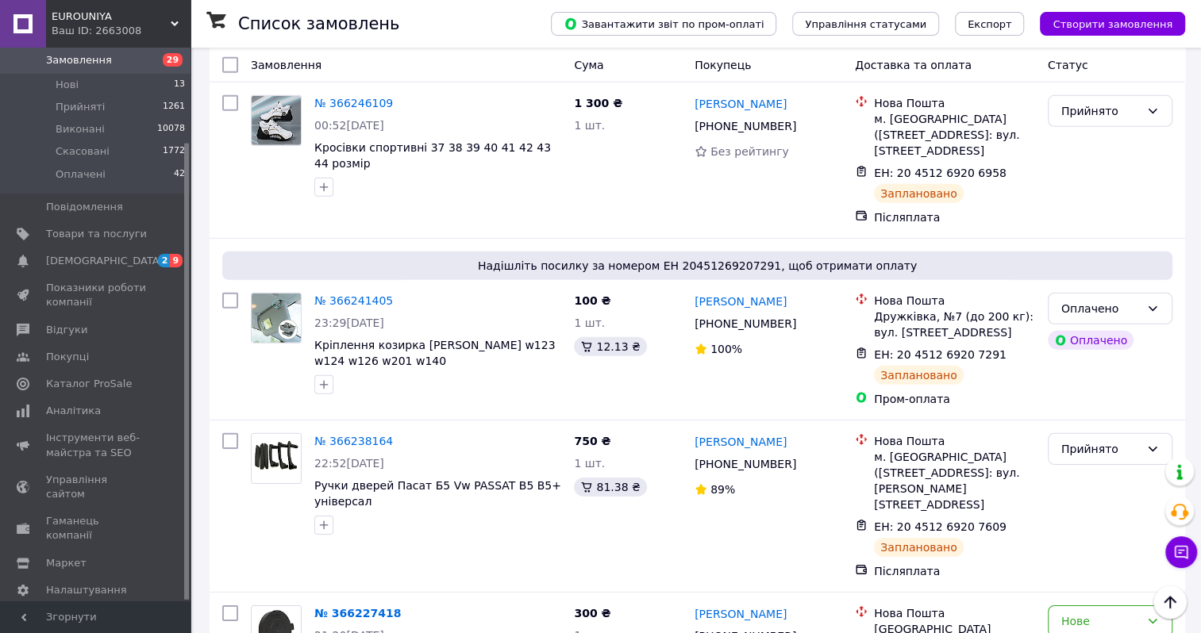
scroll to position [3492, 0]
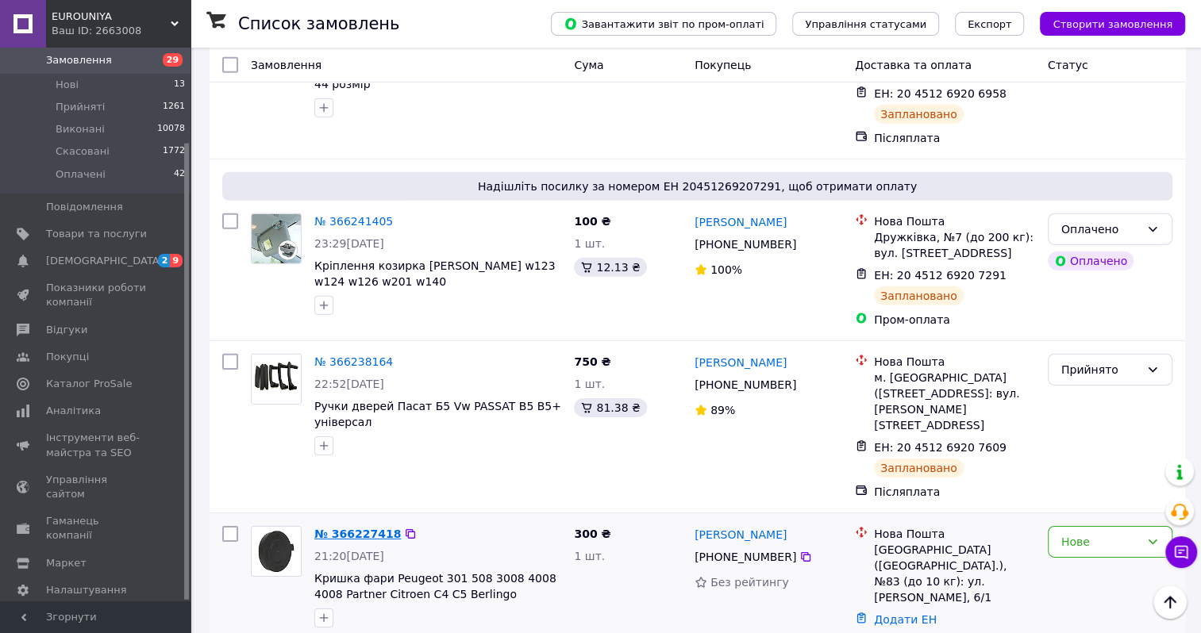
click at [356, 528] on link "№ 366227418" at bounding box center [357, 534] width 87 height 13
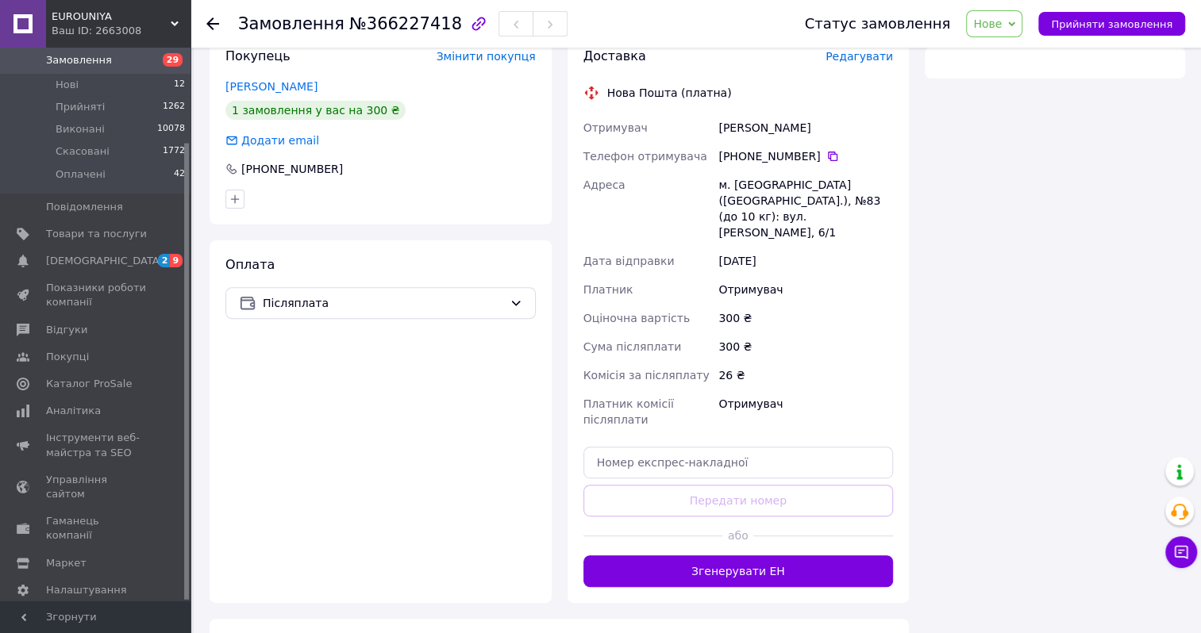
click at [1002, 29] on span "Нове" at bounding box center [987, 23] width 29 height 13
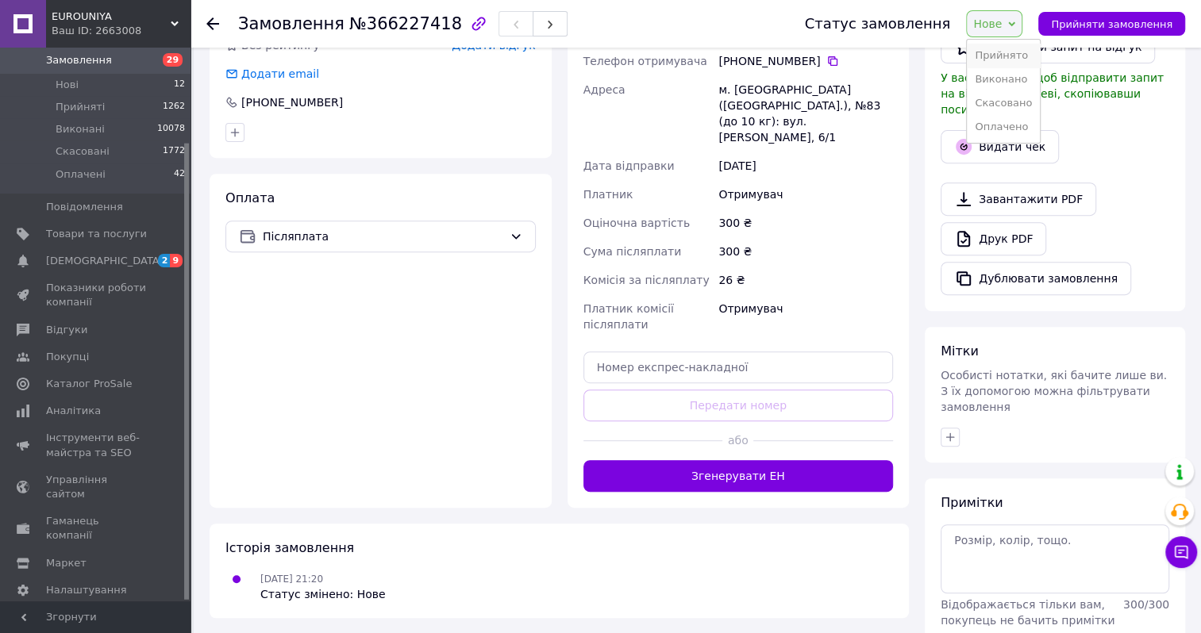
click at [1005, 50] on li "Прийнято" at bounding box center [1003, 56] width 73 height 24
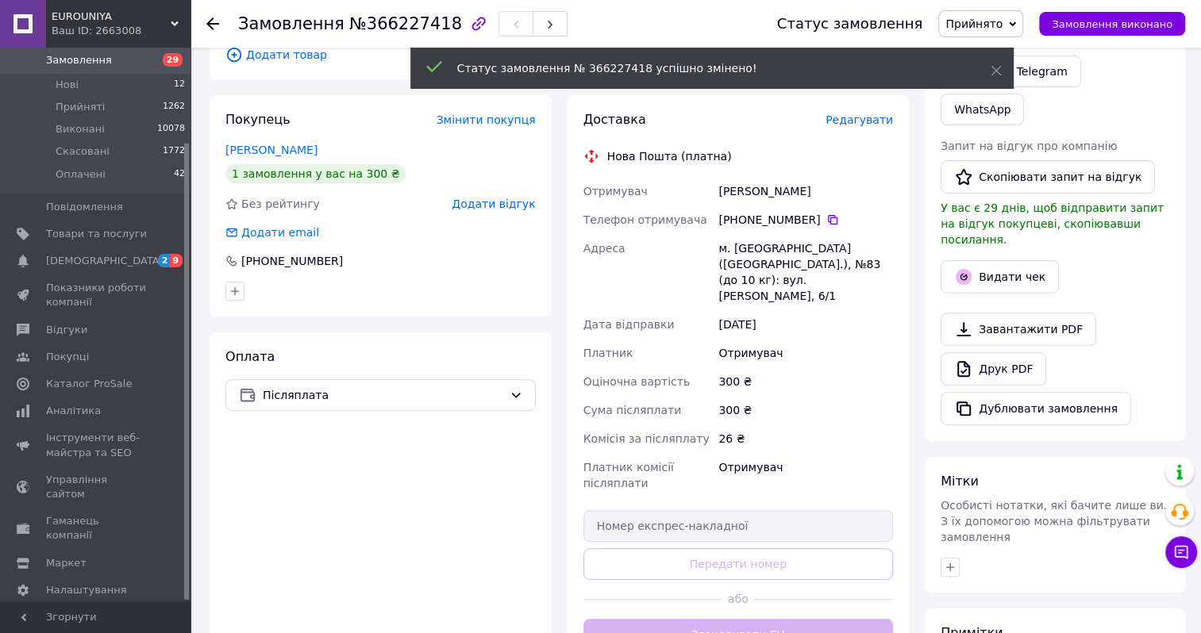
scroll to position [406, 0]
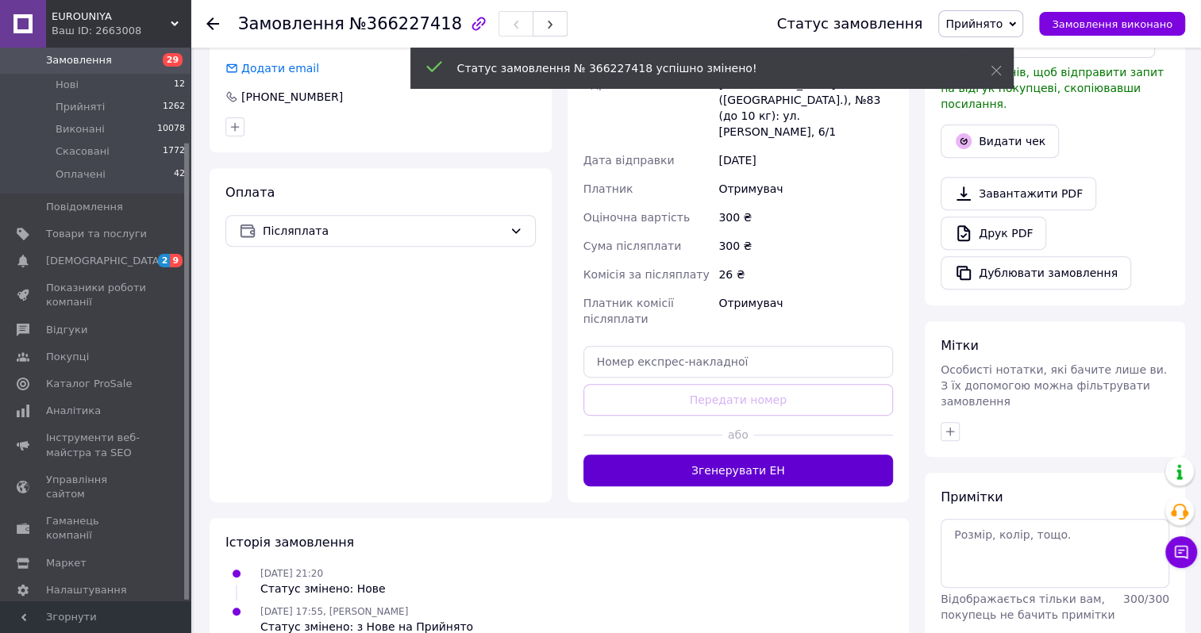
click at [713, 455] on button "Згенерувати ЕН" at bounding box center [738, 471] width 310 height 32
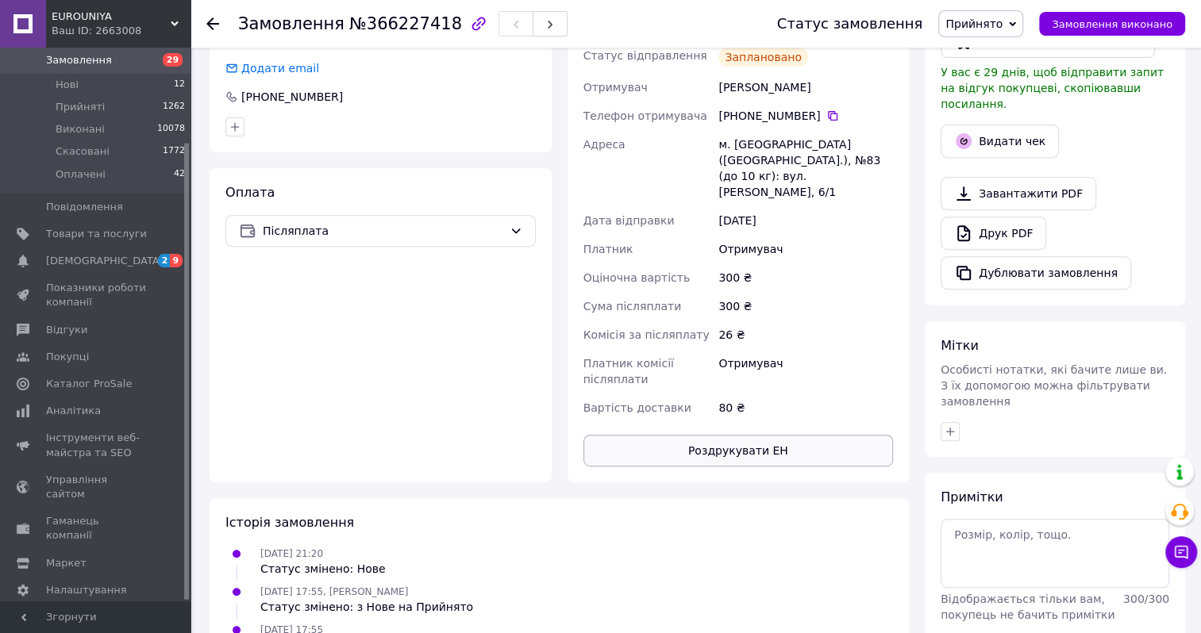
click at [713, 435] on button "Роздрукувати ЕН" at bounding box center [738, 451] width 310 height 32
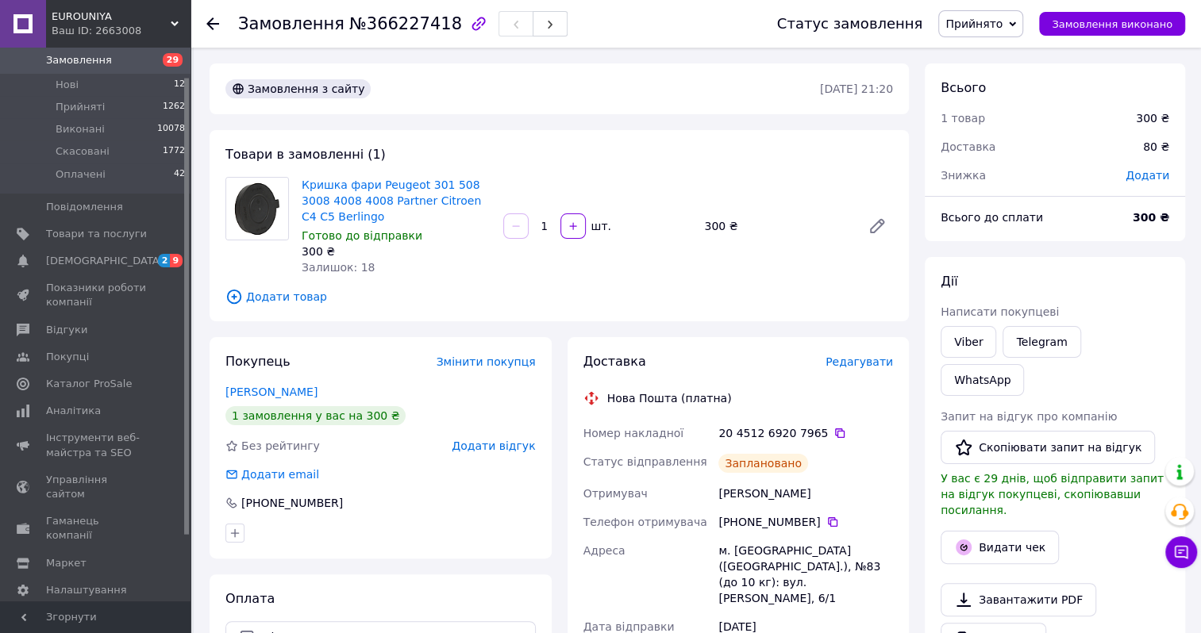
scroll to position [35, 0]
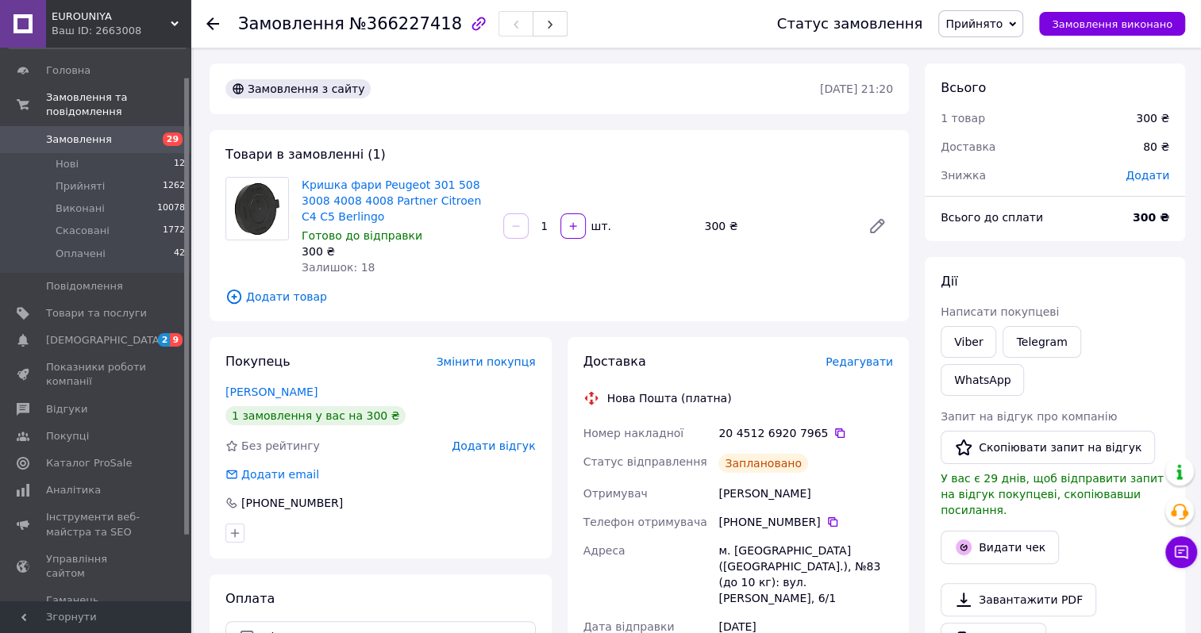
click at [72, 133] on span "Замовлення" at bounding box center [79, 140] width 66 height 14
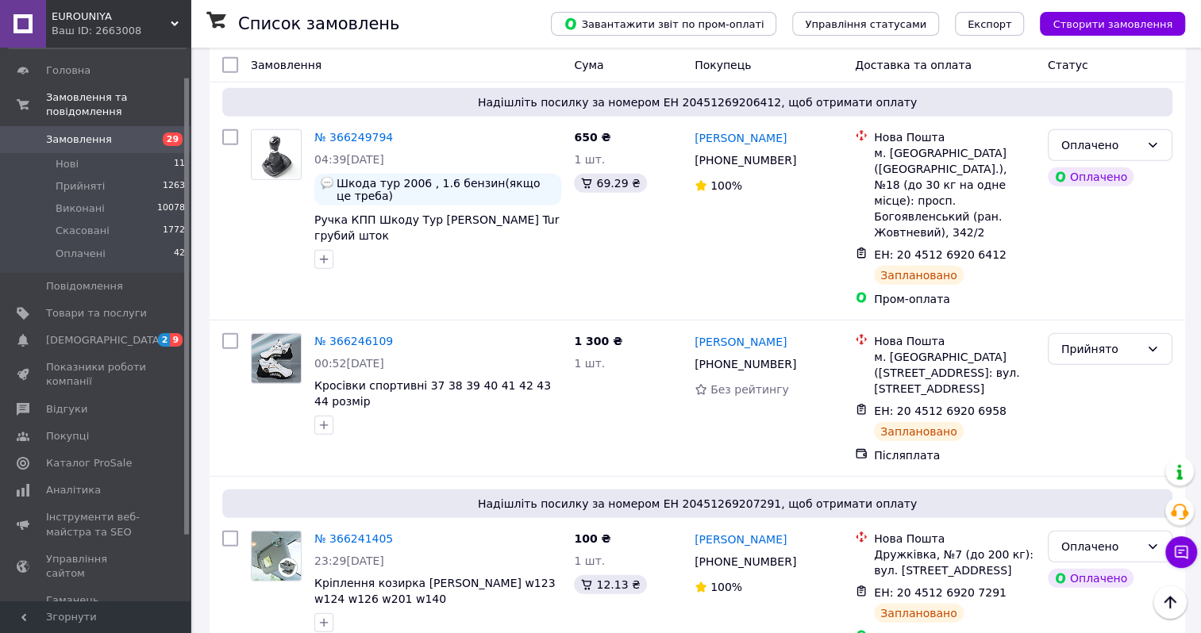
scroll to position [3492, 0]
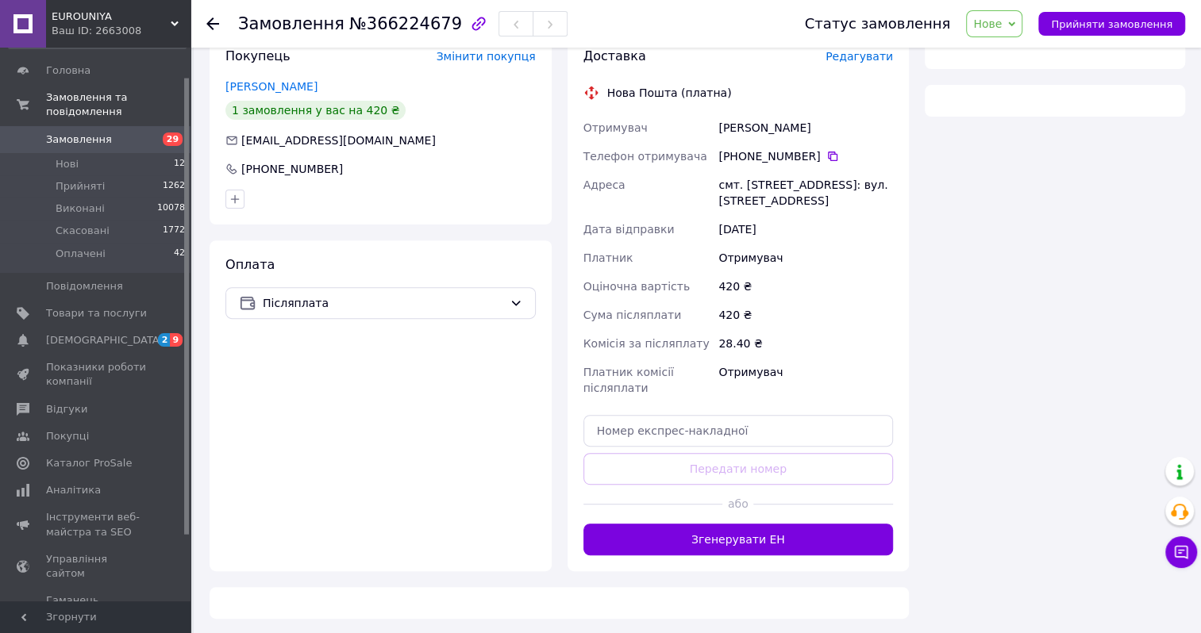
scroll to position [494, 0]
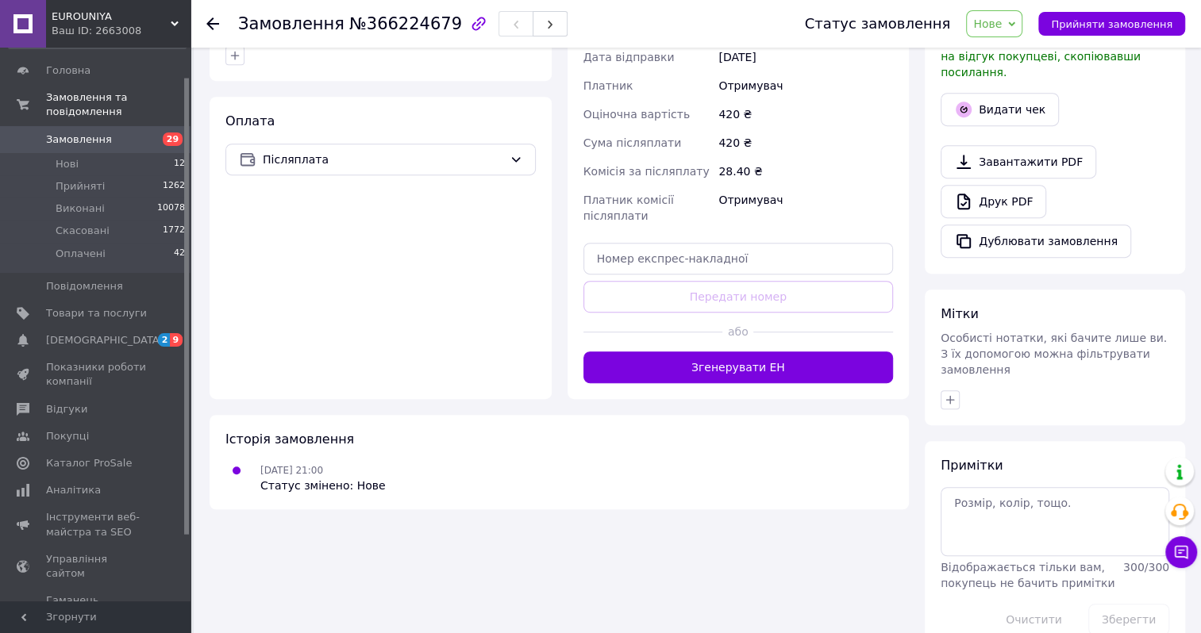
click at [1002, 30] on span "Нове" at bounding box center [987, 23] width 29 height 13
click at [996, 52] on li "Прийнято" at bounding box center [1003, 56] width 73 height 24
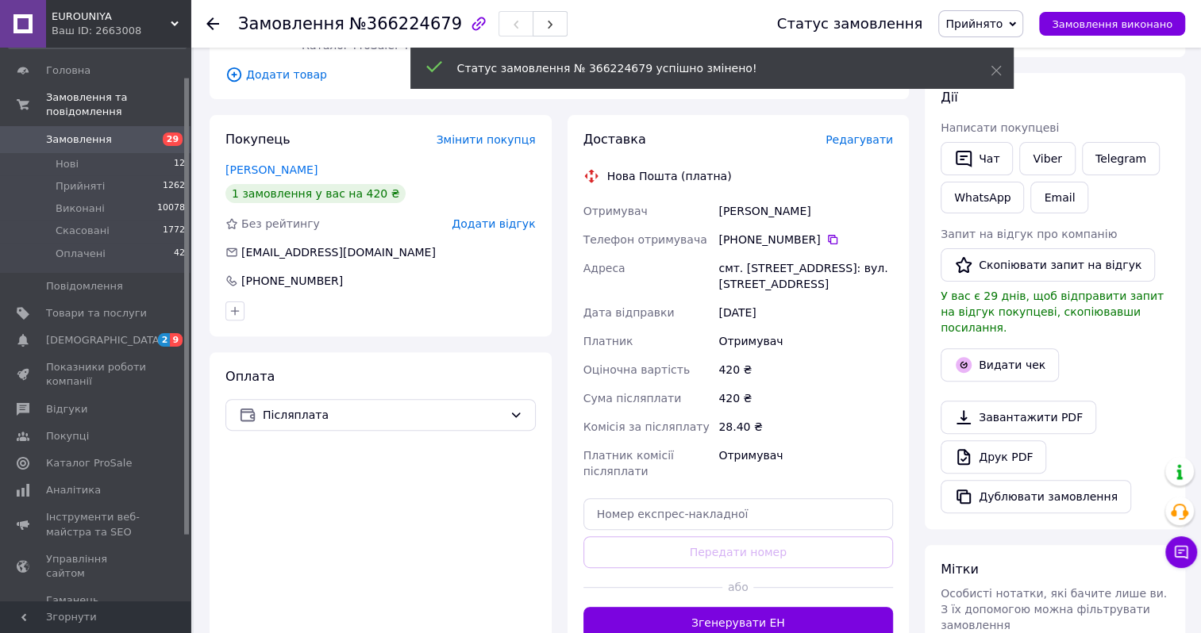
scroll to position [317, 0]
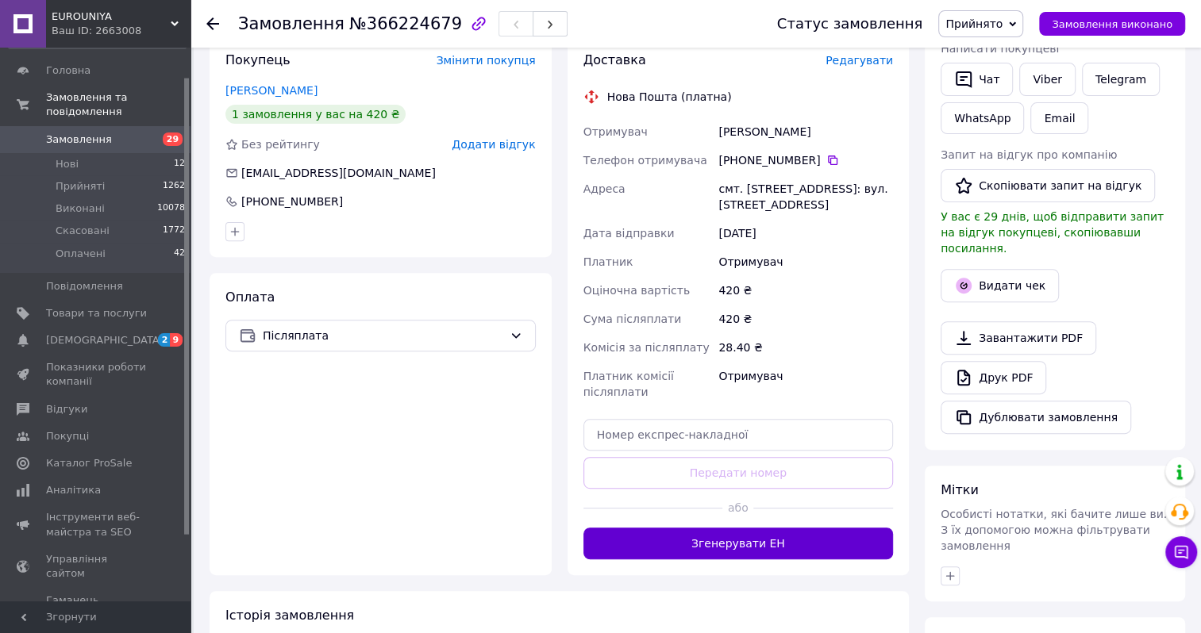
click at [720, 533] on button "Згенерувати ЕН" at bounding box center [738, 544] width 310 height 32
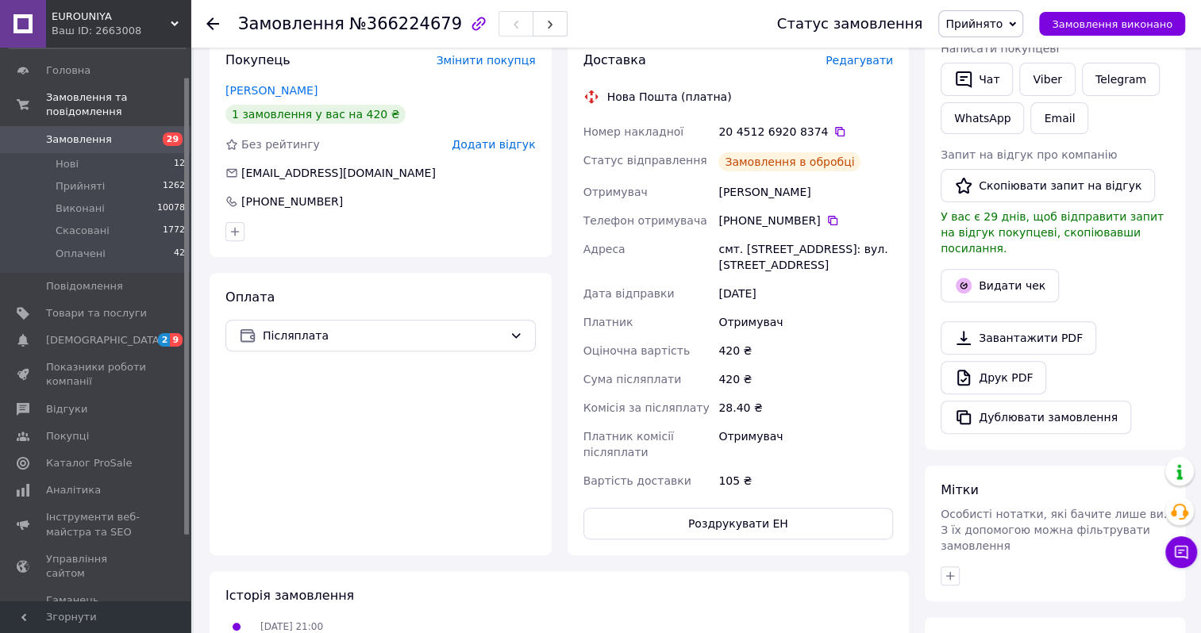
click at [706, 520] on button "Роздрукувати ЕН" at bounding box center [738, 524] width 310 height 32
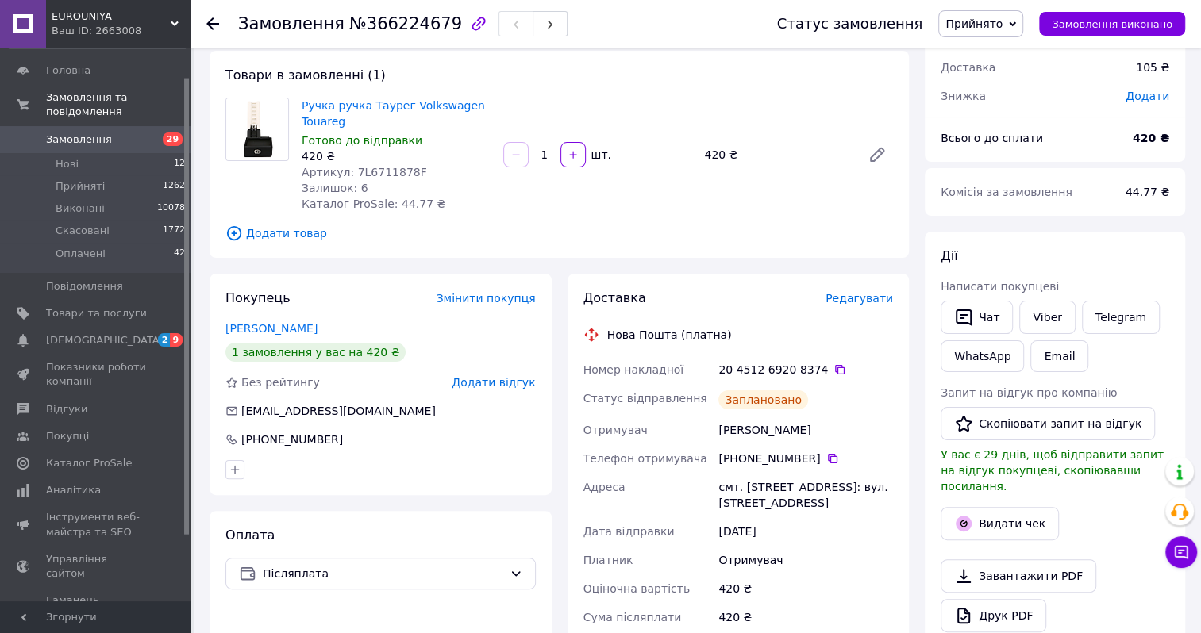
scroll to position [0, 0]
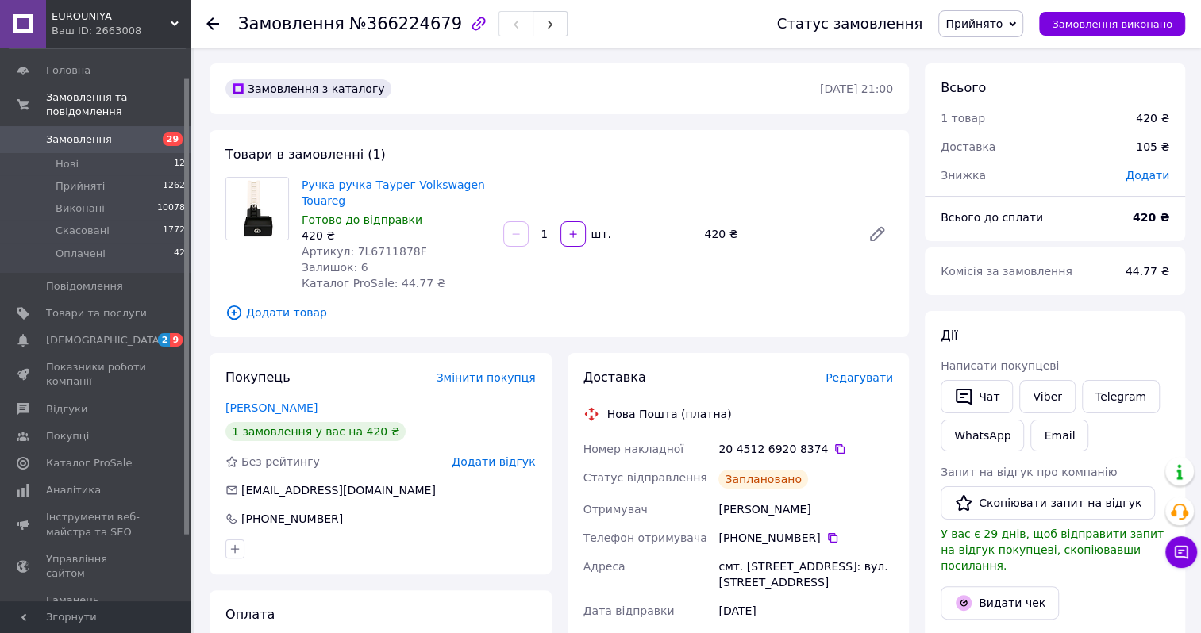
click at [73, 133] on span "Замовлення" at bounding box center [79, 140] width 66 height 14
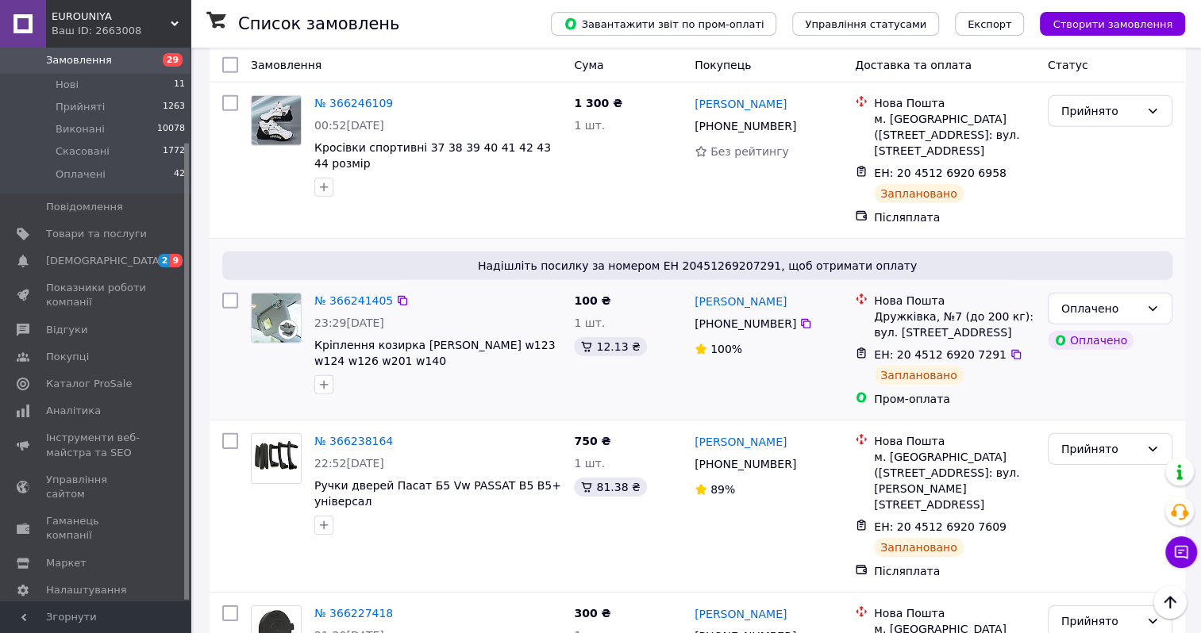
scroll to position [3730, 0]
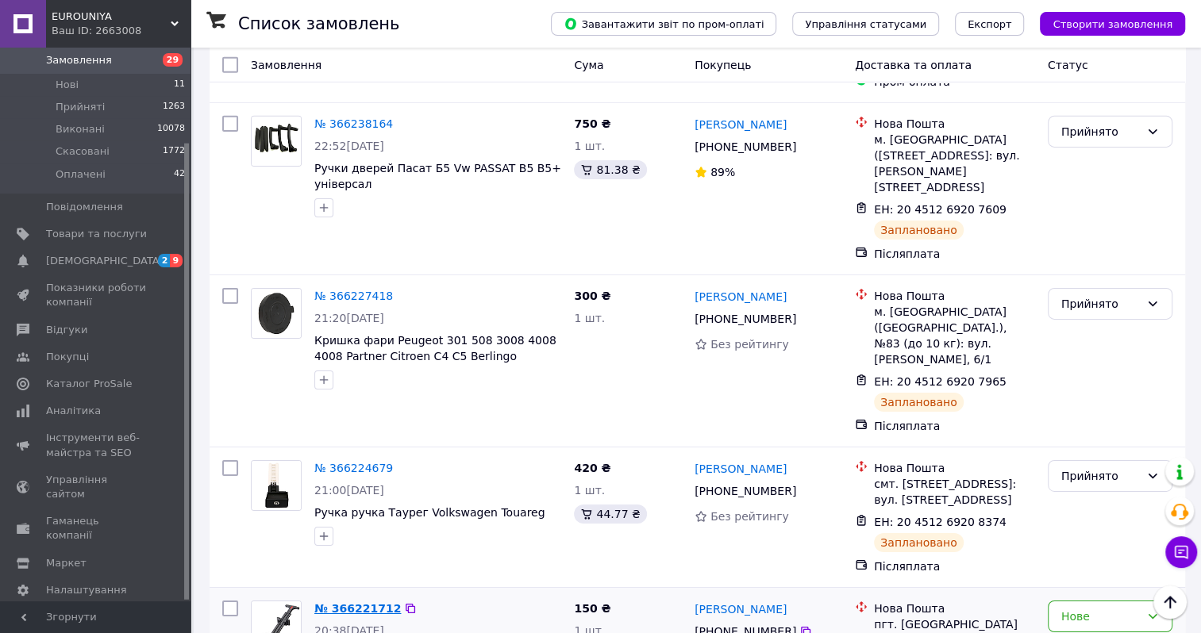
click at [357, 602] on link "№ 366221712" at bounding box center [357, 608] width 87 height 13
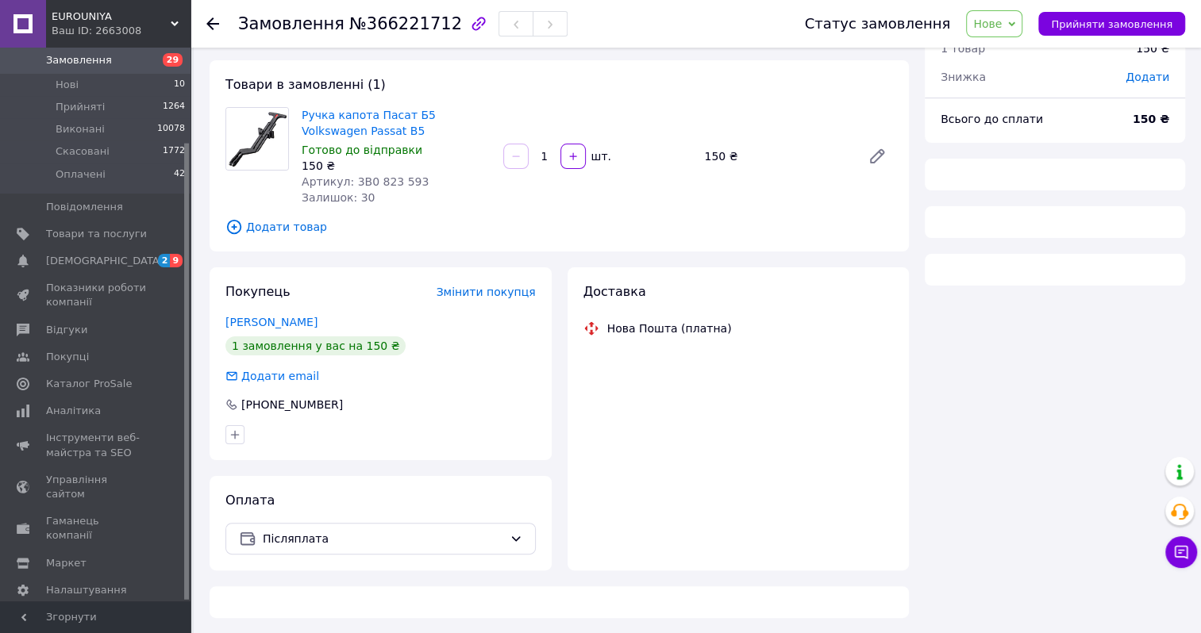
click at [1002, 27] on span "Нове" at bounding box center [987, 23] width 29 height 13
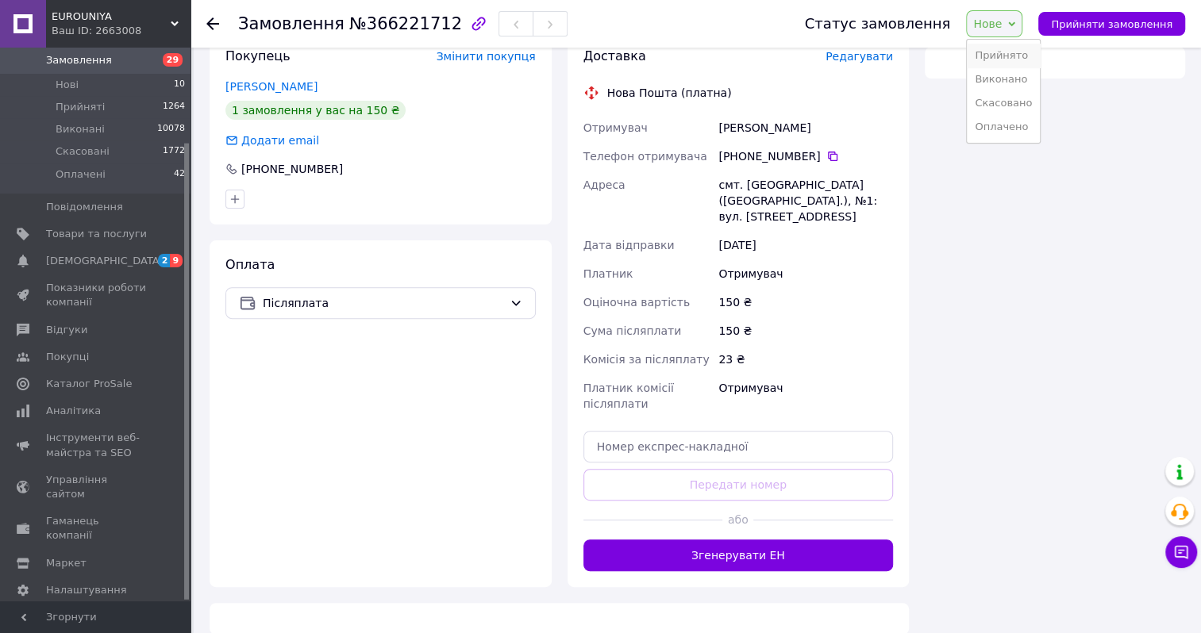
click at [1007, 52] on li "Прийнято" at bounding box center [1003, 56] width 73 height 24
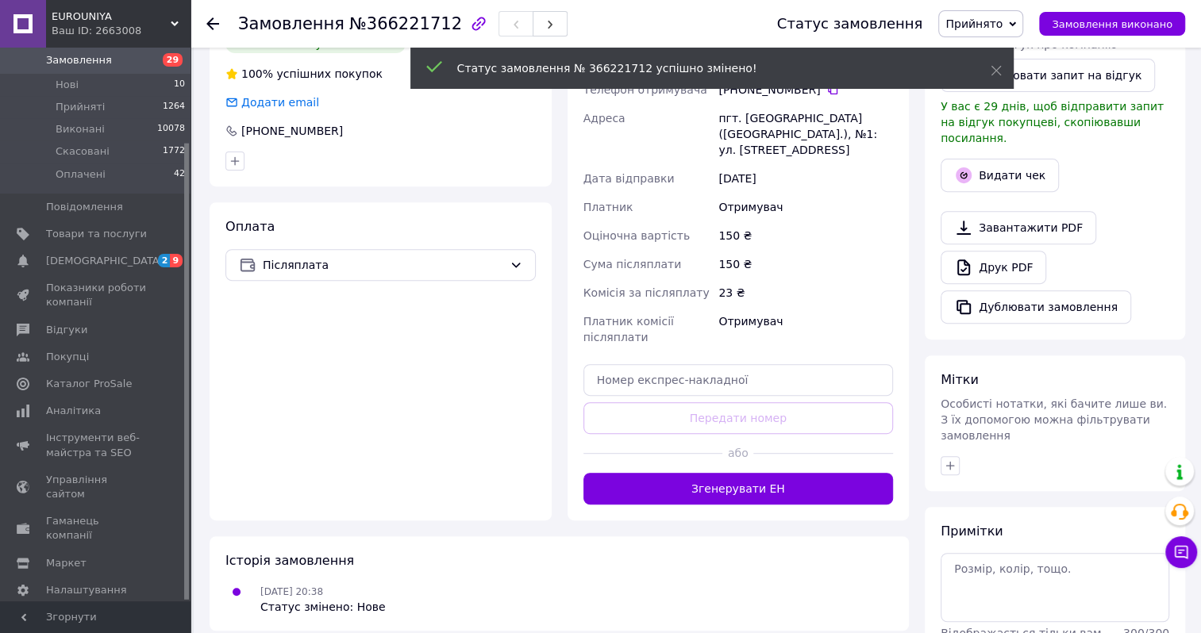
scroll to position [397, 0]
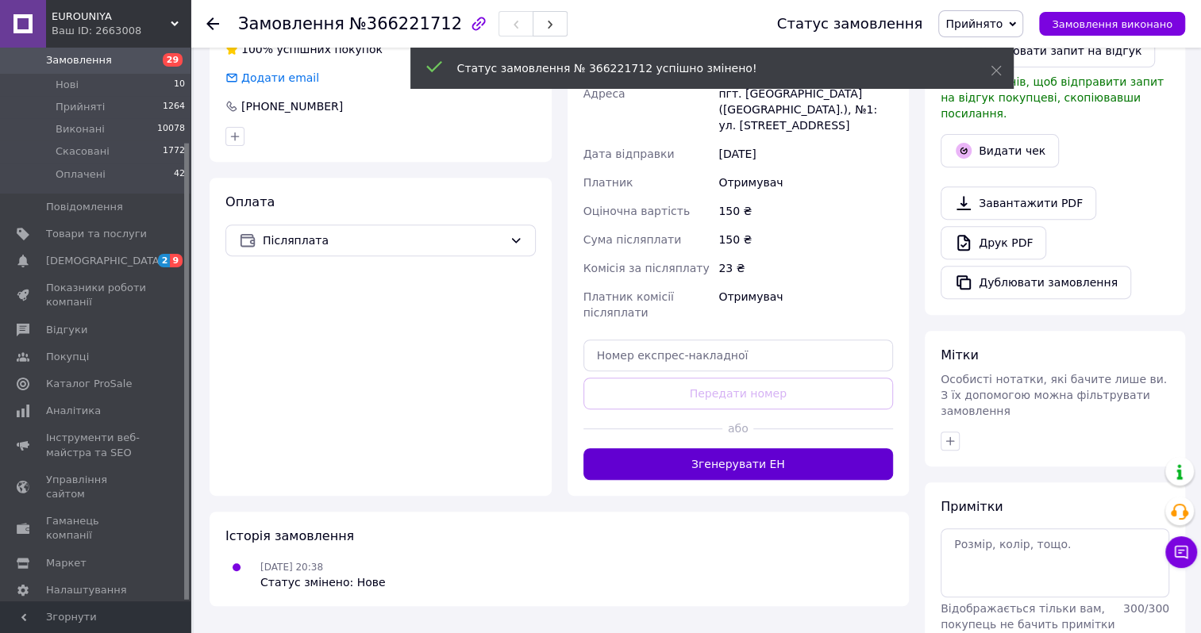
click at [690, 460] on button "Згенерувати ЕН" at bounding box center [738, 464] width 310 height 32
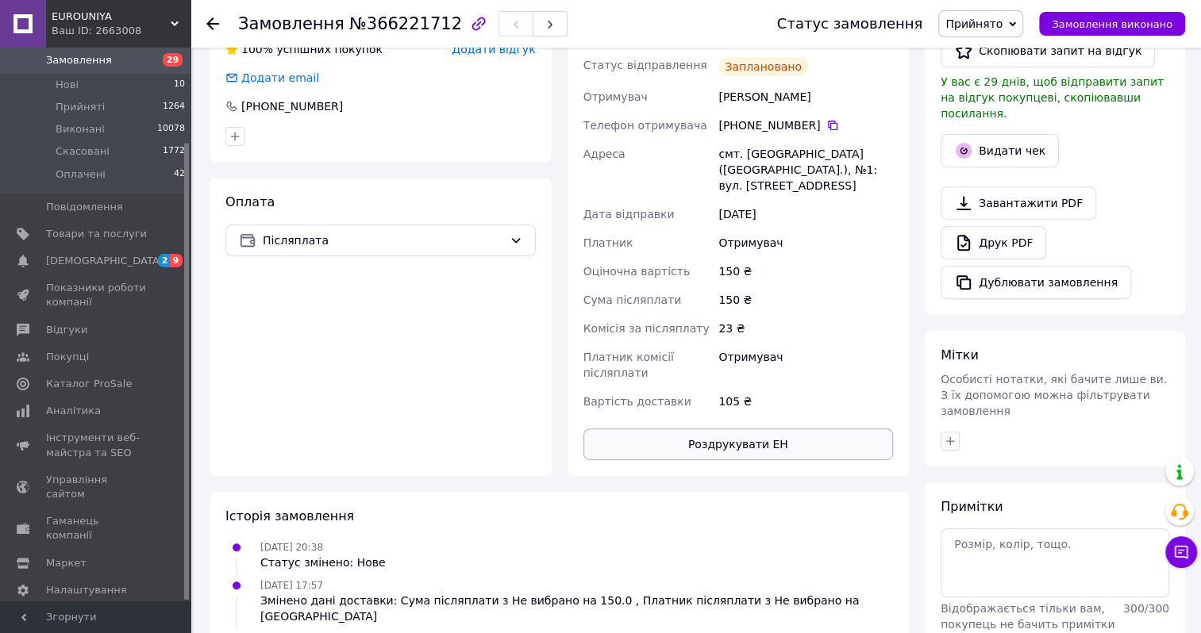
click at [697, 429] on button "Роздрукувати ЕН" at bounding box center [738, 445] width 310 height 32
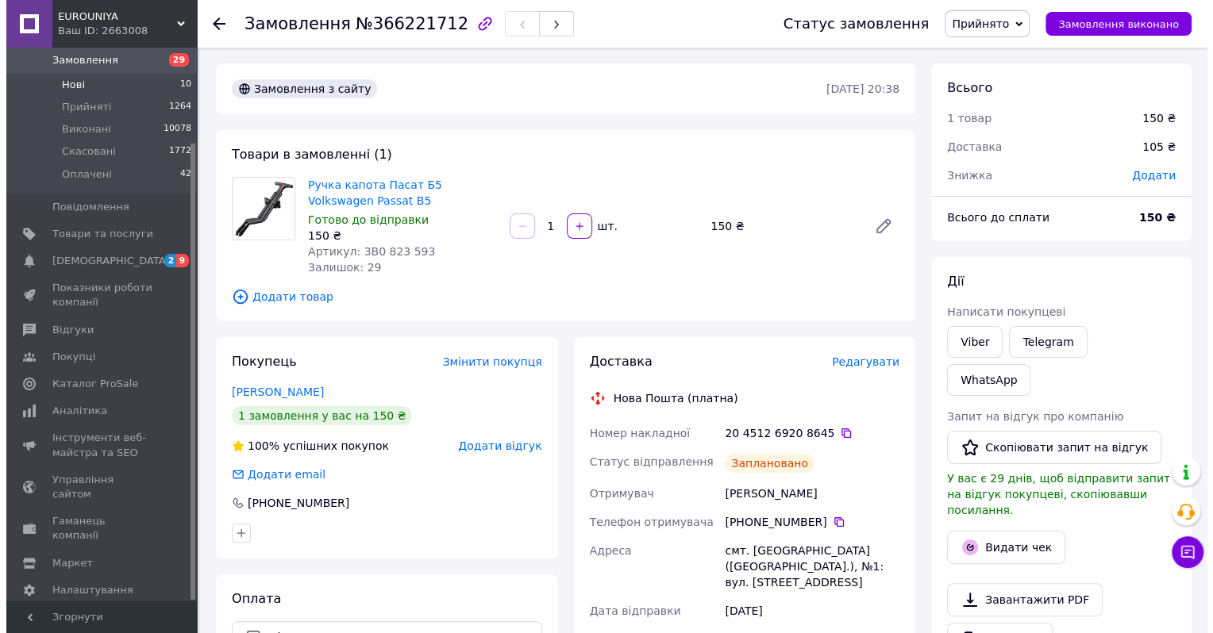
scroll to position [35, 0]
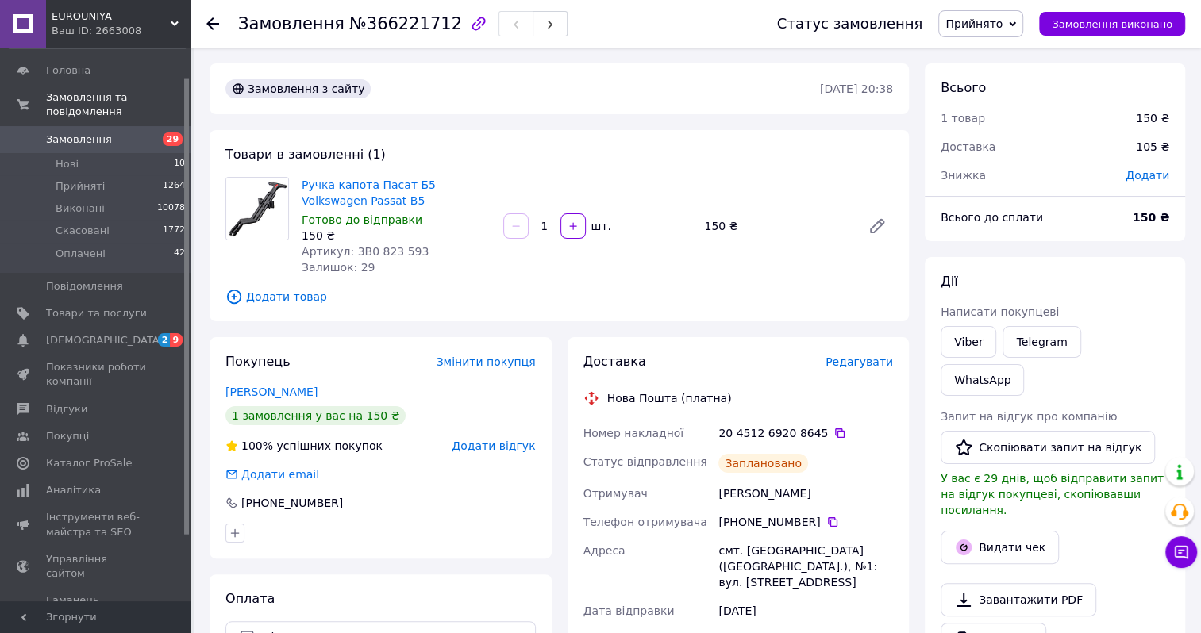
click at [83, 133] on span "Замовлення" at bounding box center [79, 140] width 66 height 14
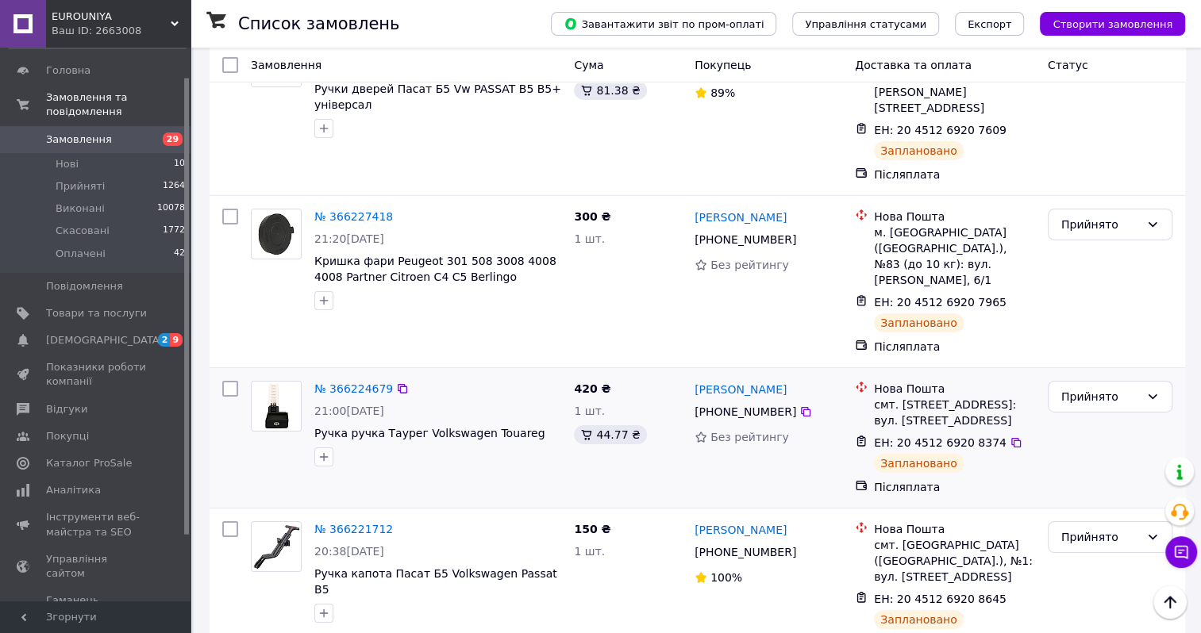
scroll to position [3889, 0]
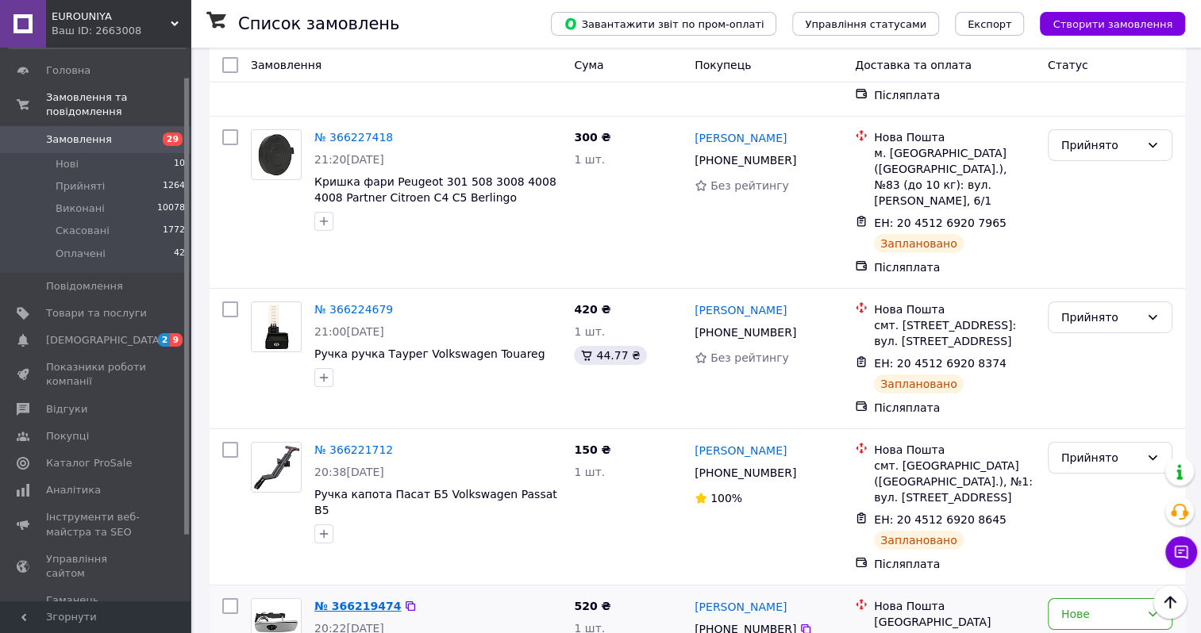
click at [355, 600] on link "№ 366219474" at bounding box center [357, 606] width 87 height 13
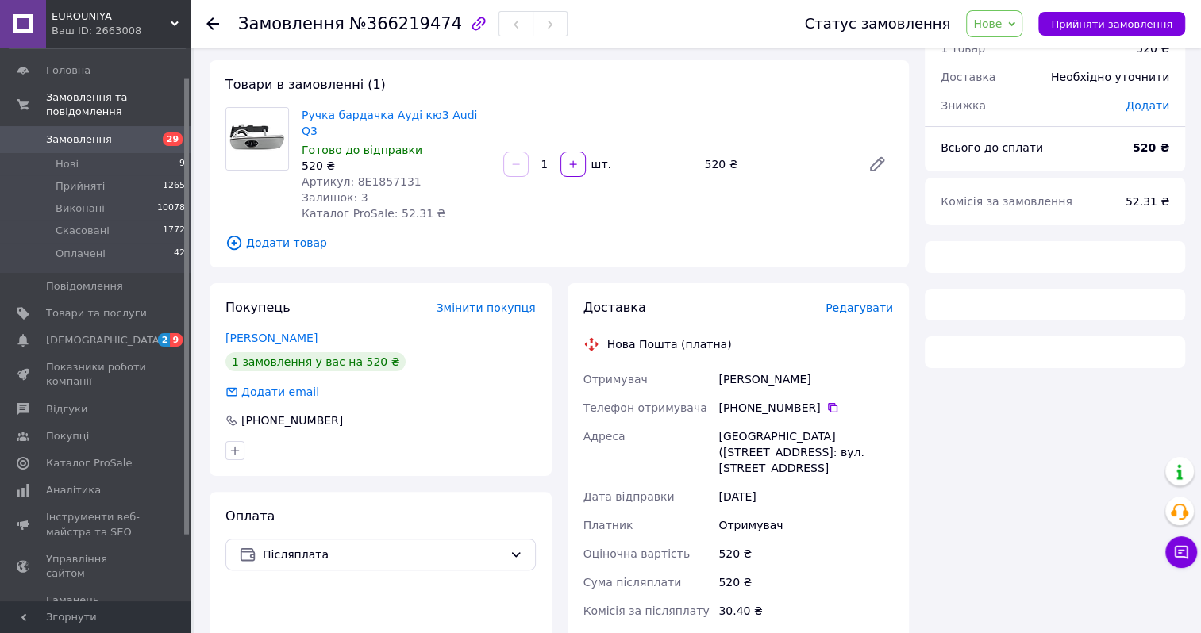
scroll to position [494, 0]
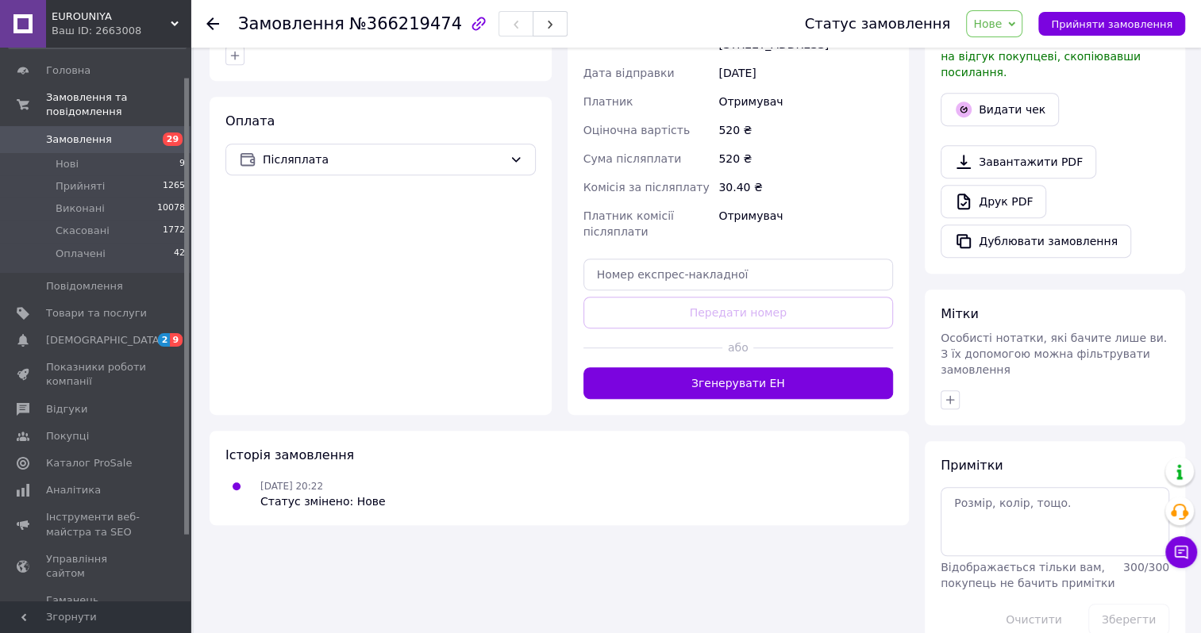
click at [1001, 32] on span "Нове" at bounding box center [994, 23] width 56 height 27
click at [1003, 48] on li "Прийнято" at bounding box center [1003, 56] width 73 height 24
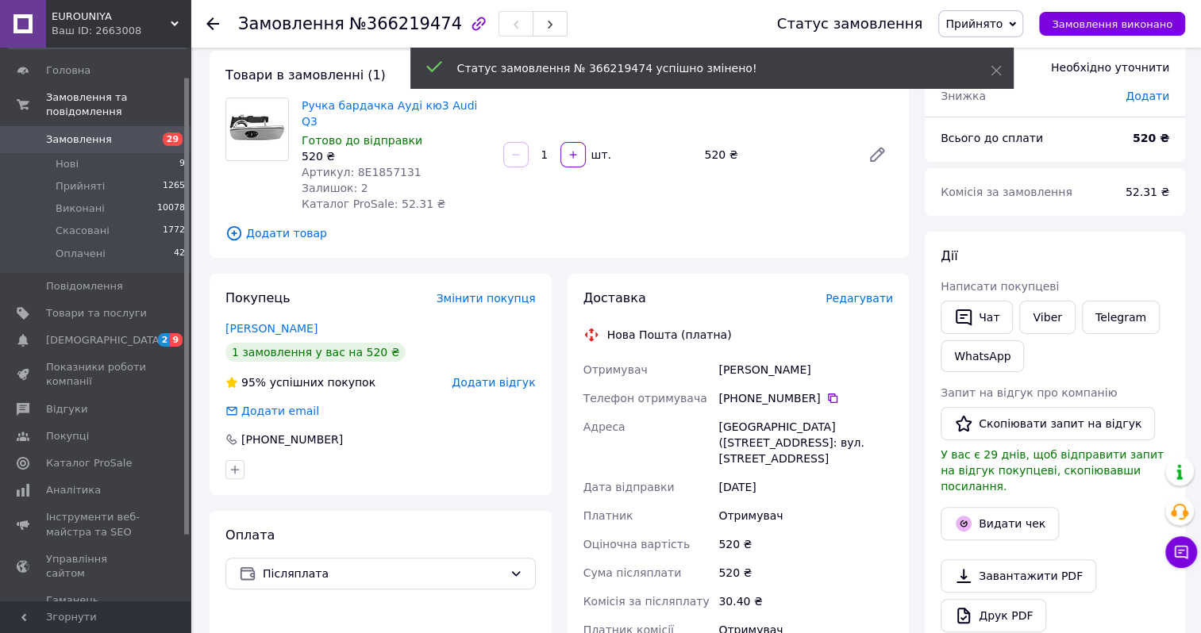
scroll to position [397, 0]
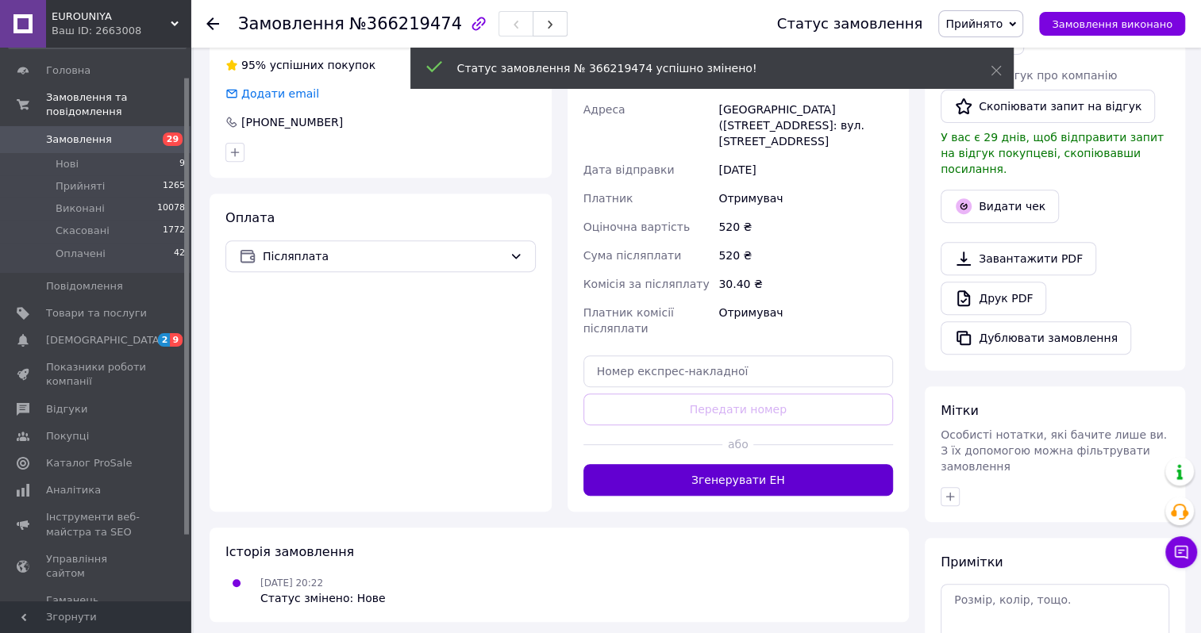
click at [729, 464] on button "Згенерувати ЕН" at bounding box center [738, 480] width 310 height 32
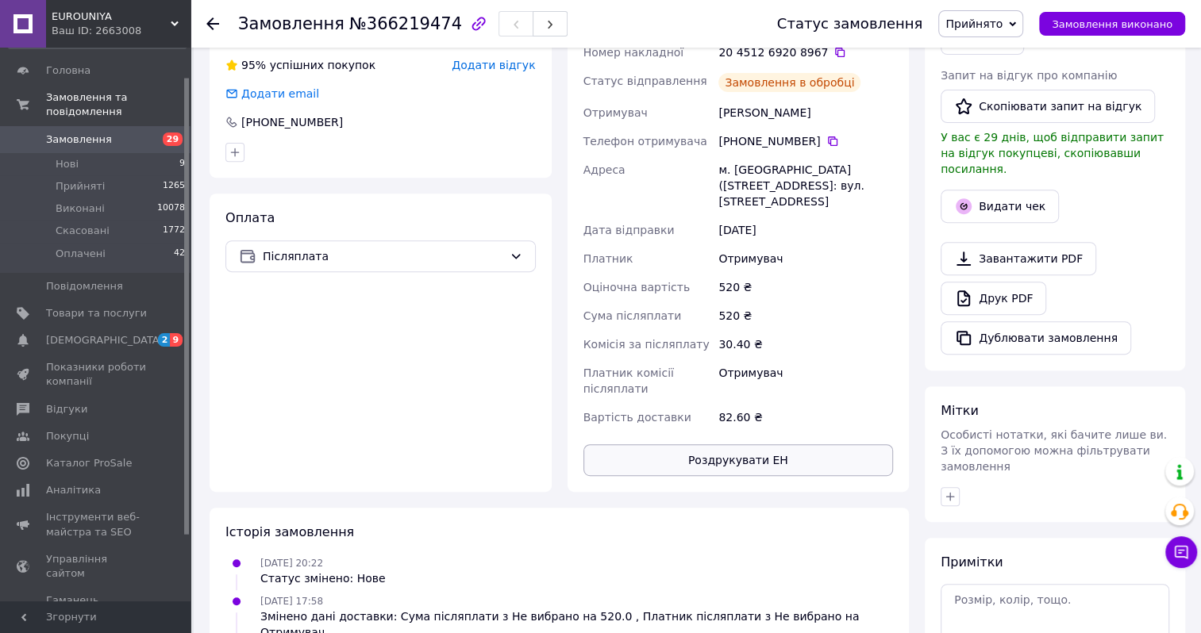
click at [699, 444] on button "Роздрукувати ЕН" at bounding box center [738, 460] width 310 height 32
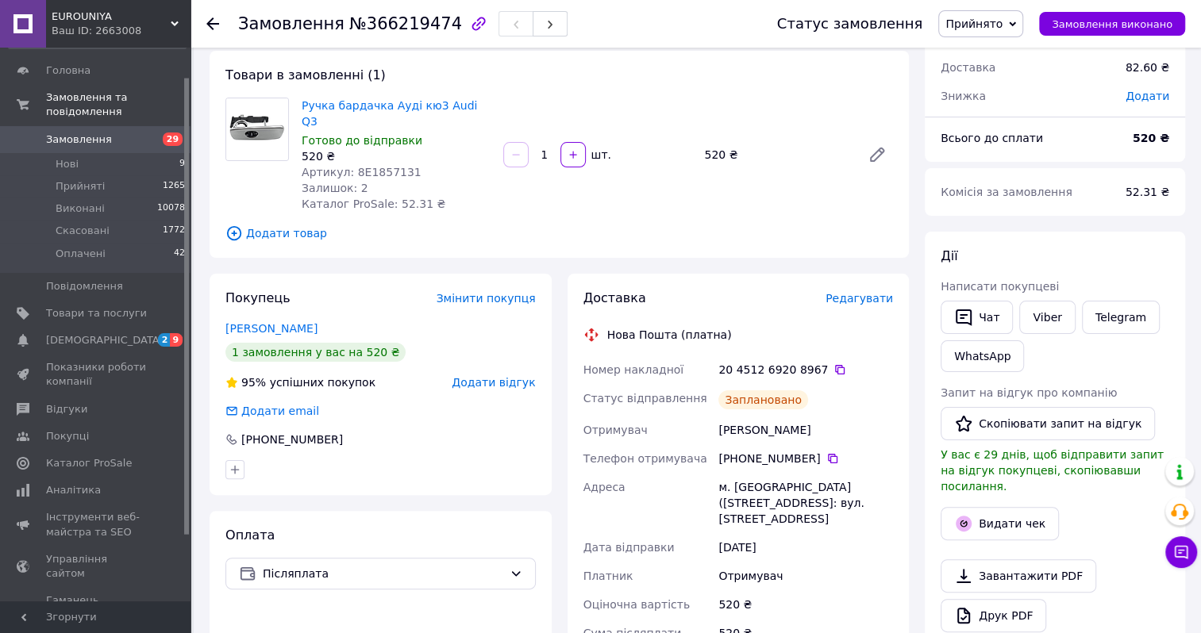
click at [118, 133] on span "Замовлення" at bounding box center [96, 140] width 101 height 14
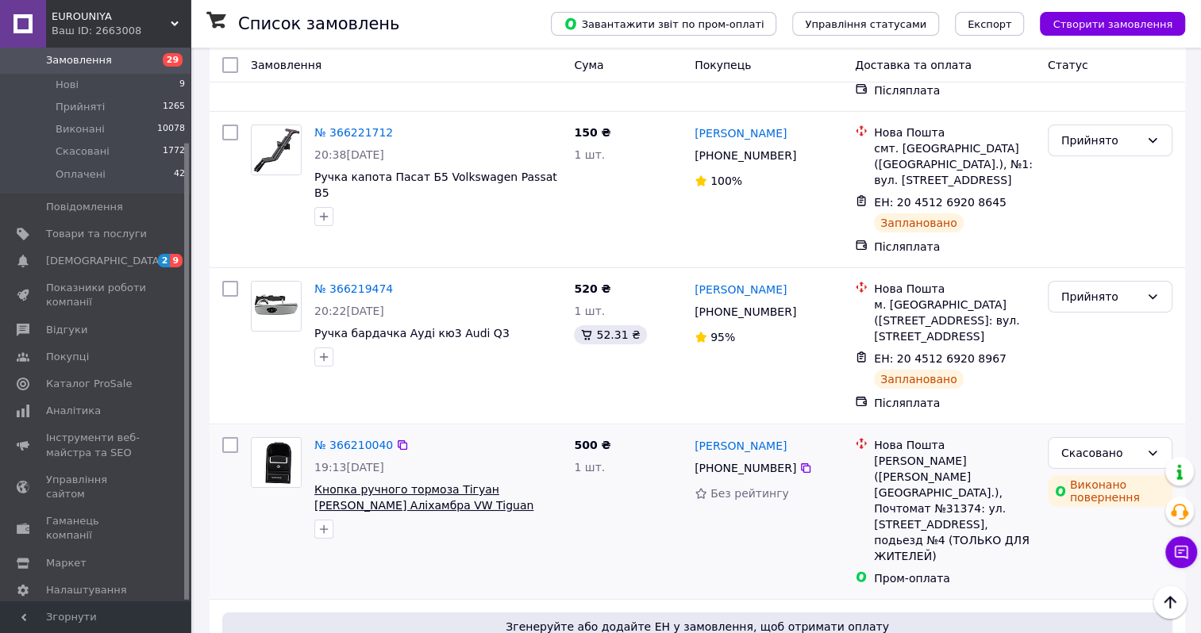
scroll to position [4286, 0]
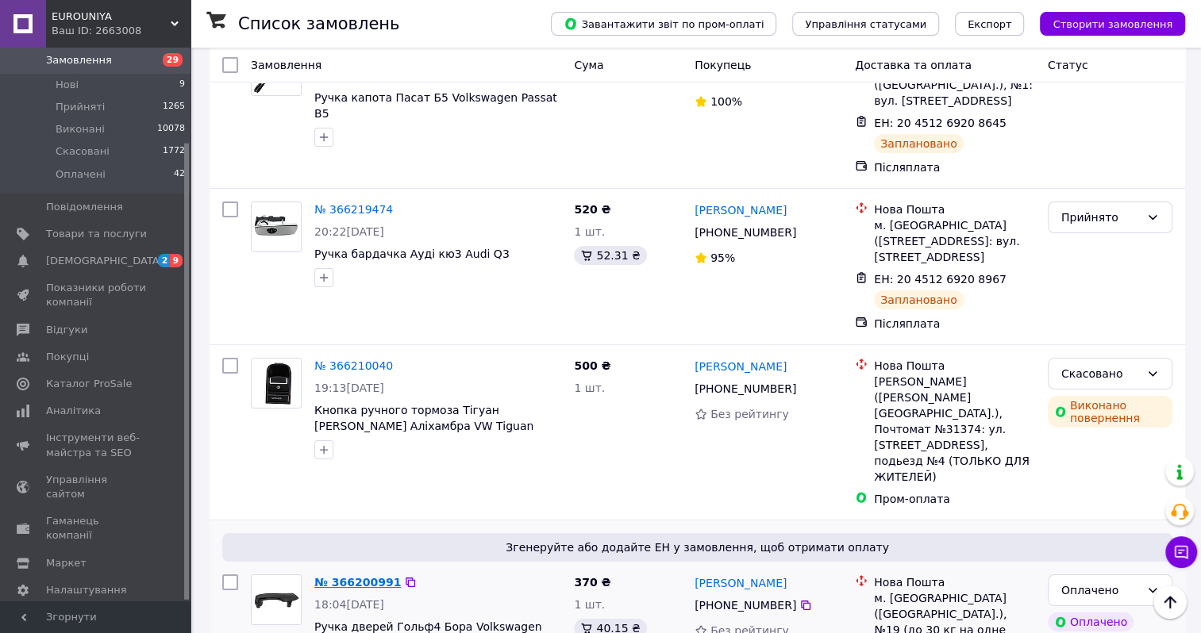
click at [339, 576] on link "№ 366200991" at bounding box center [357, 582] width 87 height 13
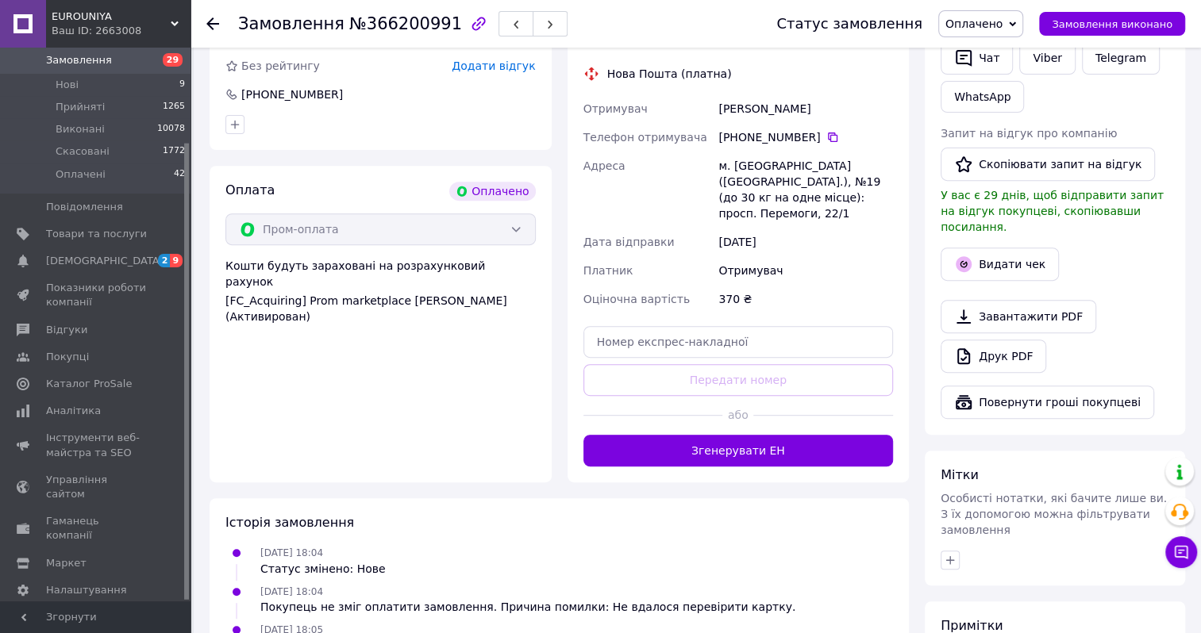
scroll to position [476, 0]
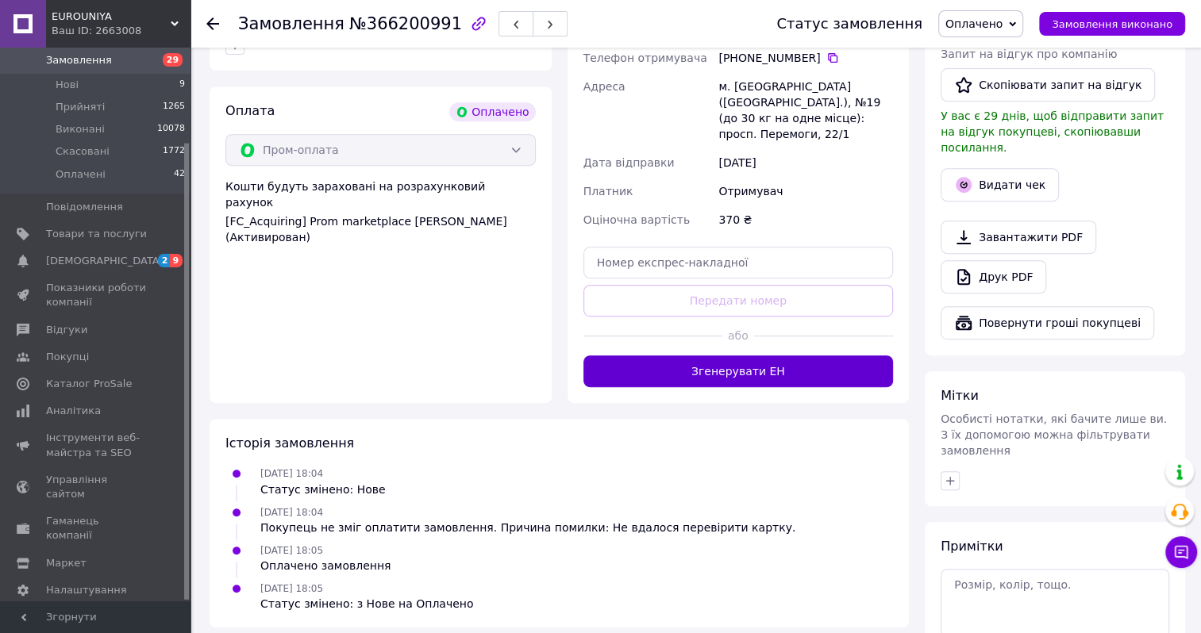
click at [706, 356] on button "Згенерувати ЕН" at bounding box center [738, 372] width 310 height 32
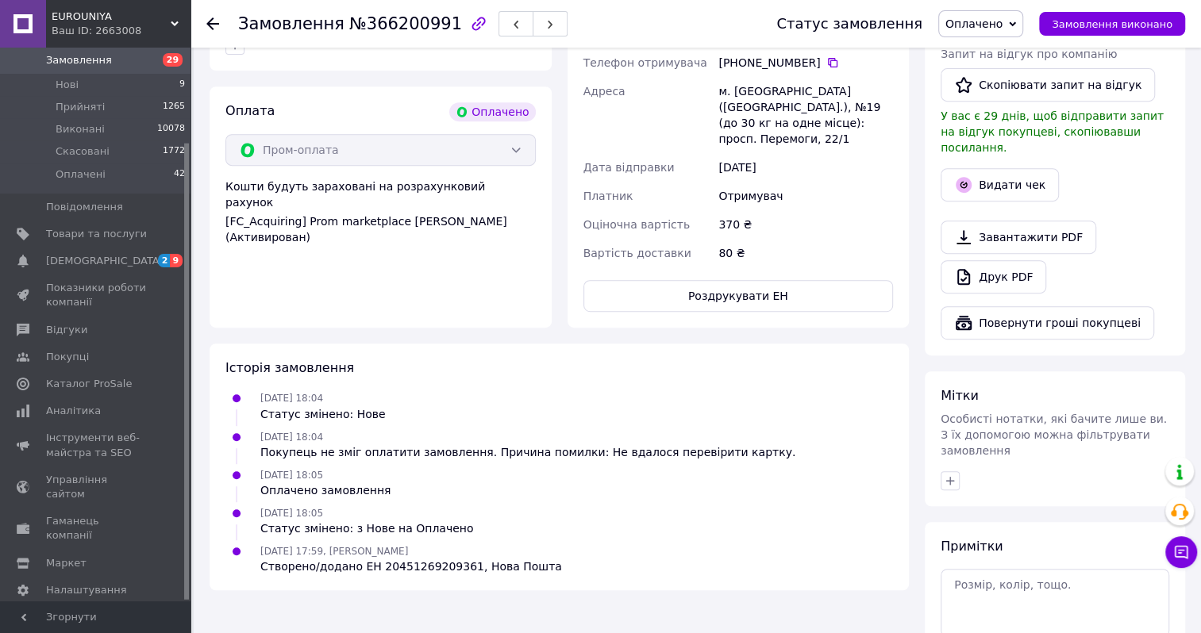
click at [702, 284] on button "Роздрукувати ЕН" at bounding box center [738, 296] width 310 height 32
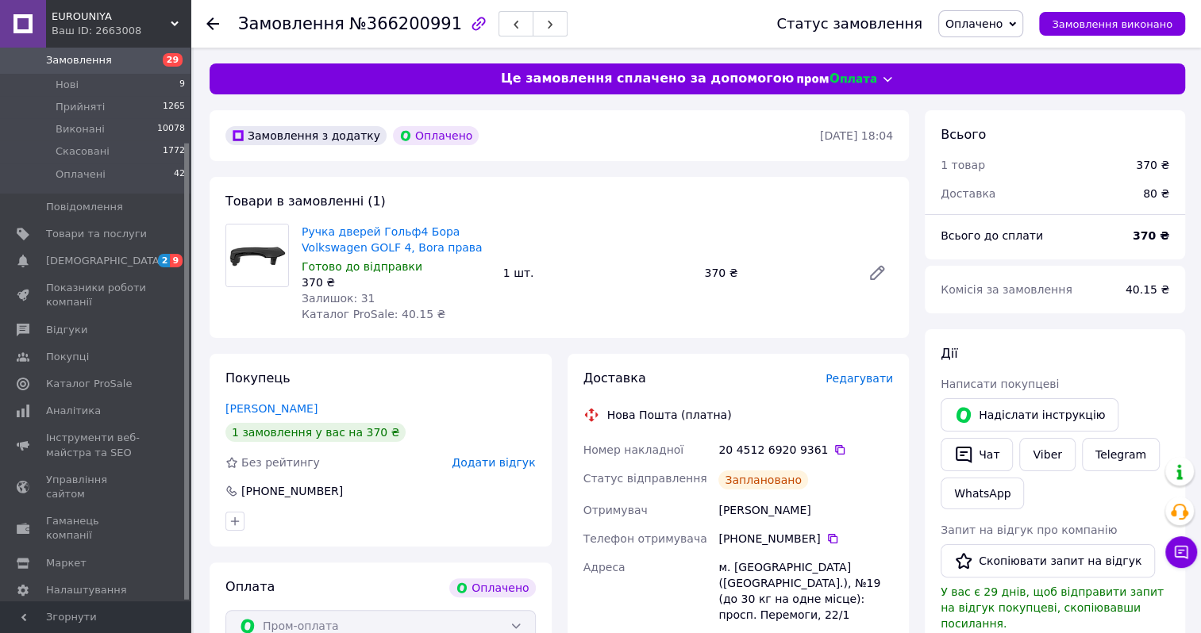
scroll to position [35, 0]
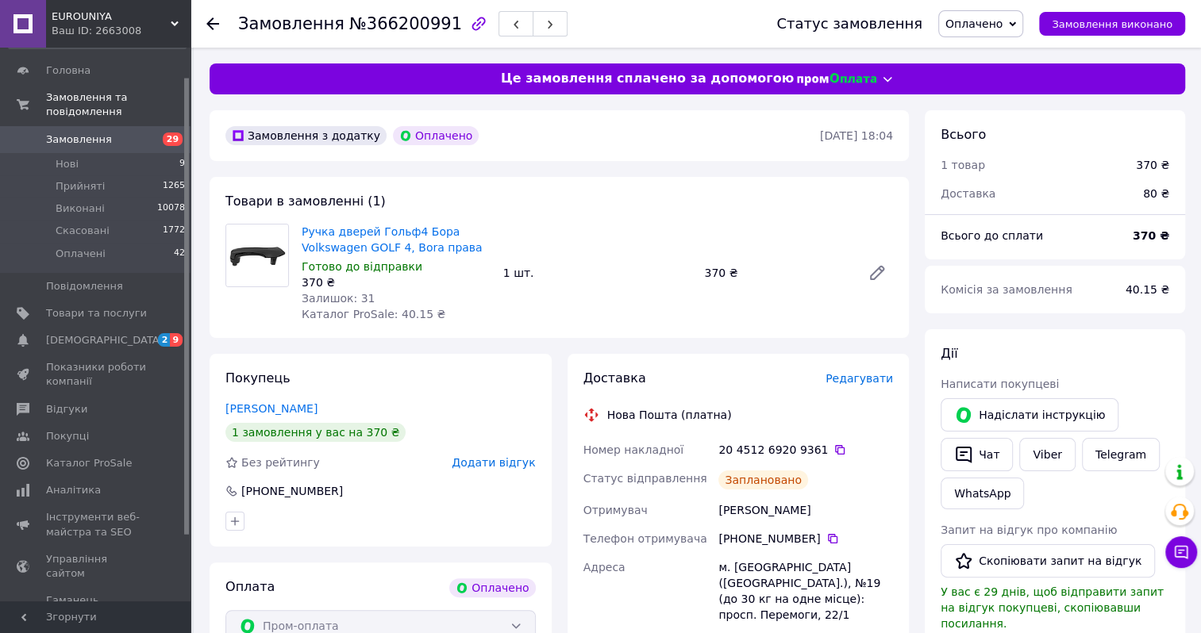
click at [112, 133] on span "Замовлення" at bounding box center [96, 140] width 101 height 14
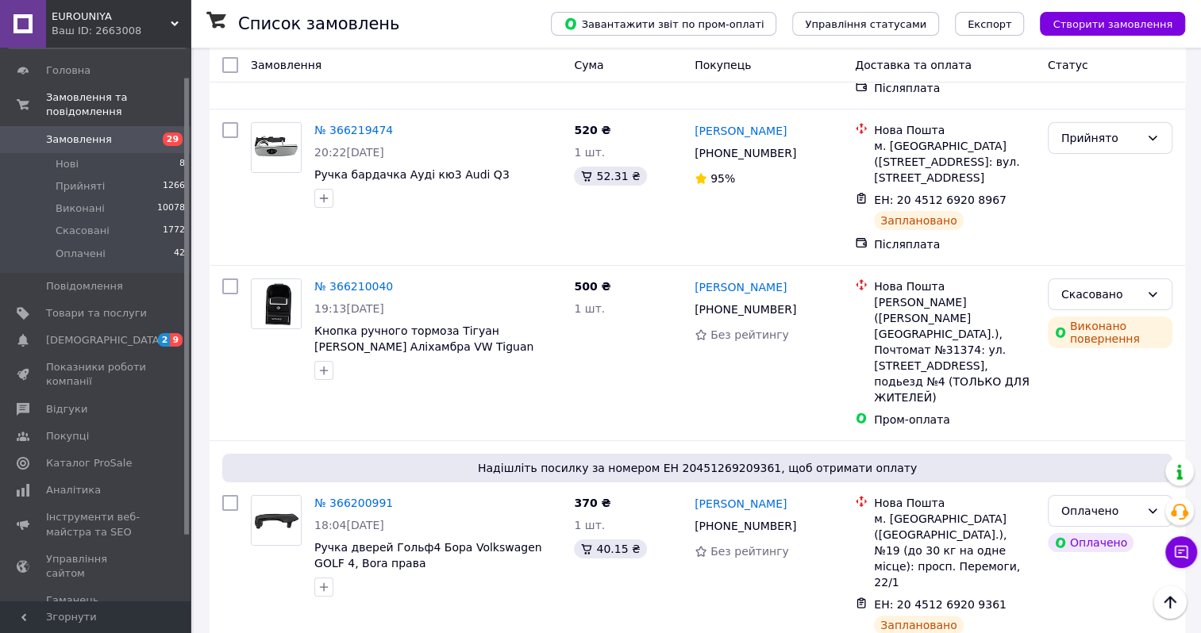
scroll to position [4286, 0]
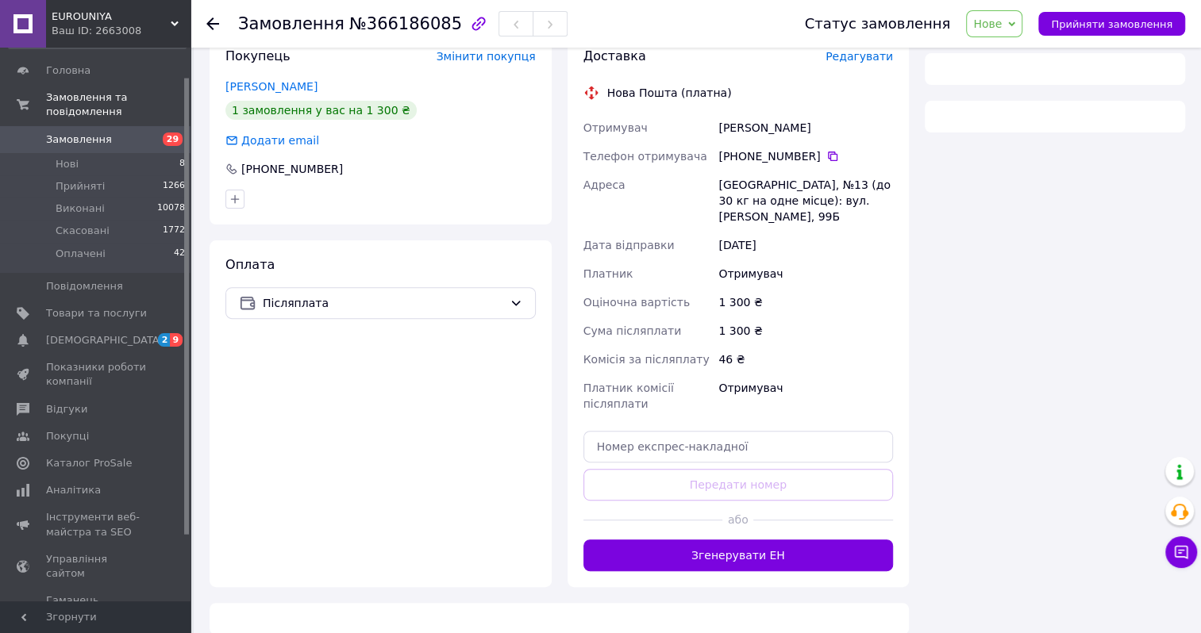
scroll to position [494, 0]
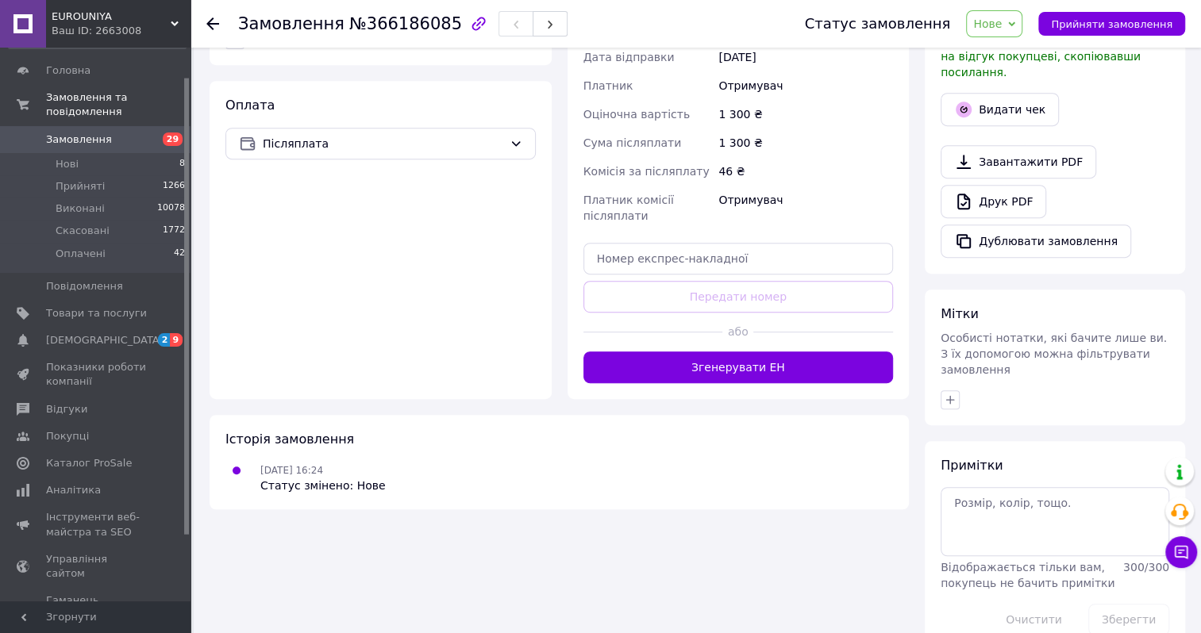
drag, startPoint x: 1008, startPoint y: 23, endPoint x: 1009, endPoint y: 39, distance: 15.9
click at [1002, 23] on span "Нове" at bounding box center [987, 23] width 29 height 13
click at [1014, 55] on li "Прийнято" at bounding box center [1003, 56] width 73 height 24
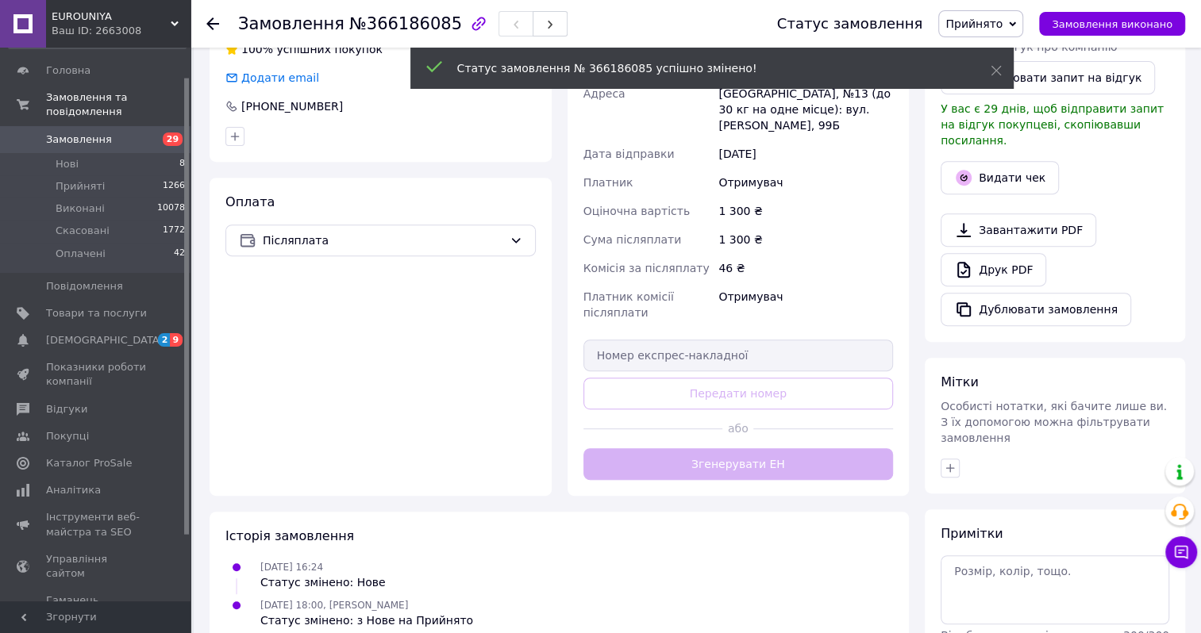
scroll to position [466, 0]
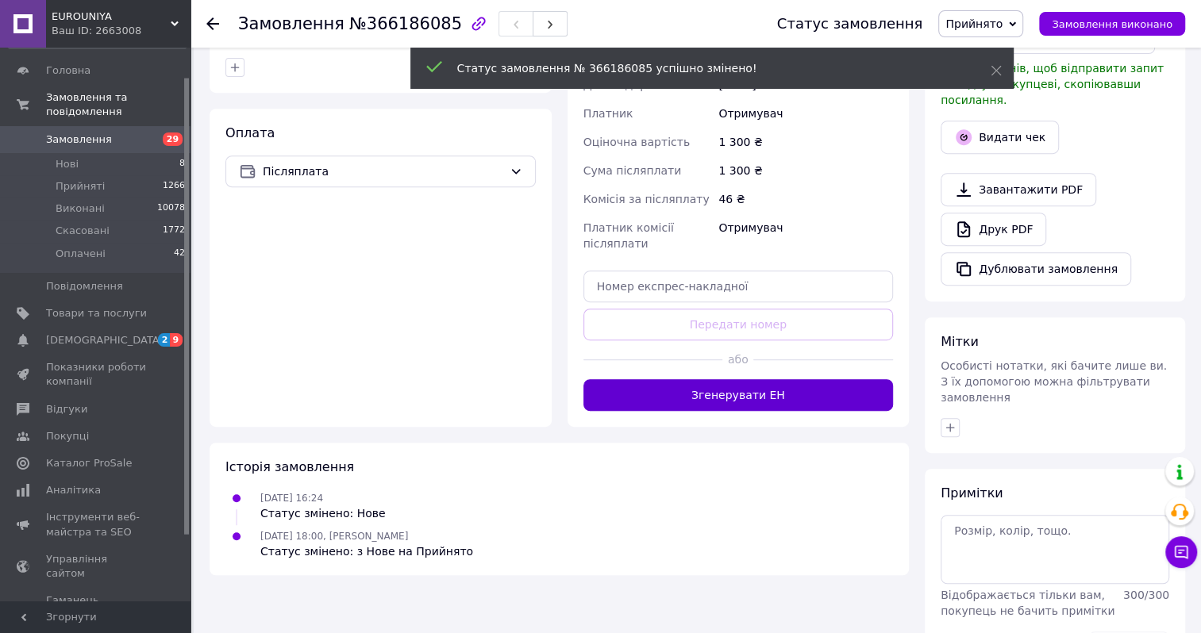
click at [703, 380] on button "Згенерувати ЕН" at bounding box center [738, 395] width 310 height 32
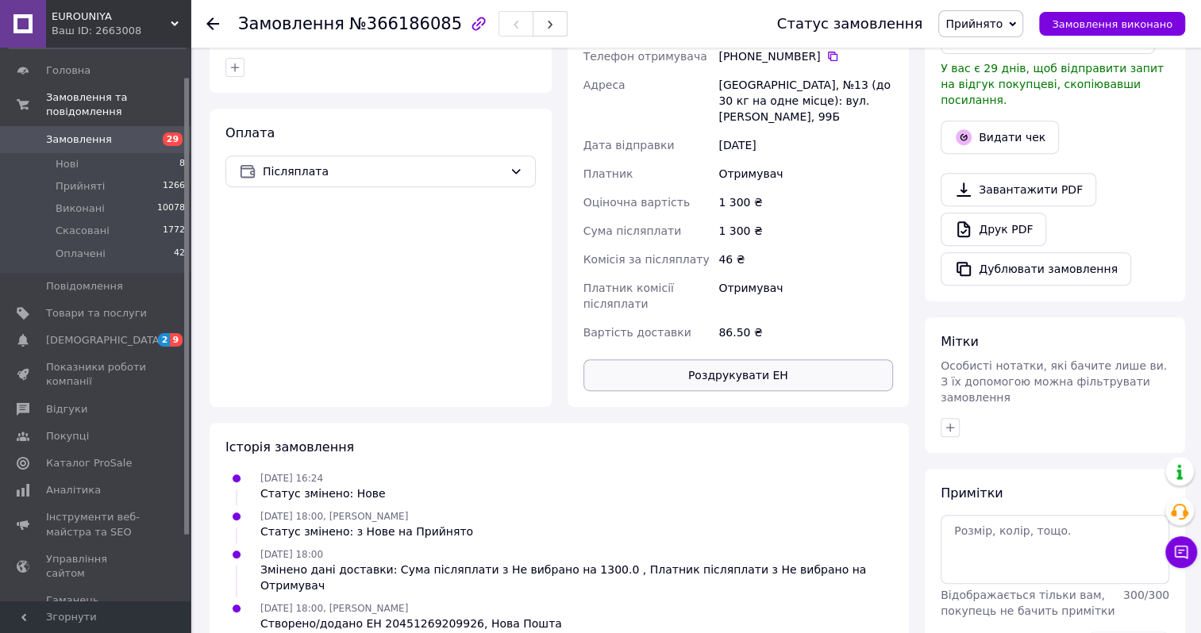
click at [710, 365] on button "Роздрукувати ЕН" at bounding box center [738, 376] width 310 height 32
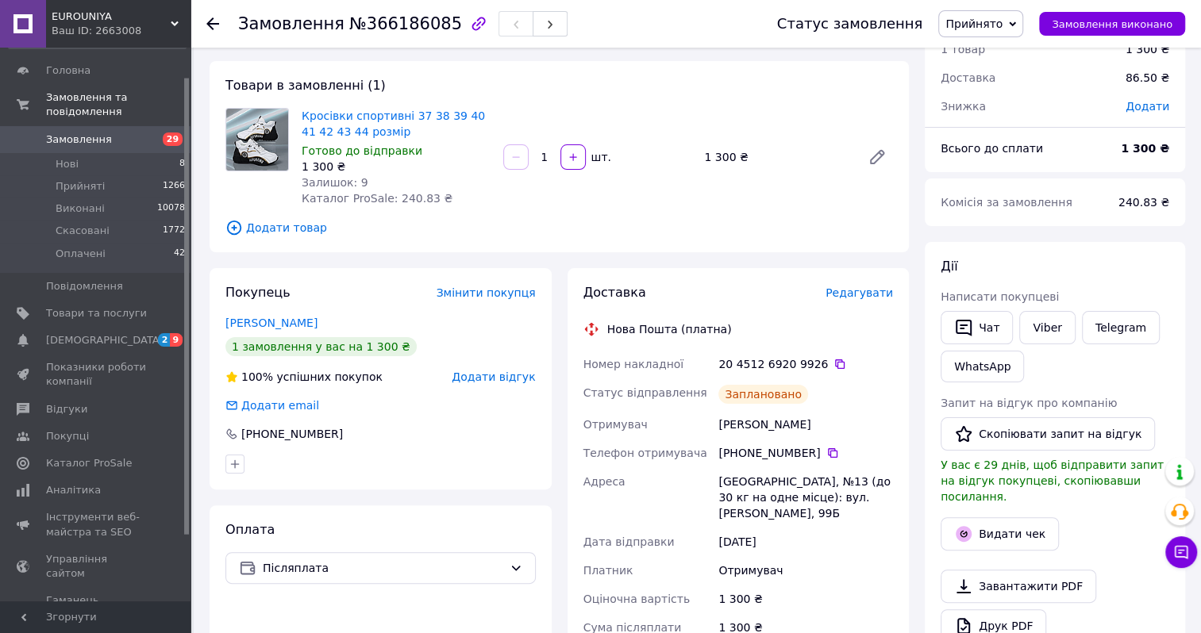
click at [106, 133] on span "Замовлення" at bounding box center [96, 140] width 101 height 14
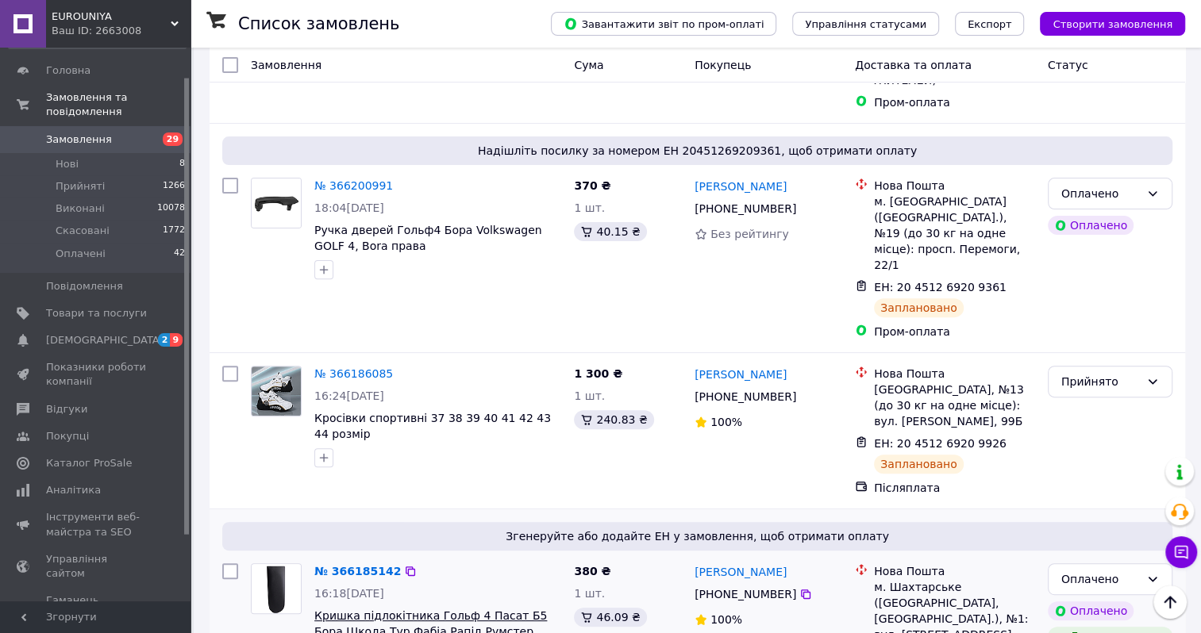
scroll to position [4524, 0]
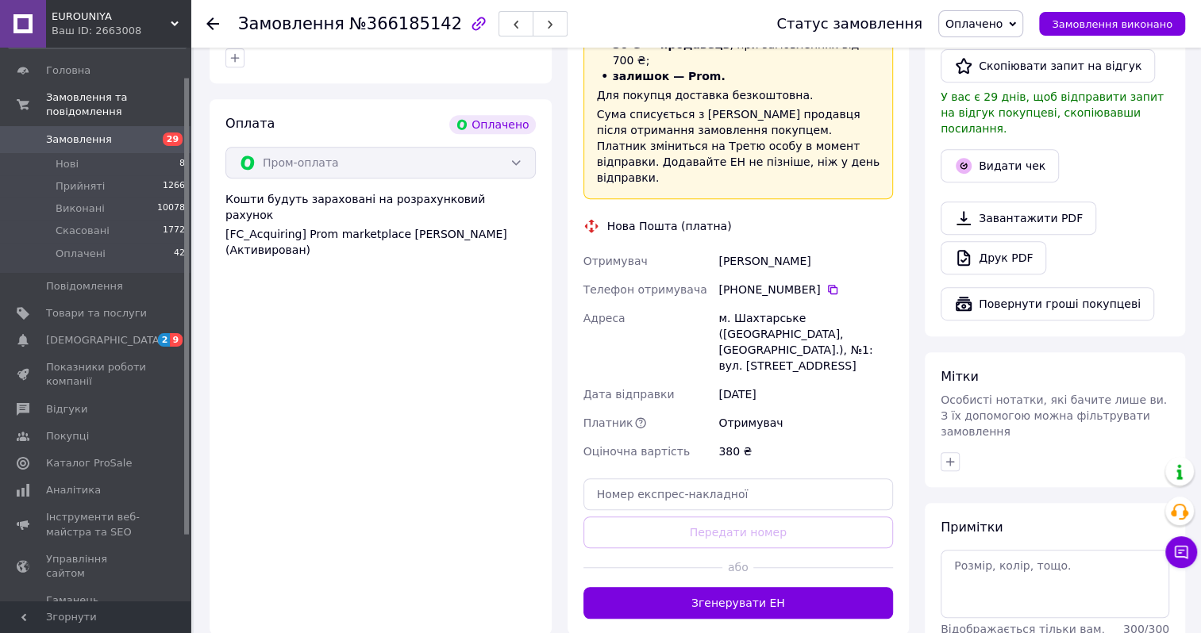
scroll to position [634, 0]
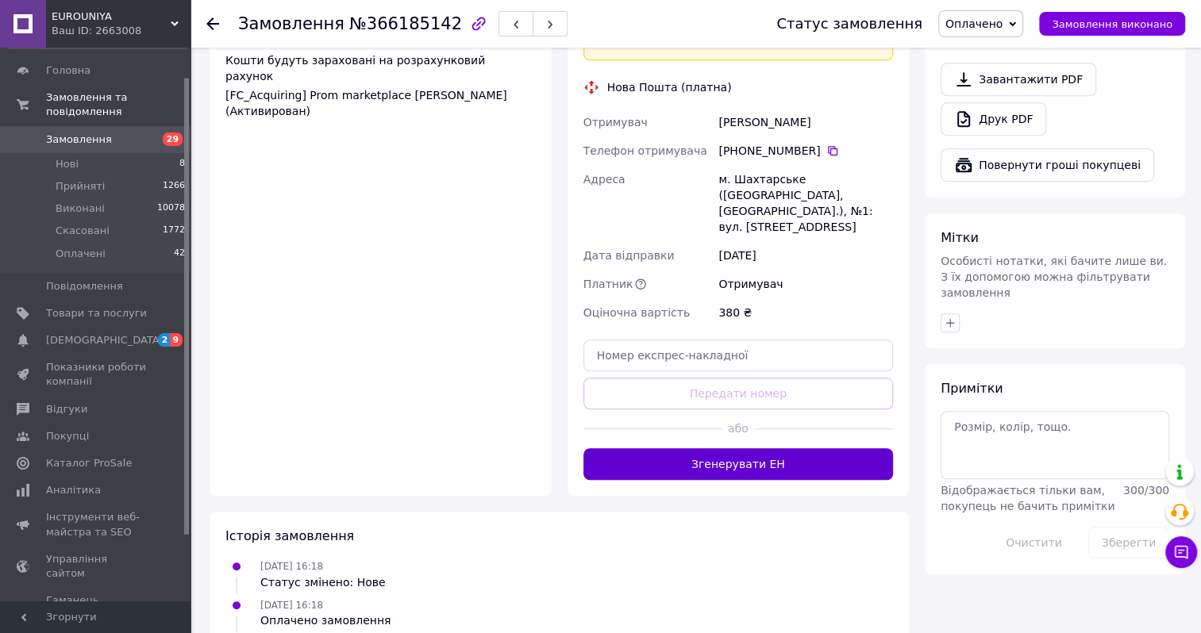
click at [723, 448] on button "Згенерувати ЕН" at bounding box center [738, 464] width 310 height 32
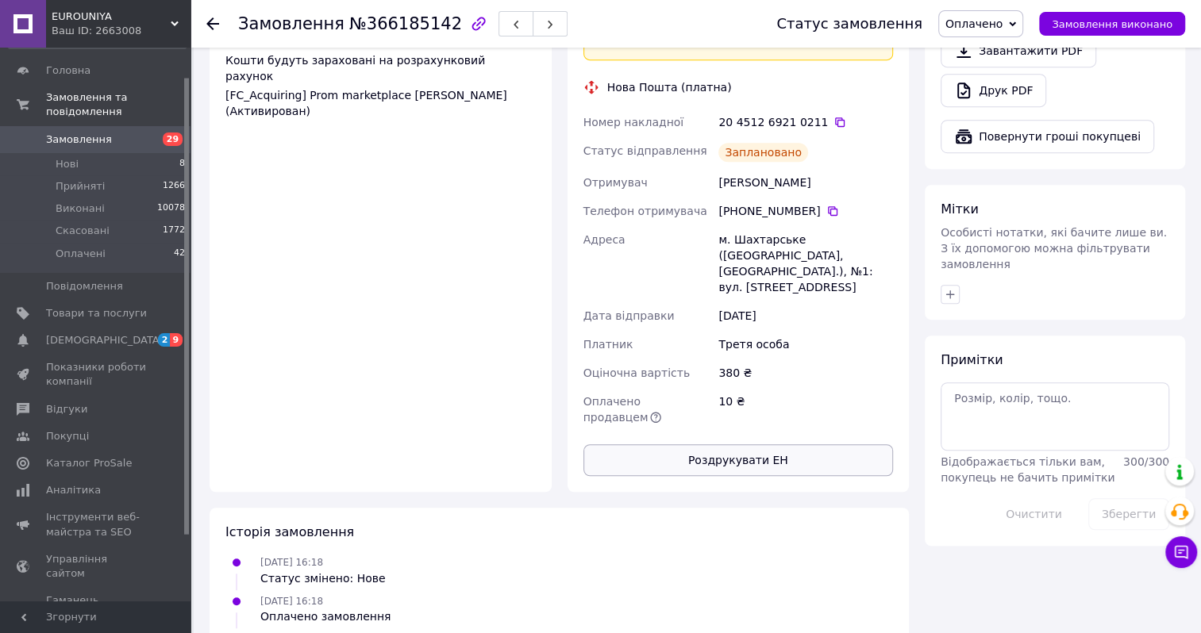
click at [719, 444] on button "Роздрукувати ЕН" at bounding box center [738, 460] width 310 height 32
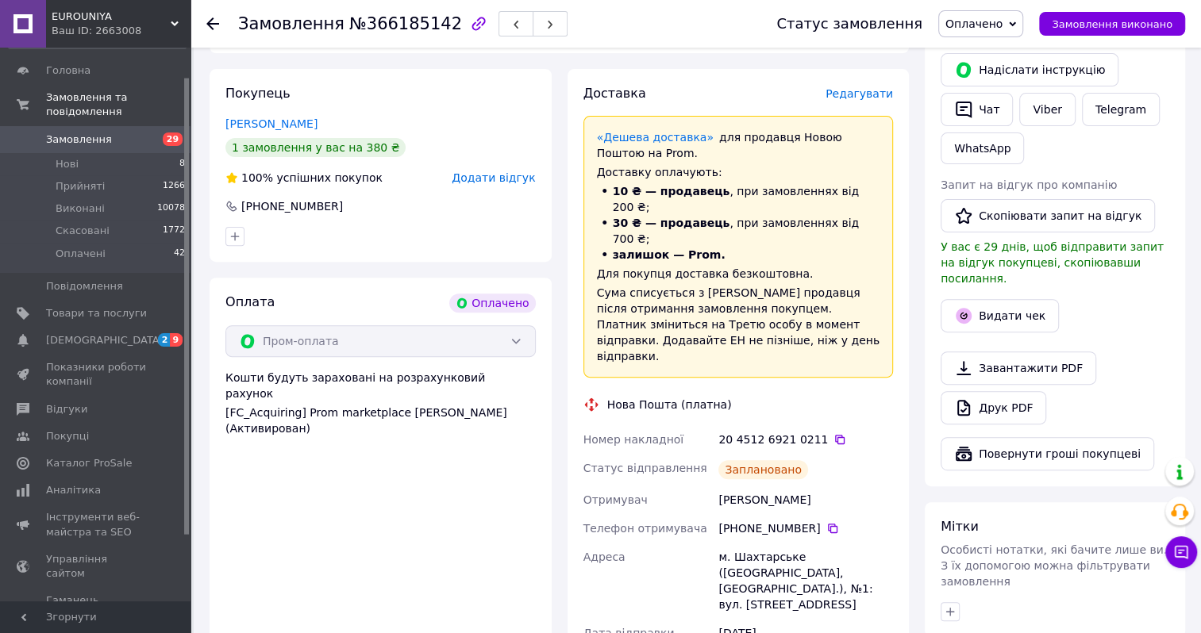
scroll to position [79, 0]
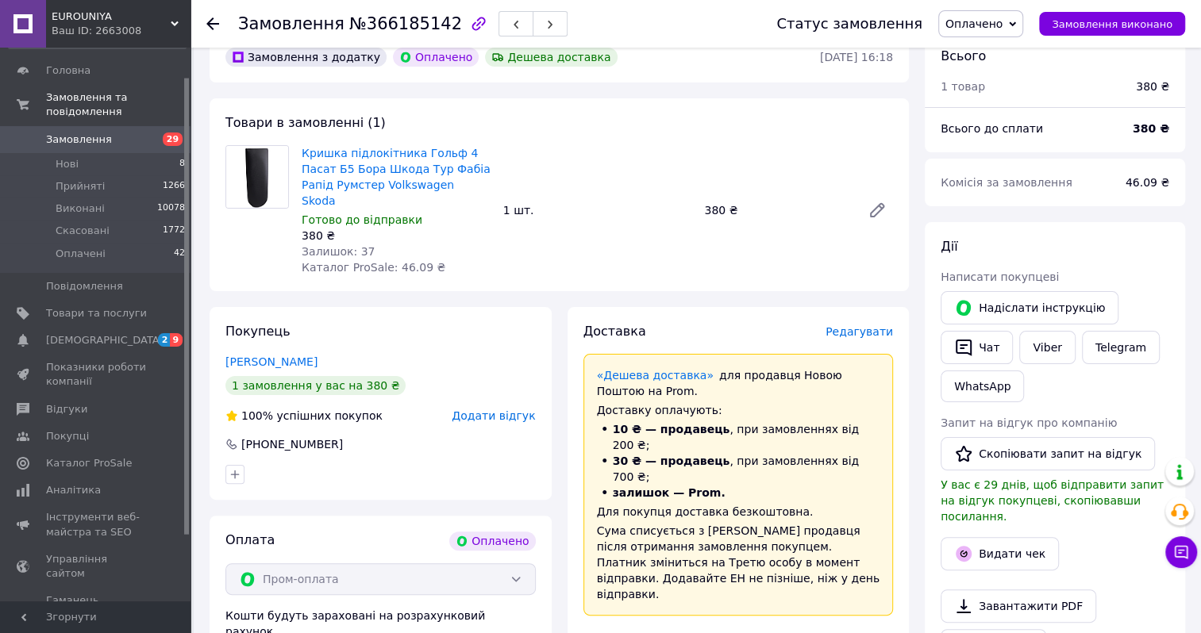
click at [98, 133] on span "Замовлення" at bounding box center [79, 140] width 66 height 14
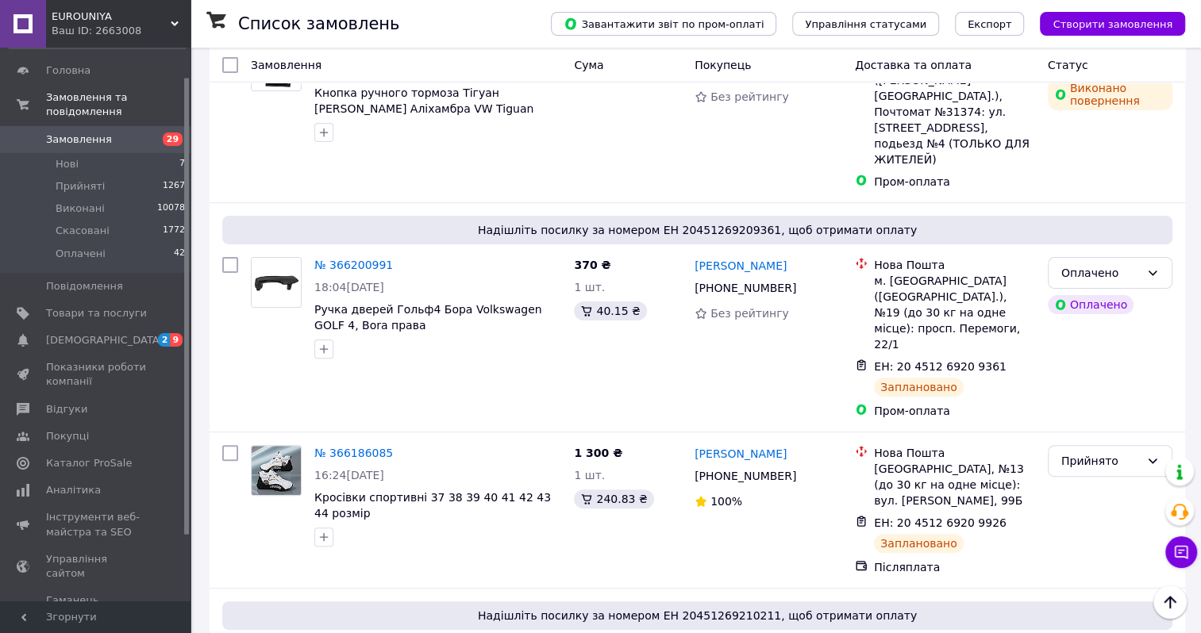
scroll to position [4762, 0]
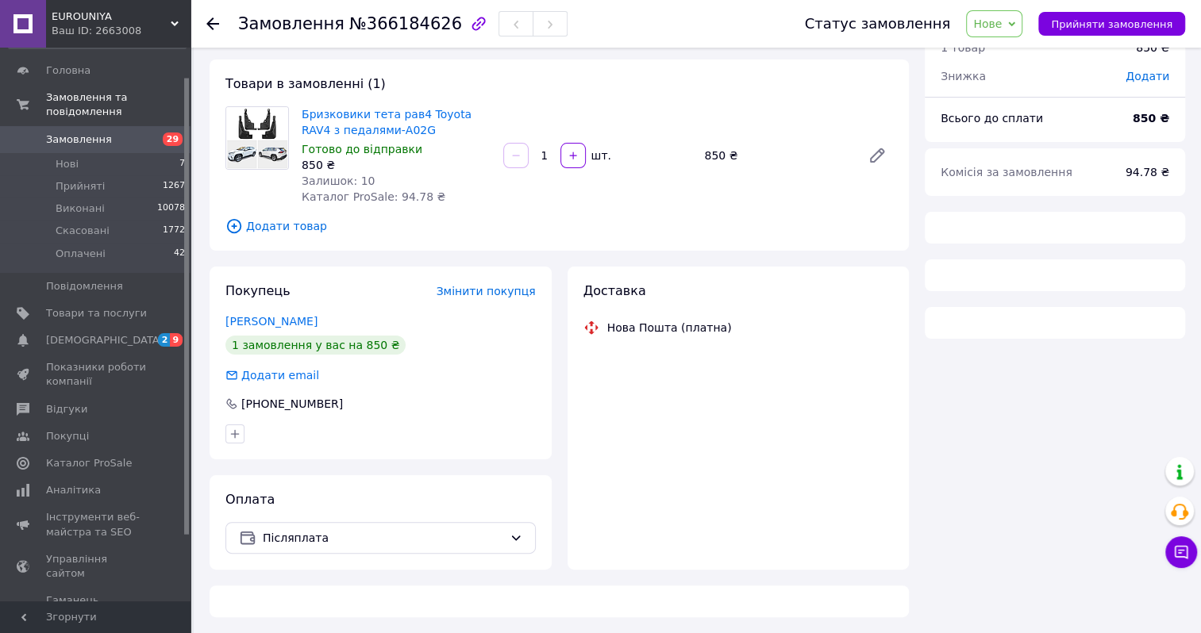
scroll to position [494, 0]
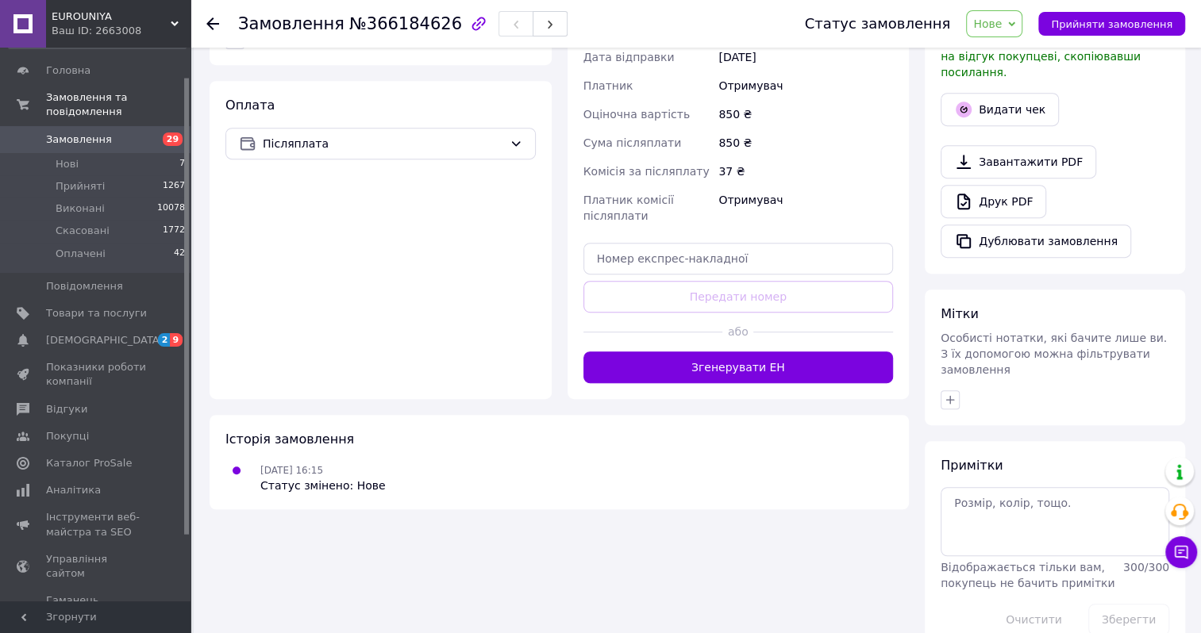
click at [1015, 23] on icon at bounding box center [1011, 23] width 7 height 5
click at [1010, 54] on li "Прийнято" at bounding box center [1003, 56] width 73 height 24
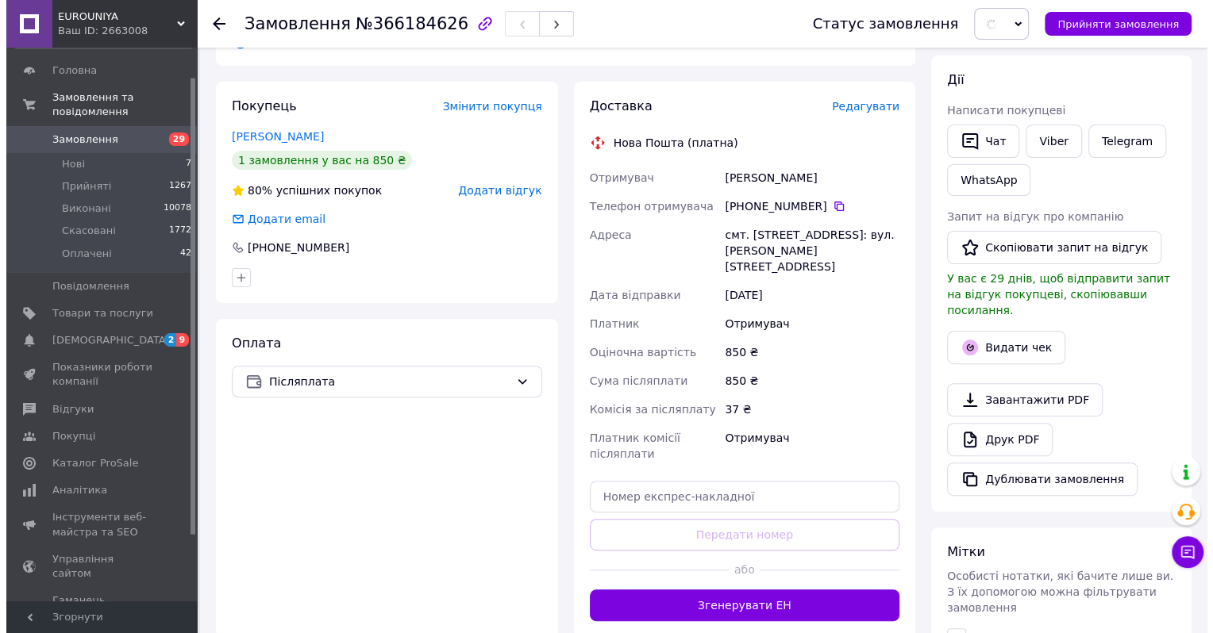
scroll to position [176, 0]
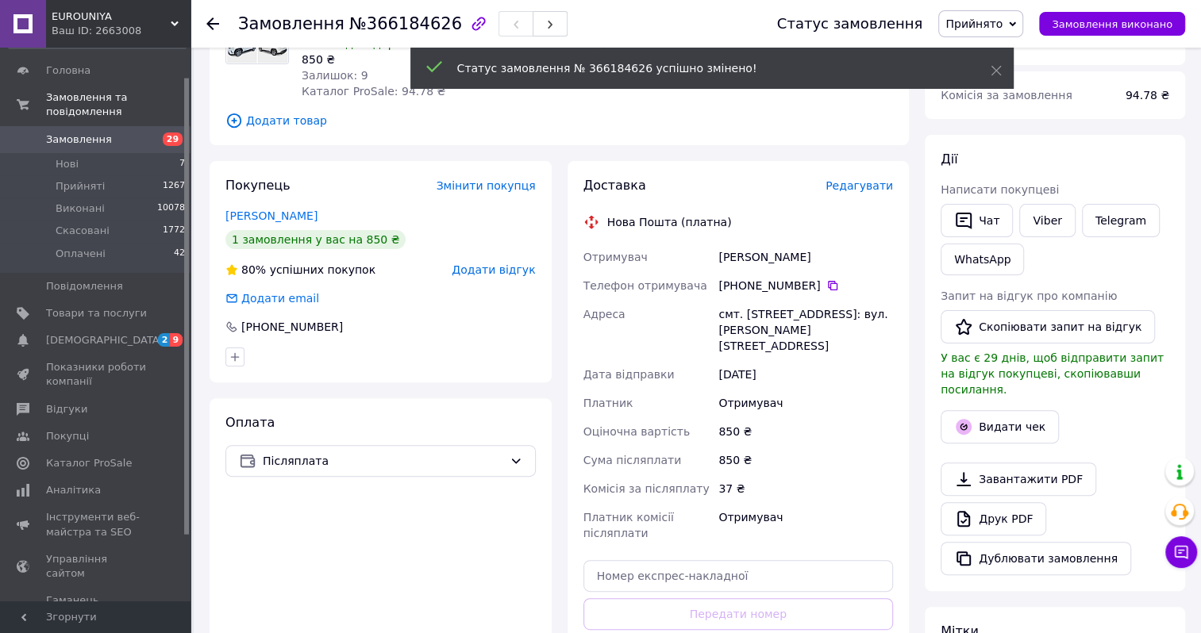
click at [858, 183] on span "Редагувати" at bounding box center [858, 185] width 67 height 13
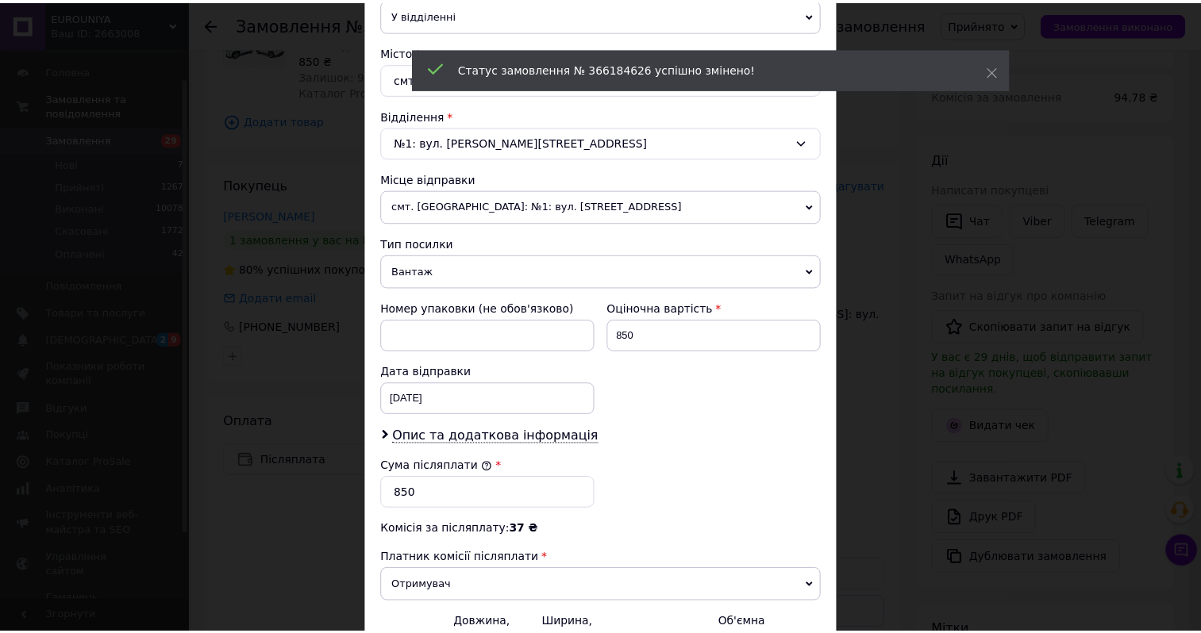
scroll to position [575, 0]
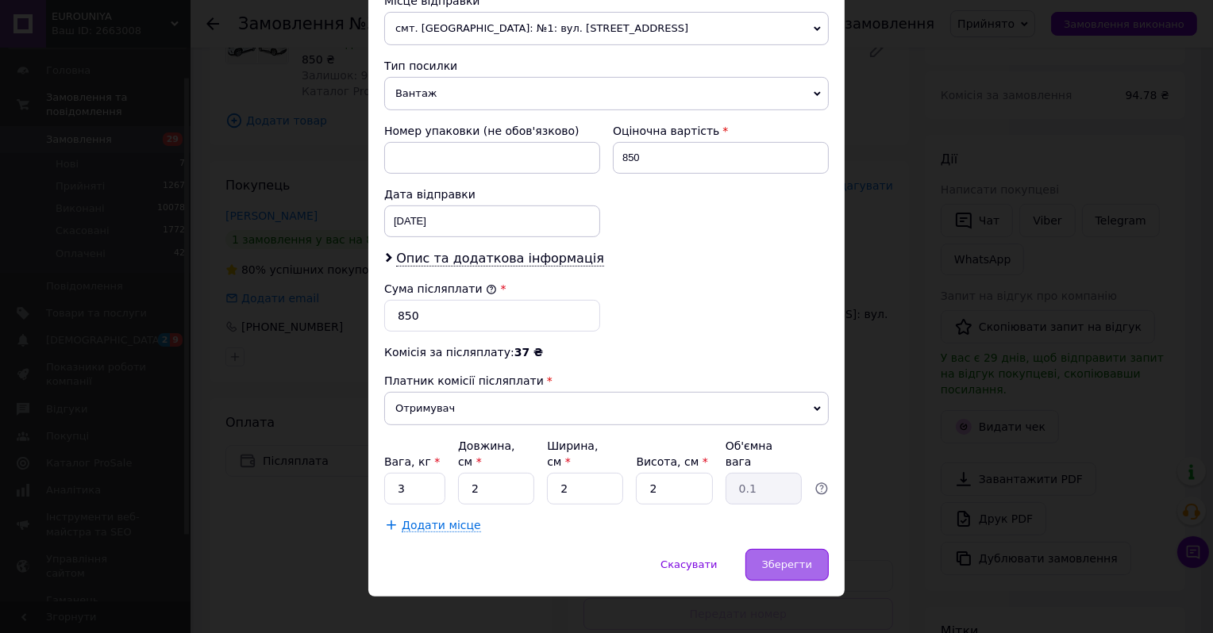
click at [773, 559] on span "Зберегти" at bounding box center [787, 565] width 50 height 12
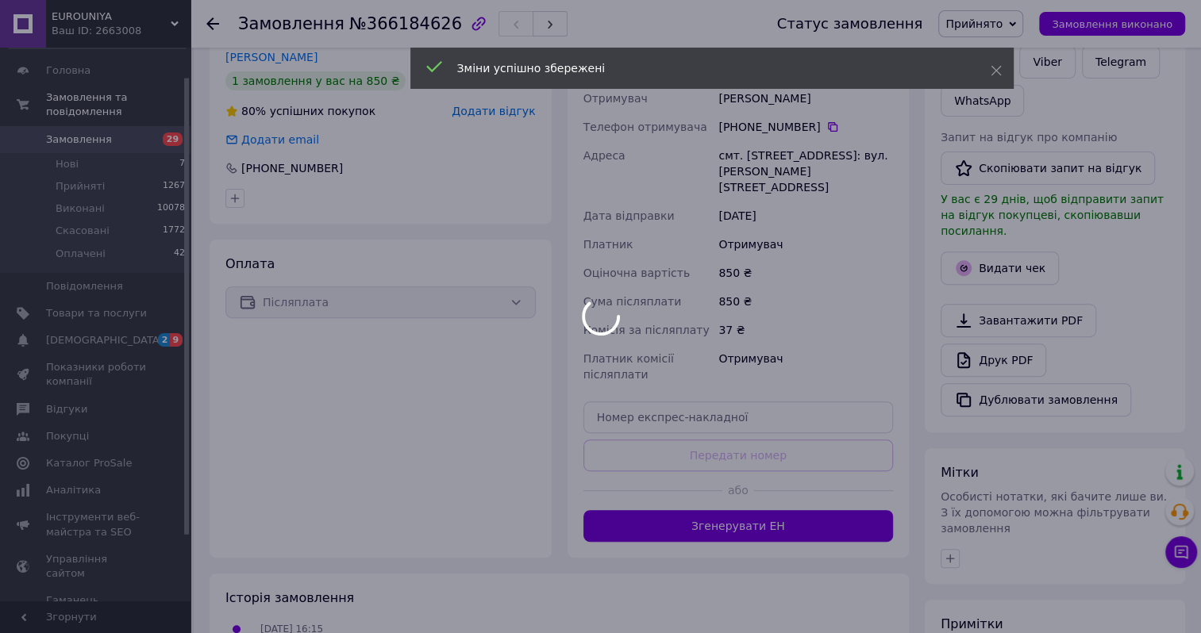
scroll to position [494, 0]
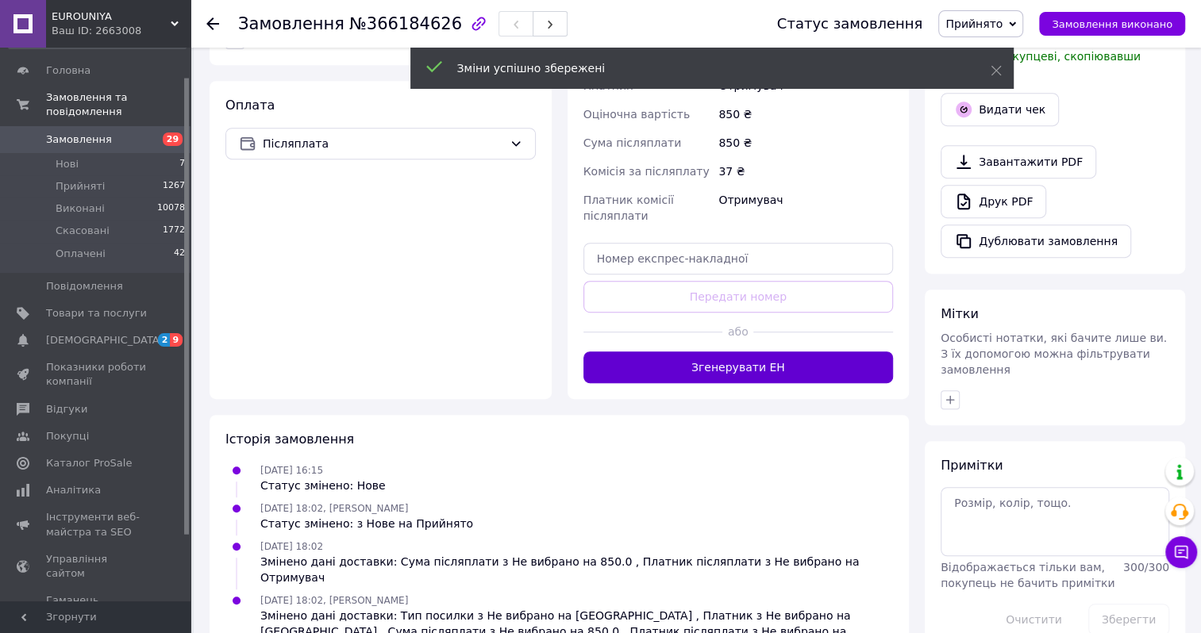
click at [718, 352] on button "Згенерувати ЕН" at bounding box center [738, 368] width 310 height 32
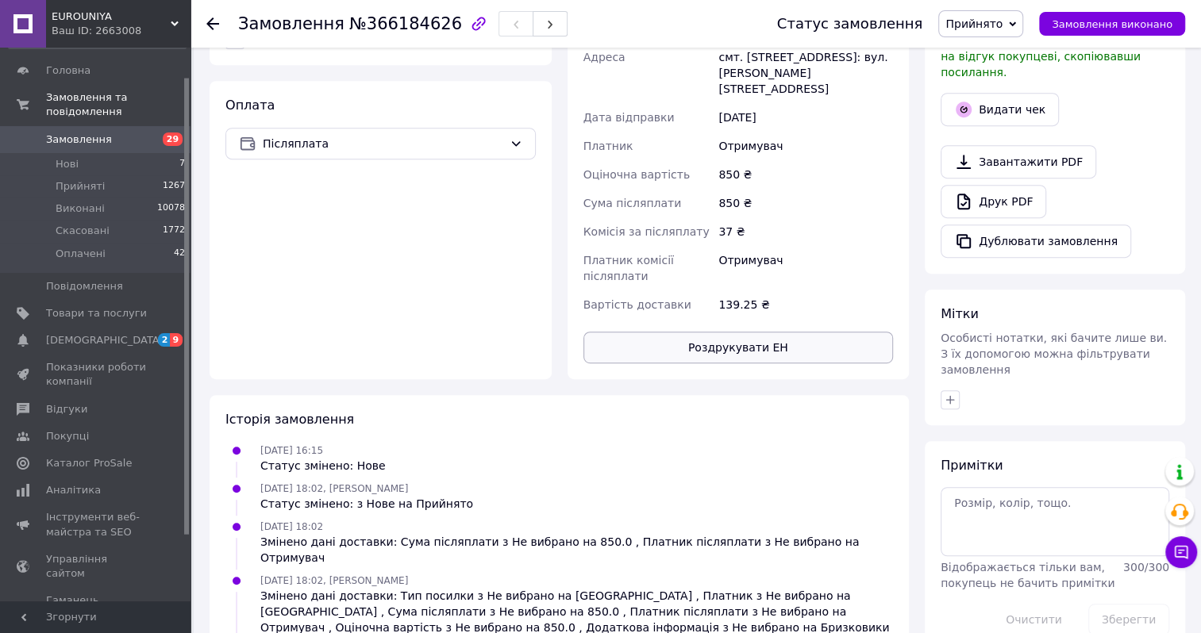
click at [715, 333] on button "Роздрукувати ЕН" at bounding box center [738, 348] width 310 height 32
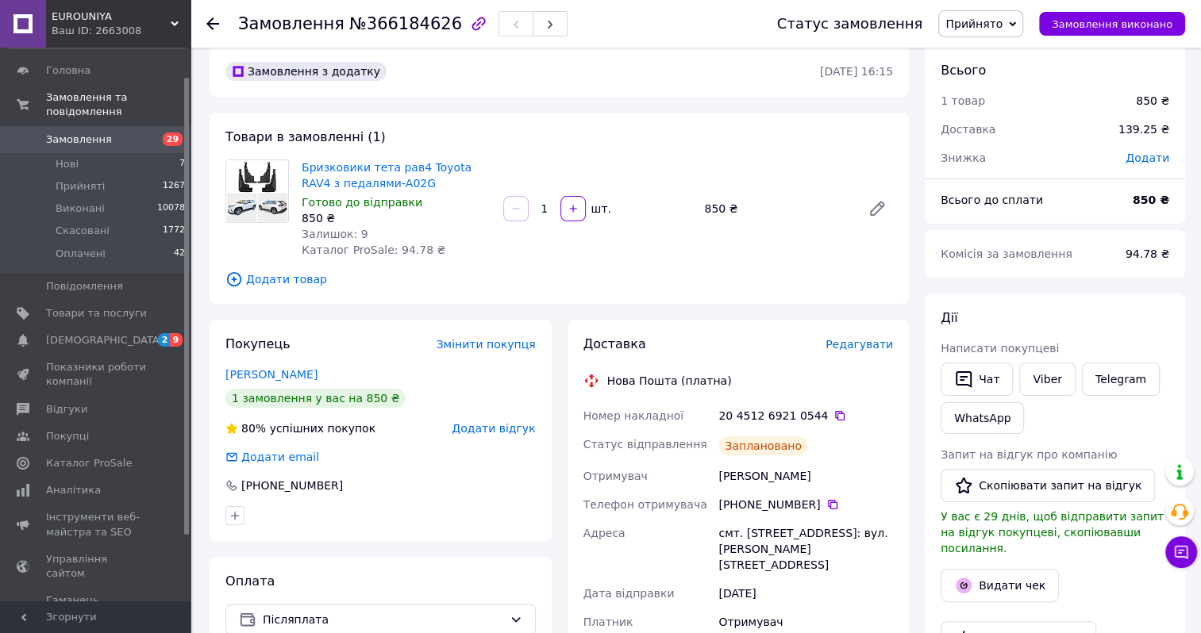
scroll to position [0, 0]
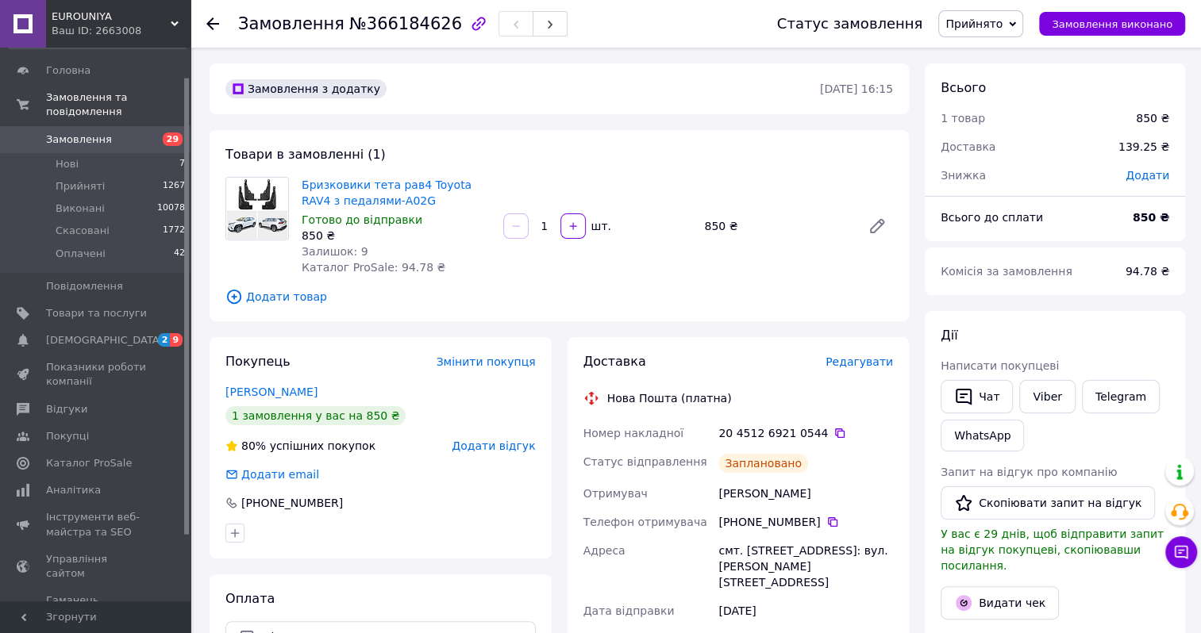
click at [98, 133] on span "Замовлення" at bounding box center [79, 140] width 66 height 14
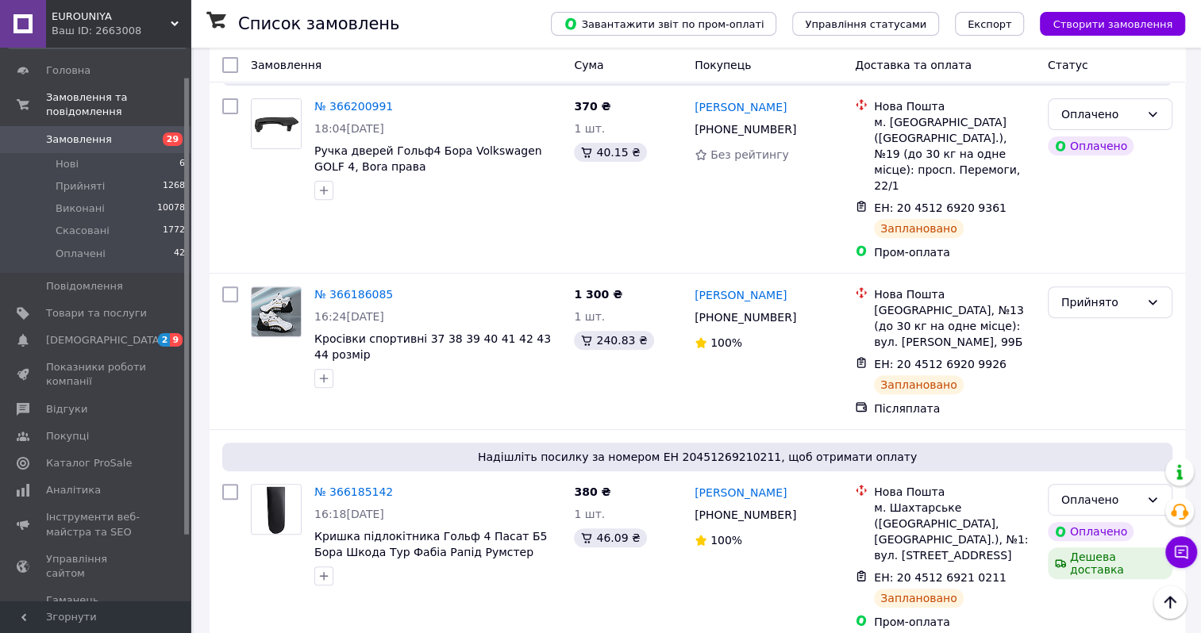
scroll to position [4841, 0]
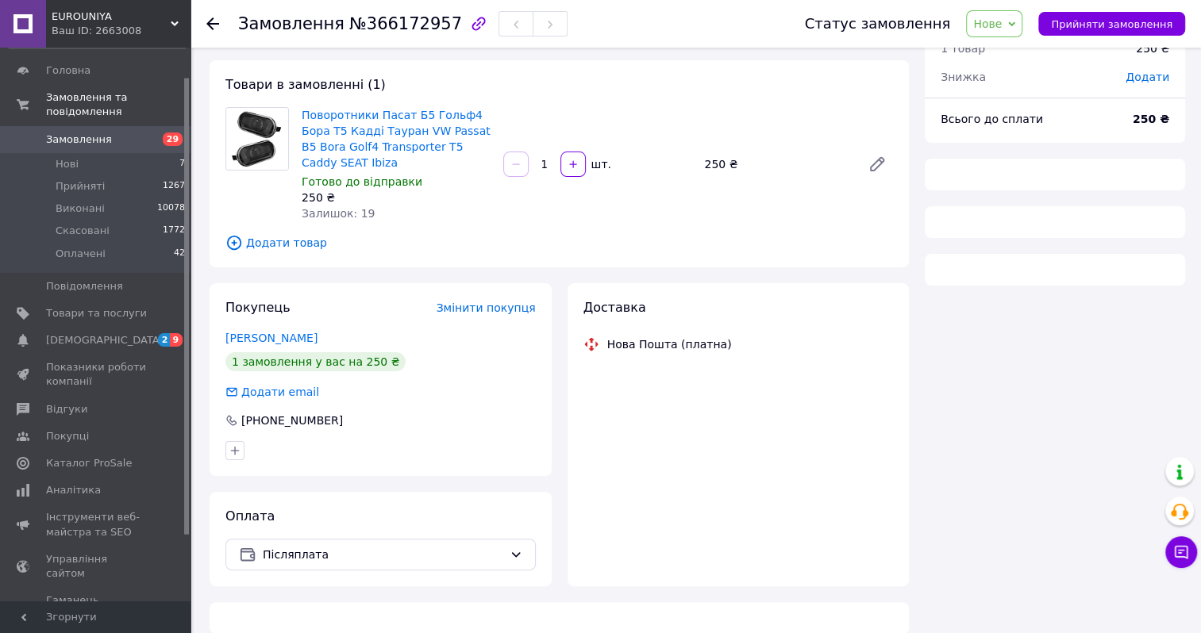
scroll to position [416, 0]
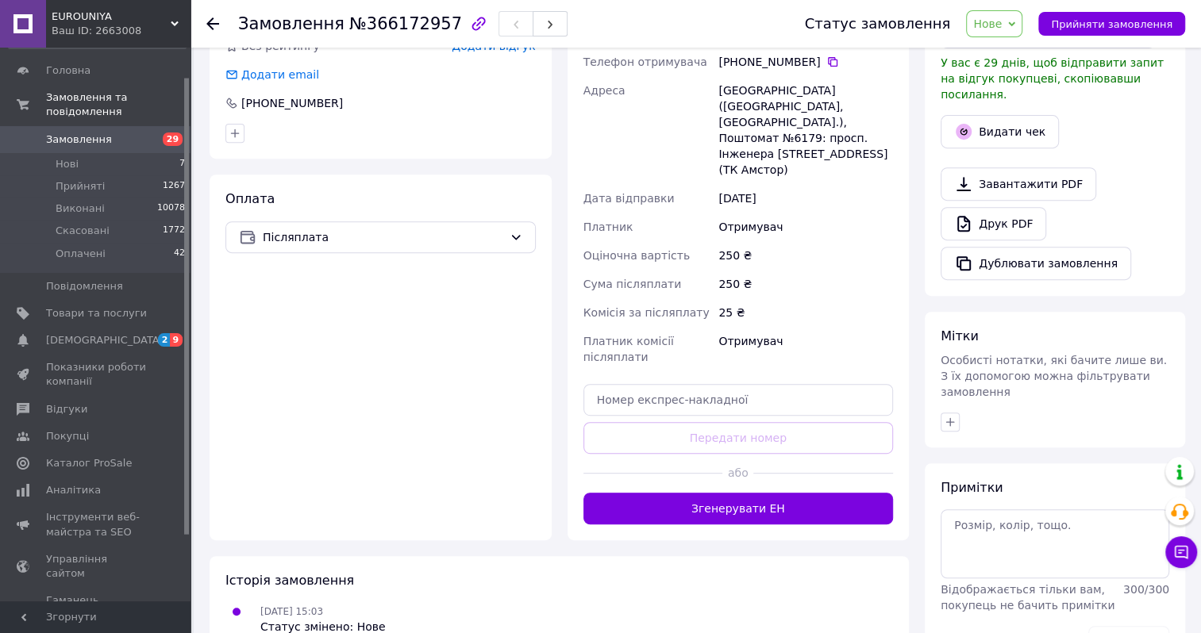
click at [1015, 23] on icon at bounding box center [1011, 24] width 7 height 7
click at [1000, 56] on li "Прийнято" at bounding box center [1003, 56] width 73 height 24
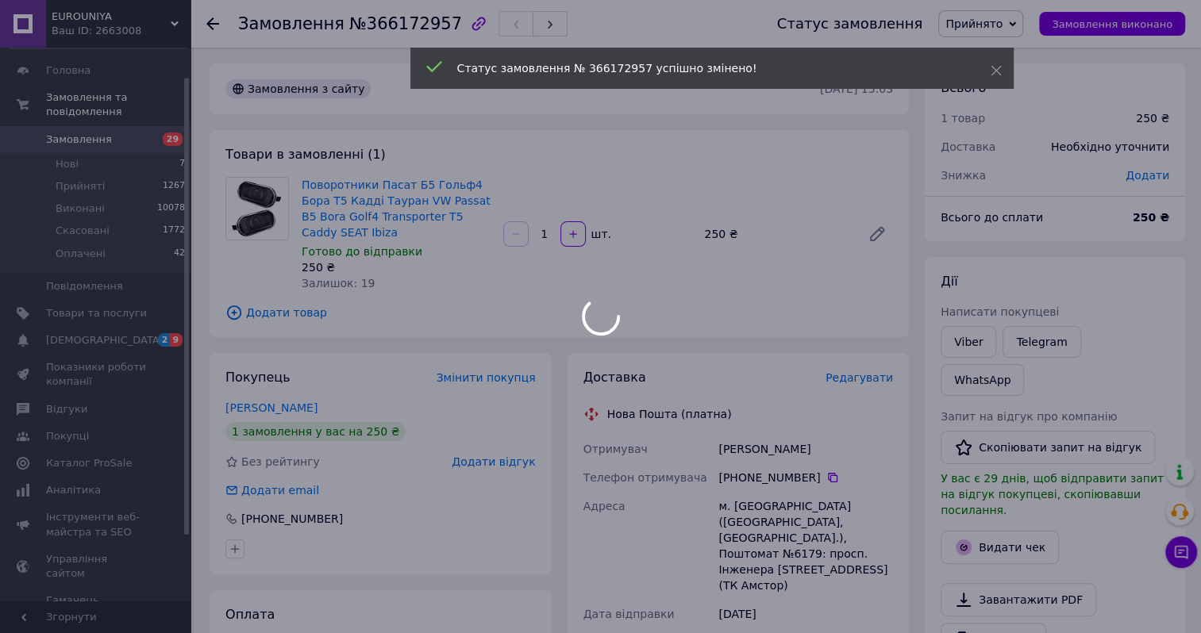
scroll to position [397, 0]
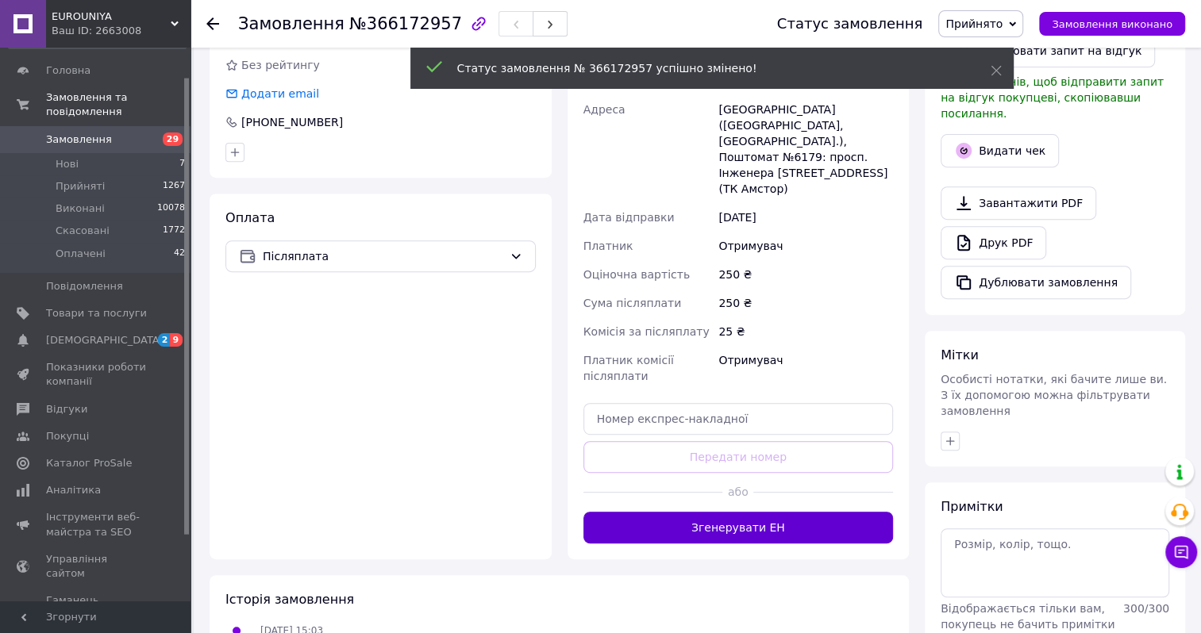
click at [703, 512] on button "Згенерувати ЕН" at bounding box center [738, 528] width 310 height 32
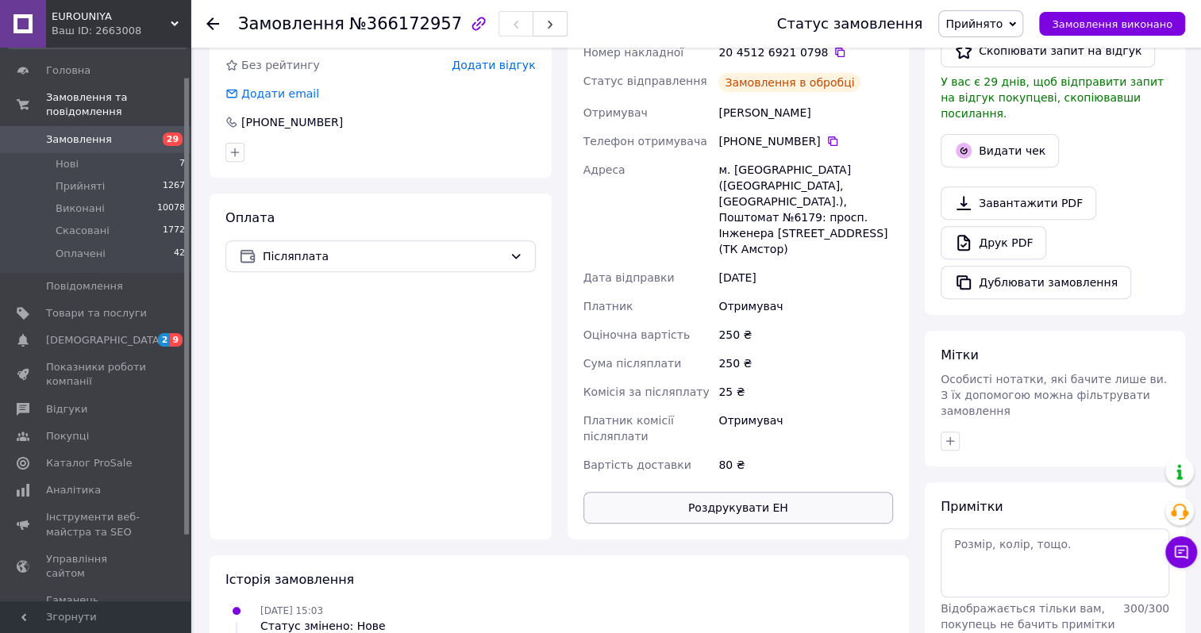
click at [704, 492] on button "Роздрукувати ЕН" at bounding box center [738, 508] width 310 height 32
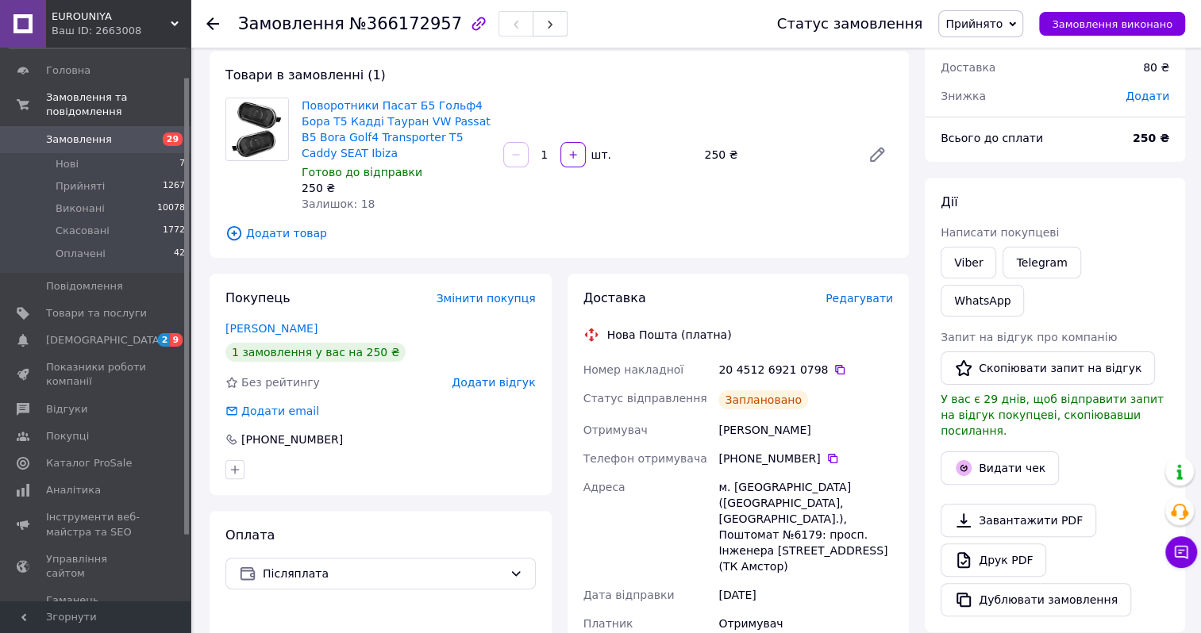
scroll to position [0, 0]
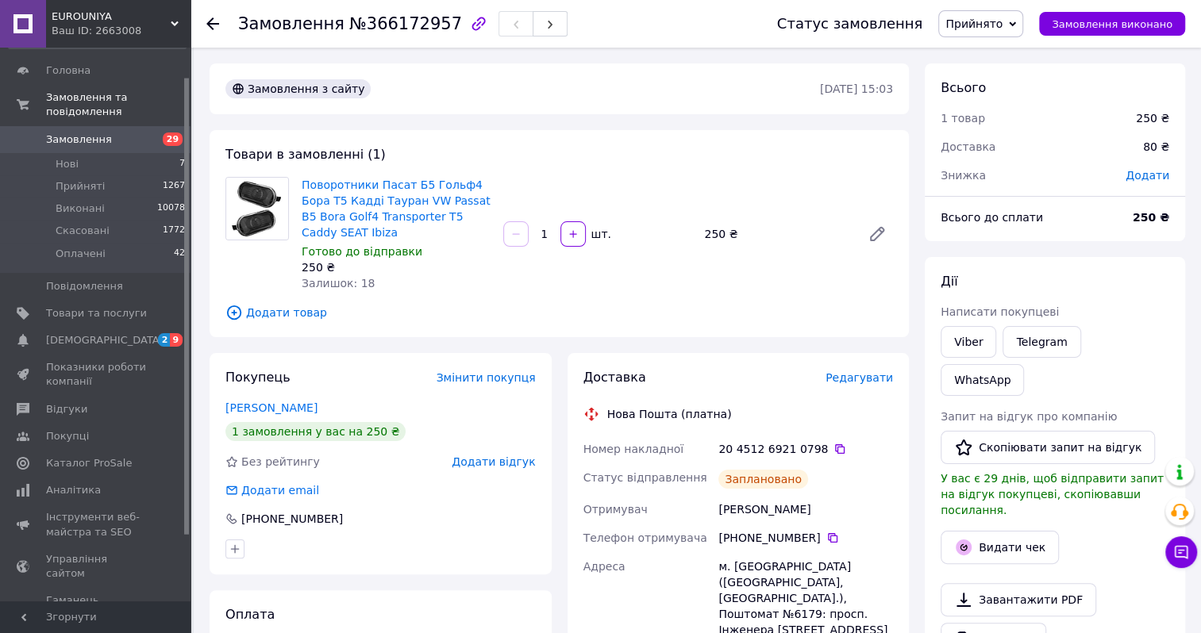
click at [92, 133] on span "Замовлення" at bounding box center [79, 140] width 66 height 14
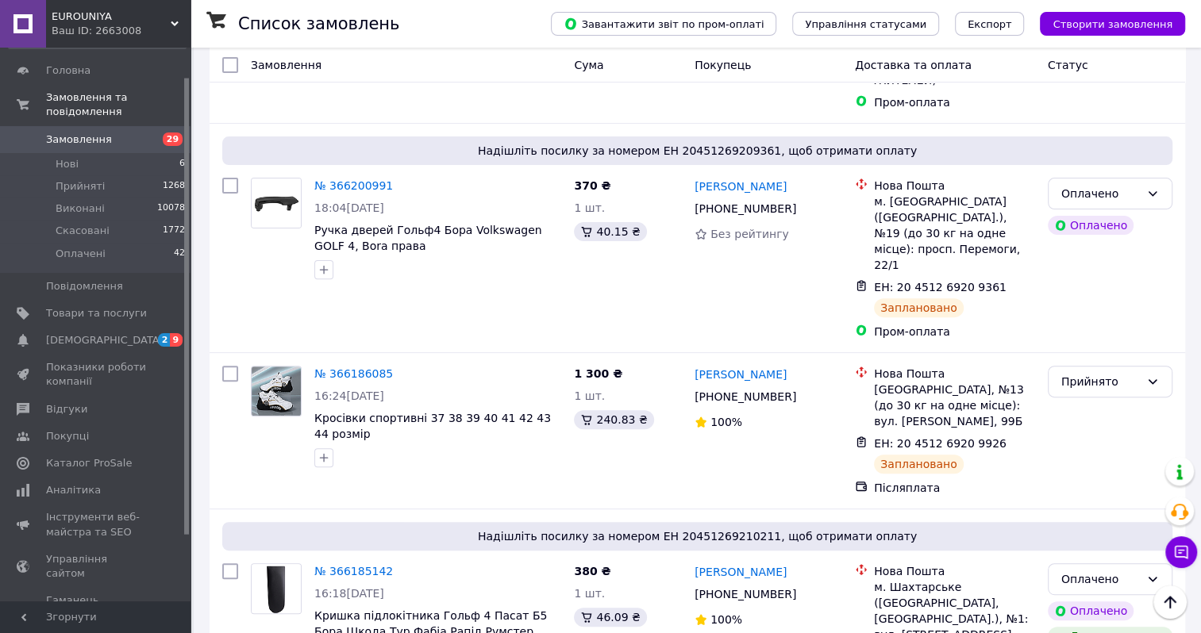
scroll to position [5000, 0]
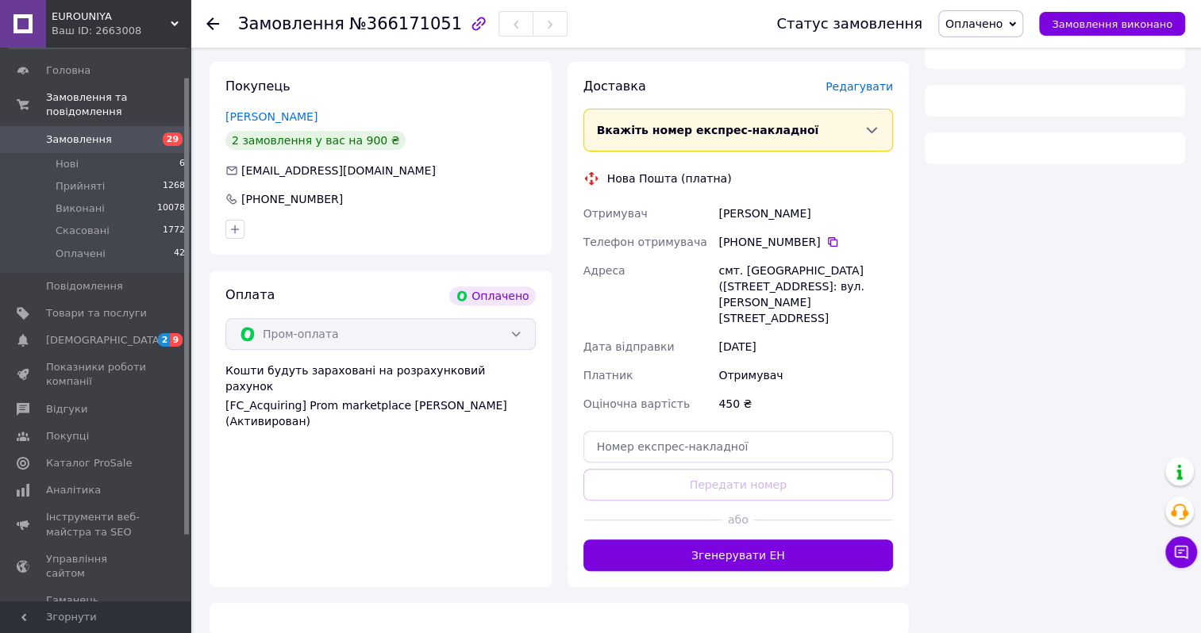
scroll to position [558, 0]
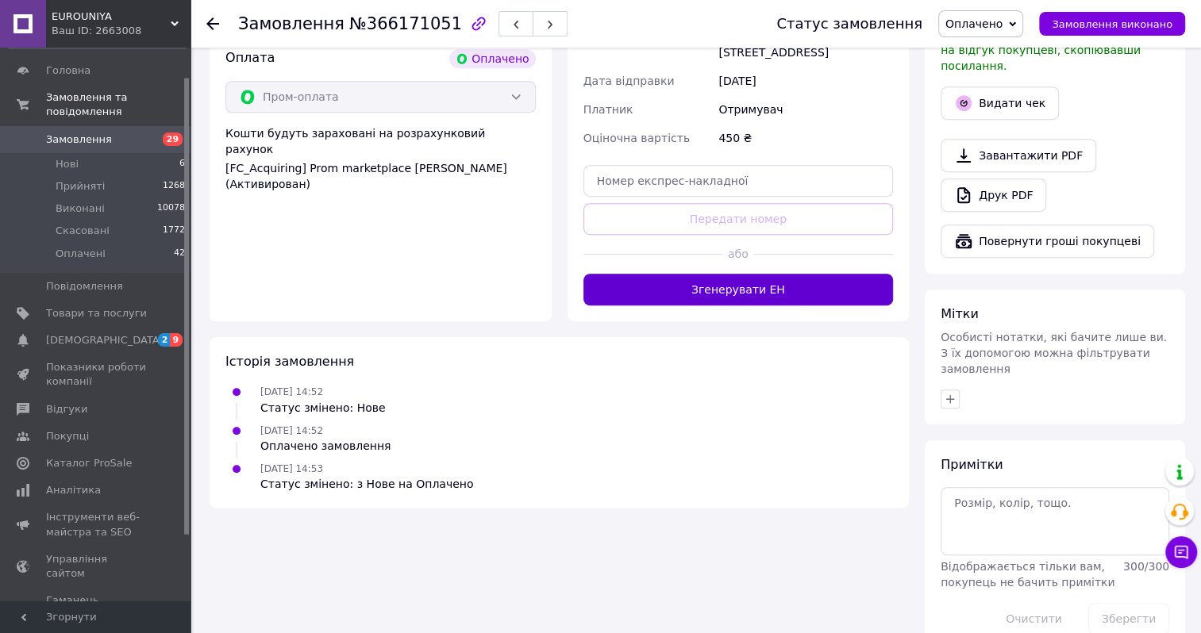
click at [706, 275] on button "Згенерувати ЕН" at bounding box center [738, 290] width 310 height 32
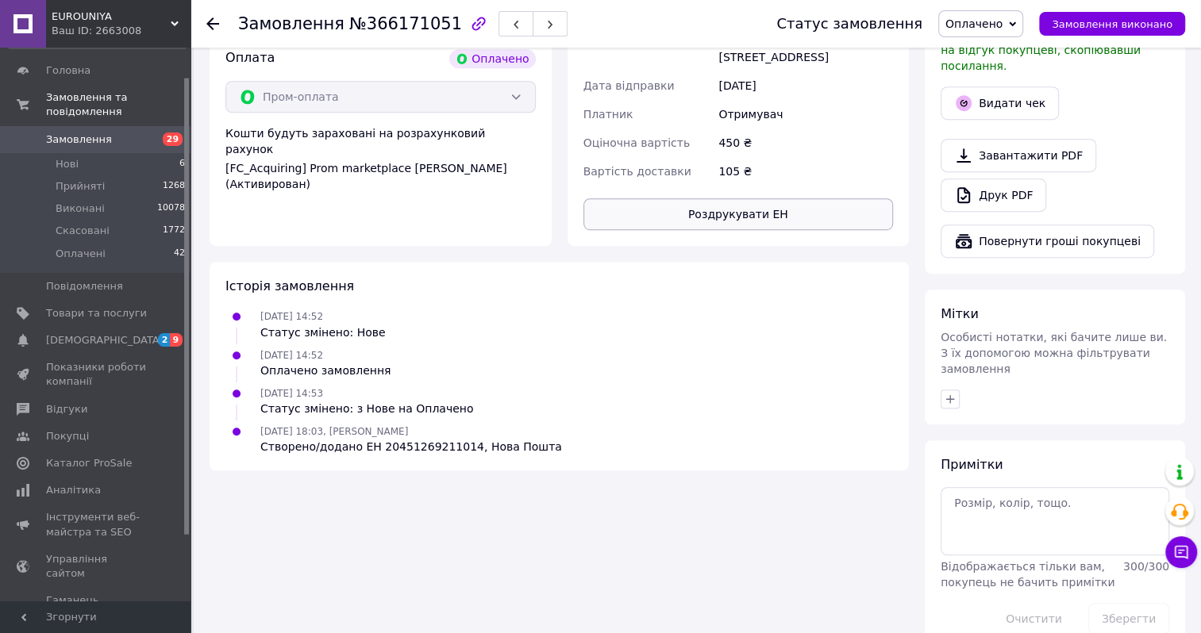
click at [698, 200] on button "Роздрукувати ЕН" at bounding box center [738, 214] width 310 height 32
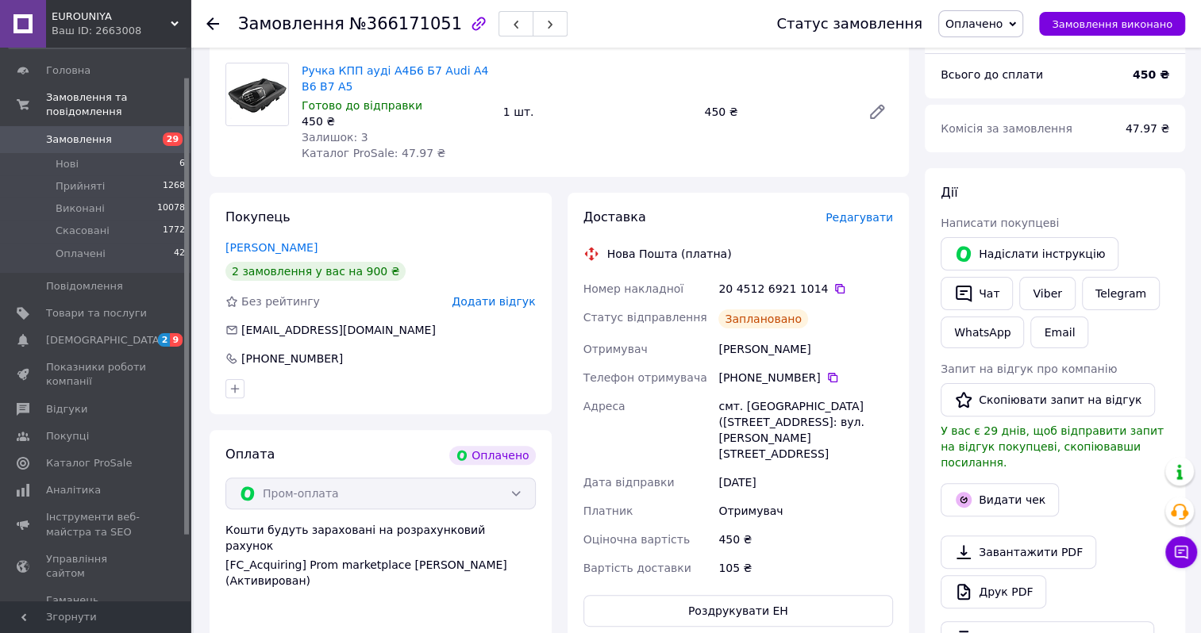
scroll to position [0, 0]
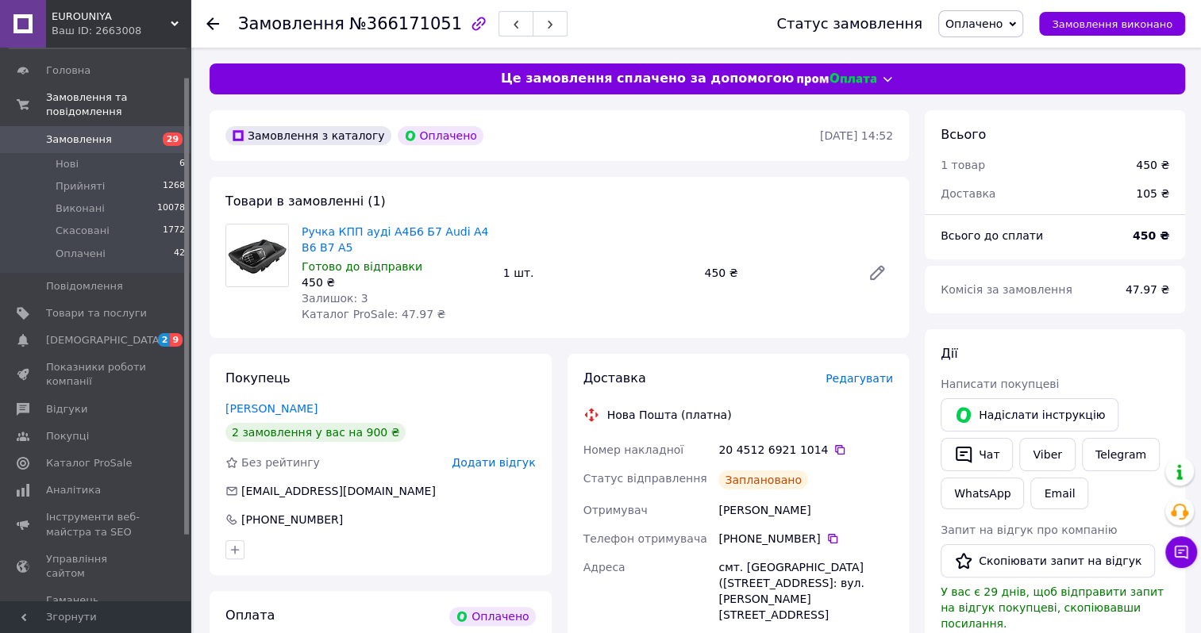
click at [83, 133] on span "Замовлення" at bounding box center [79, 140] width 66 height 14
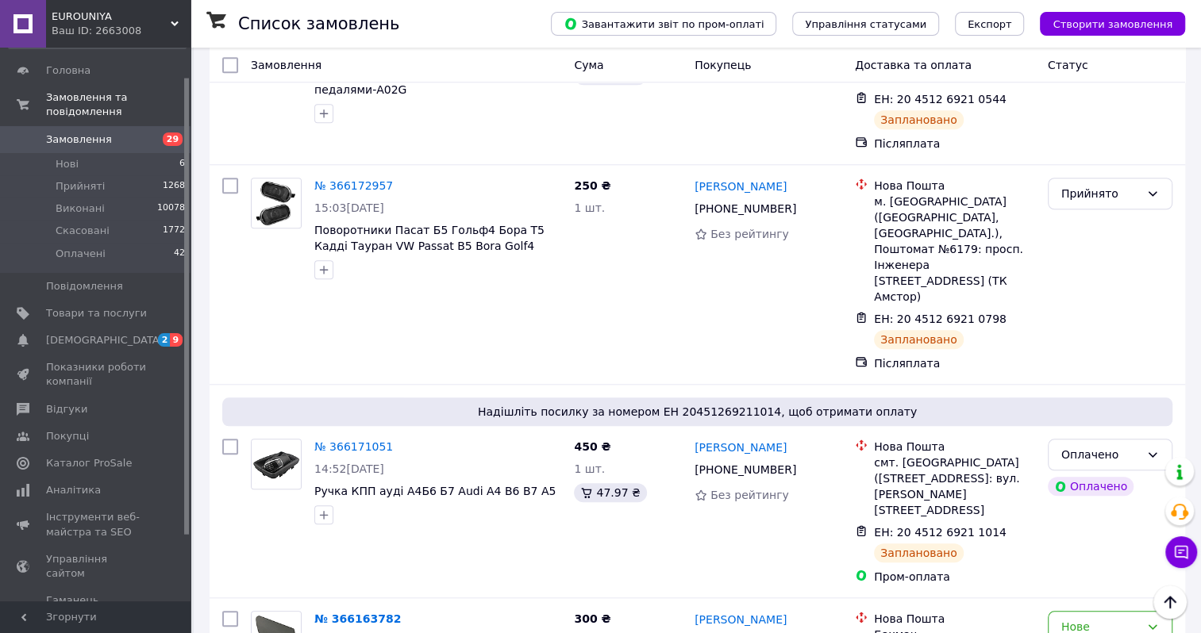
scroll to position [5238, 0]
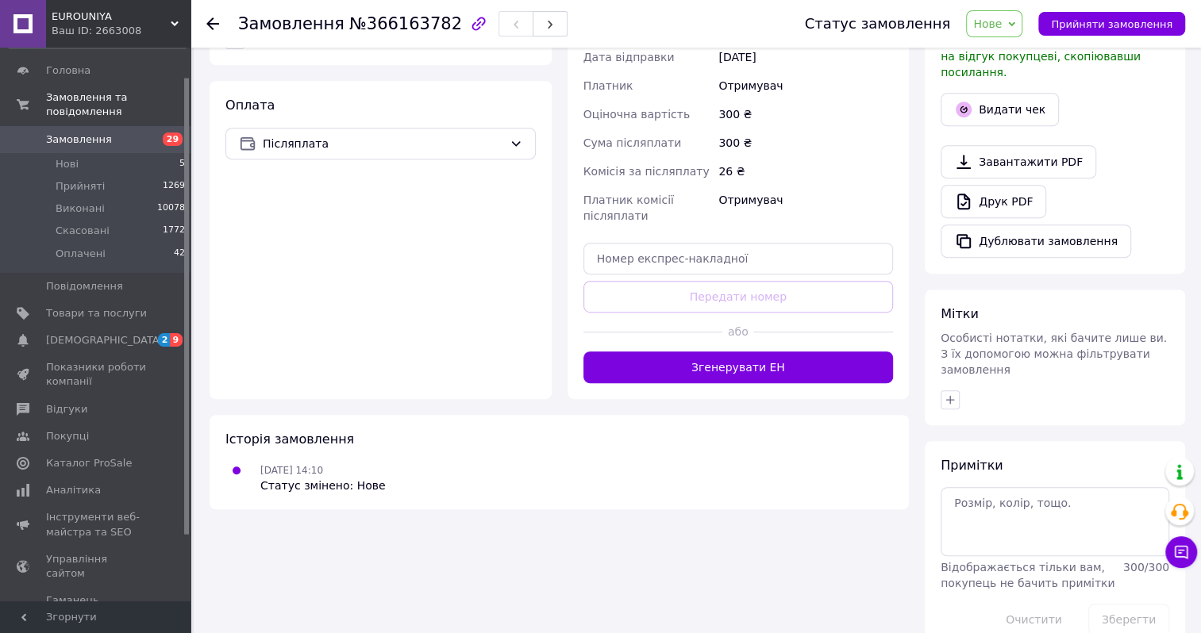
click at [1002, 23] on span "Нове" at bounding box center [987, 23] width 29 height 13
click at [1006, 60] on li "Прийнято" at bounding box center [1003, 56] width 73 height 24
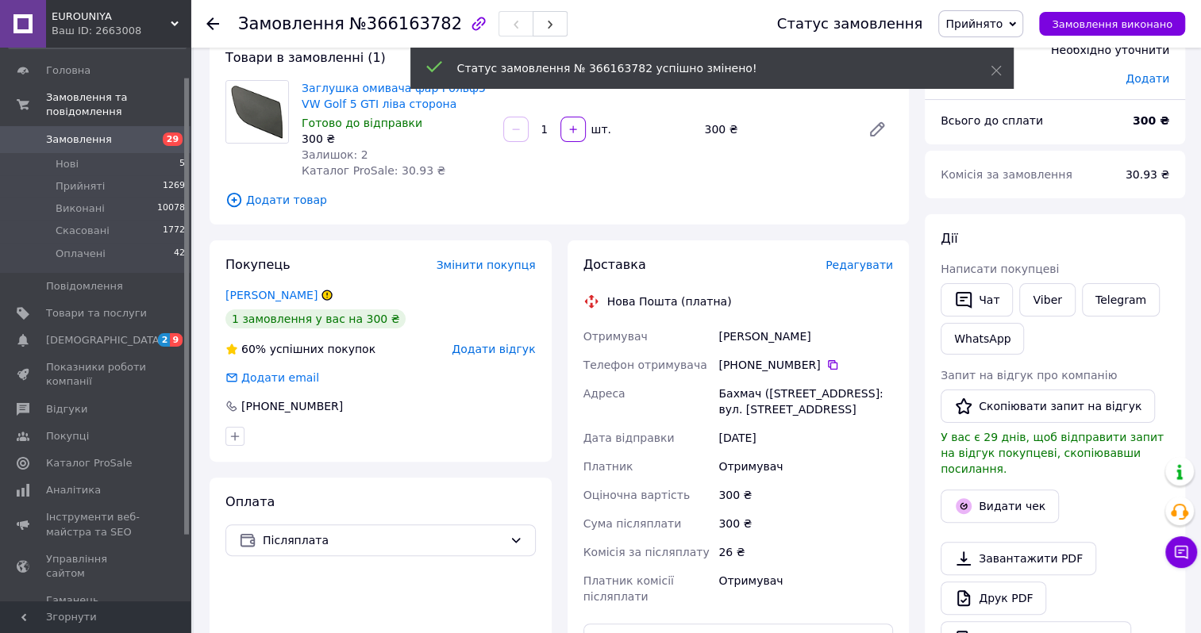
scroll to position [335, 0]
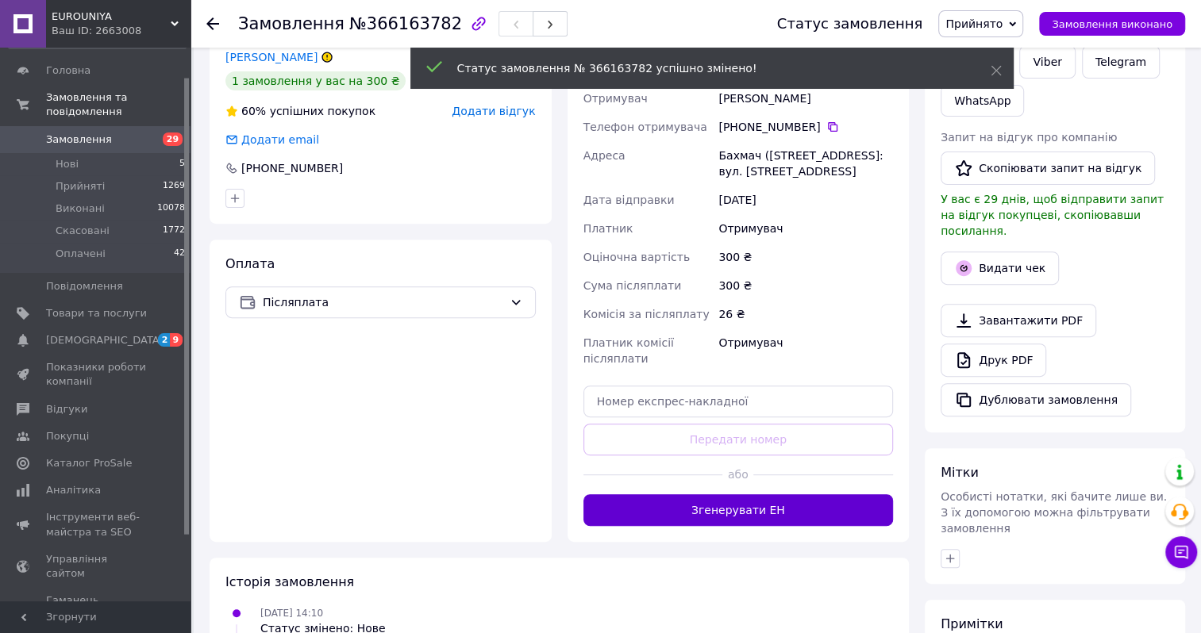
click at [702, 526] on button "Згенерувати ЕН" at bounding box center [738, 510] width 310 height 32
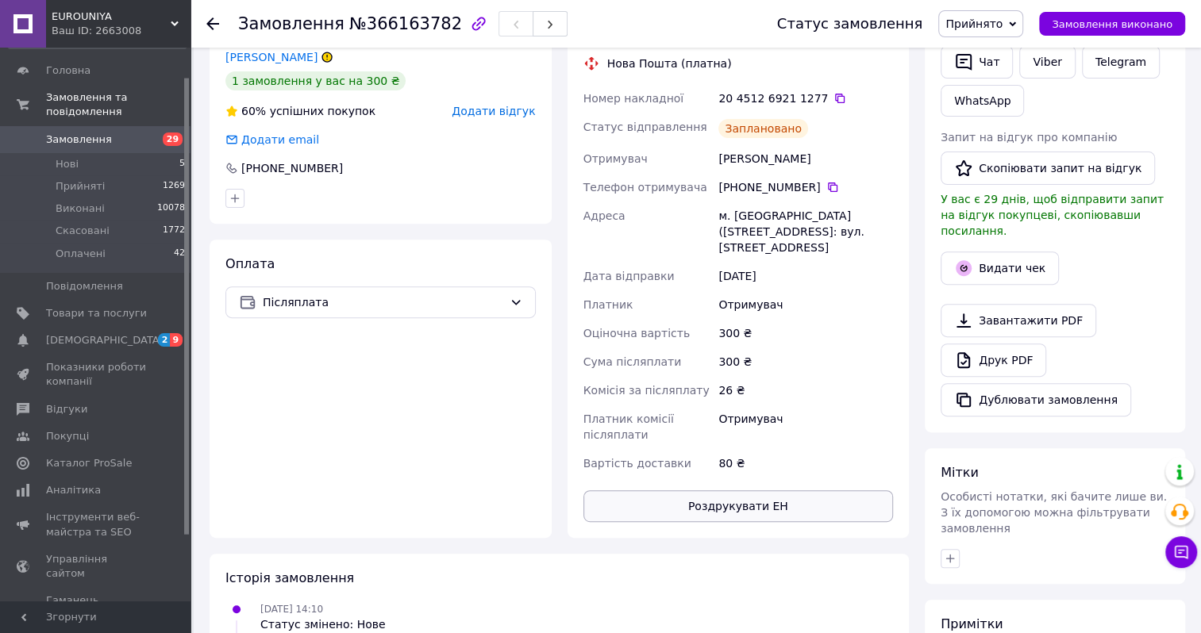
click at [702, 507] on button "Роздрукувати ЕН" at bounding box center [738, 506] width 310 height 32
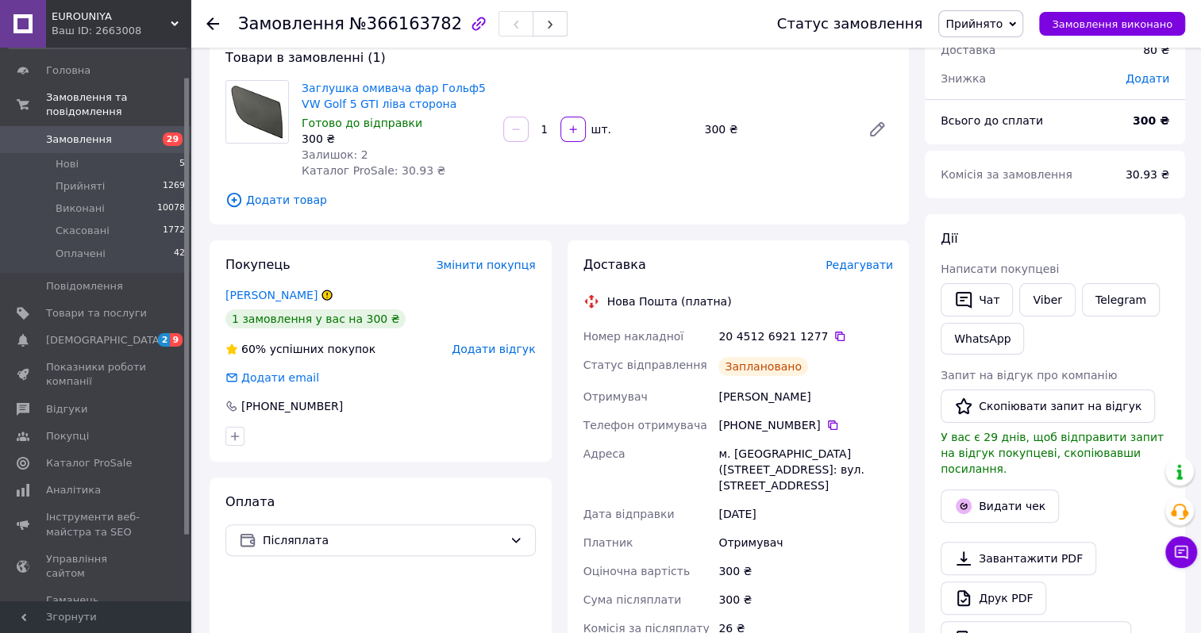
scroll to position [0, 0]
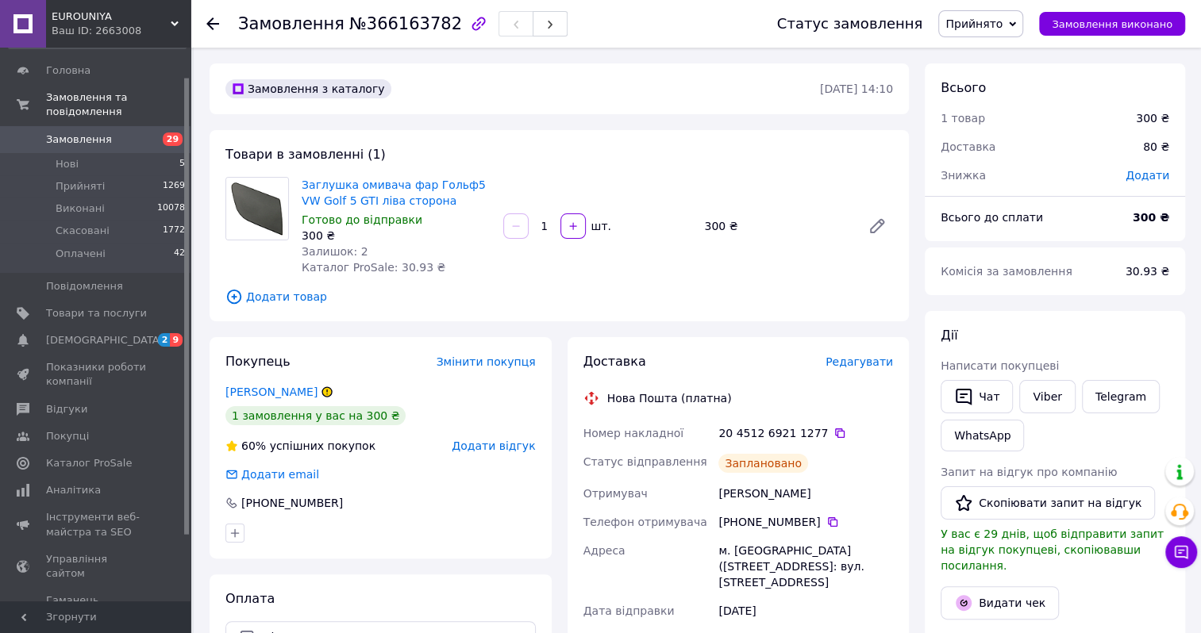
click at [107, 133] on span "Замовлення" at bounding box center [96, 140] width 101 height 14
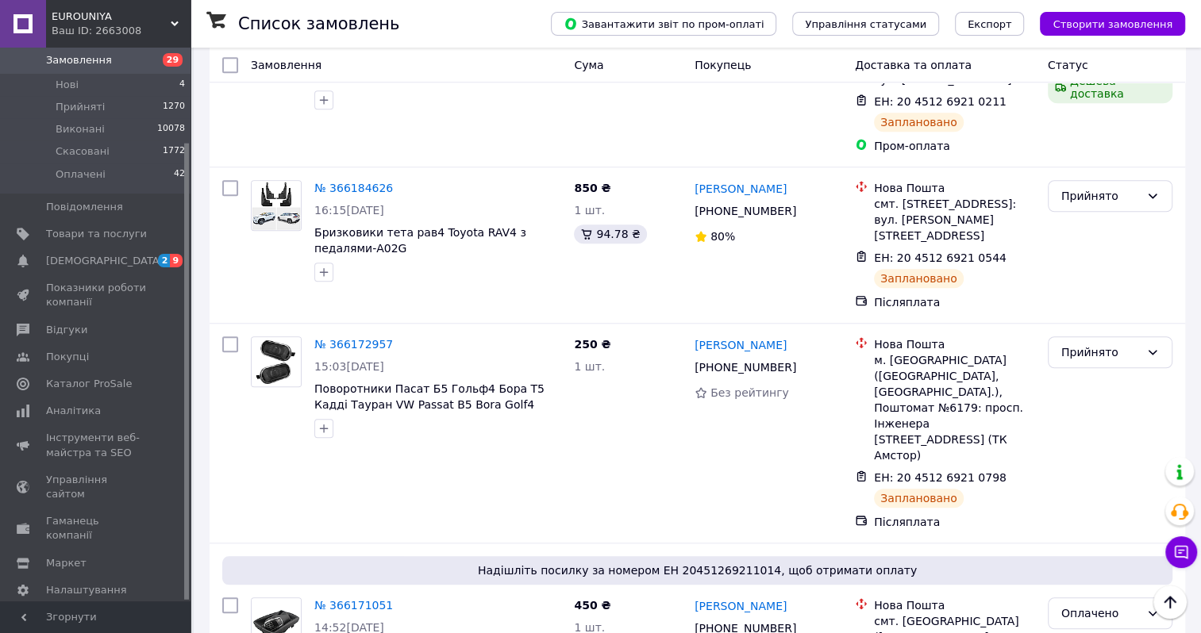
scroll to position [5476, 0]
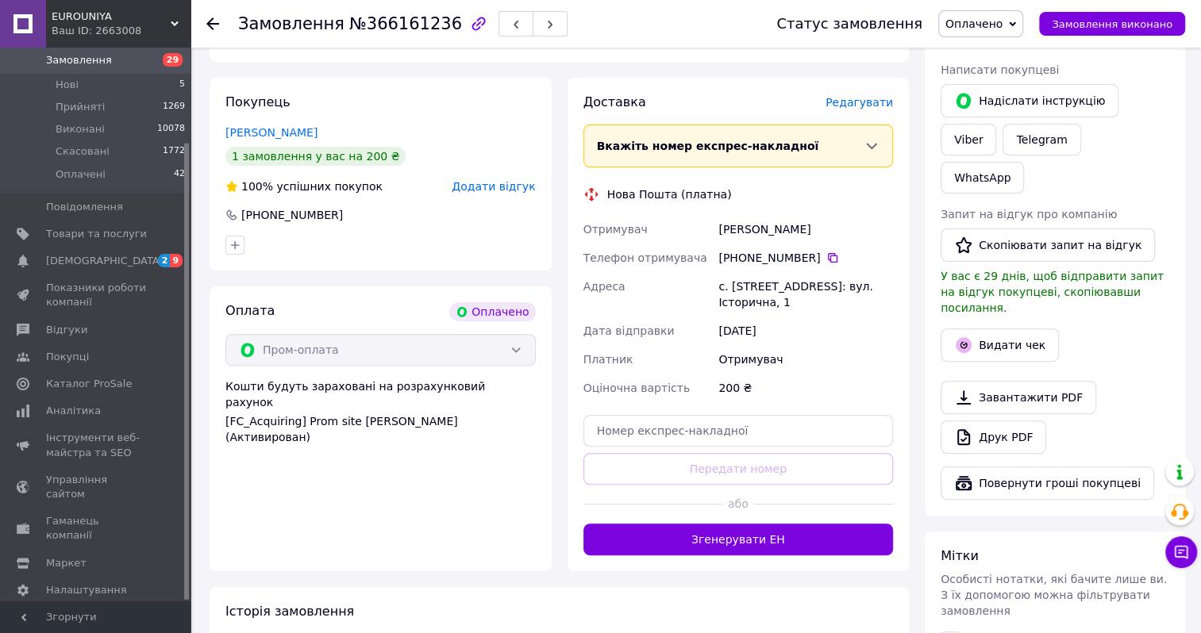
scroll to position [464, 0]
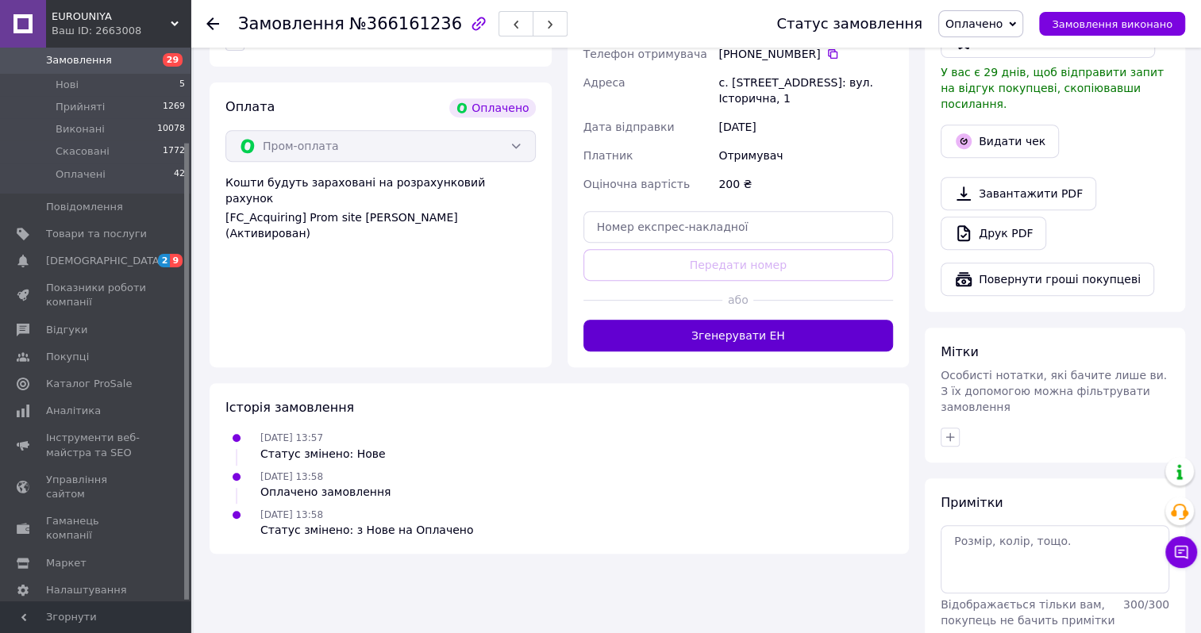
click at [674, 320] on button "Згенерувати ЕН" at bounding box center [738, 336] width 310 height 32
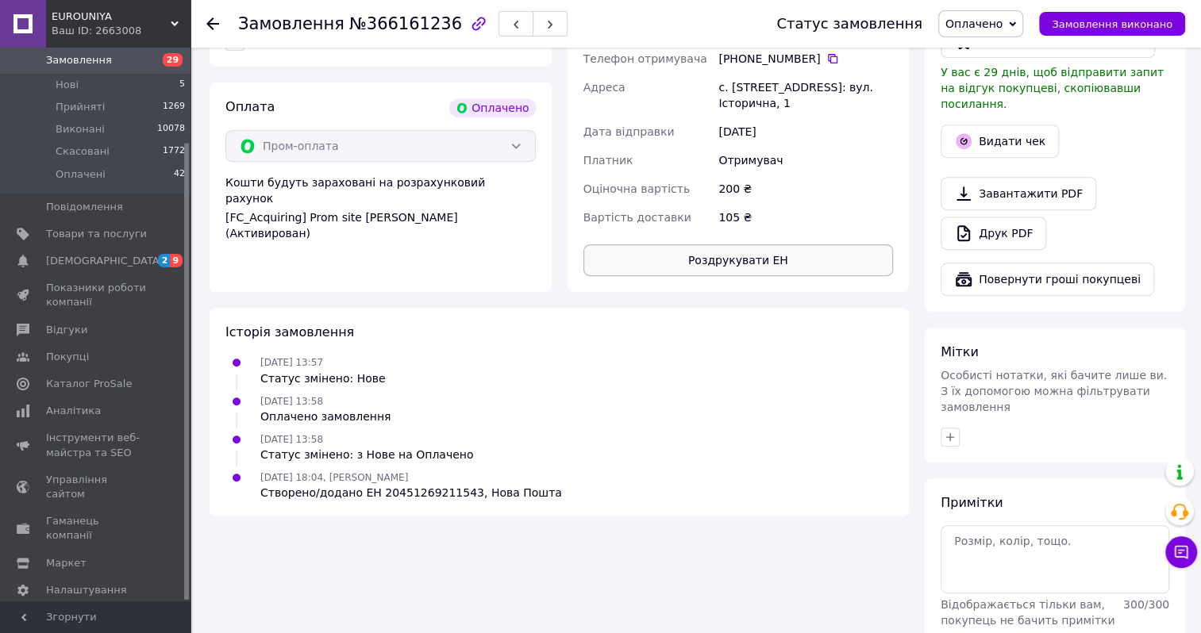
click at [762, 248] on button "Роздрукувати ЕН" at bounding box center [738, 260] width 310 height 32
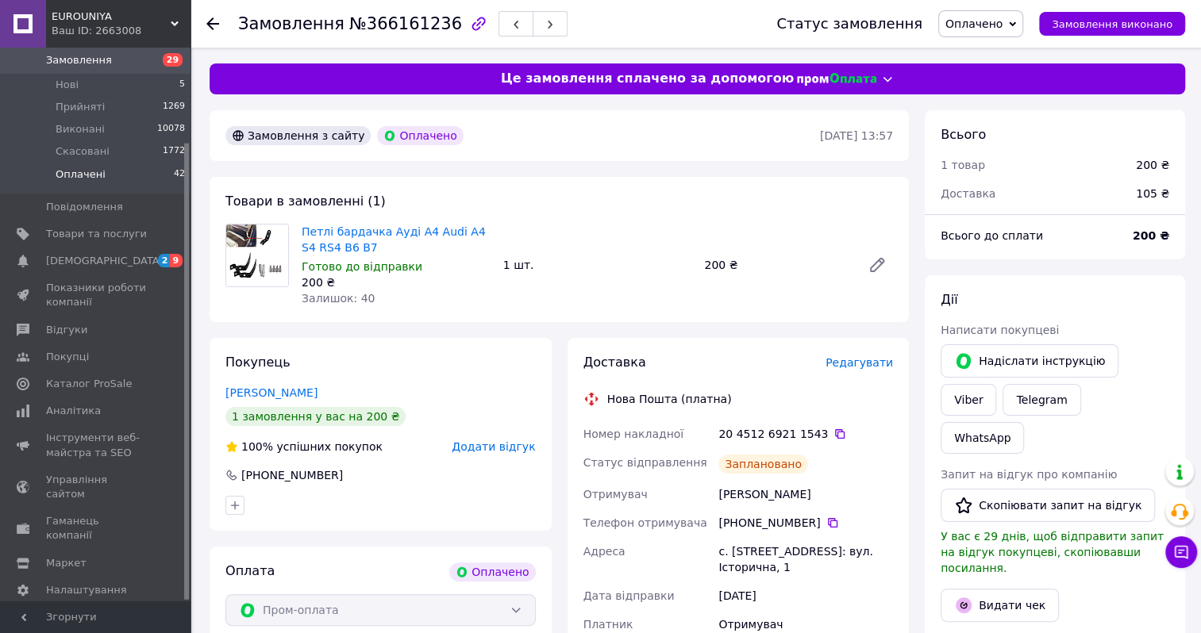
scroll to position [0, 0]
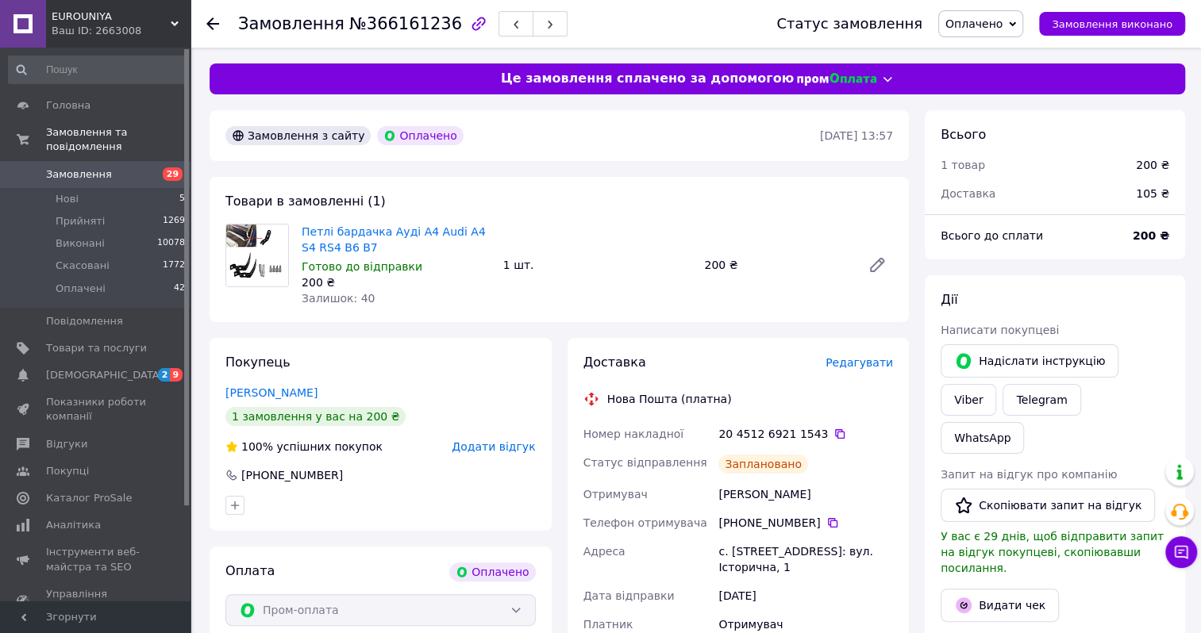
click at [96, 167] on span "Замовлення" at bounding box center [79, 174] width 66 height 14
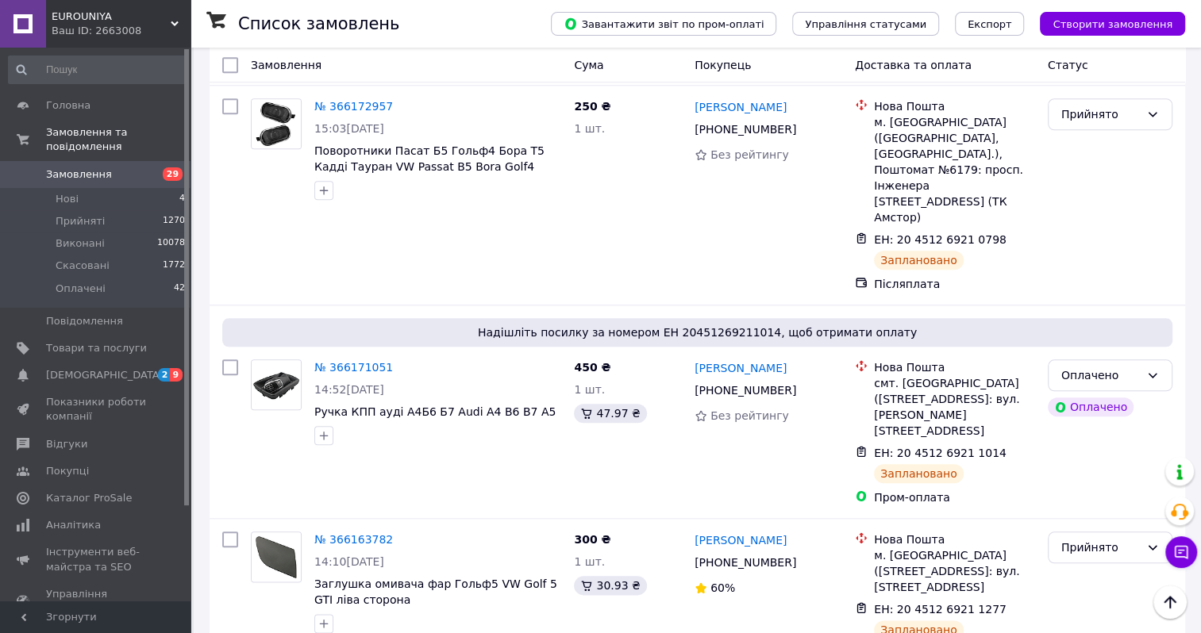
scroll to position [5635, 0]
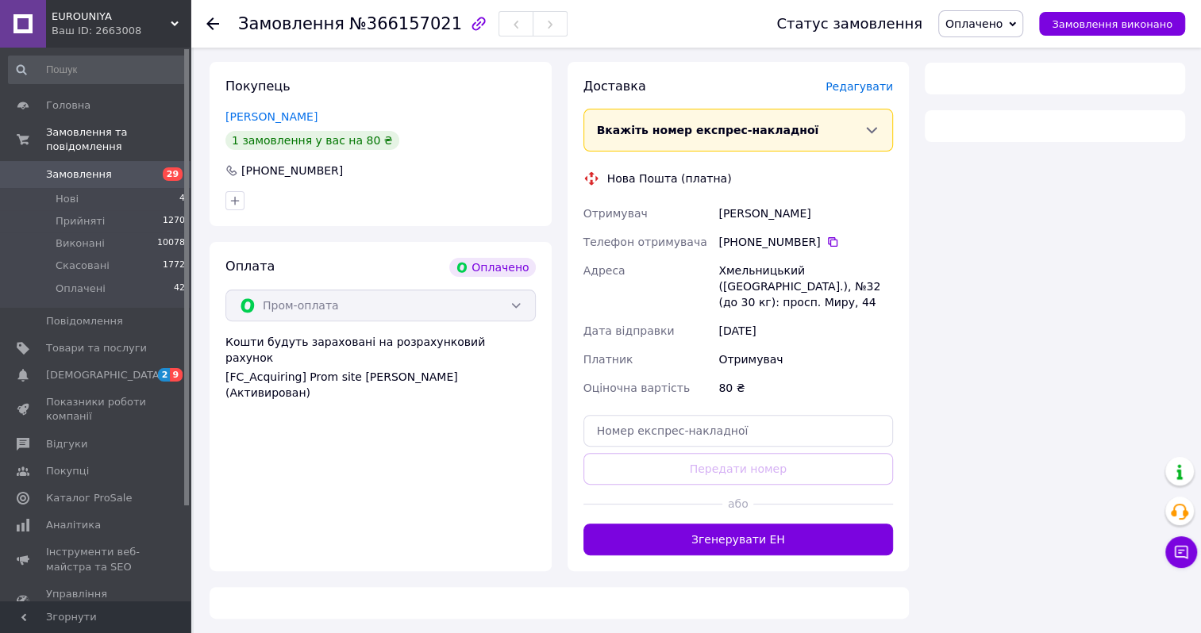
scroll to position [464, 0]
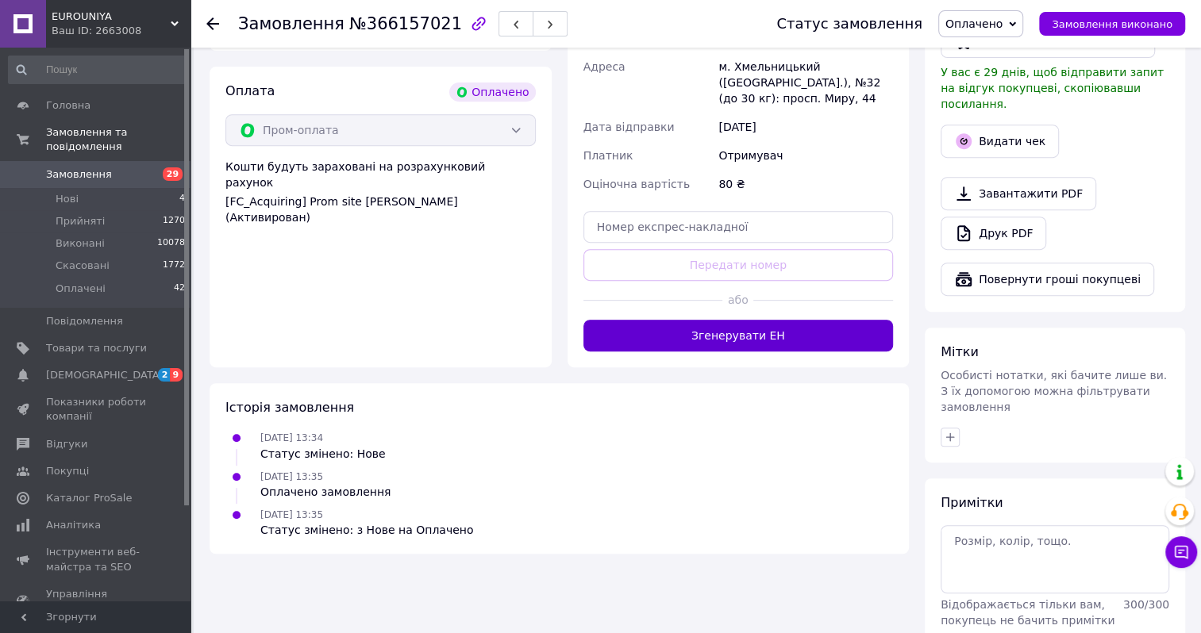
click at [724, 337] on button "Згенерувати ЕН" at bounding box center [738, 336] width 310 height 32
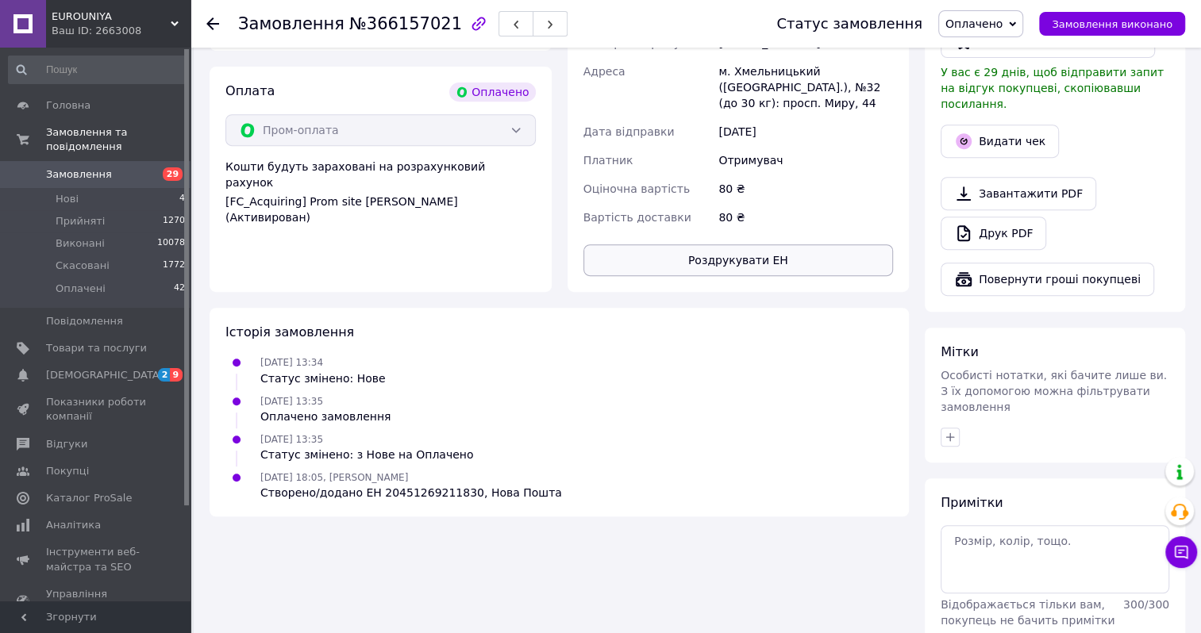
click at [737, 260] on button "Роздрукувати ЕН" at bounding box center [738, 260] width 310 height 32
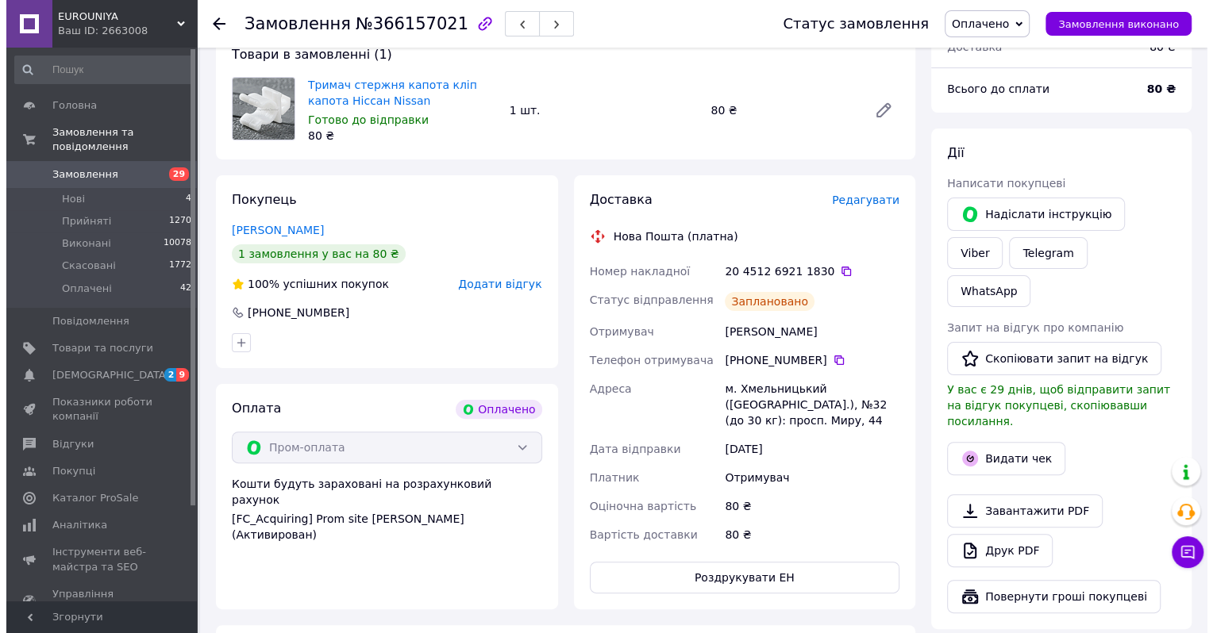
scroll to position [0, 0]
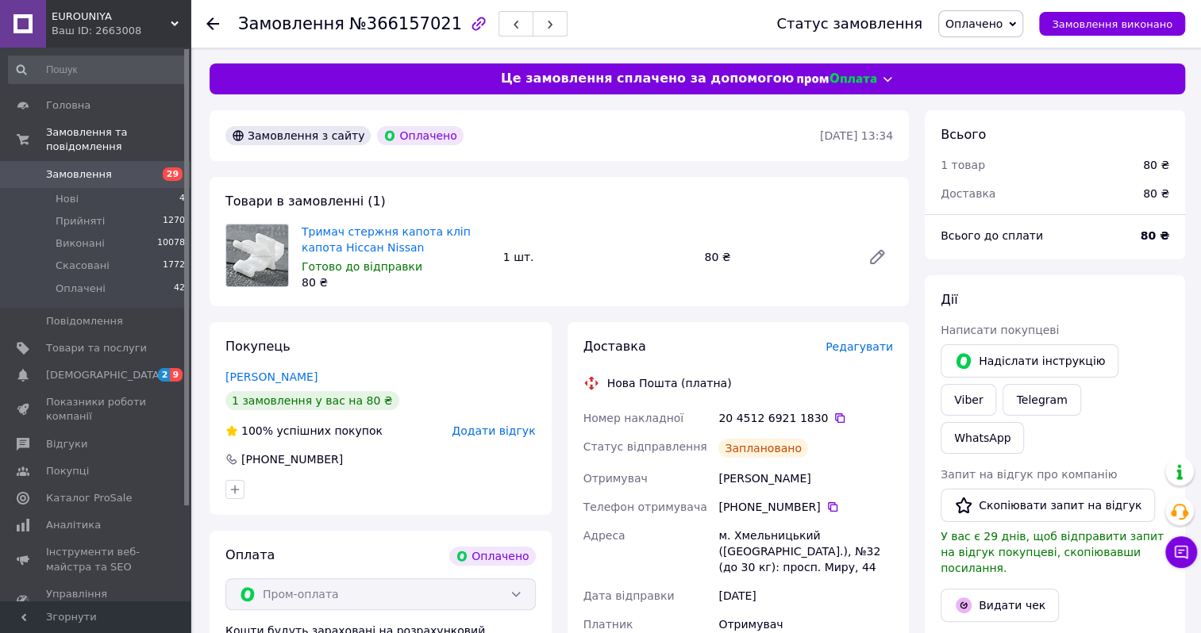
click at [87, 167] on span "Замовлення" at bounding box center [79, 174] width 66 height 14
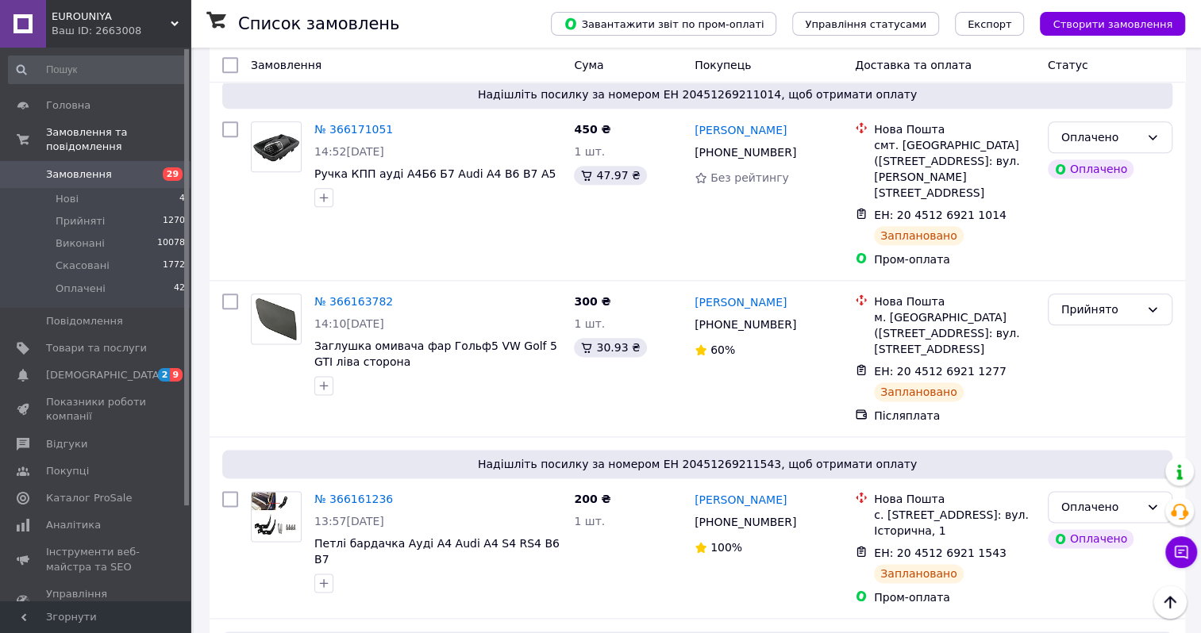
scroll to position [5873, 0]
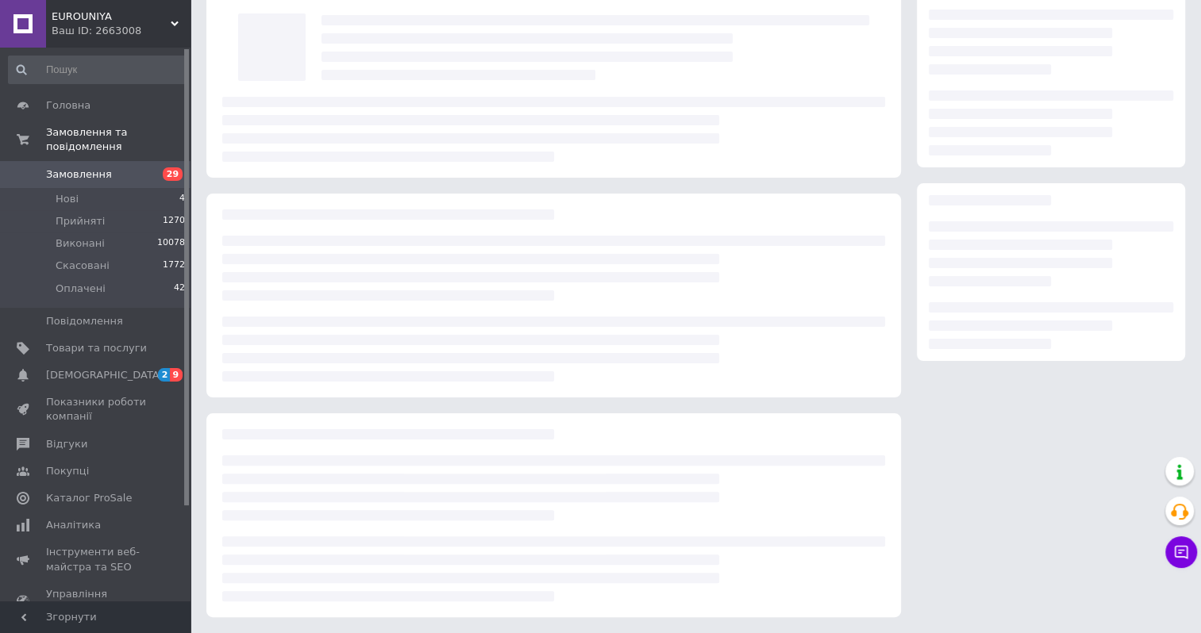
scroll to position [91, 0]
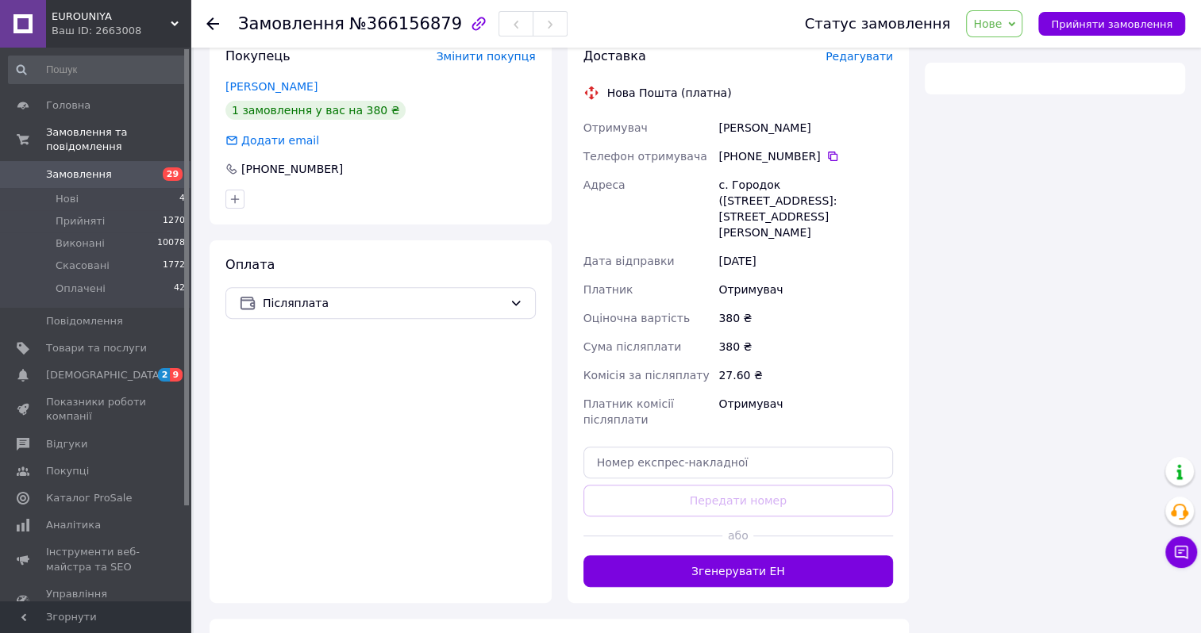
click at [1002, 30] on span "Нове" at bounding box center [987, 23] width 29 height 13
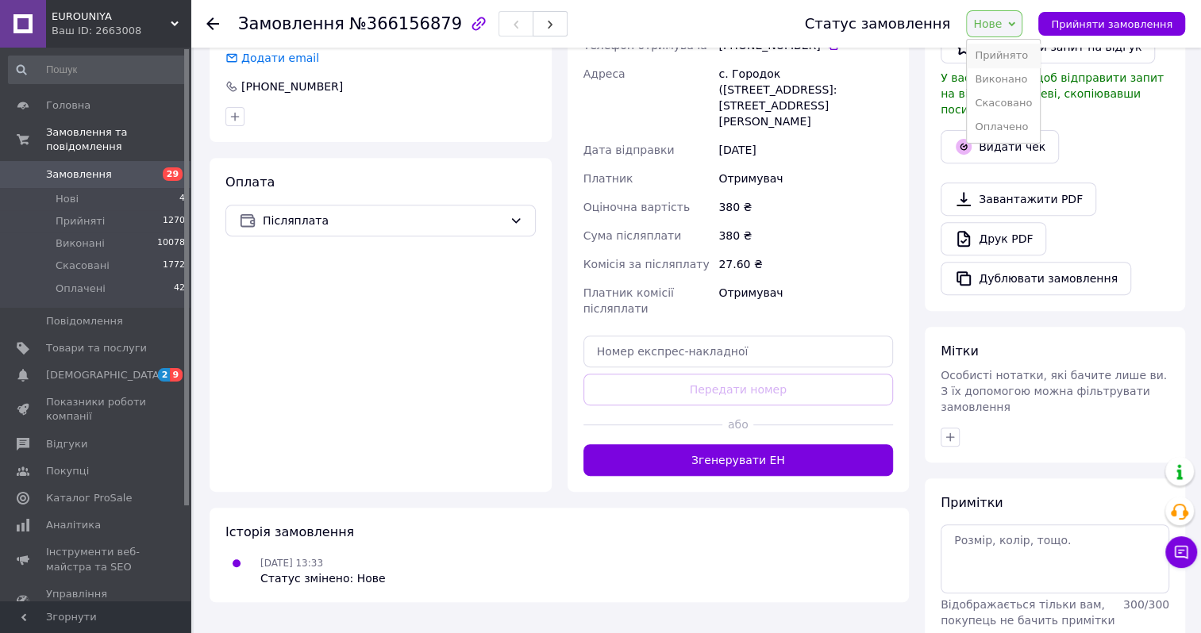
click at [999, 52] on li "Прийнято" at bounding box center [1003, 56] width 73 height 24
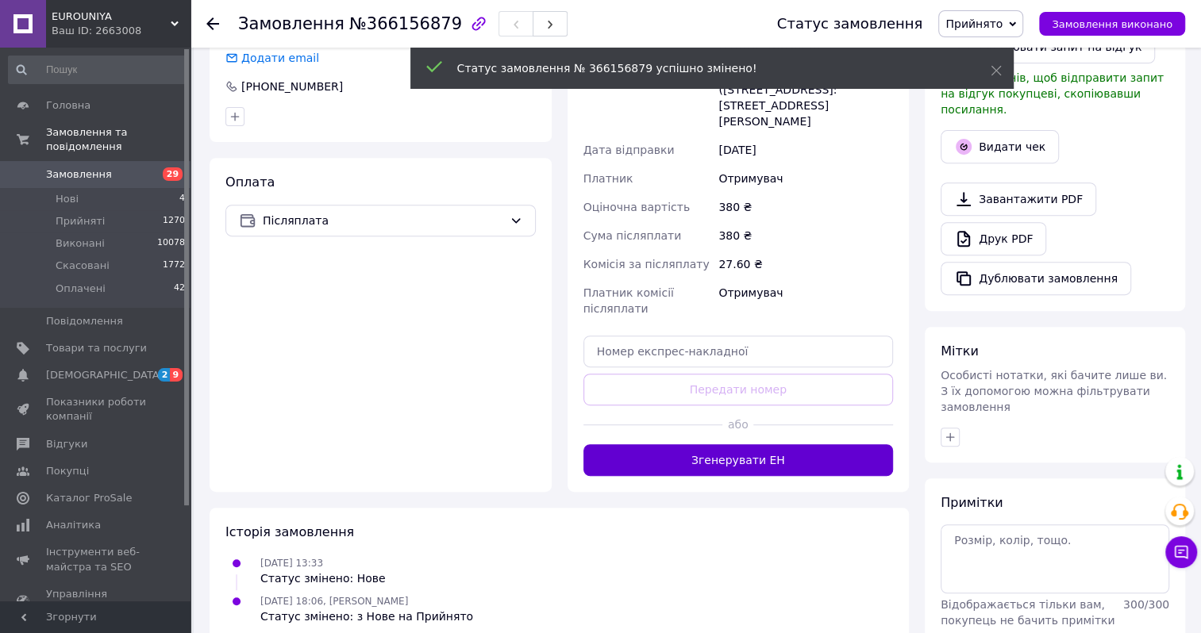
click at [714, 444] on button "Згенерувати ЕН" at bounding box center [738, 460] width 310 height 32
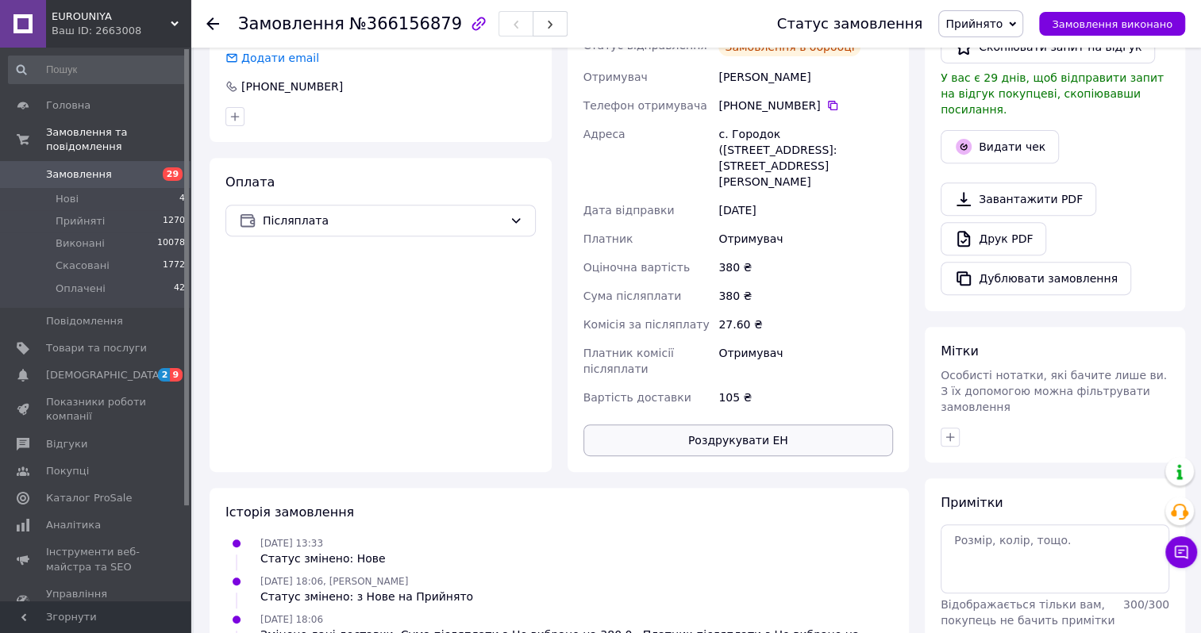
click at [706, 425] on button "Роздрукувати ЕН" at bounding box center [738, 441] width 310 height 32
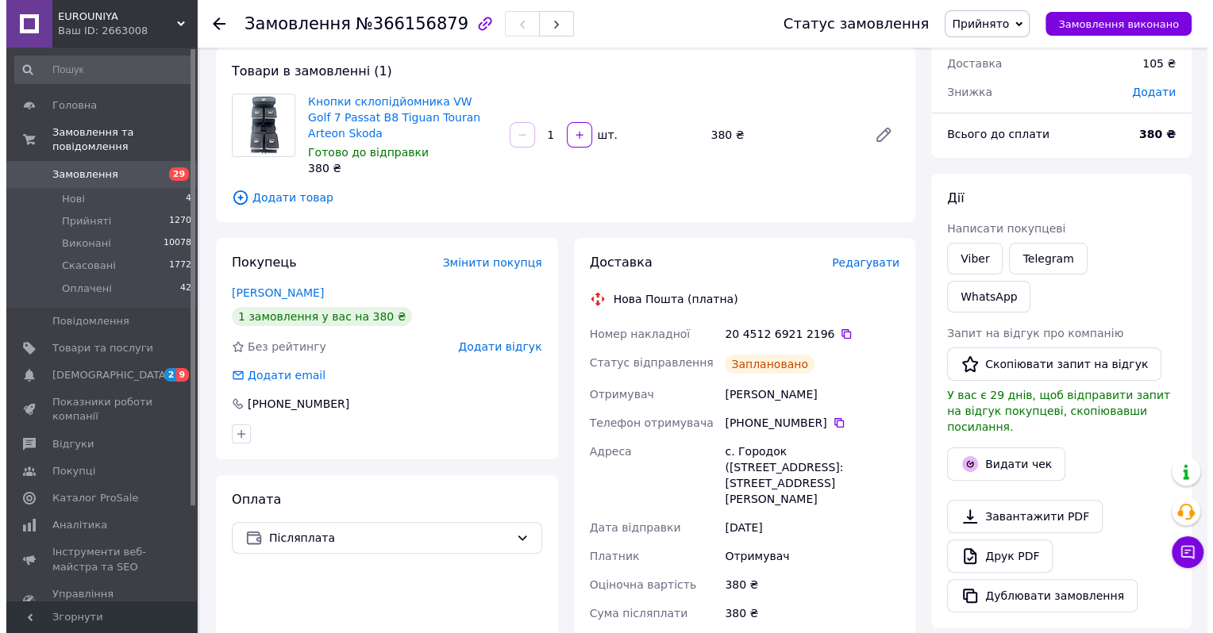
scroll to position [0, 0]
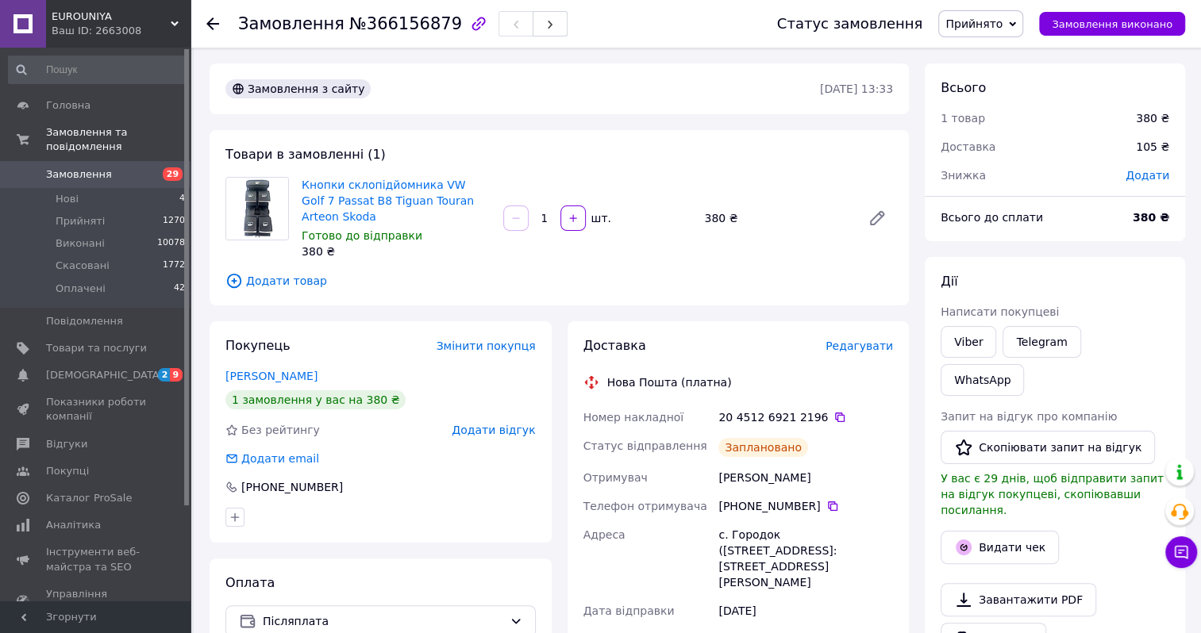
click at [75, 167] on span "Замовлення" at bounding box center [79, 174] width 66 height 14
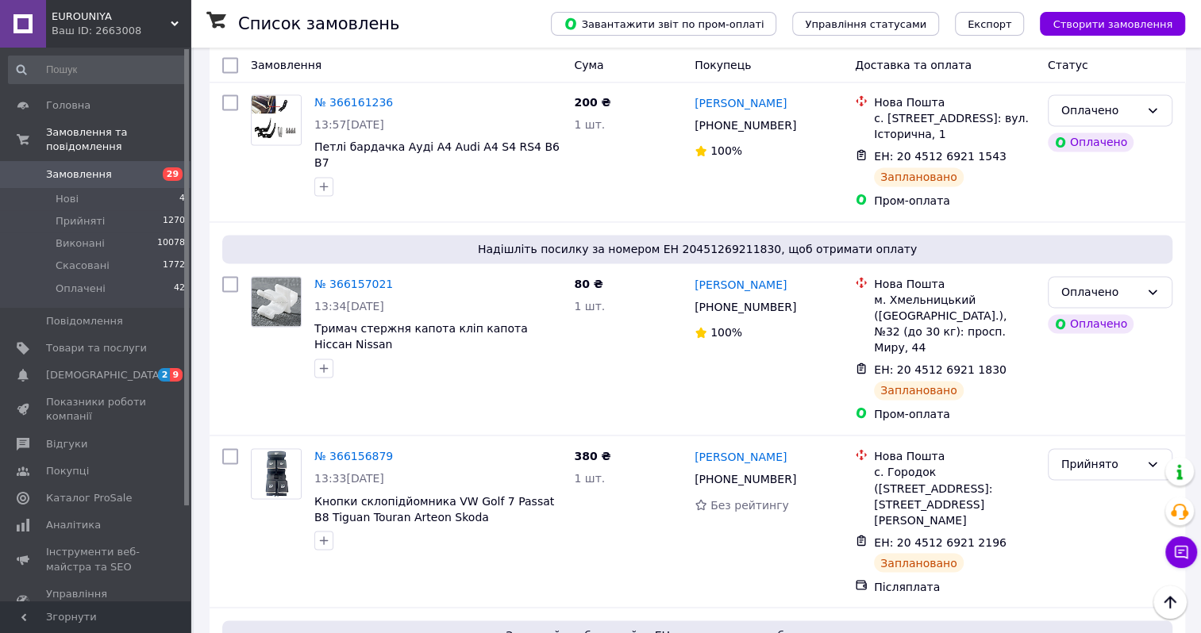
scroll to position [5873, 0]
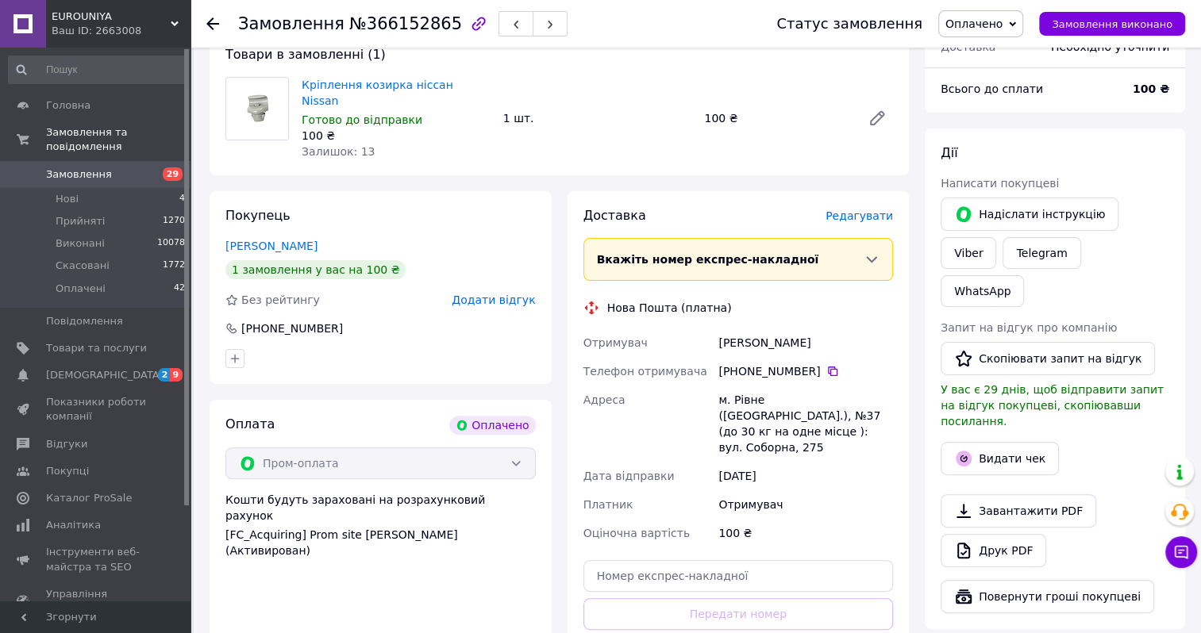
scroll to position [226, 0]
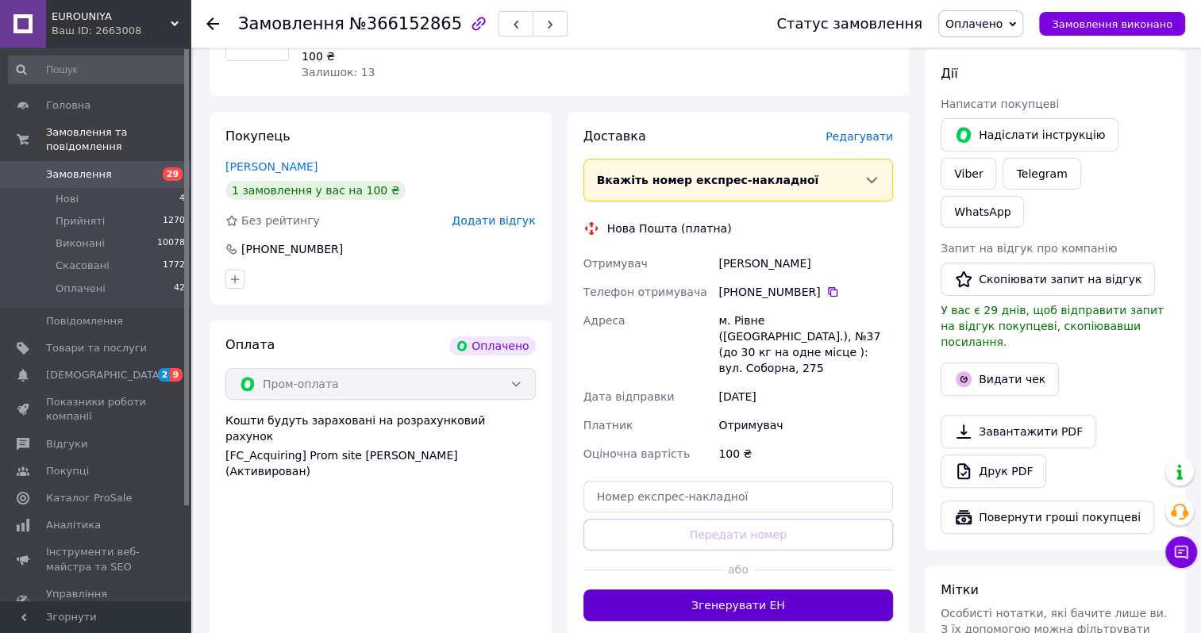
click at [702, 590] on button "Згенерувати ЕН" at bounding box center [738, 606] width 310 height 32
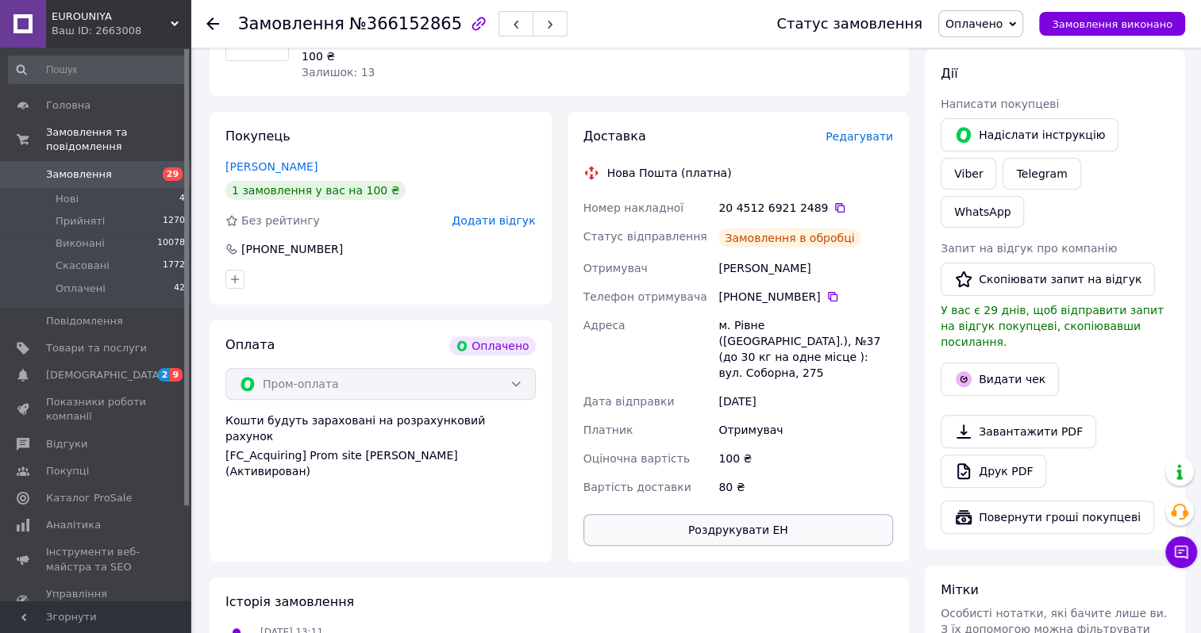
click at [719, 514] on button "Роздрукувати ЕН" at bounding box center [738, 530] width 310 height 32
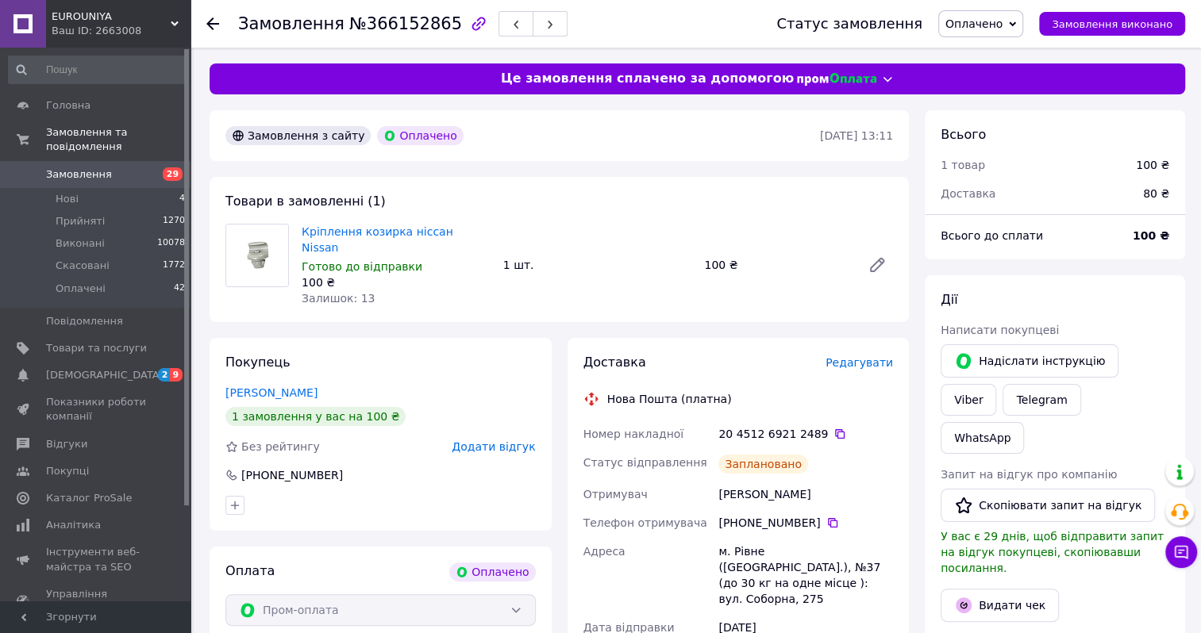
click at [87, 167] on span "Замовлення" at bounding box center [79, 174] width 66 height 14
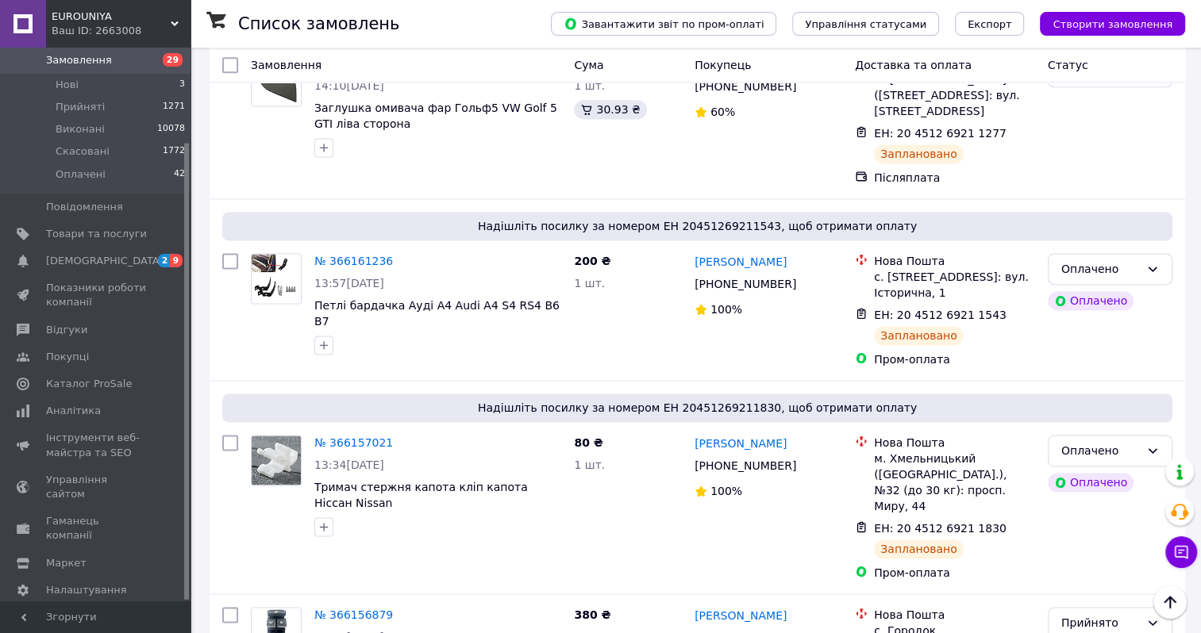
scroll to position [6270, 0]
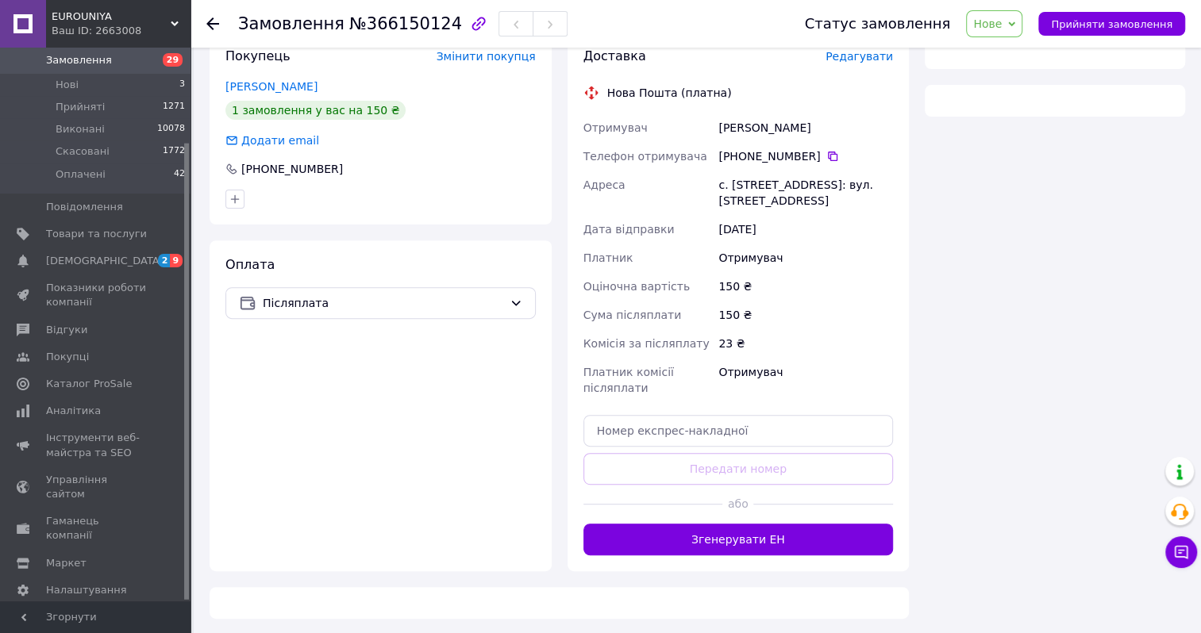
click at [1002, 23] on span "Нове" at bounding box center [987, 23] width 29 height 13
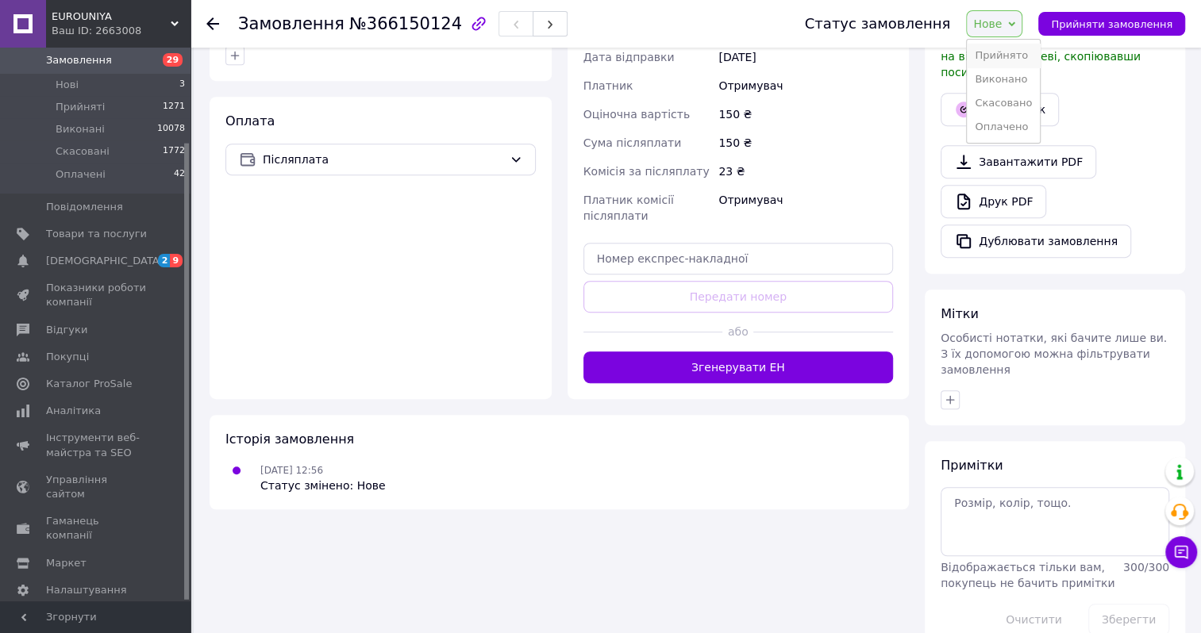
click at [1008, 55] on li "Прийнято" at bounding box center [1003, 56] width 73 height 24
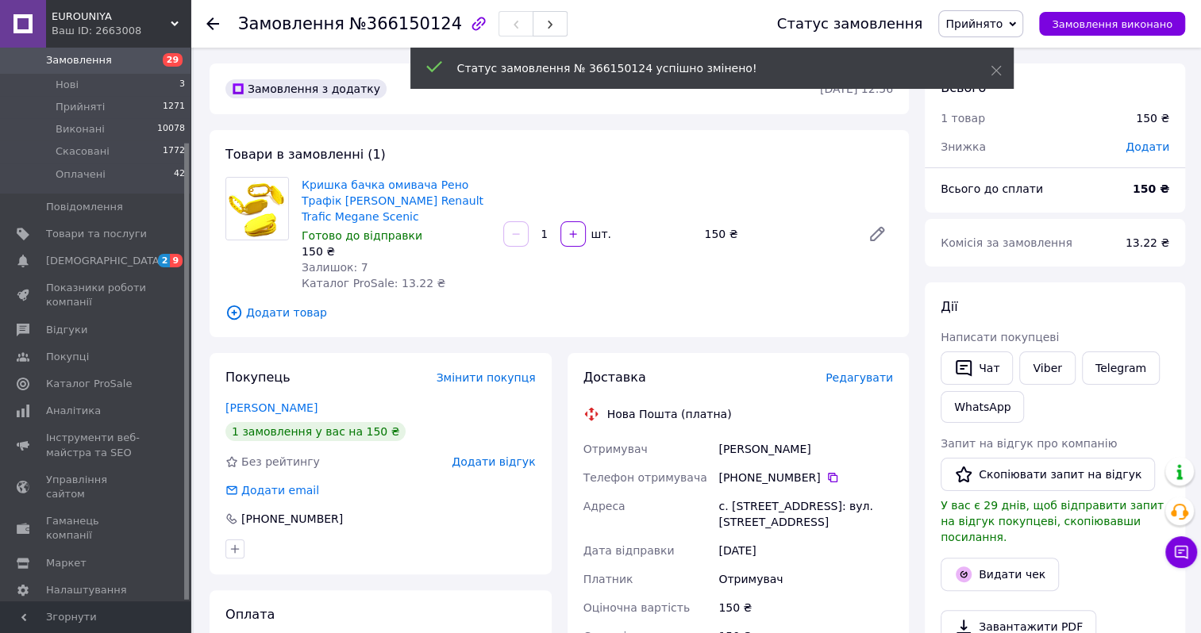
scroll to position [317, 0]
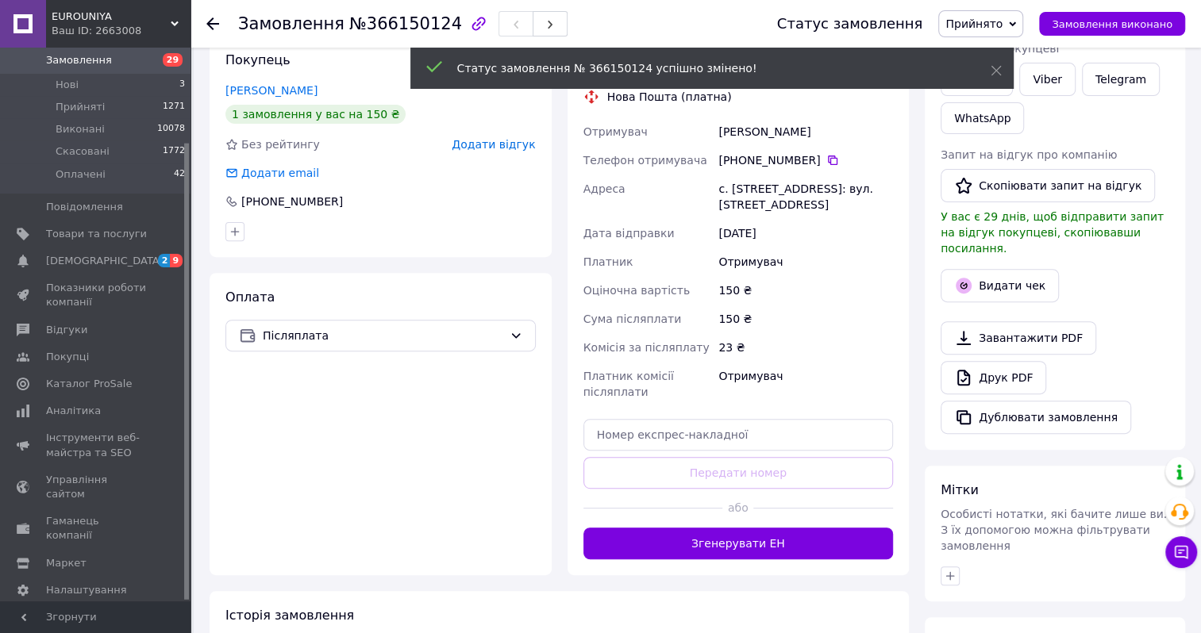
drag, startPoint x: 705, startPoint y: 544, endPoint x: 735, endPoint y: 473, distance: 77.5
click at [706, 543] on button "Згенерувати ЕН" at bounding box center [738, 544] width 310 height 32
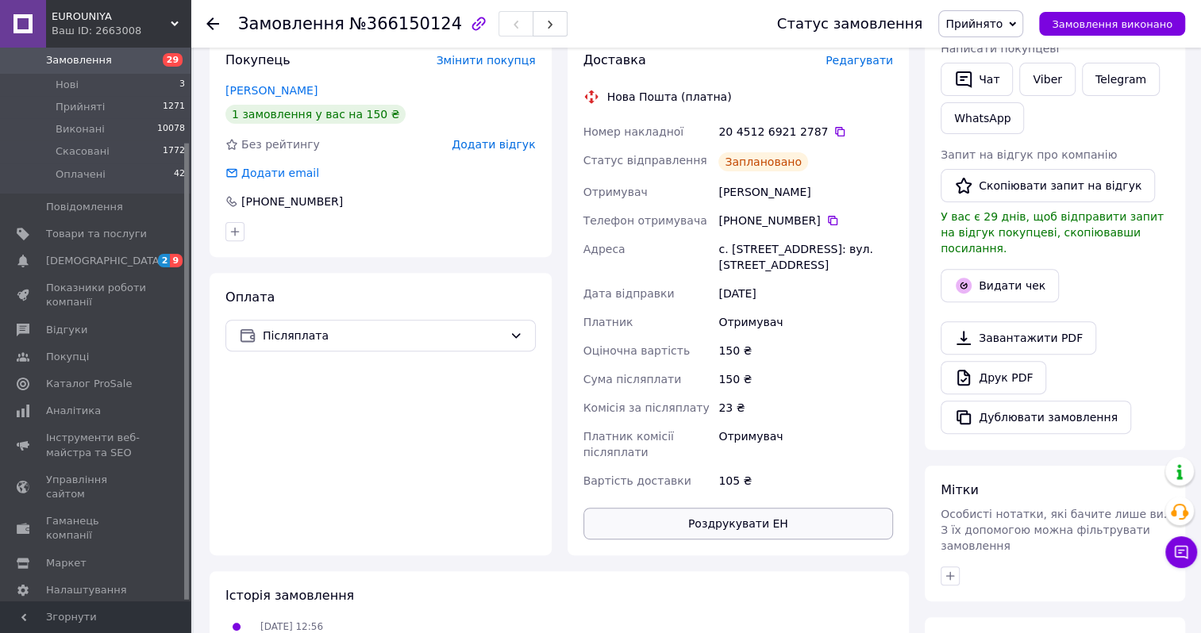
click at [710, 529] on button "Роздрукувати ЕН" at bounding box center [738, 524] width 310 height 32
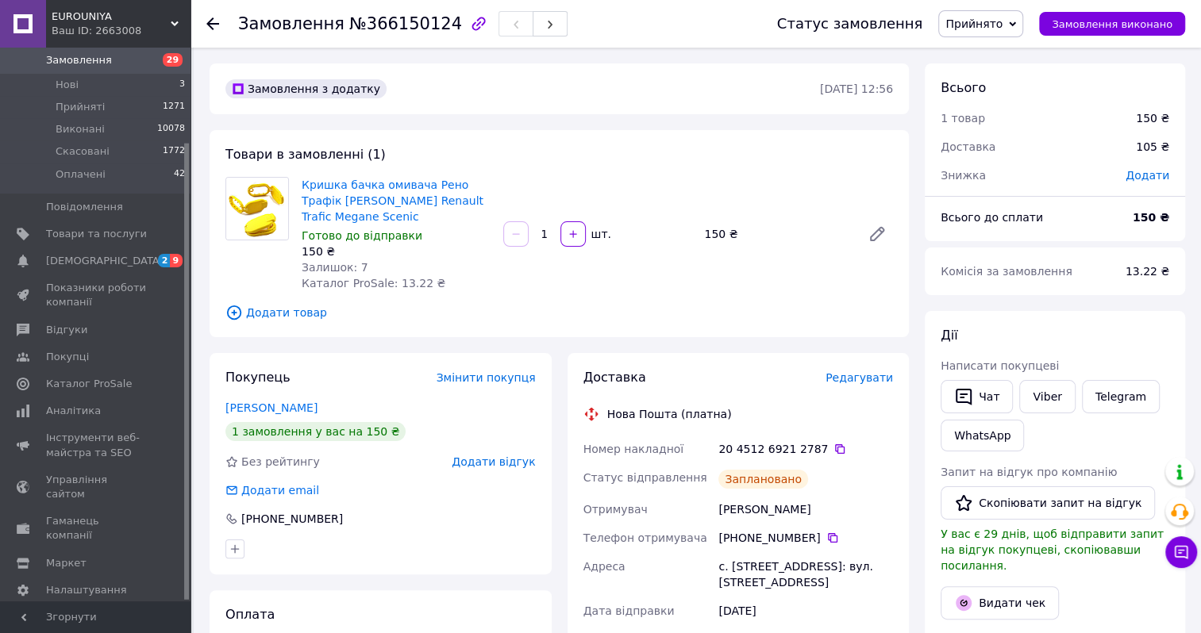
scroll to position [0, 0]
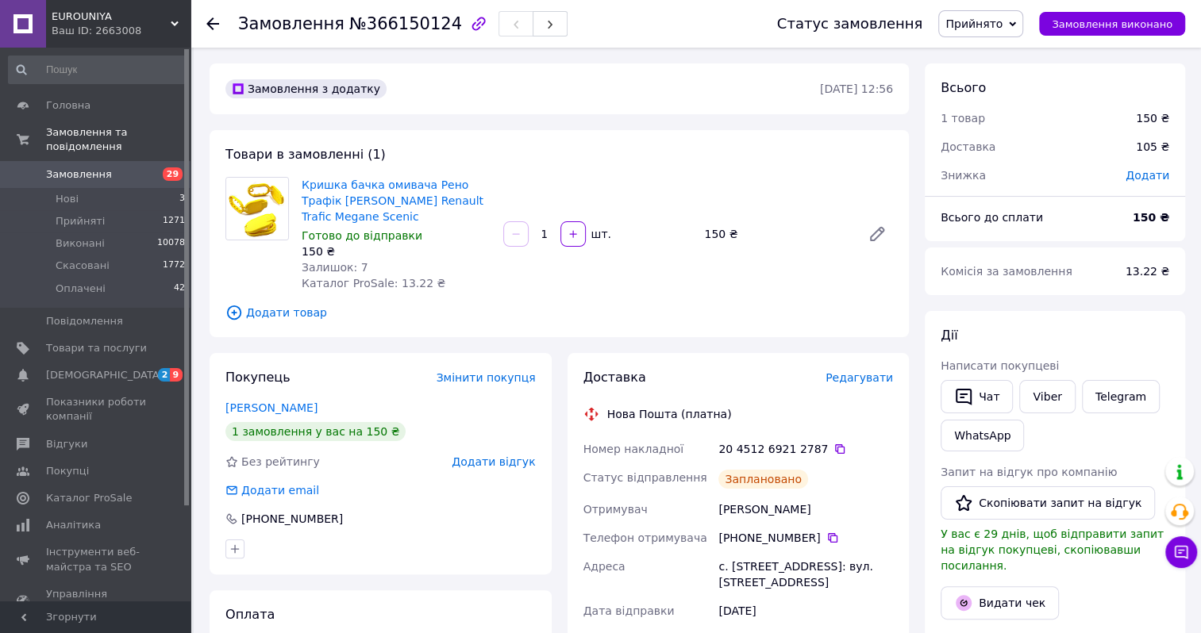
click at [78, 167] on span "Замовлення" at bounding box center [79, 174] width 66 height 14
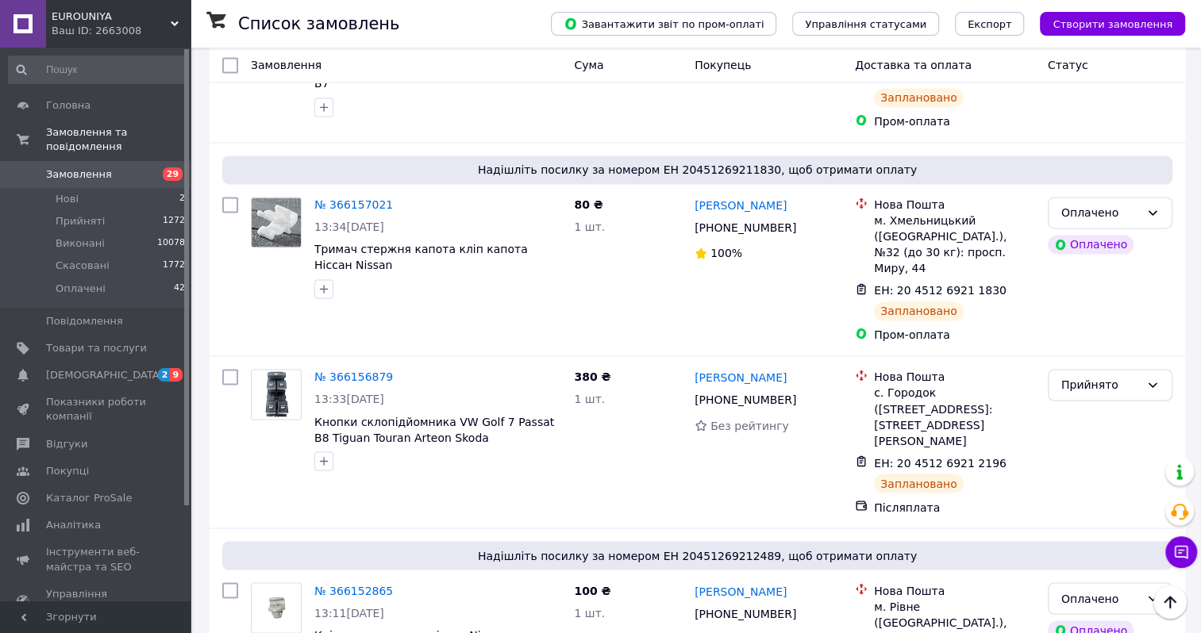
scroll to position [6429, 0]
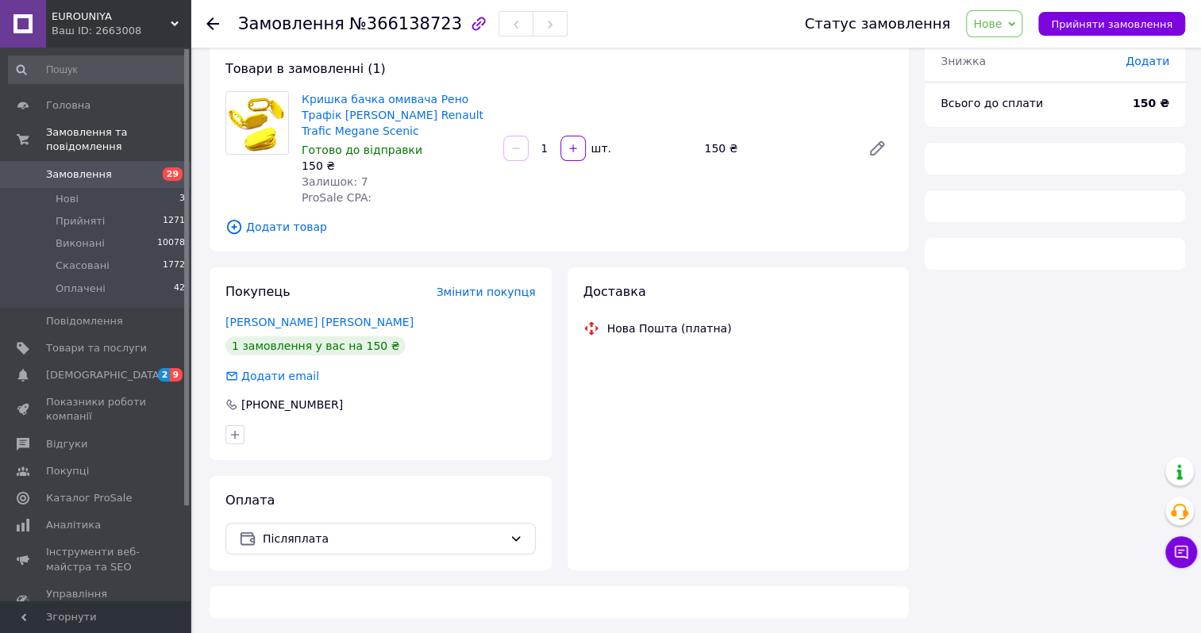
click at [1002, 28] on span "Нове" at bounding box center [987, 23] width 29 height 13
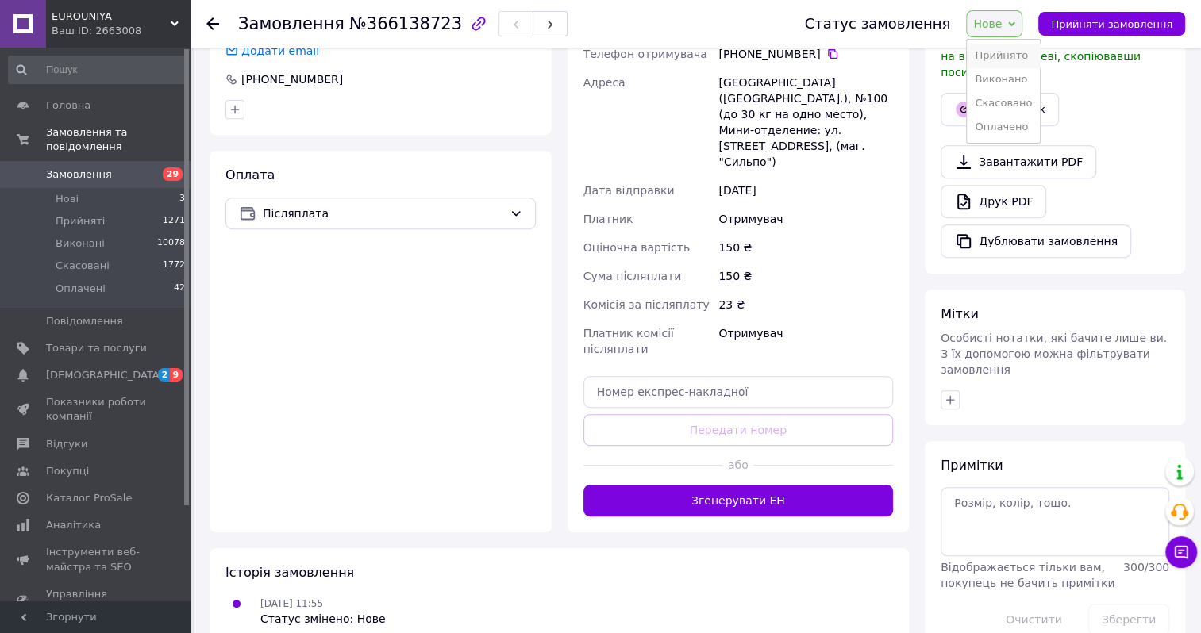
click at [1002, 60] on li "Прийнято" at bounding box center [1003, 56] width 73 height 24
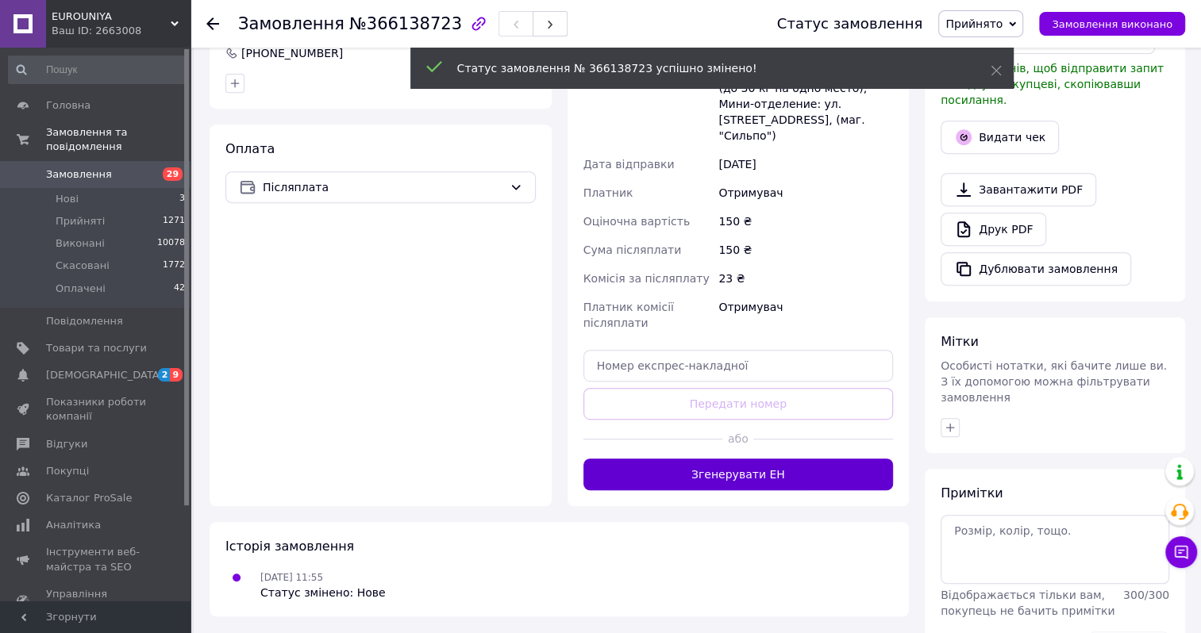
scroll to position [494, 0]
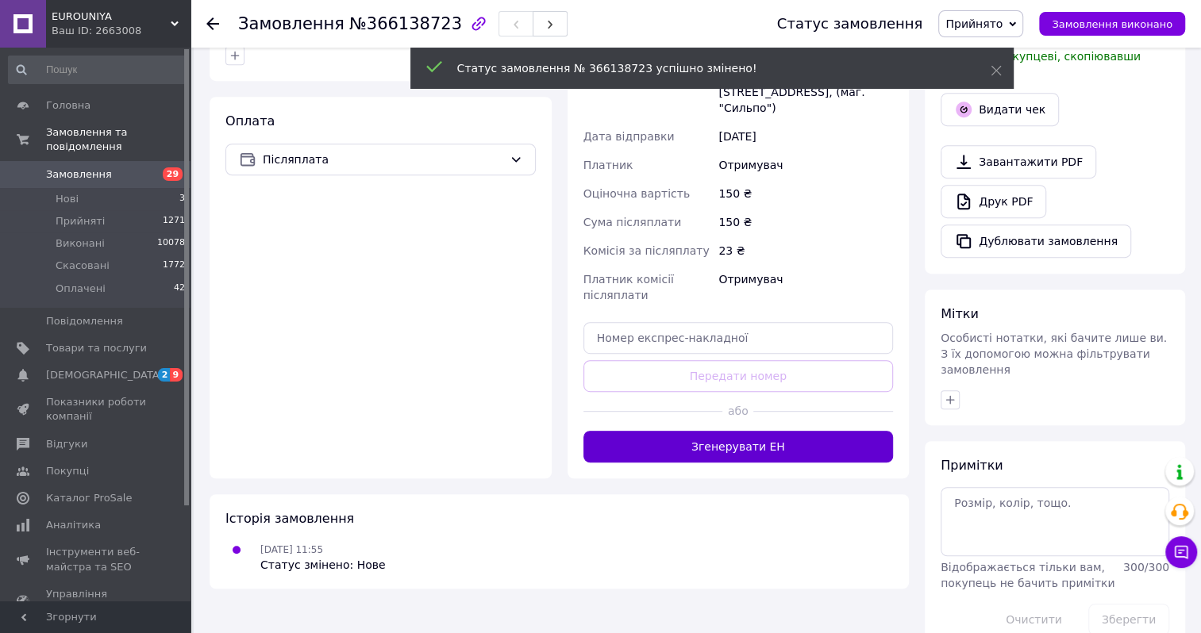
click at [706, 431] on button "Згенерувати ЕН" at bounding box center [738, 447] width 310 height 32
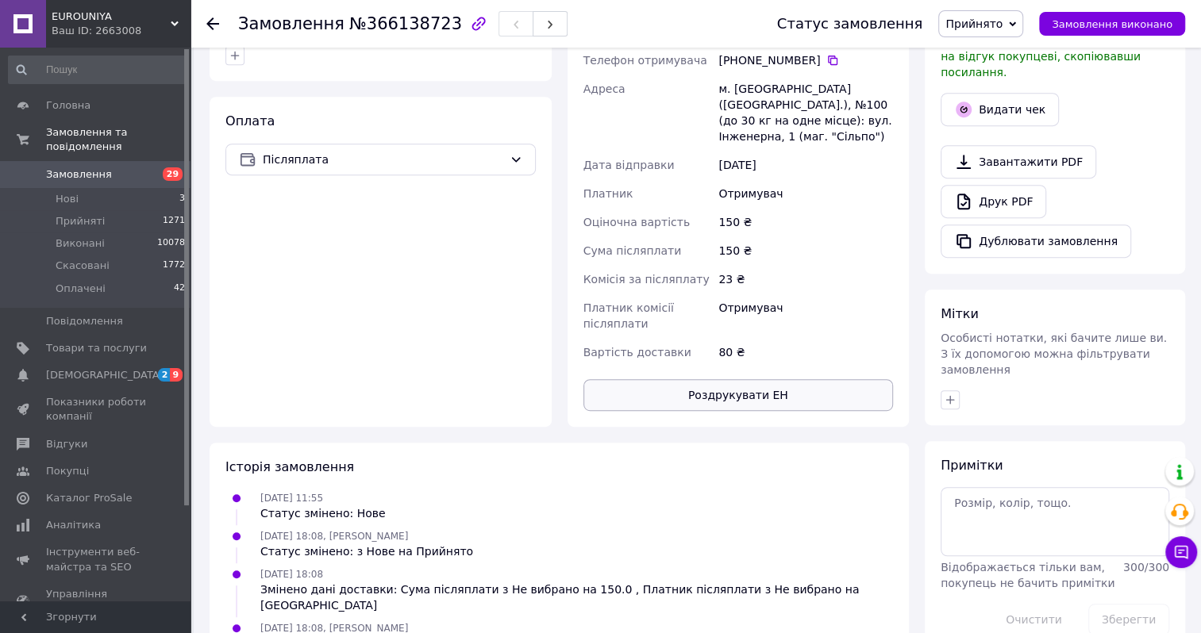
click at [729, 379] on button "Роздрукувати ЕН" at bounding box center [738, 395] width 310 height 32
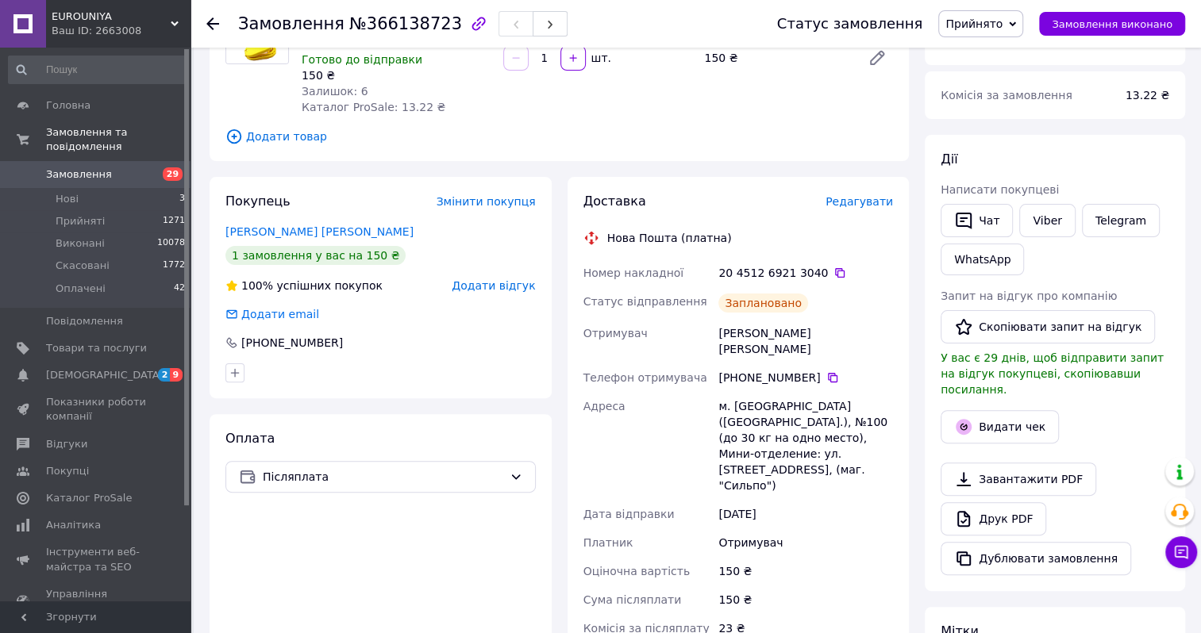
scroll to position [0, 0]
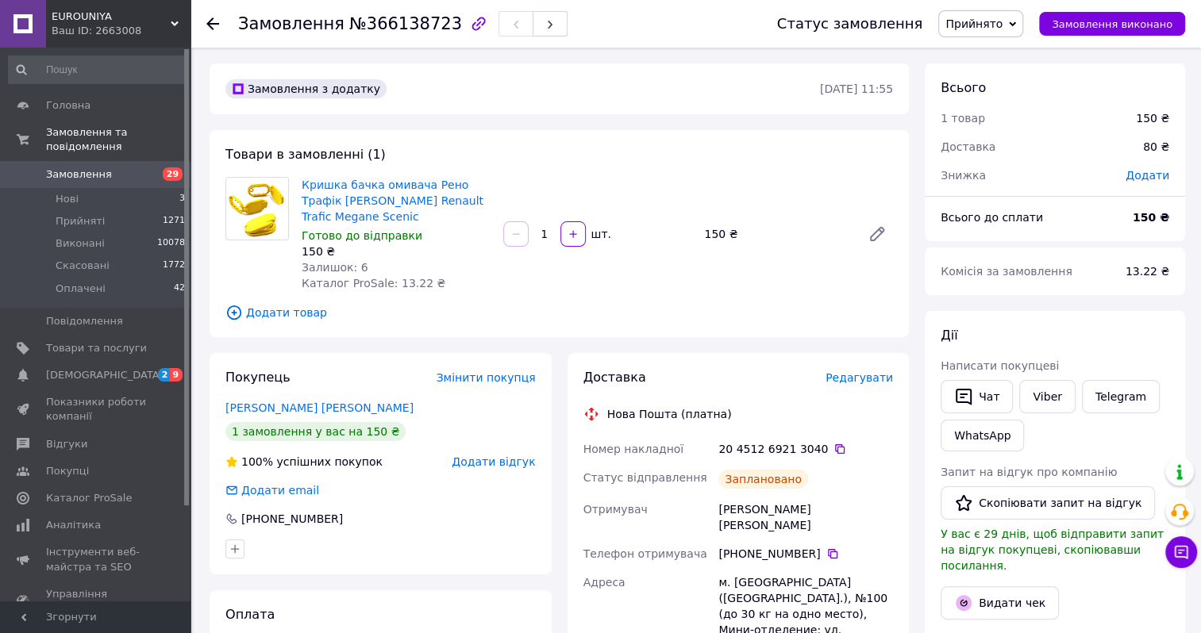
click at [75, 161] on link "Замовлення 29" at bounding box center [97, 174] width 194 height 27
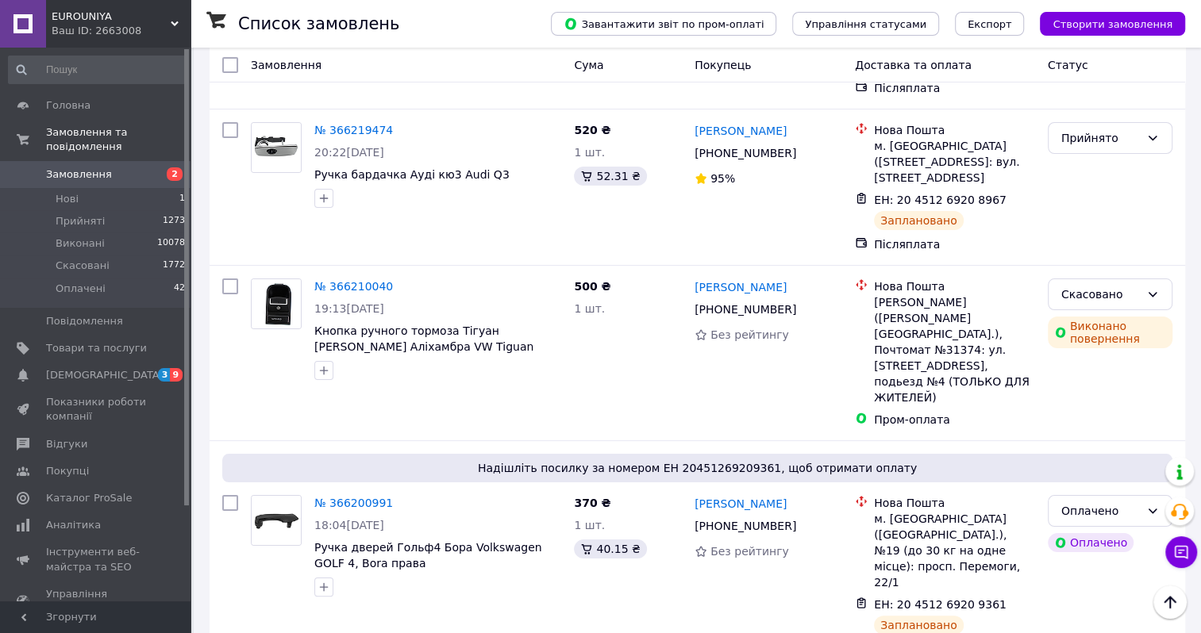
scroll to position [4603, 0]
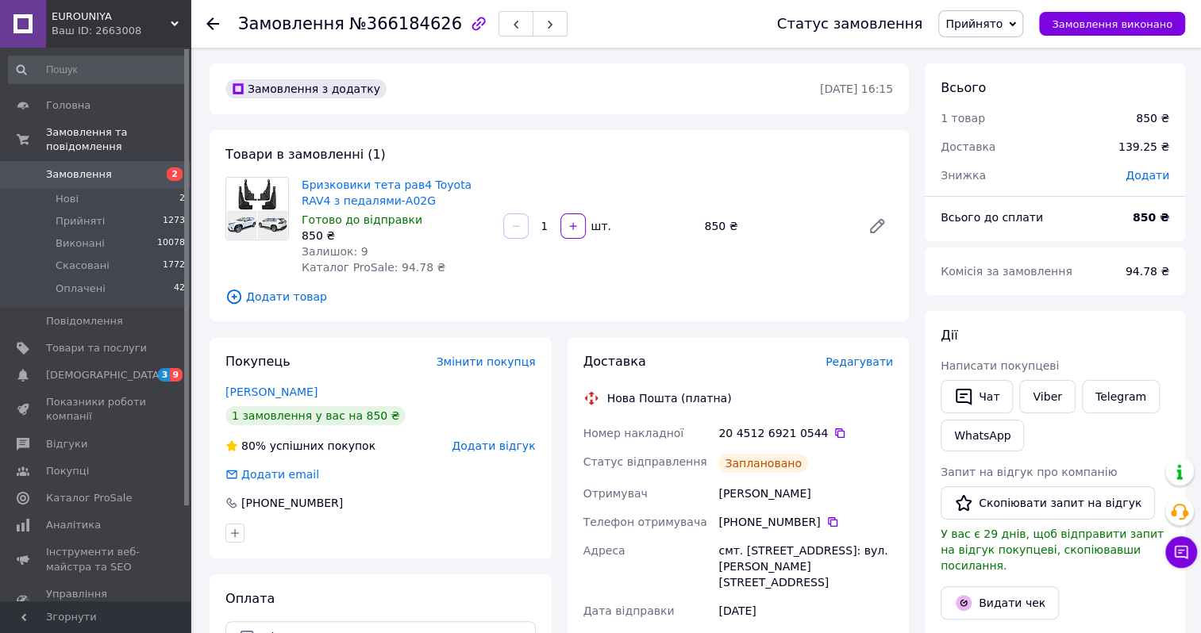
scroll to position [397, 0]
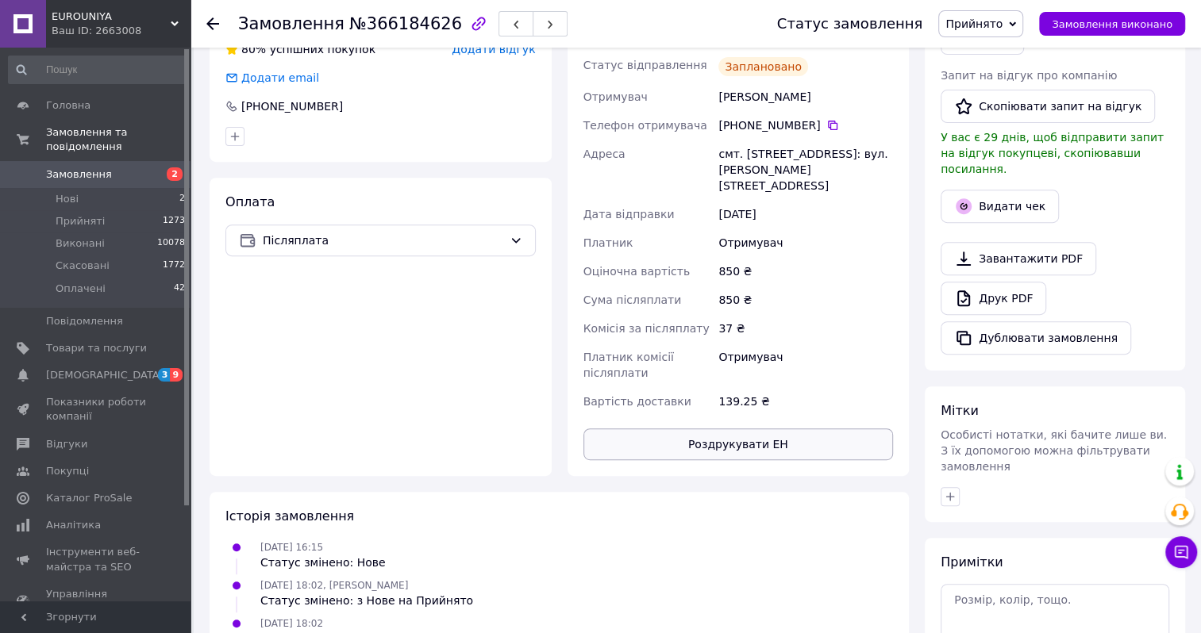
click at [719, 433] on button "Роздрукувати ЕН" at bounding box center [738, 445] width 310 height 32
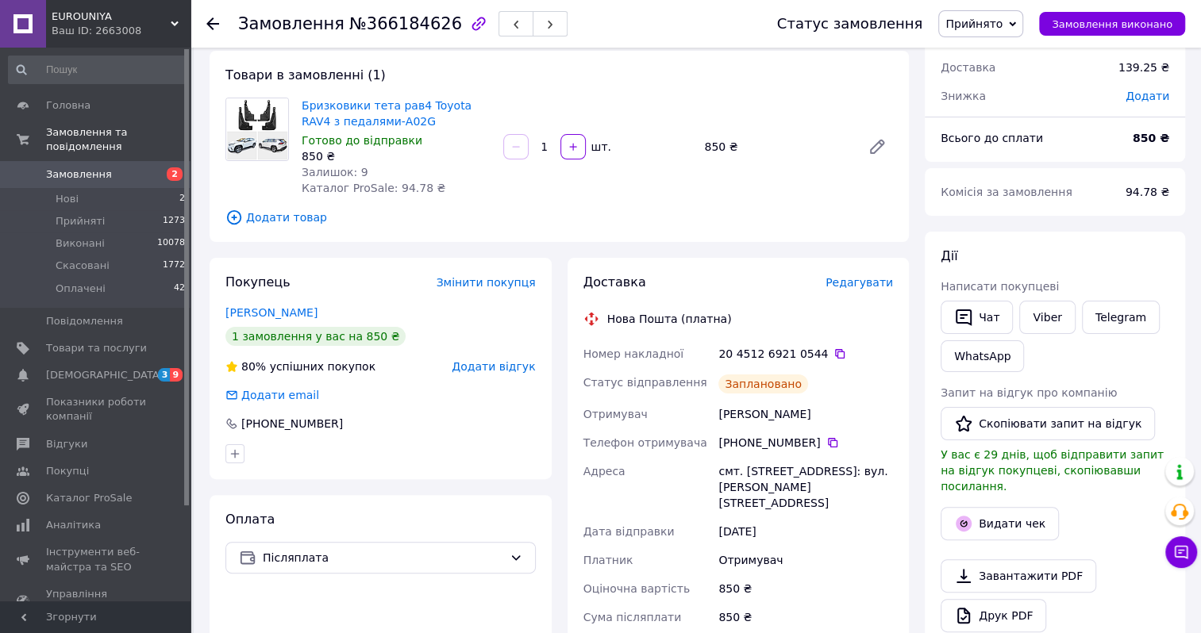
scroll to position [0, 0]
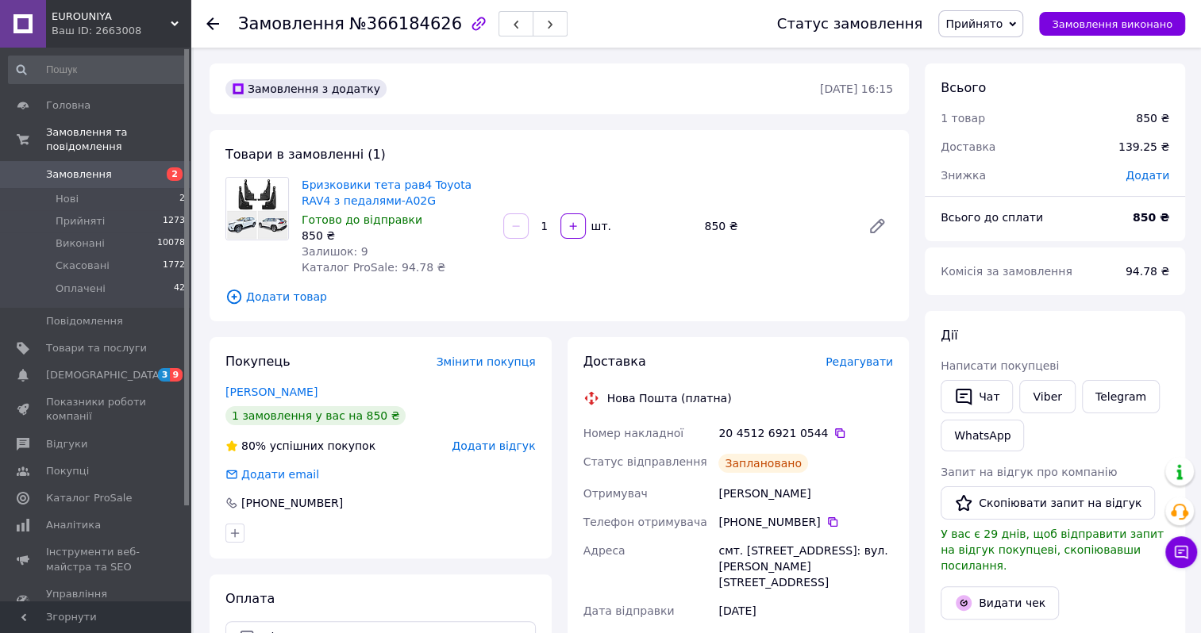
click at [95, 167] on span "Замовлення" at bounding box center [79, 174] width 66 height 14
